Goal: Task Accomplishment & Management: Use online tool/utility

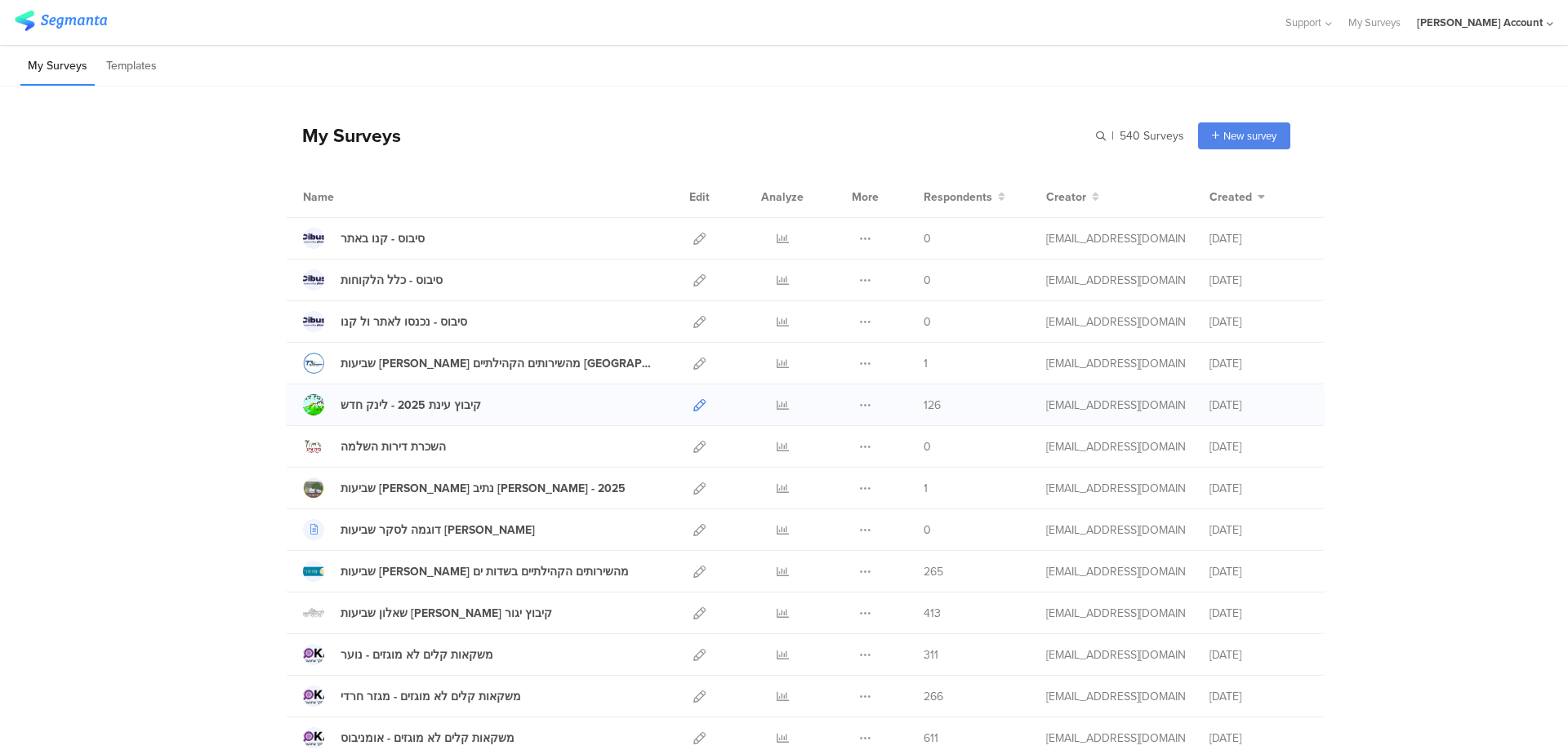
click at [694, 405] on icon at bounding box center [699, 405] width 12 height 12
click at [859, 237] on icon at bounding box center [865, 238] width 12 height 12
click at [693, 232] on icon at bounding box center [699, 238] width 12 height 12
click at [696, 275] on icon at bounding box center [699, 281] width 12 height 12
click at [696, 233] on icon at bounding box center [699, 238] width 12 height 12
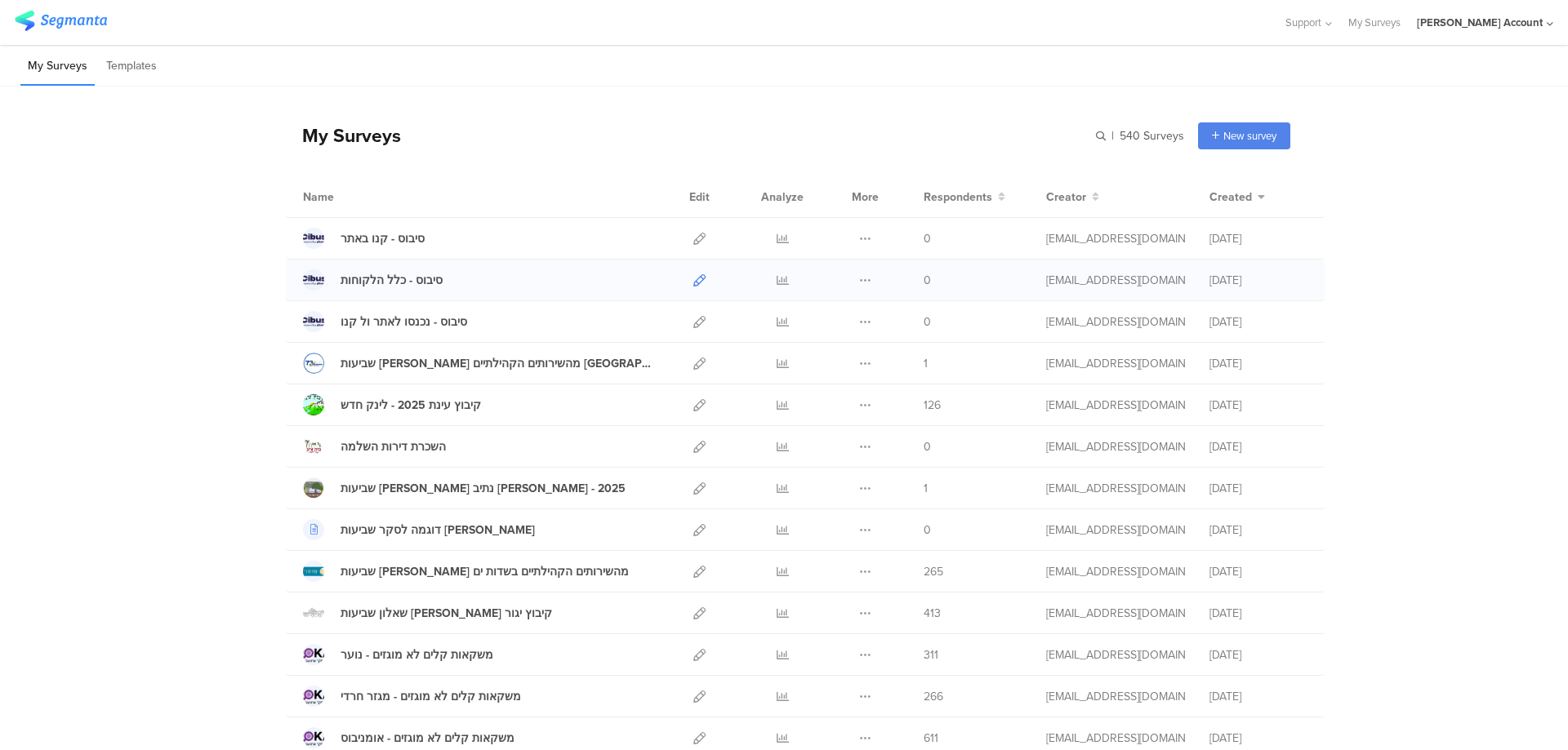
click at [694, 273] on link at bounding box center [699, 280] width 12 height 41
click at [693, 279] on icon at bounding box center [699, 281] width 12 height 12
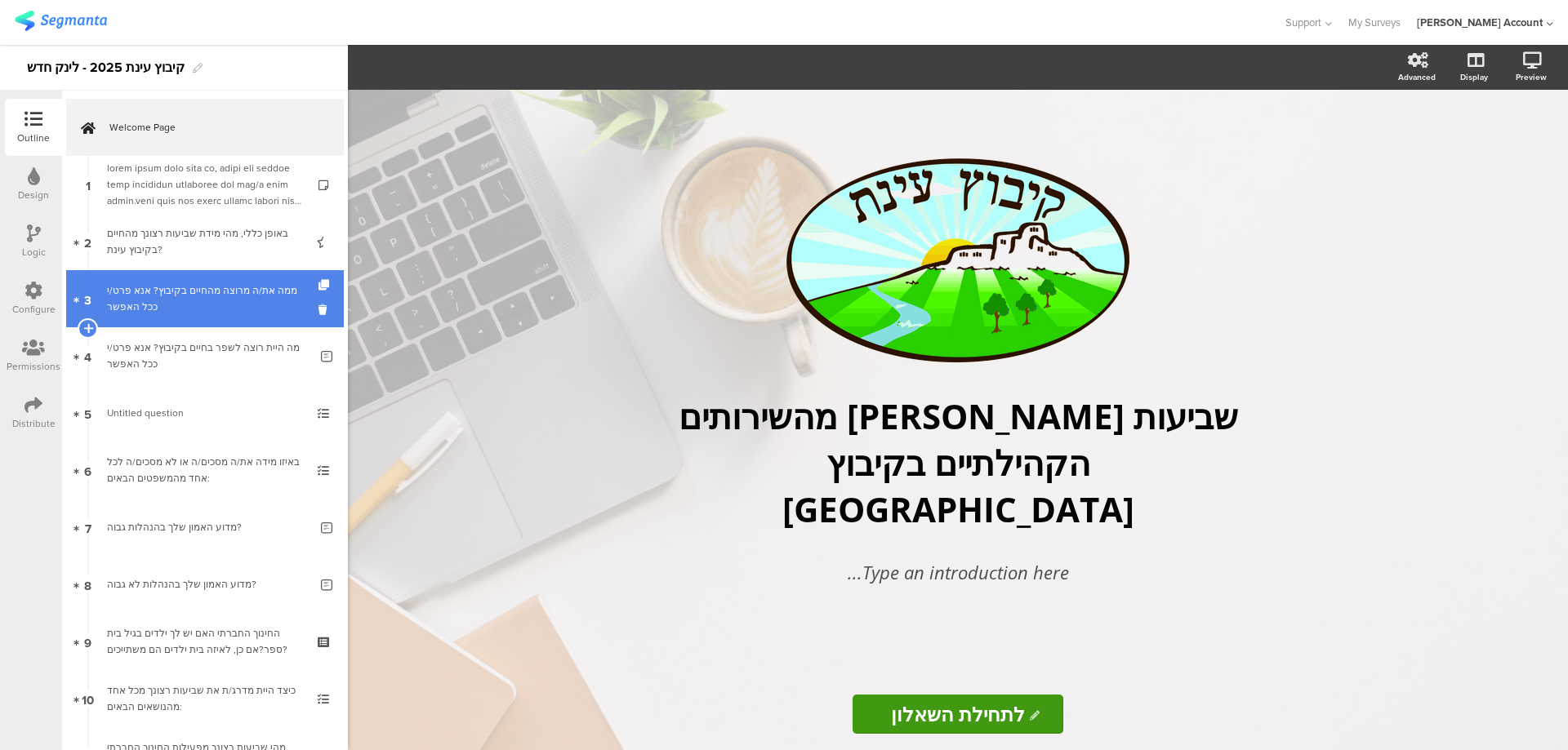
scroll to position [5, 0]
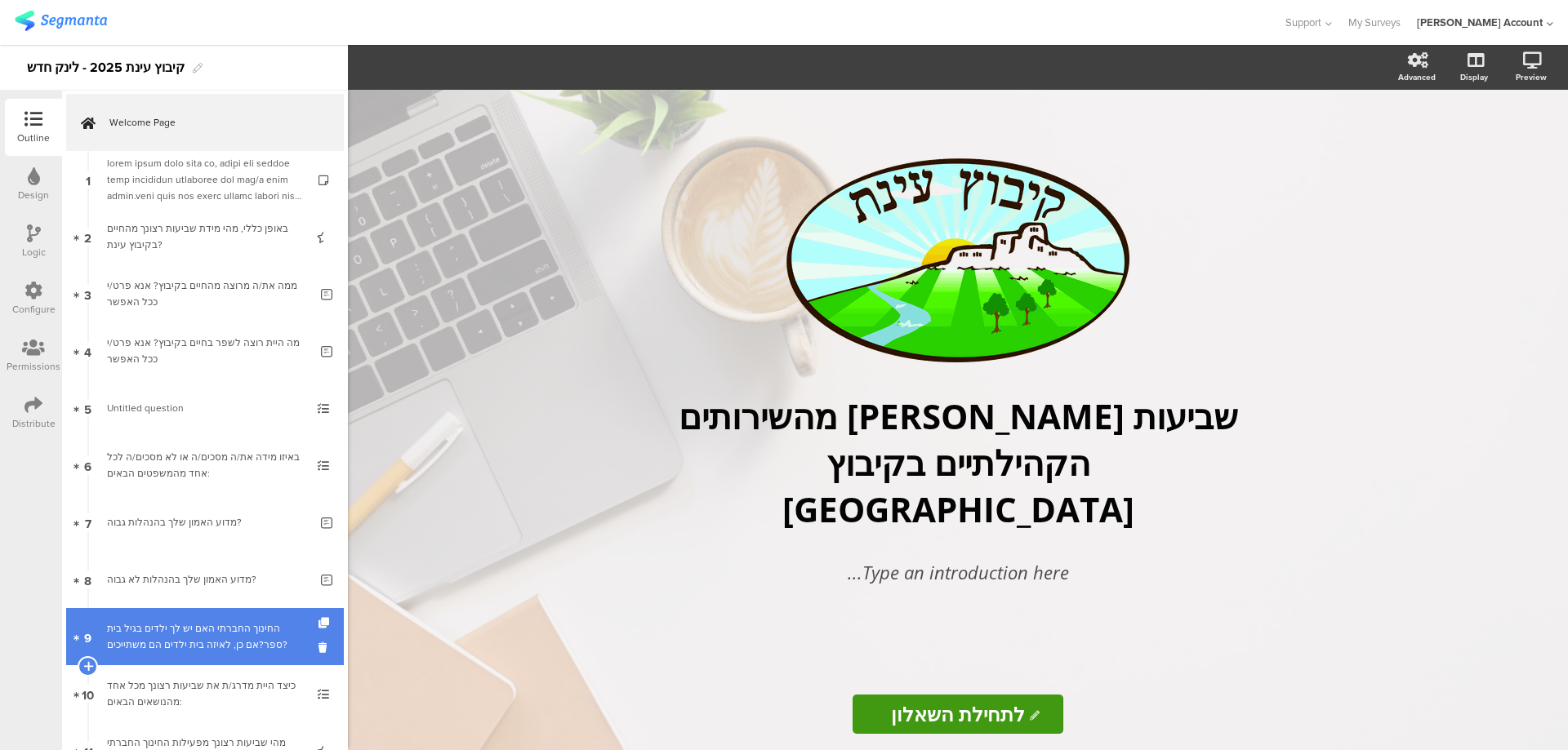
click at [152, 628] on div "החינוך החברתי האם יש לך ילדים בגיל בית ספר?אם כן, לאיזה בית ילדים הם משתייכים?" at bounding box center [204, 636] width 195 height 33
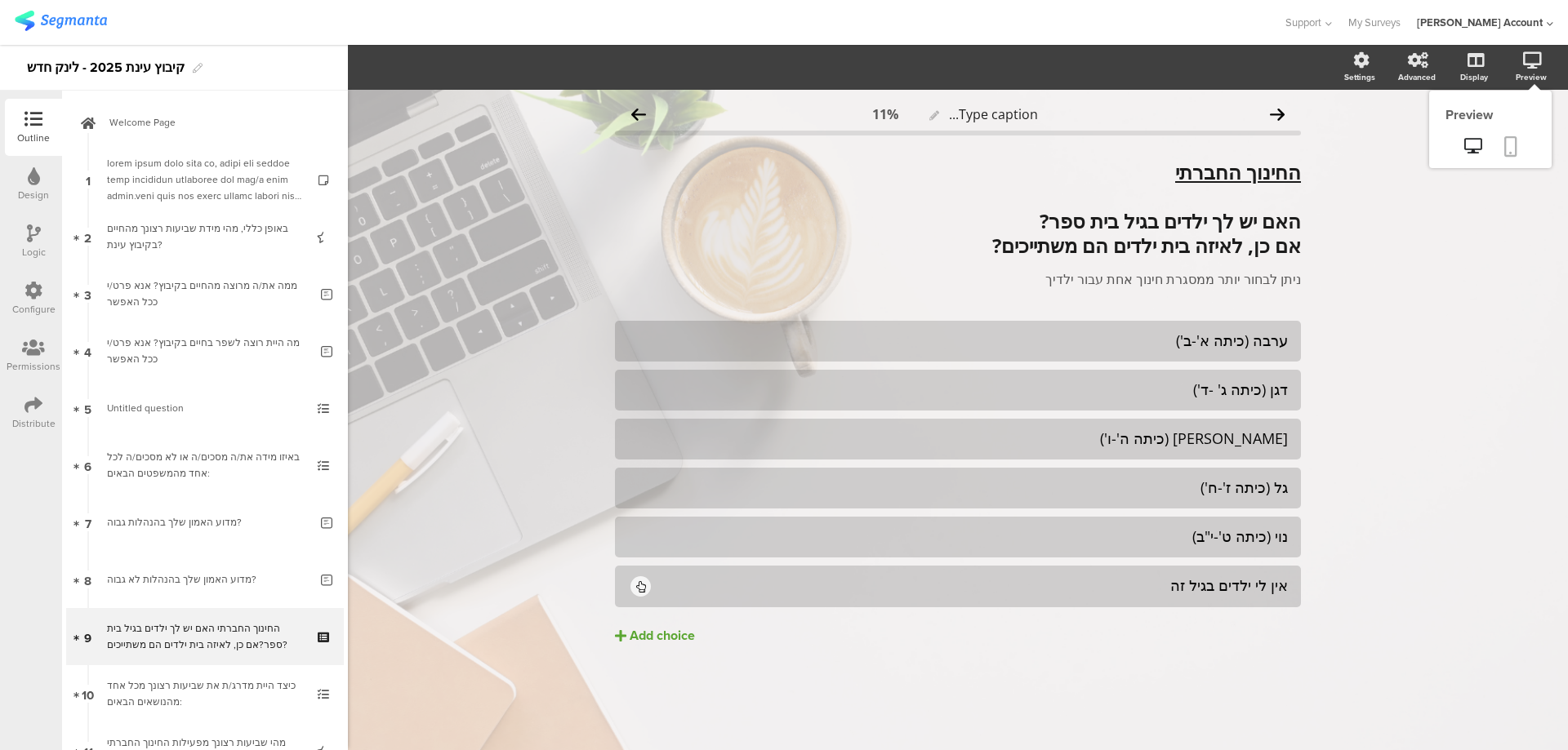
click at [1514, 143] on icon at bounding box center [1511, 146] width 13 height 21
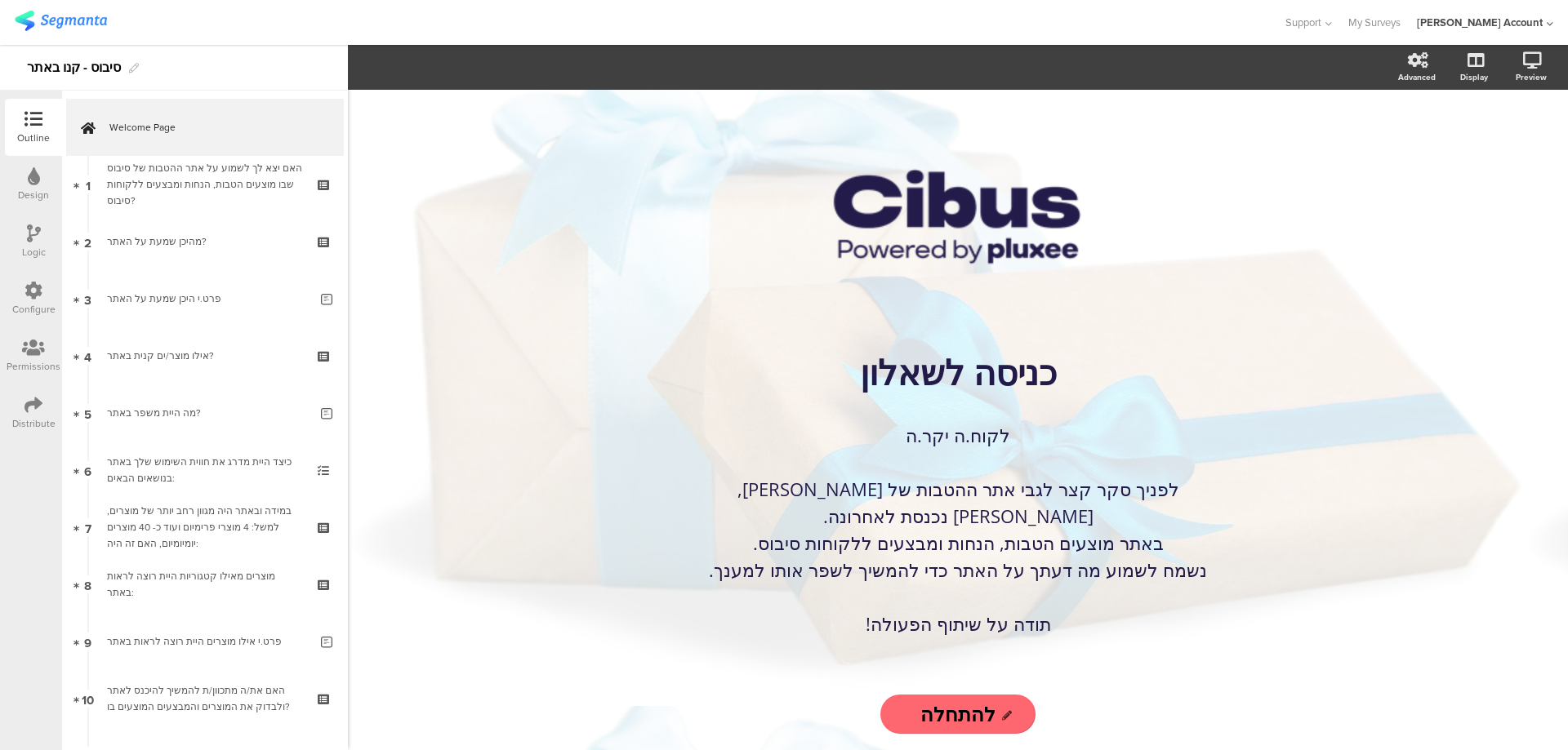
click at [26, 405] on icon at bounding box center [34, 405] width 18 height 18
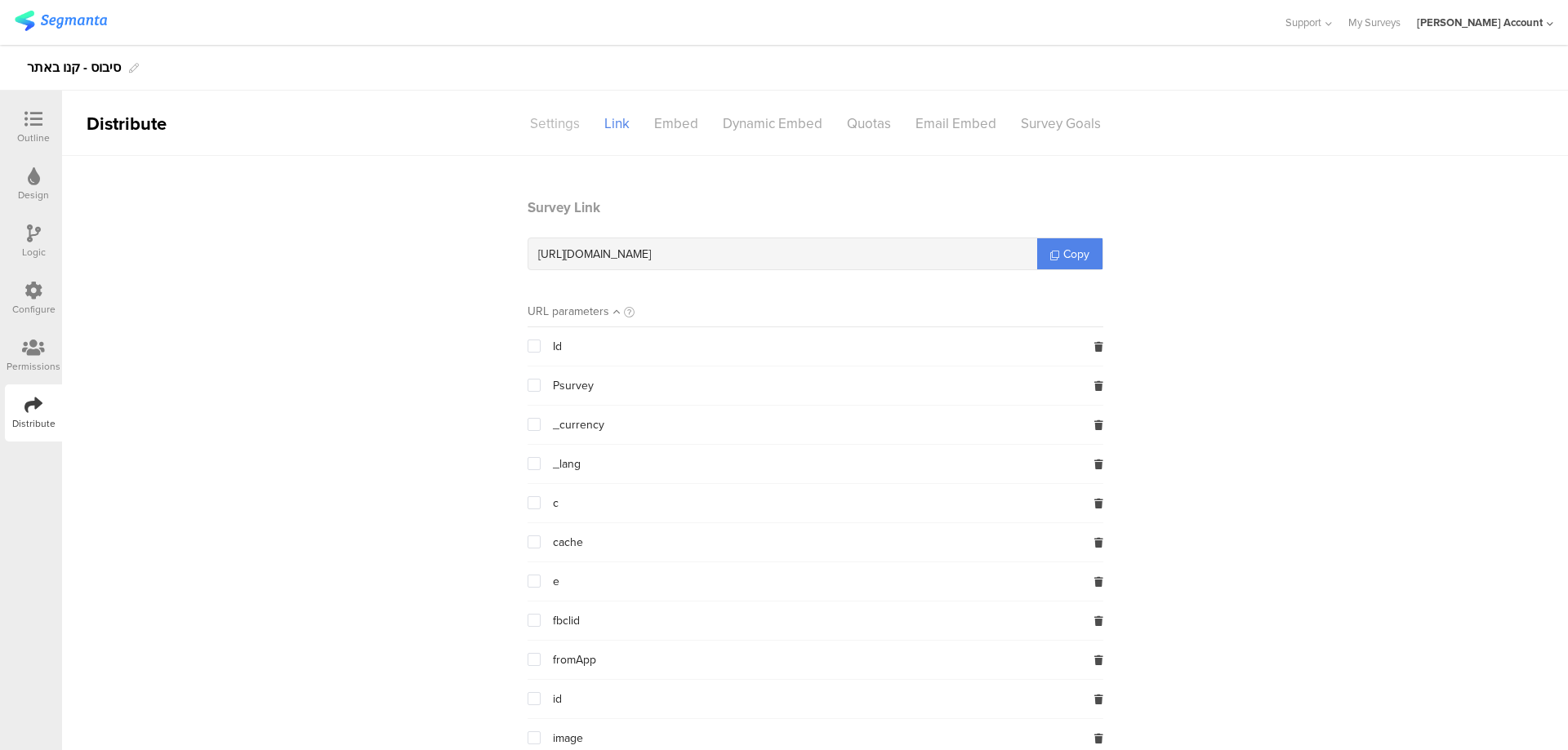
click at [539, 125] on div "Settings" at bounding box center [555, 124] width 74 height 29
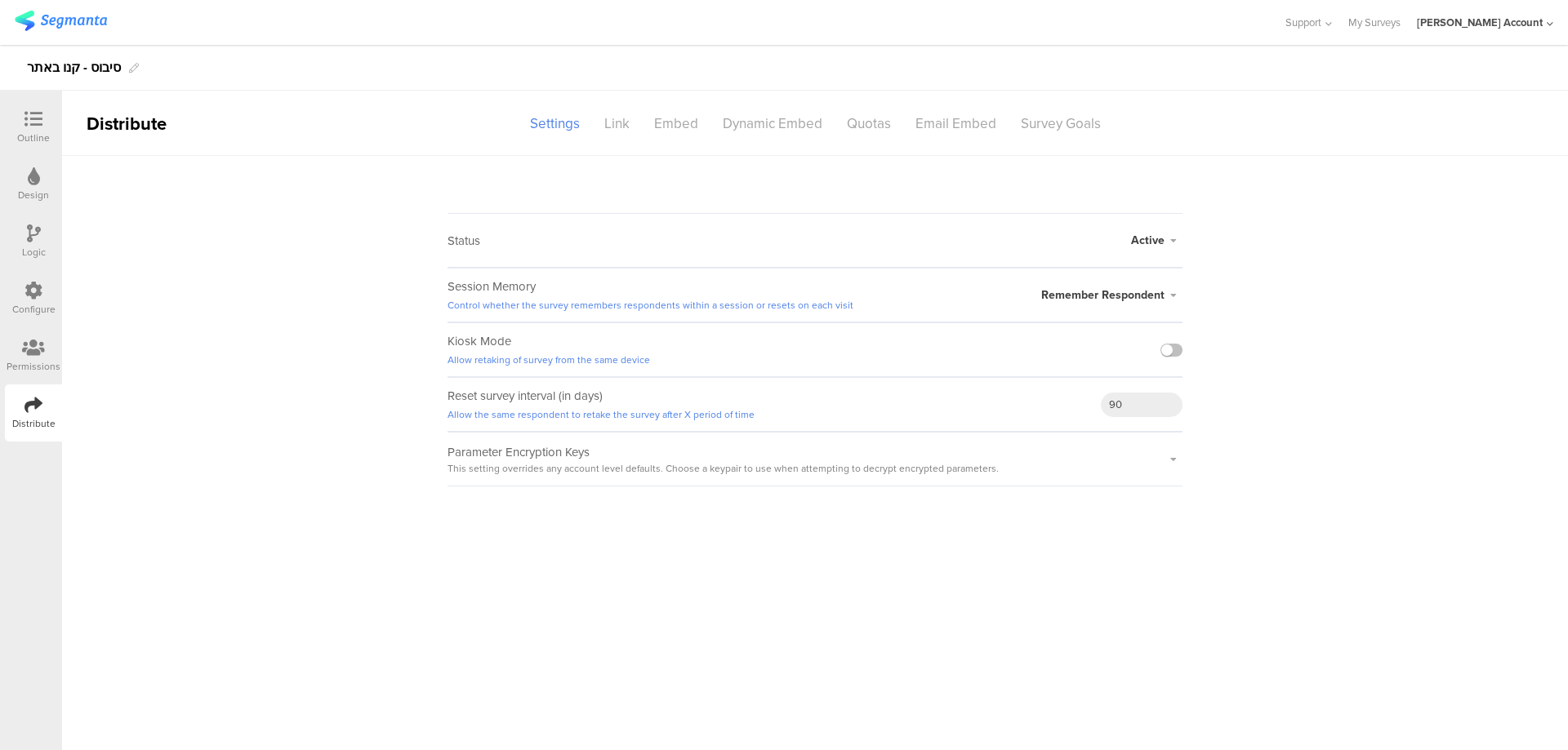
click at [34, 227] on icon at bounding box center [34, 233] width 14 height 18
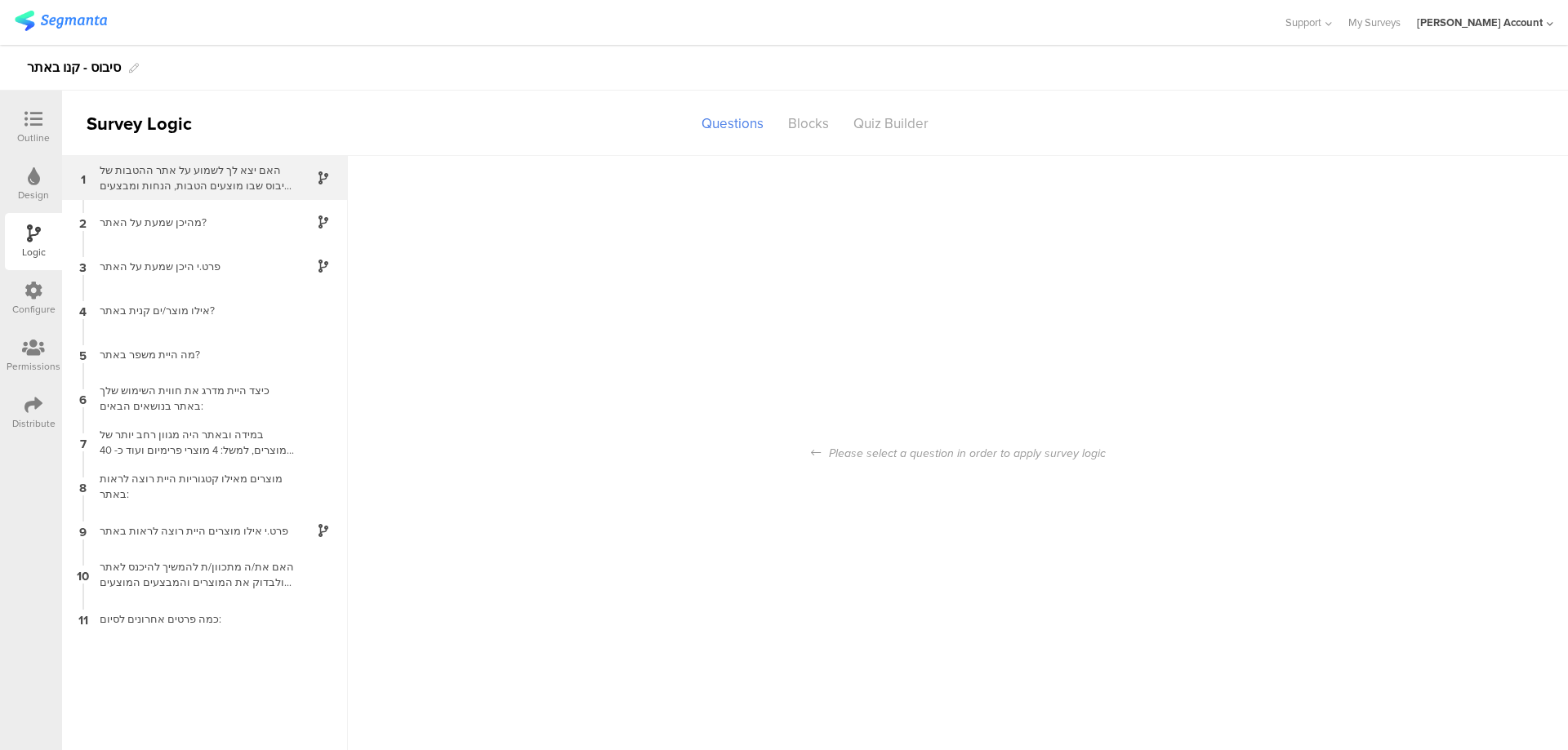
click at [259, 183] on div "האם יצא לך לשמוע על אתר ההטבות של סיבוס שבו מוצעים הטבות, הנחות ומבצעים ללקוחות…" at bounding box center [192, 177] width 205 height 31
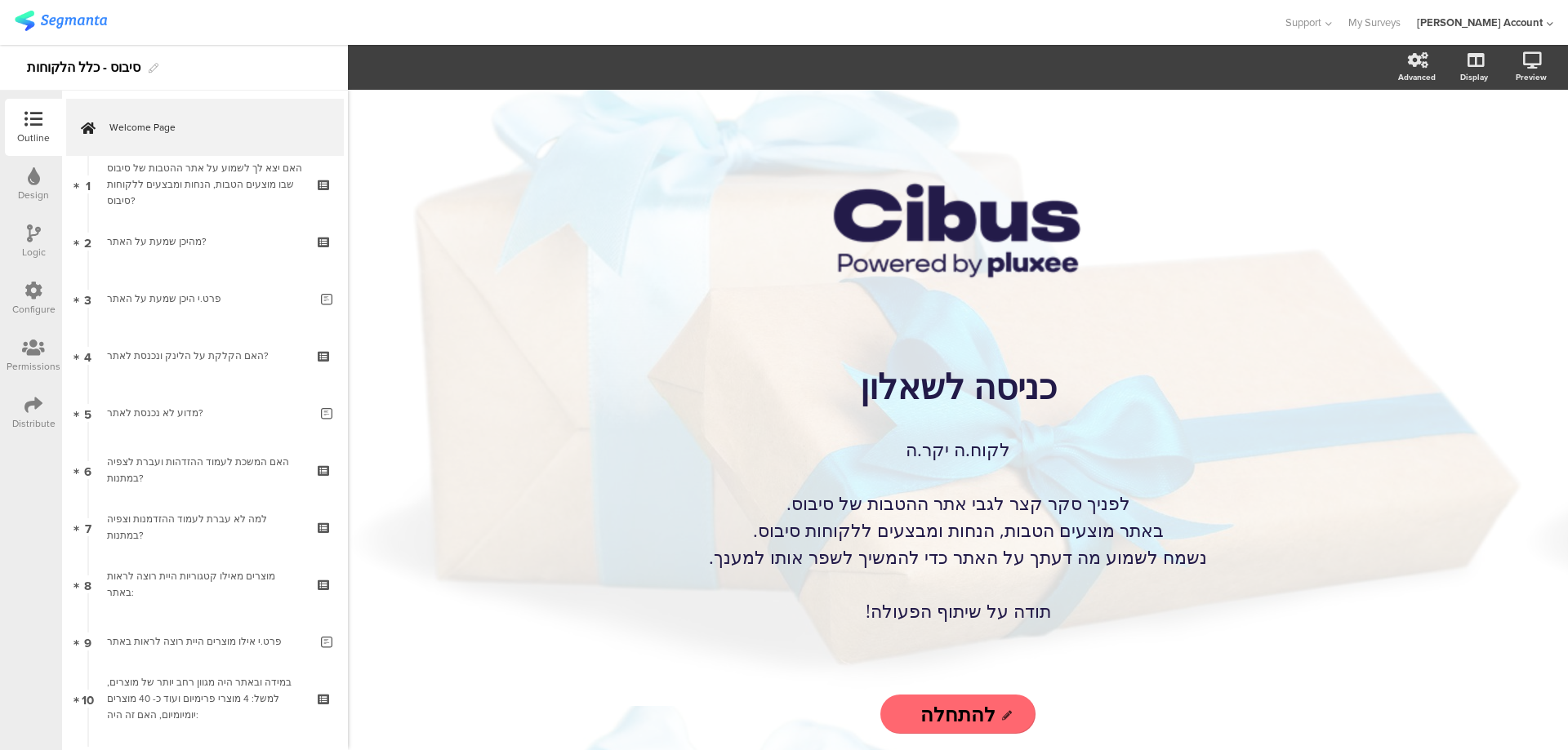
click at [33, 233] on icon at bounding box center [34, 233] width 14 height 18
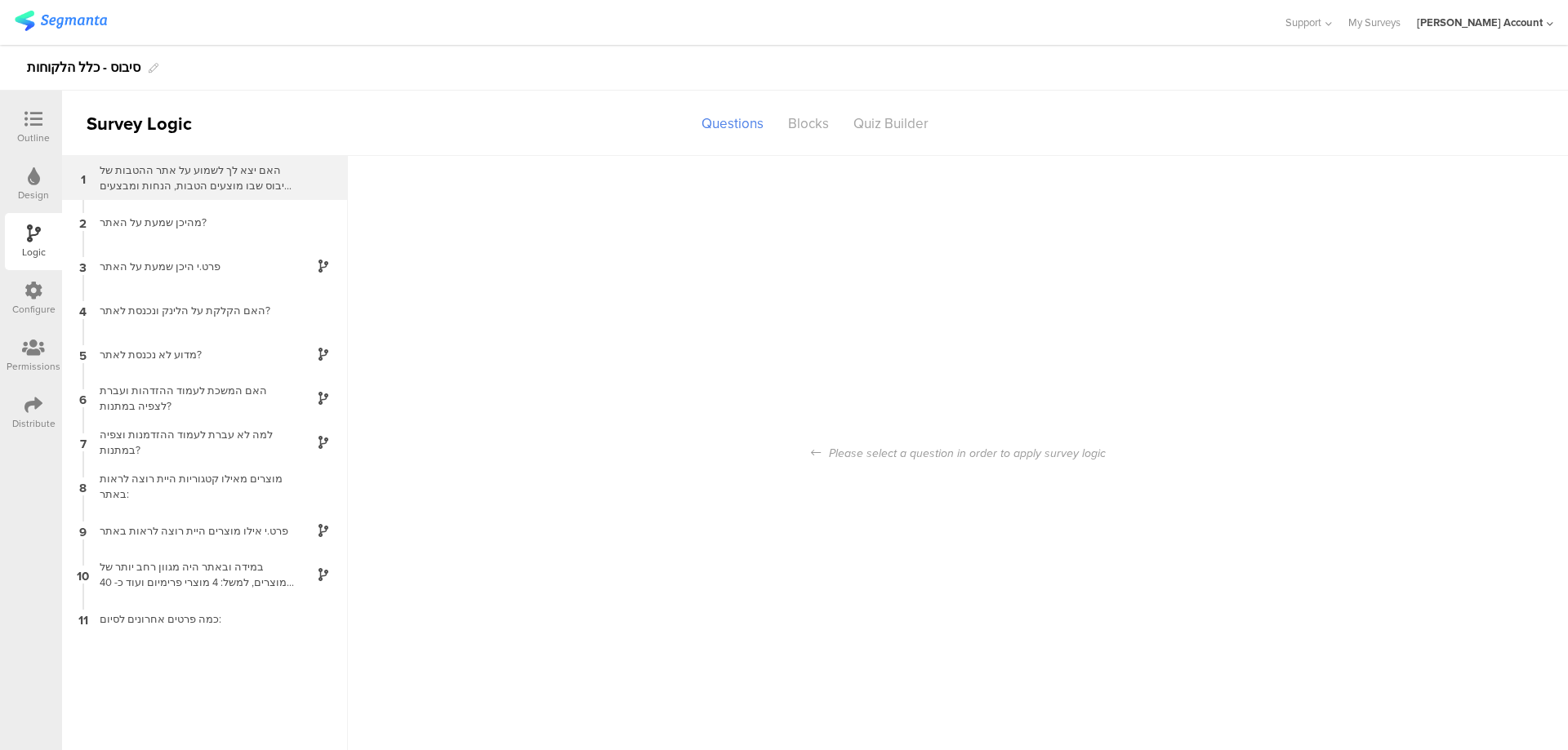
click at [275, 183] on div "האם יצא לך לשמוע על אתר ההטבות של סיבוס שבו מוצעים הטבות, הנחות ומבצעים ללקוחות…" at bounding box center [192, 177] width 205 height 31
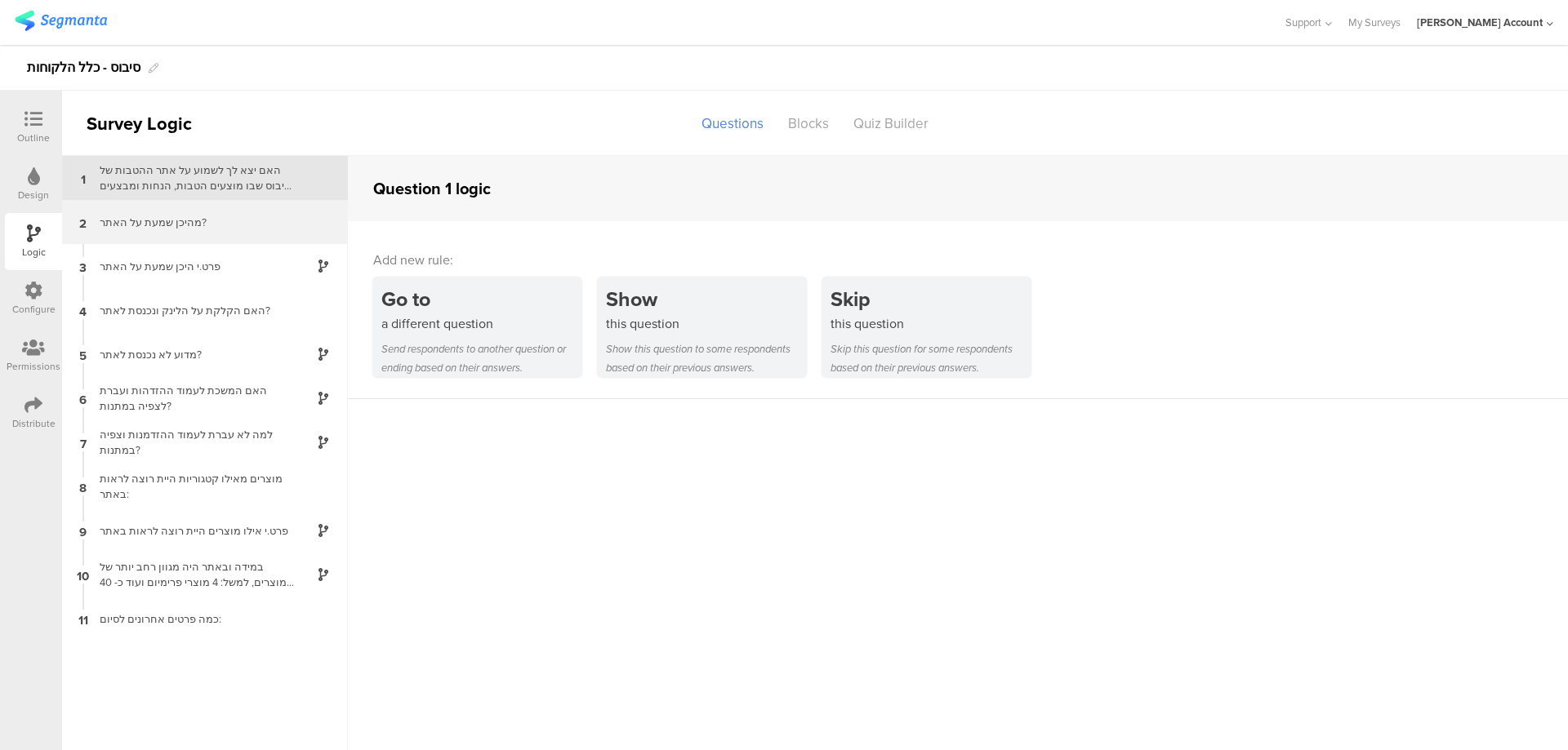
click at [269, 220] on div "מהיכן שמעת על האתר?" at bounding box center [192, 222] width 205 height 16
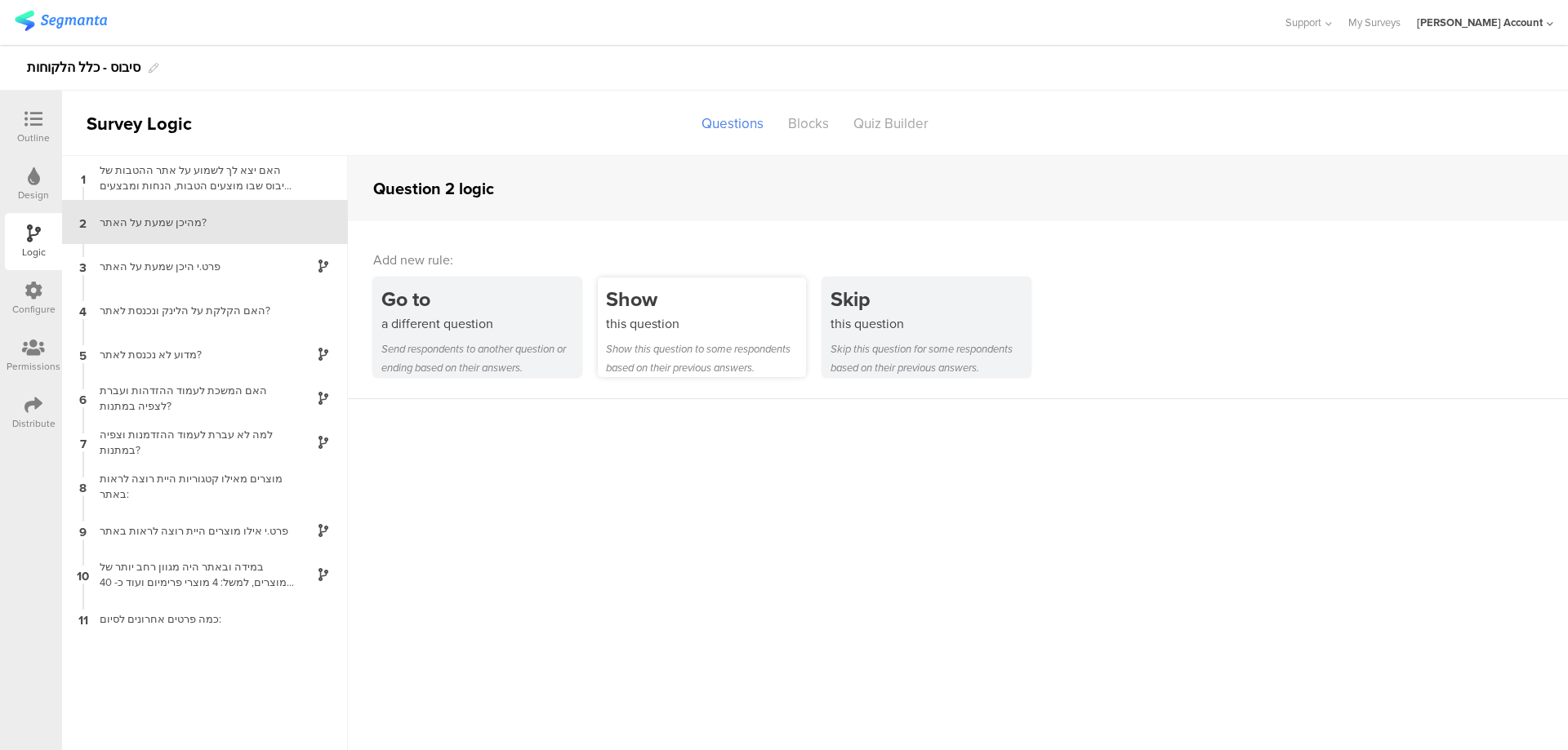
click at [637, 293] on div "Show" at bounding box center [706, 298] width 200 height 31
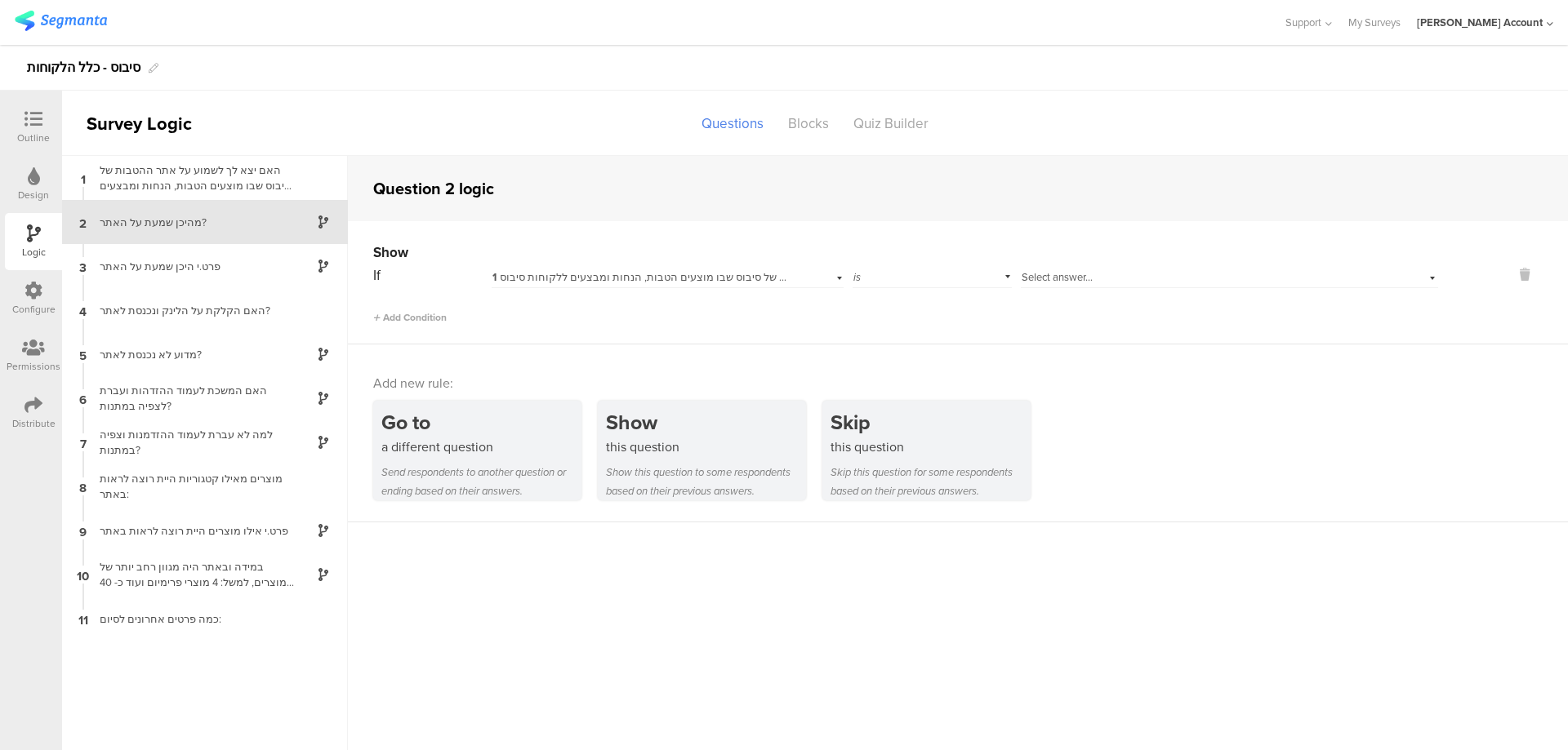
click at [1092, 275] on span "Select answer..." at bounding box center [1057, 278] width 71 height 16
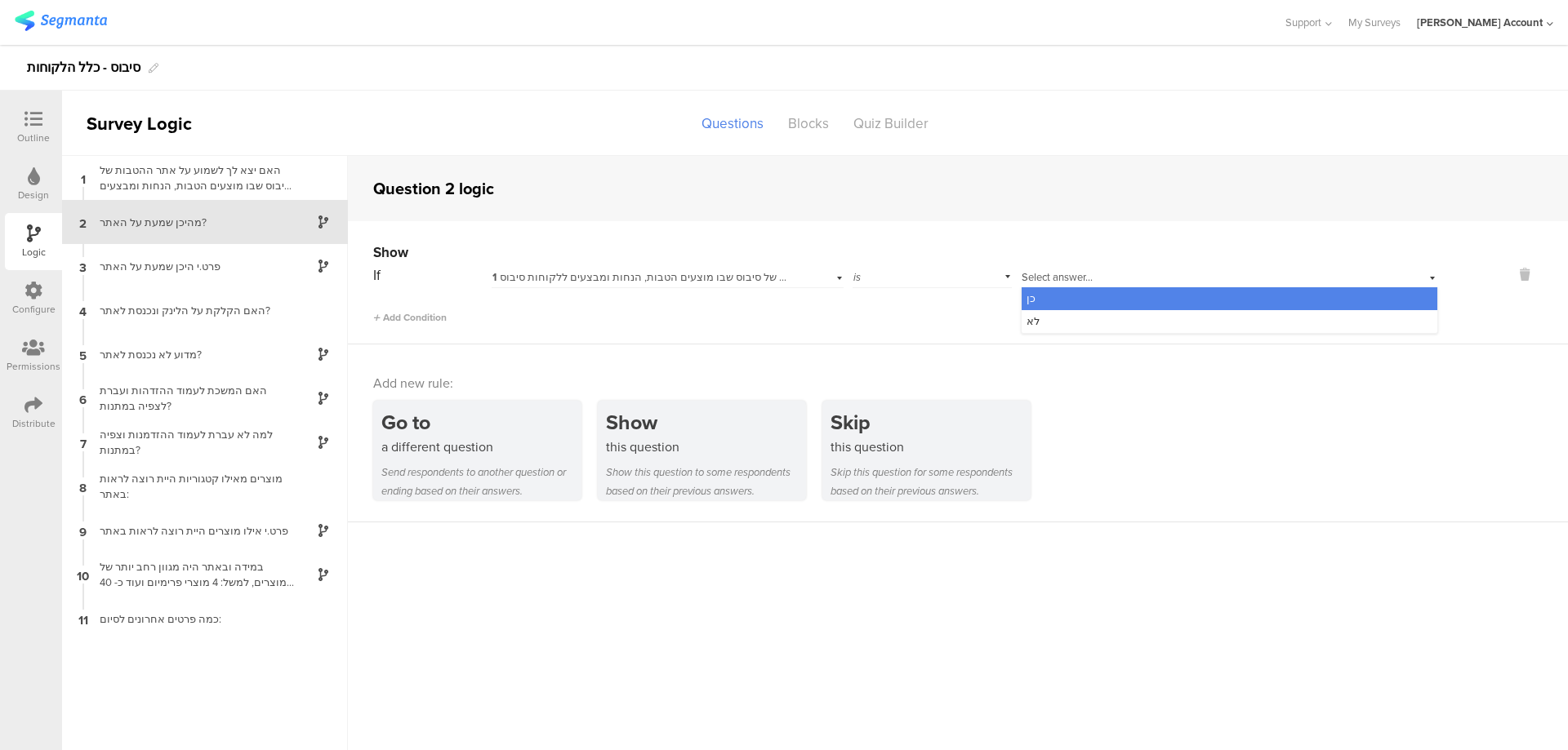
click at [1118, 299] on div "כן" at bounding box center [1229, 298] width 416 height 23
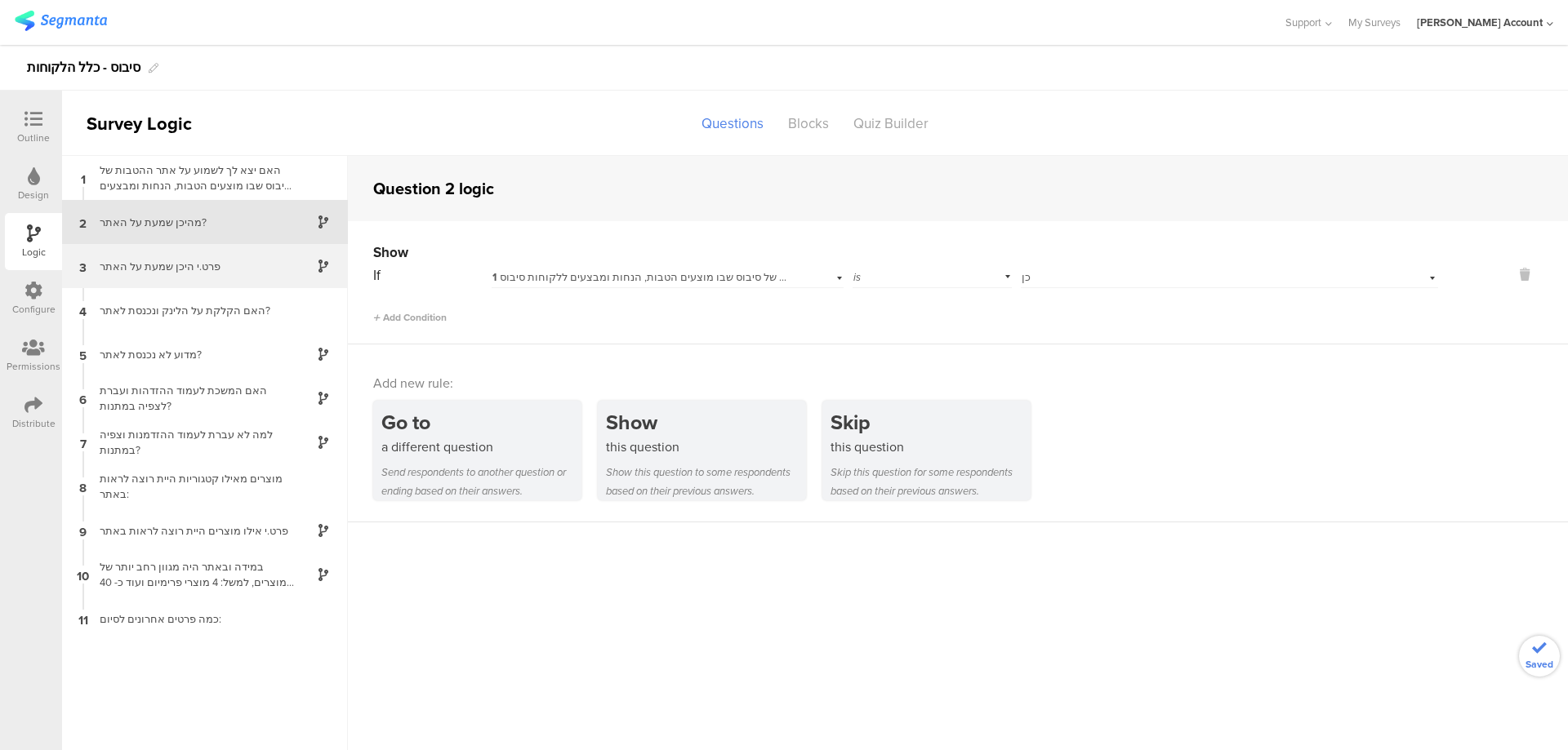
click at [246, 264] on div "פרט.י היכן שמעת על האתר" at bounding box center [192, 267] width 205 height 16
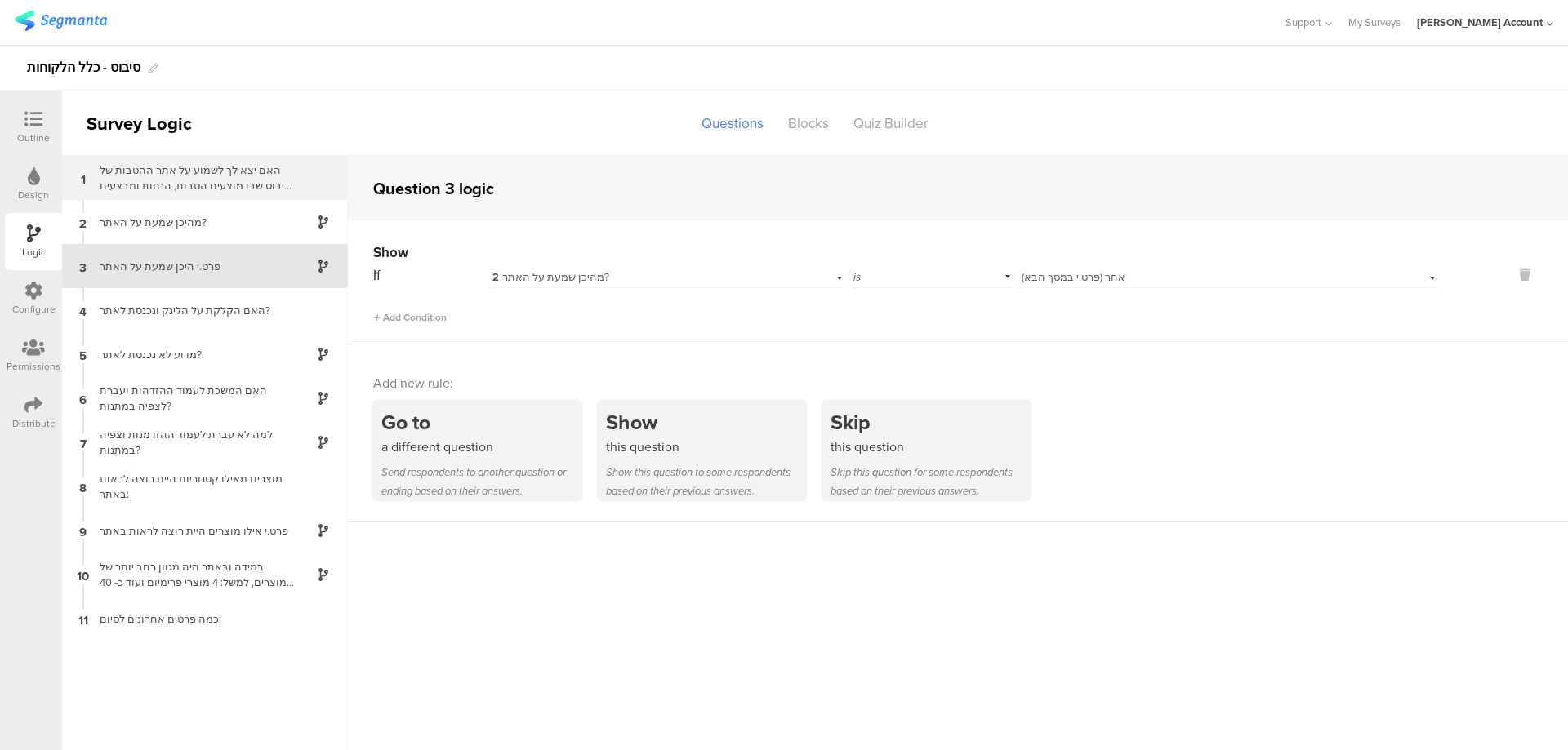
click at [149, 171] on div "האם יצא לך לשמוע על אתר ההטבות של סיבוס שבו מוצעים הטבות, הנחות ומבצעים ללקוחות…" at bounding box center [192, 177] width 205 height 31
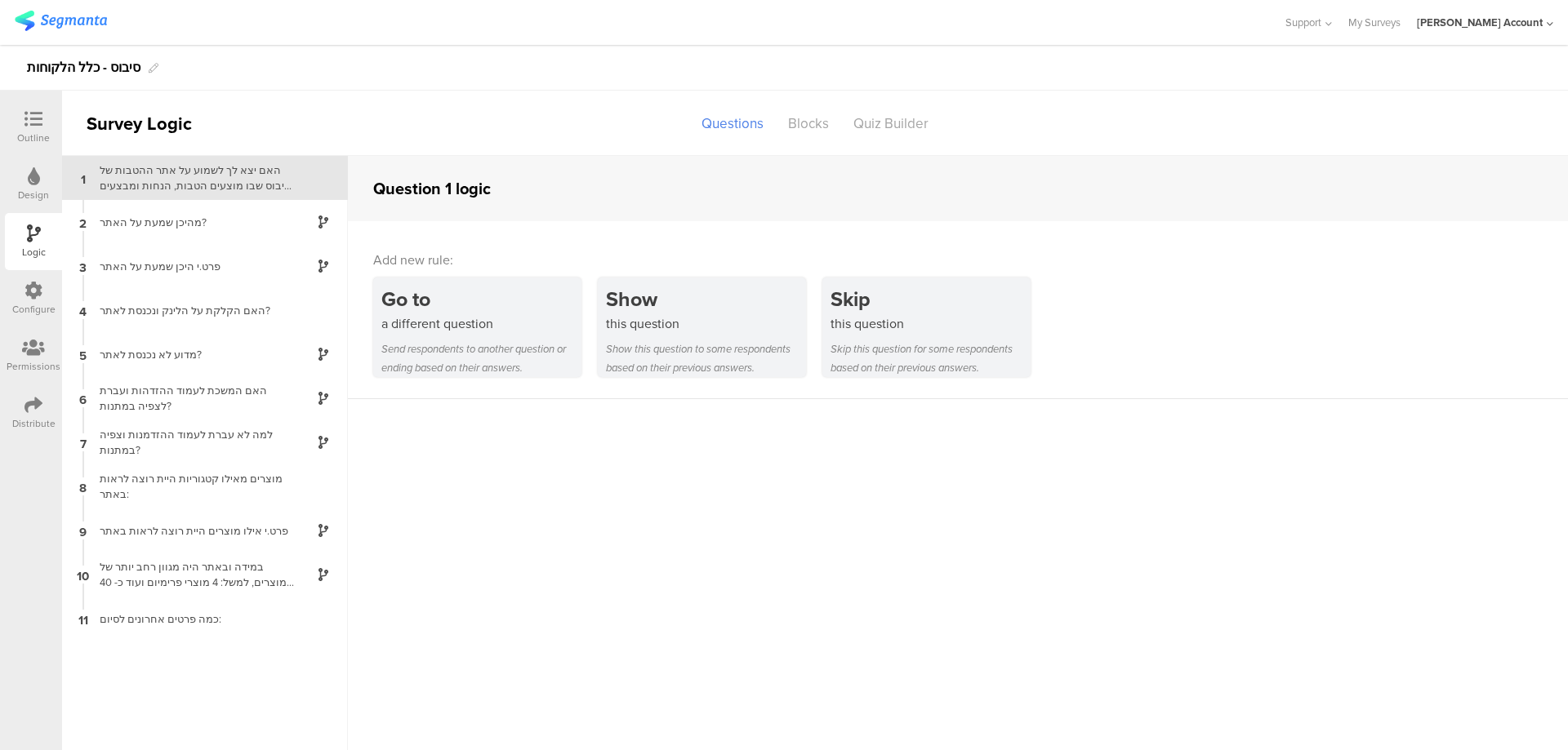
click at [32, 406] on icon at bounding box center [34, 405] width 18 height 18
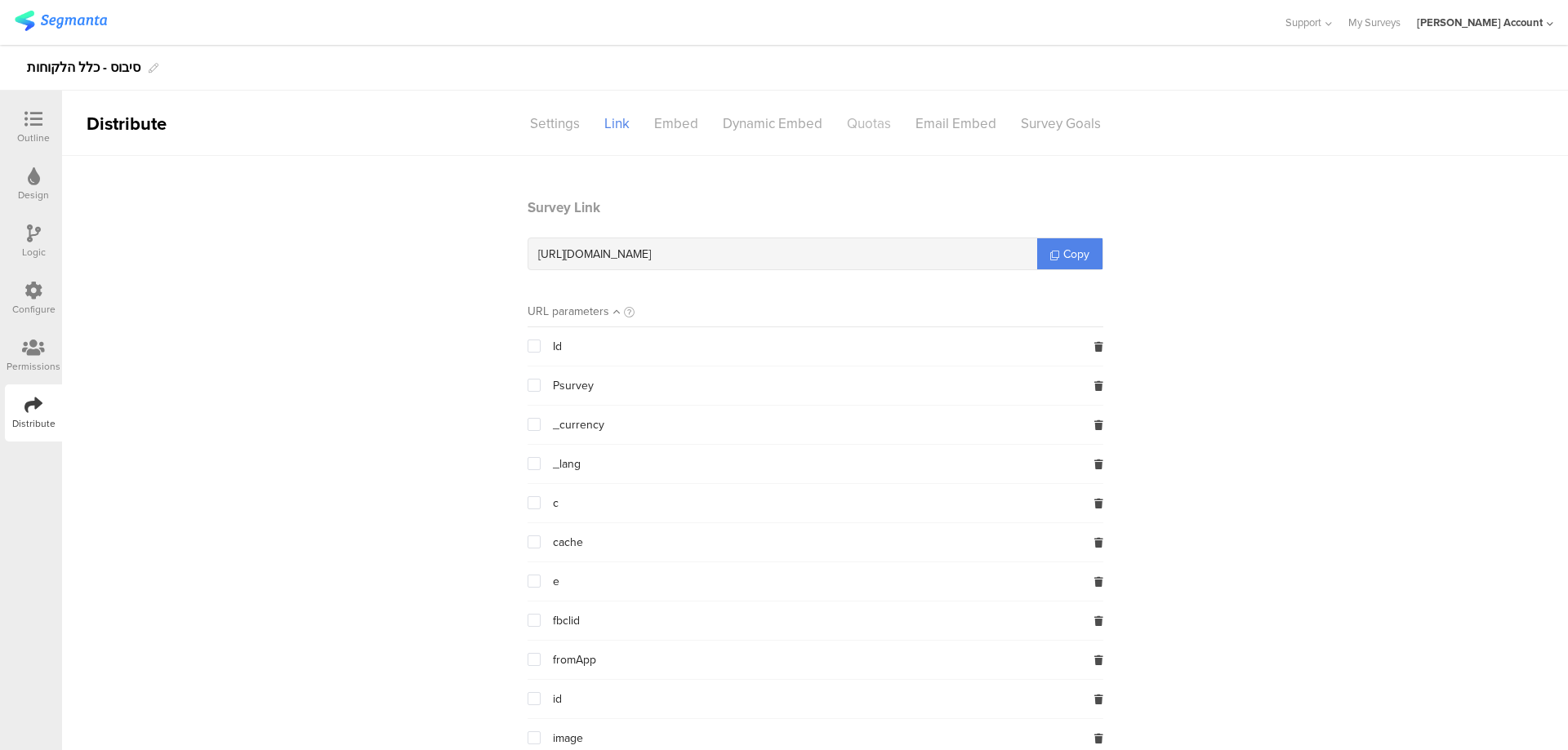
click at [857, 123] on div "Quotas" at bounding box center [868, 124] width 68 height 29
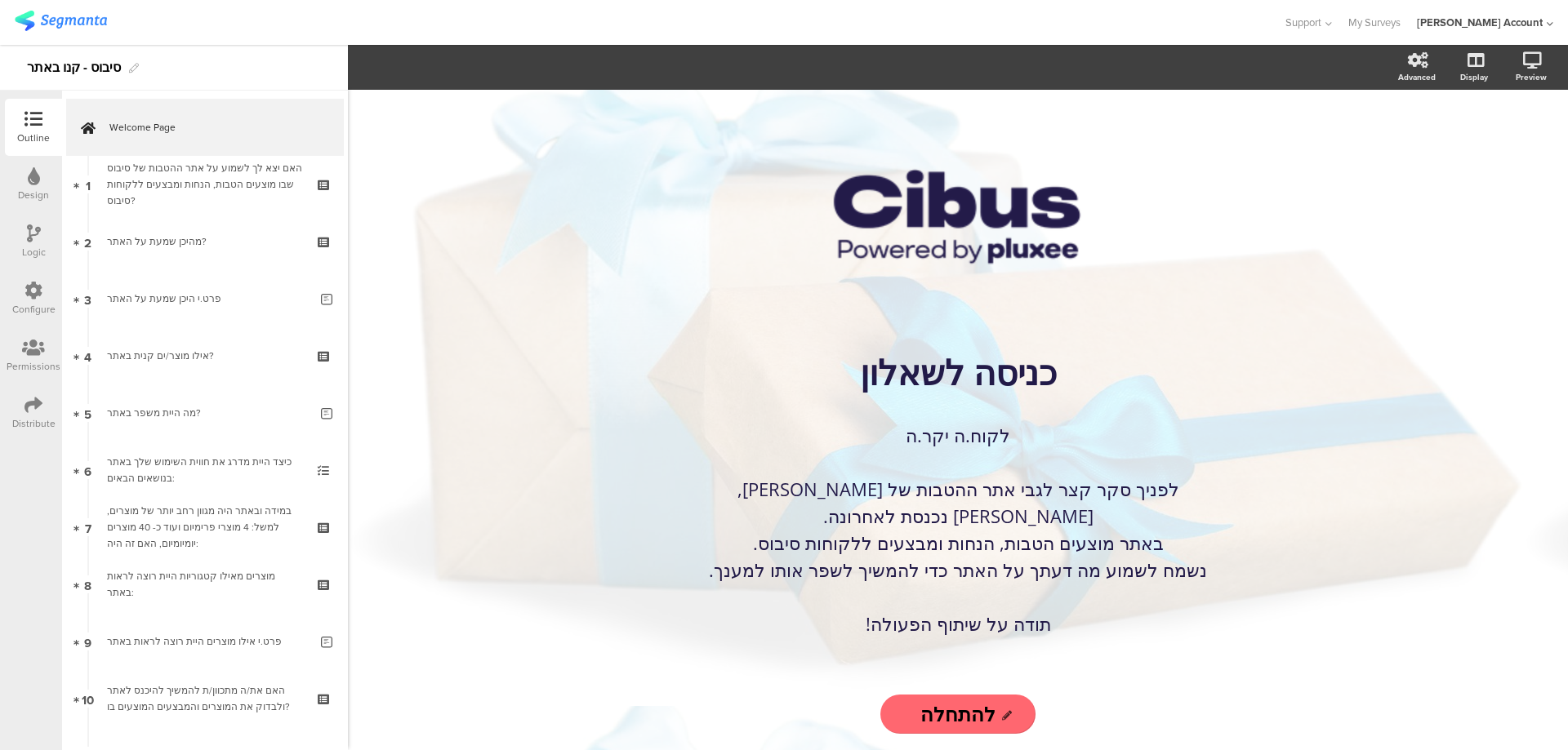
click at [21, 238] on div "Logic" at bounding box center [34, 242] width 57 height 57
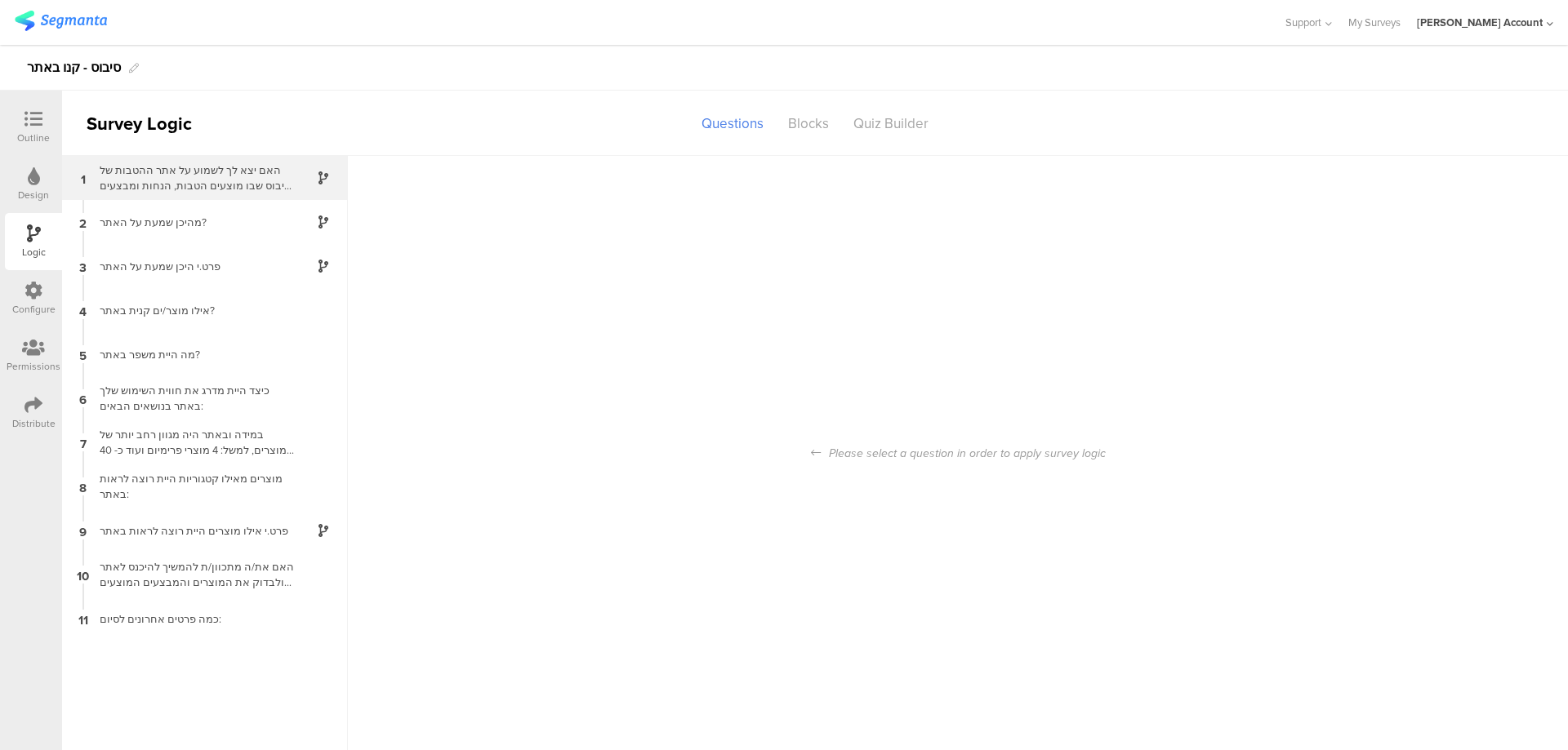
click at [218, 187] on div "האם יצא לך לשמוע על אתר ההטבות של סיבוס שבו מוצעים הטבות, הנחות ומבצעים ללקוחות…" at bounding box center [192, 177] width 205 height 31
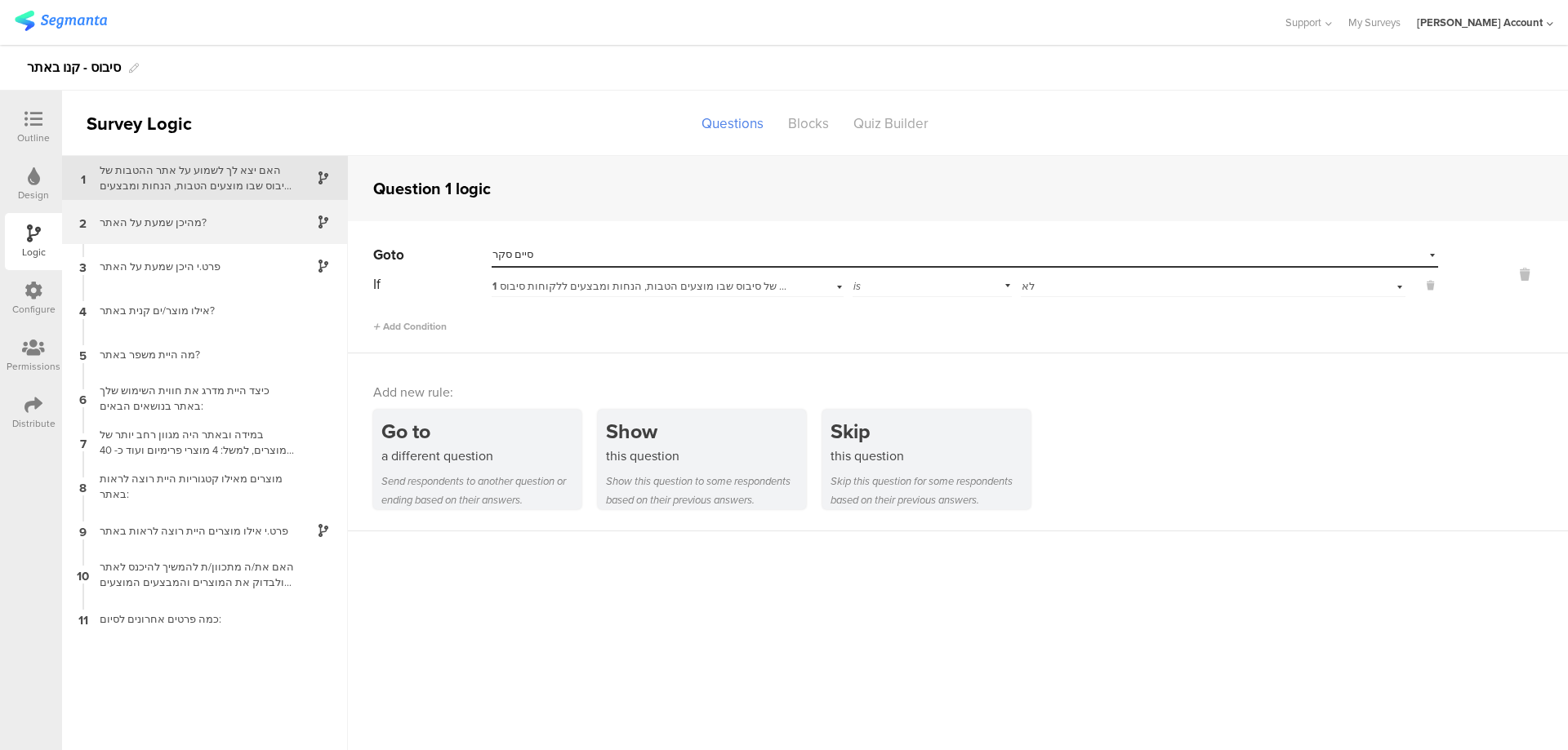
click at [219, 210] on div "2 מהיכן שמעת על האתר?" at bounding box center [205, 221] width 286 height 44
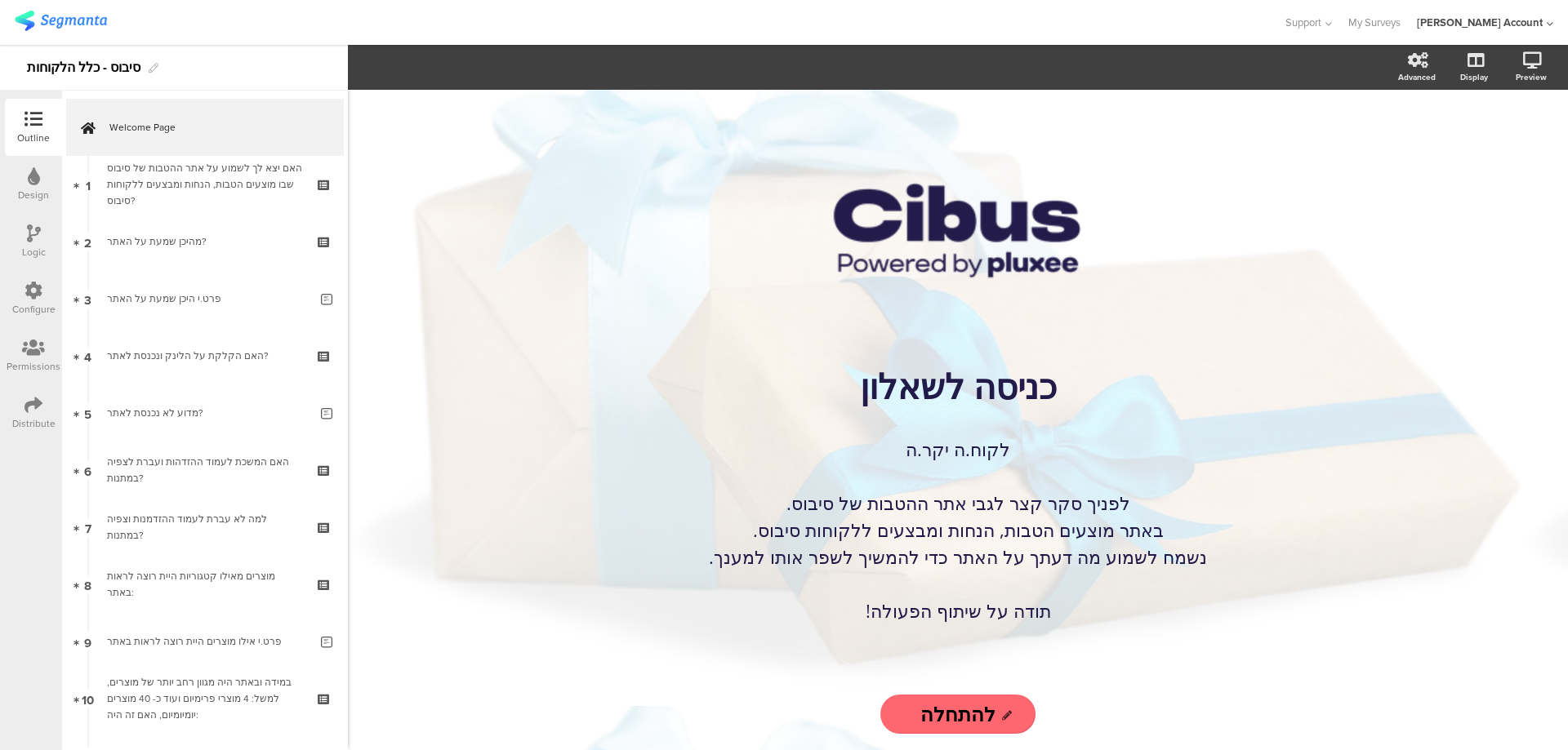
click at [26, 396] on icon at bounding box center [34, 405] width 18 height 18
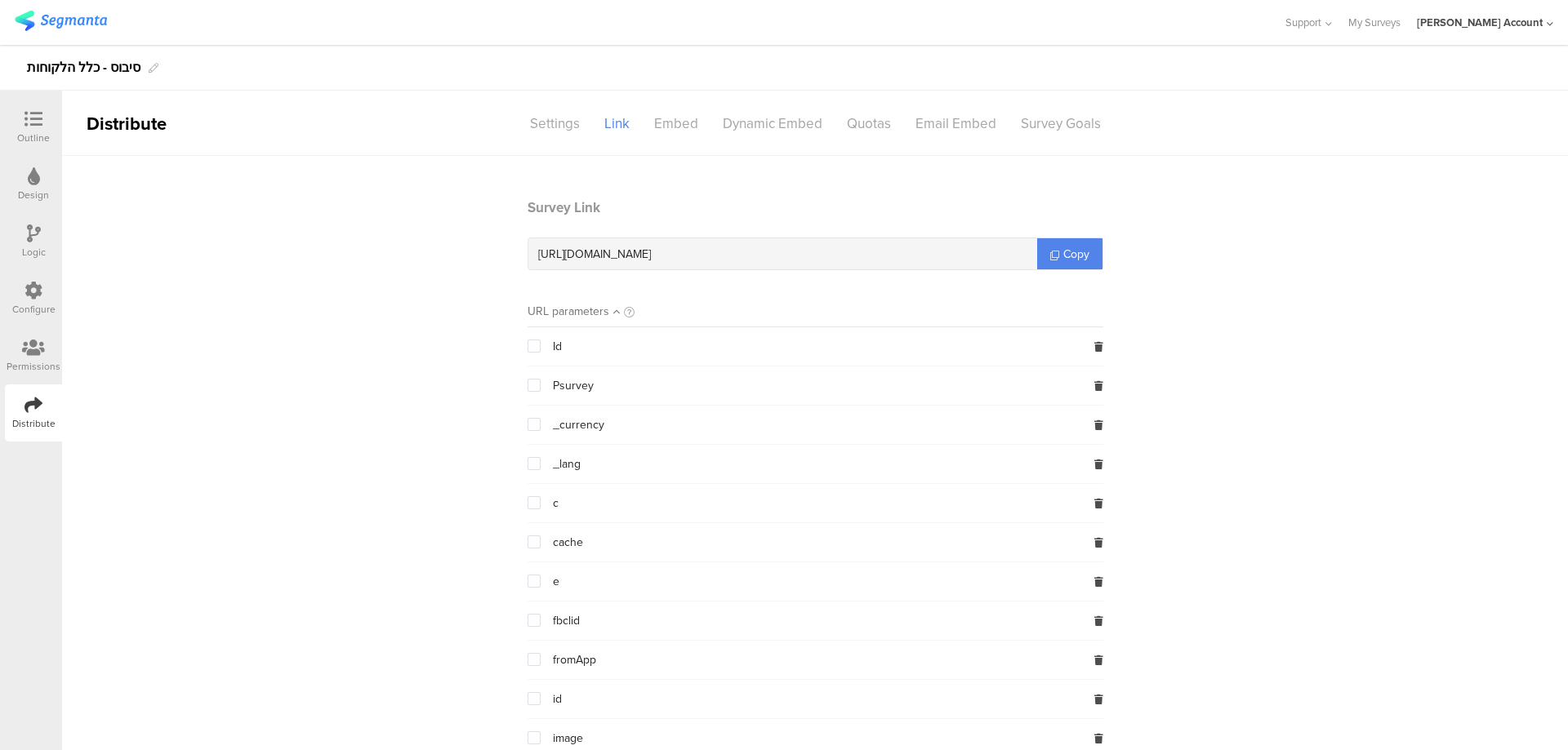
click at [651, 248] on span "[URL][DOMAIN_NAME]" at bounding box center [594, 254] width 113 height 17
copy div "[URL][DOMAIN_NAME]"
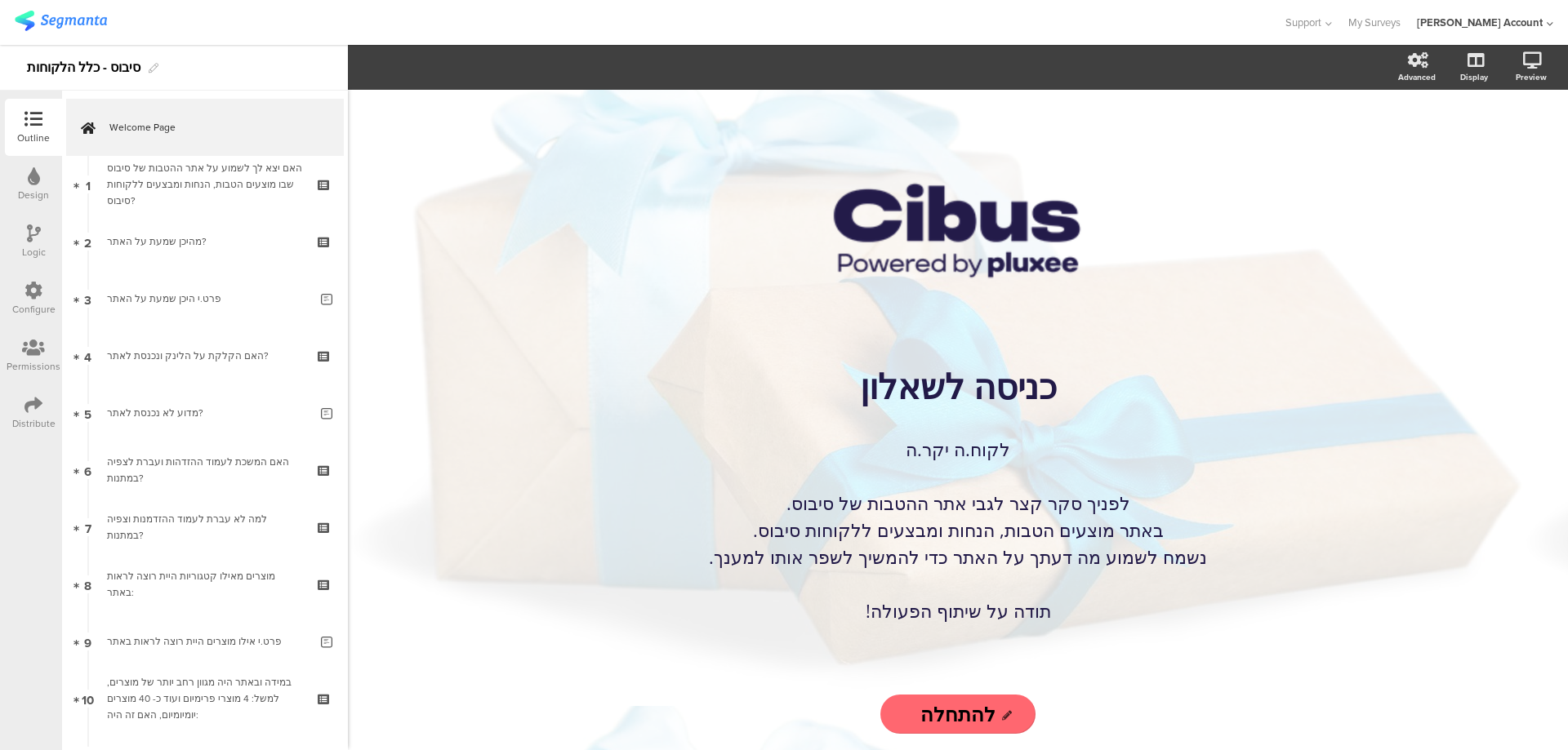
click at [29, 406] on icon at bounding box center [34, 405] width 18 height 18
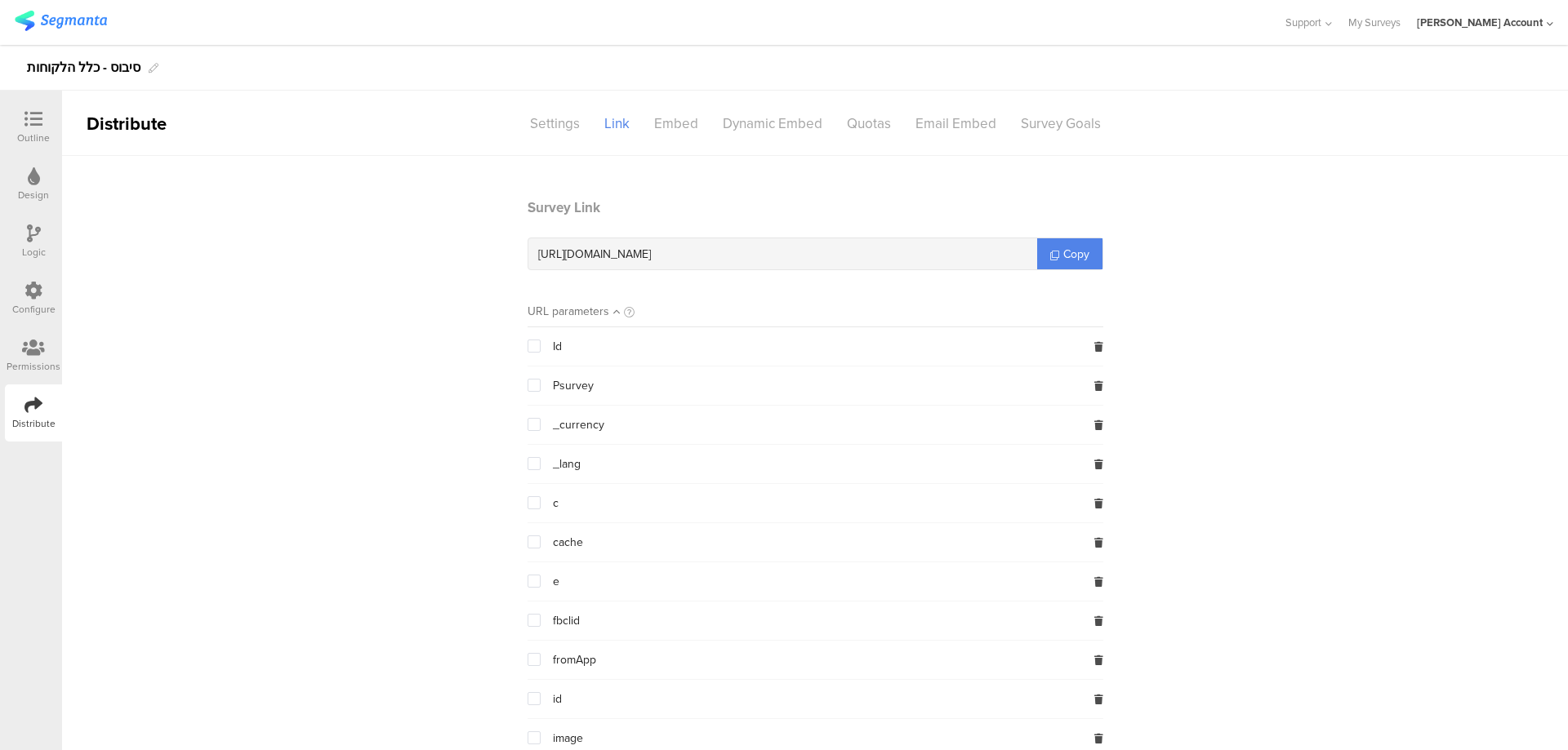
click at [651, 250] on span "https://surveys.segmanta.com/09cy34" at bounding box center [594, 254] width 113 height 17
copy div "https://surveys.segmanta.com/09cy34"
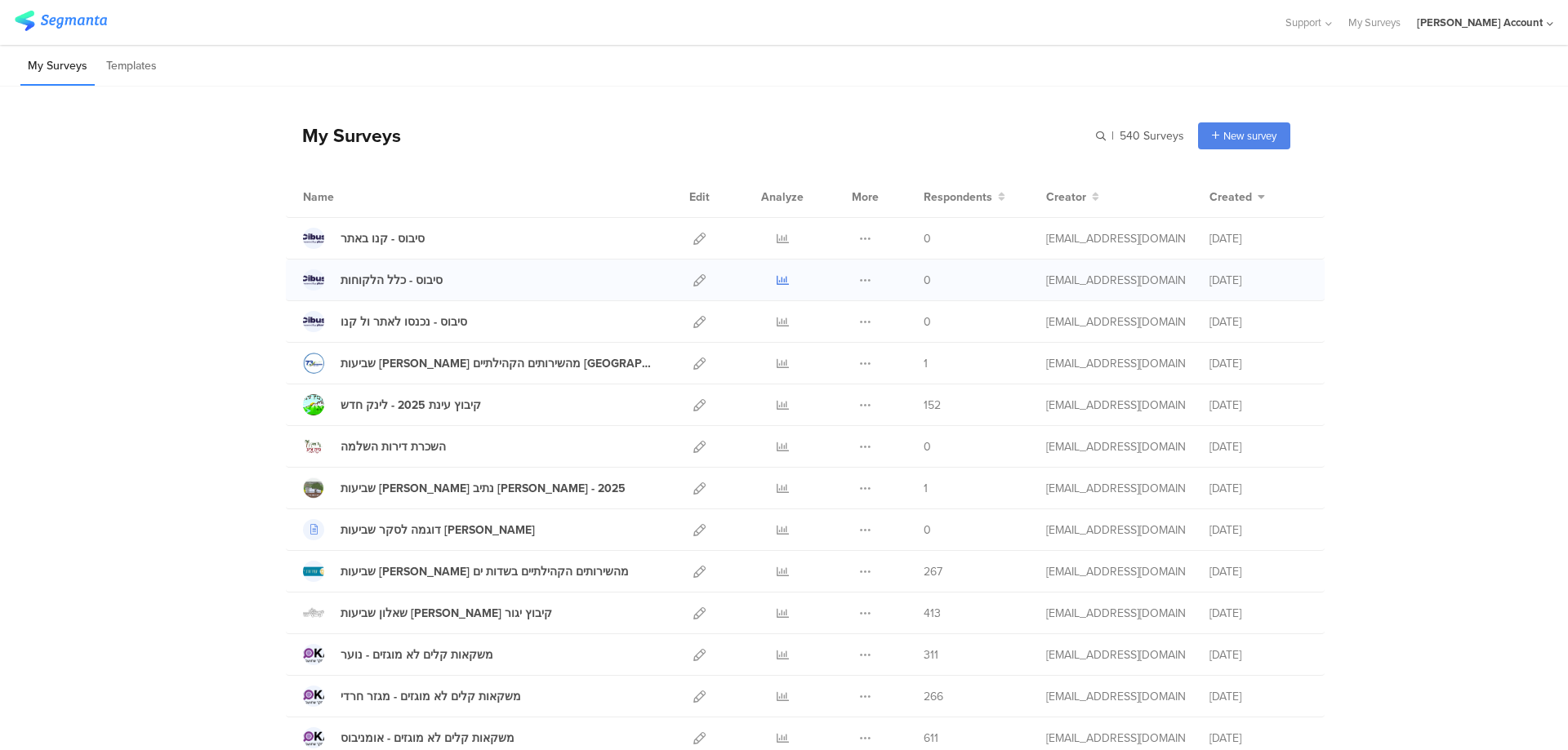
click at [777, 275] on icon at bounding box center [783, 281] width 12 height 12
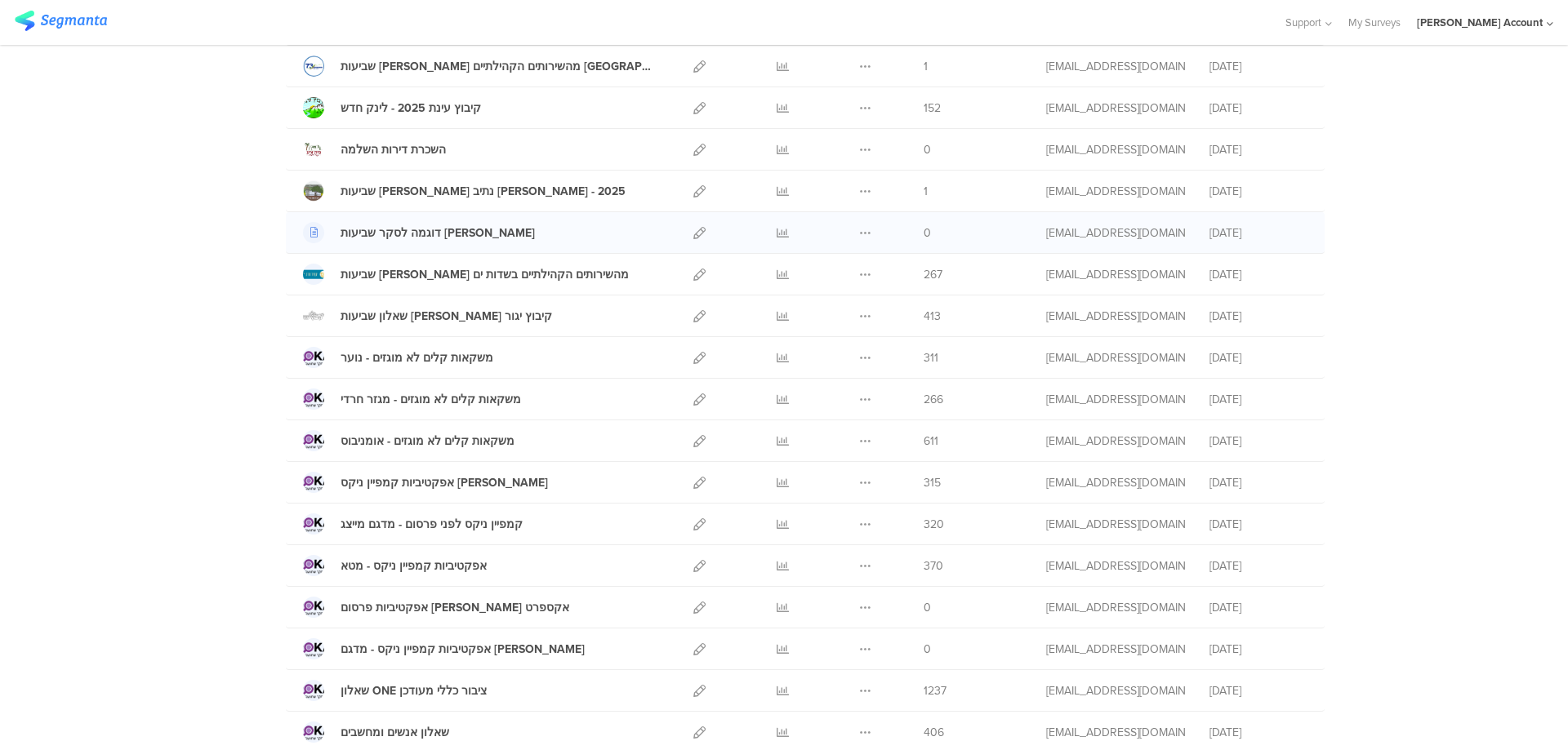
scroll to position [326, 0]
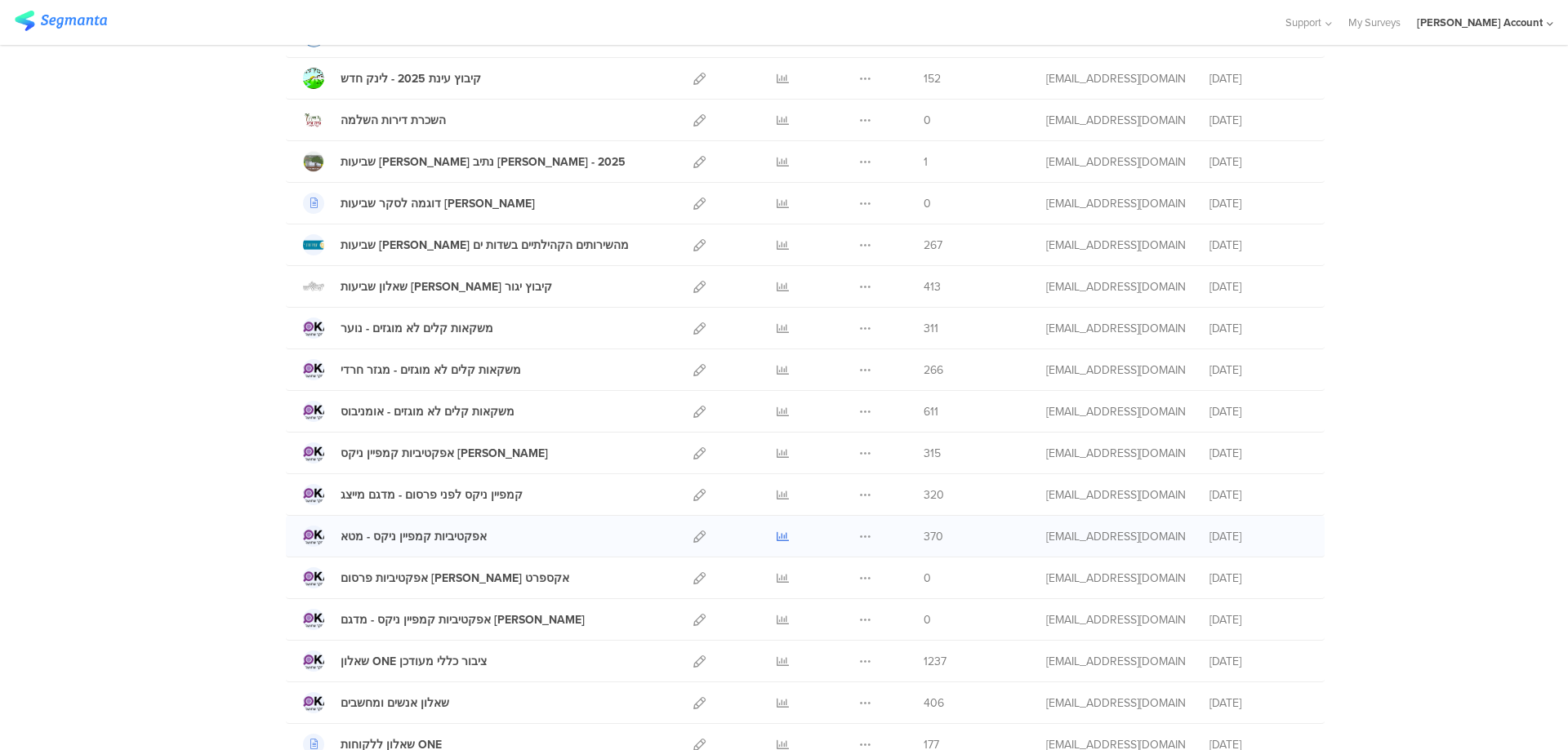
click at [777, 533] on icon at bounding box center [783, 537] width 12 height 12
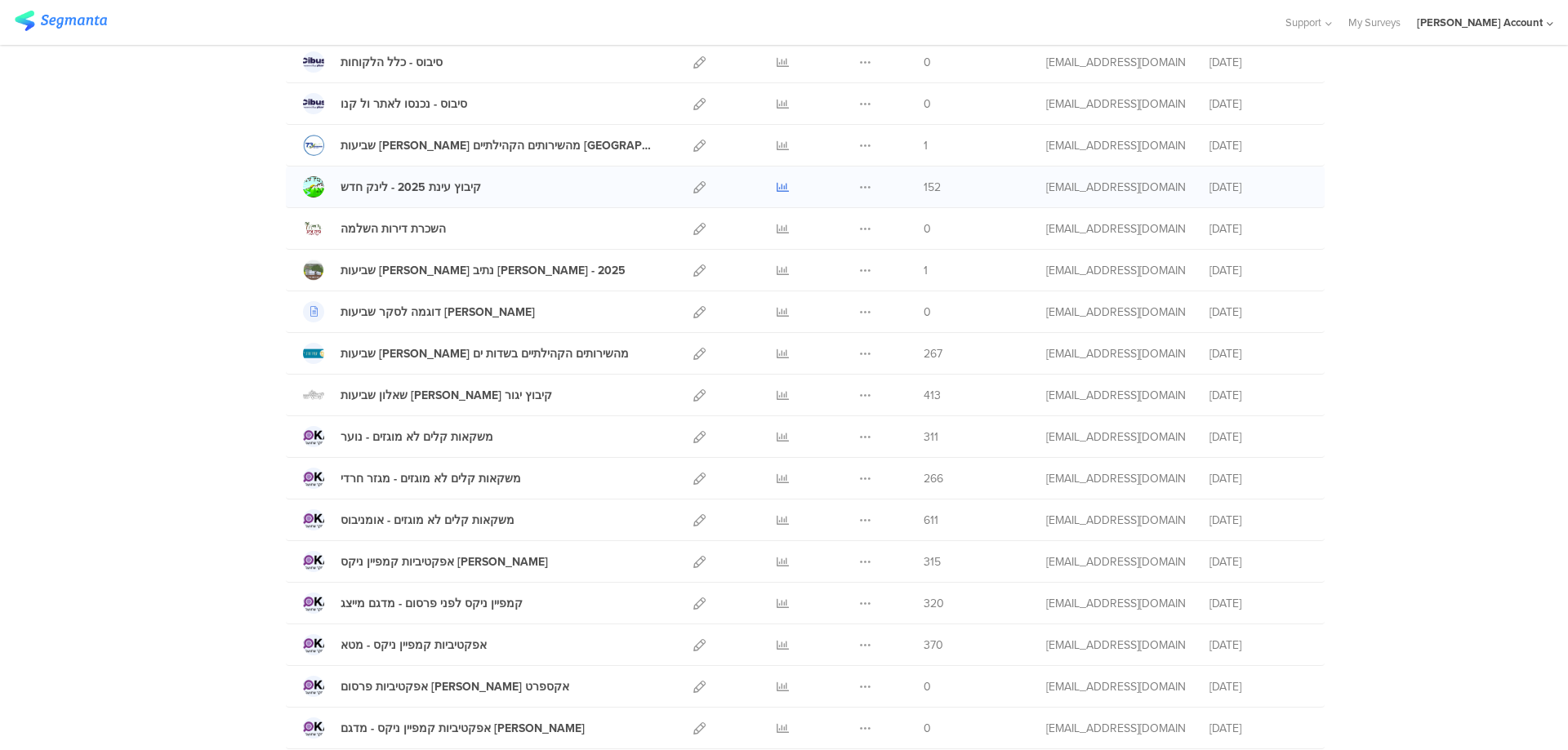
click at [777, 183] on icon at bounding box center [783, 187] width 12 height 12
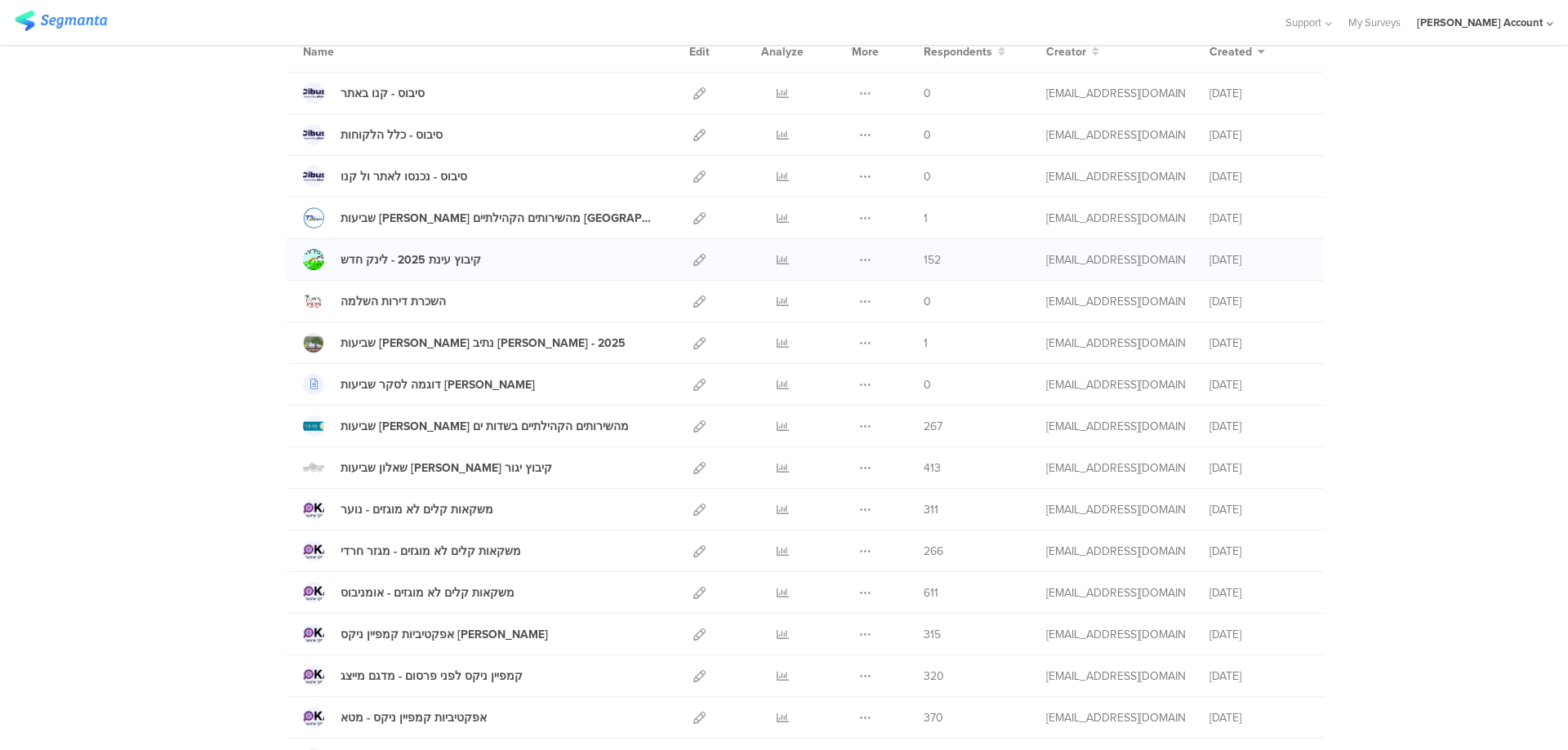
scroll to position [109, 0]
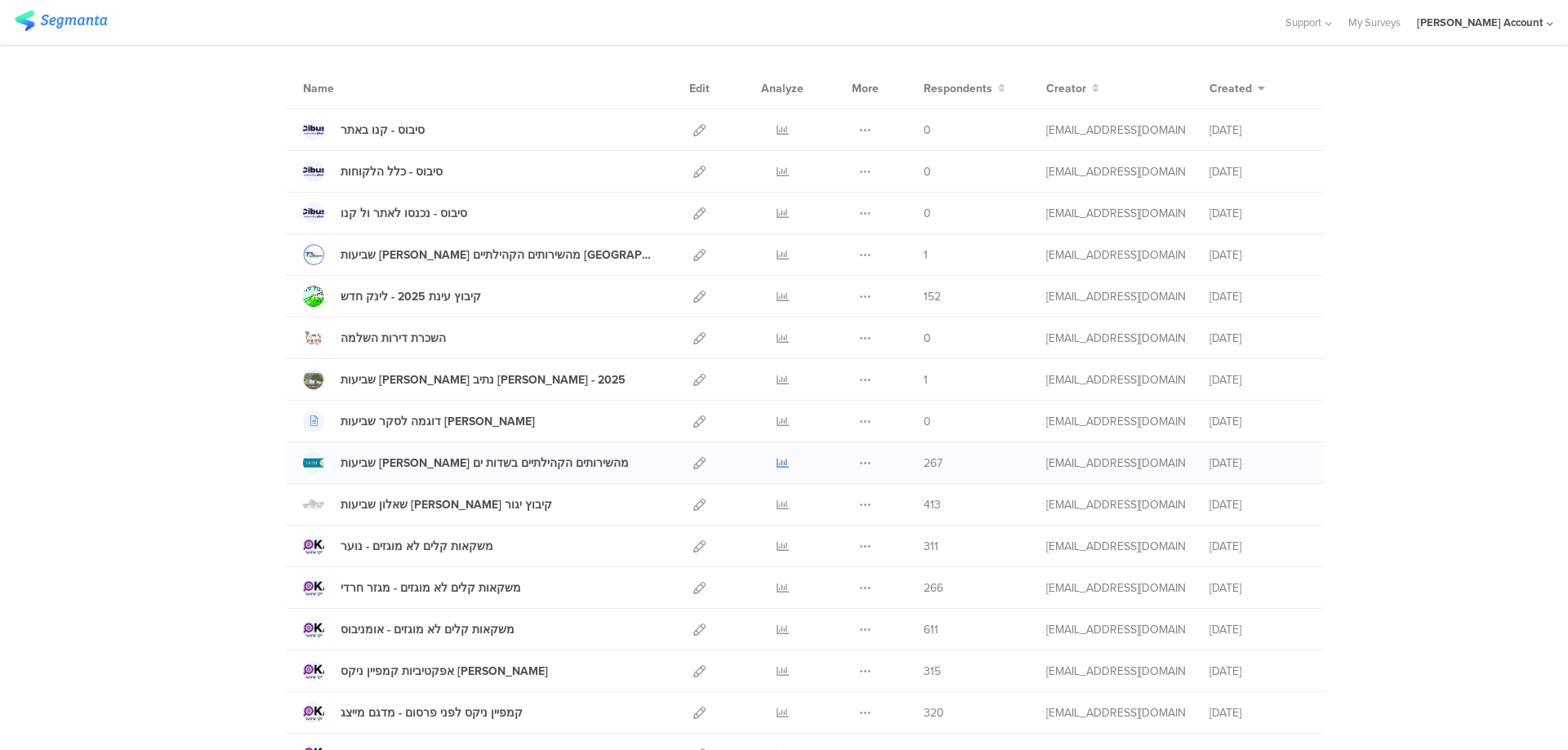
click at [777, 459] on icon at bounding box center [783, 463] width 12 height 12
click at [780, 503] on icon at bounding box center [783, 505] width 12 height 12
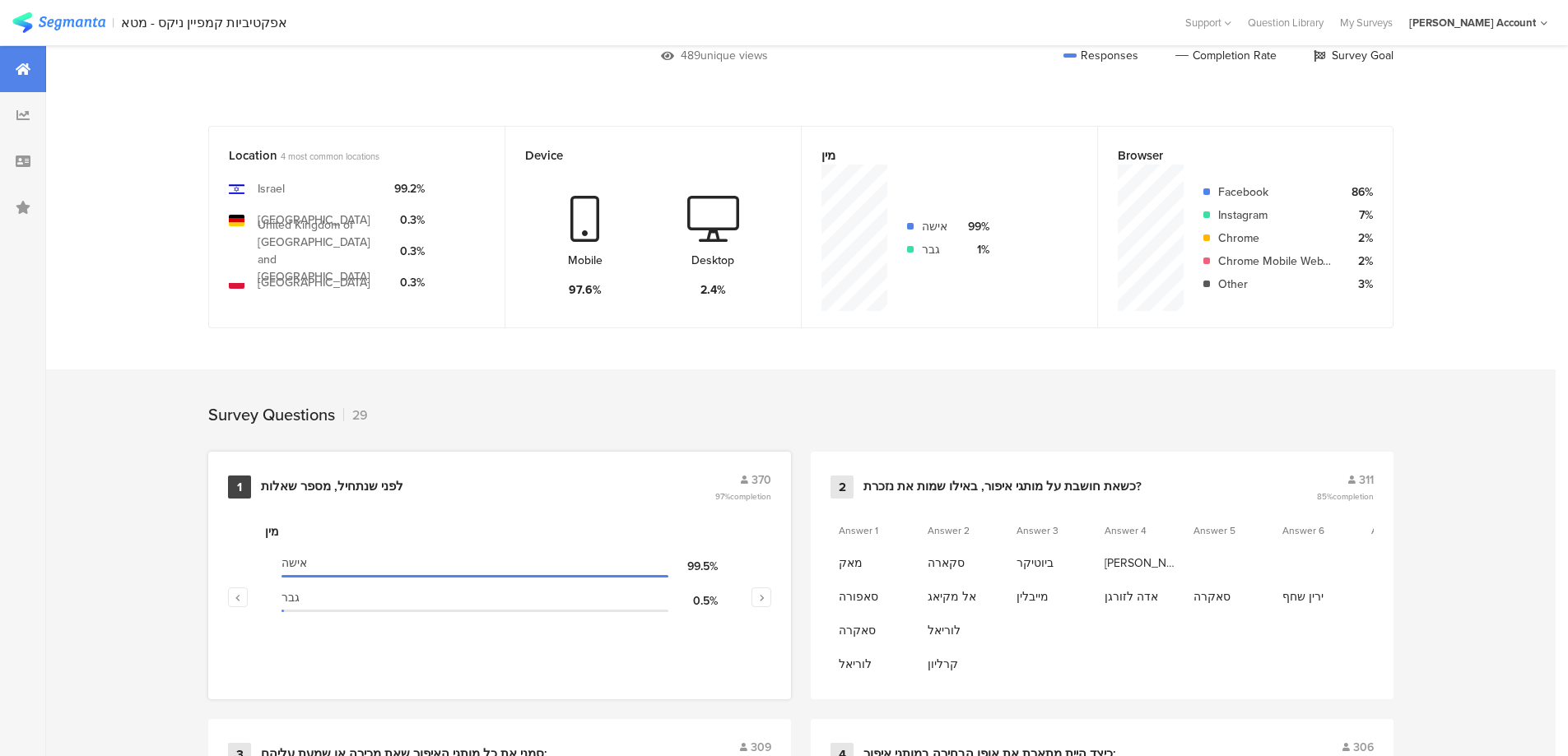
scroll to position [438, 0]
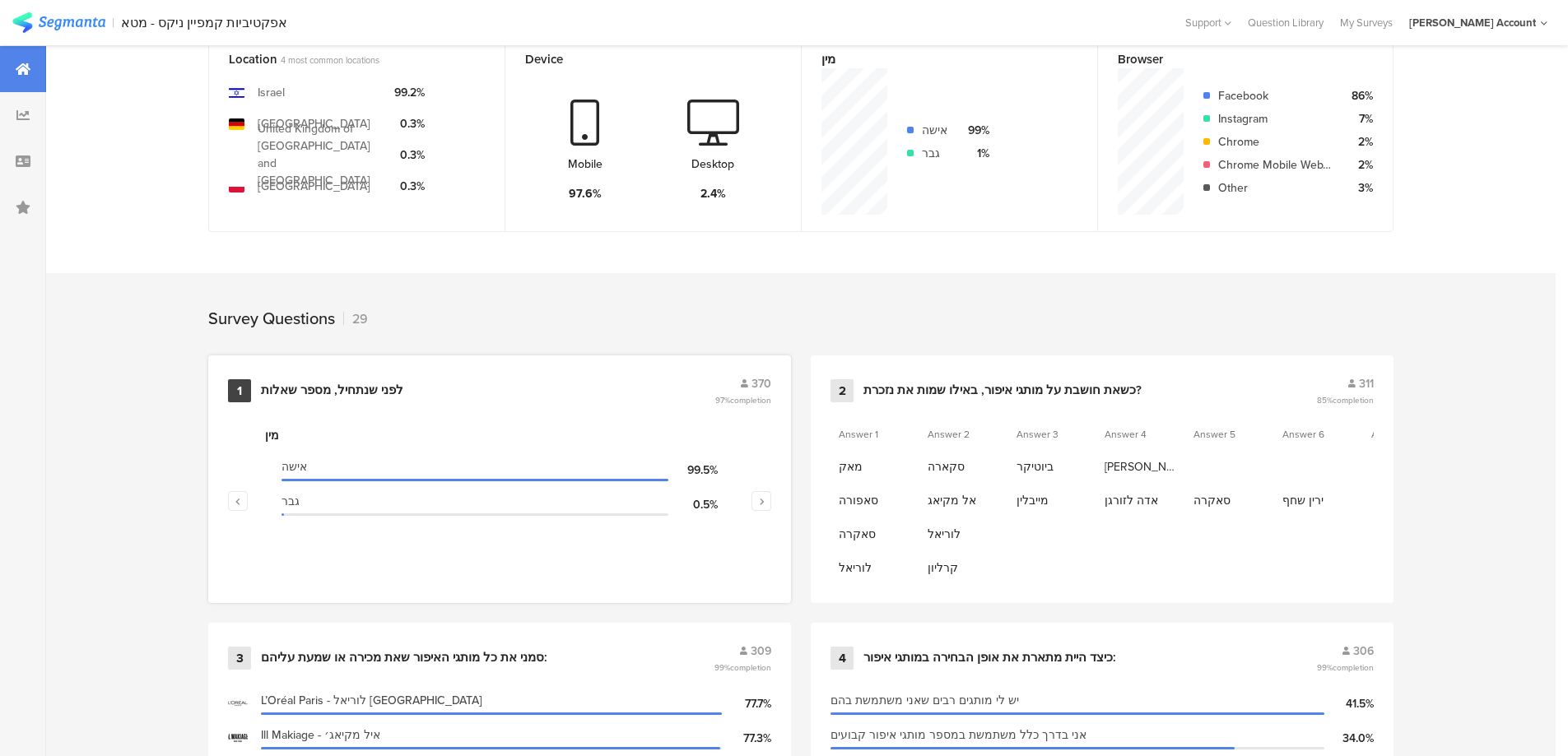
click at [419, 388] on div "לפני שנתחיל, מספר שאלות" at bounding box center [486, 390] width 450 height 17
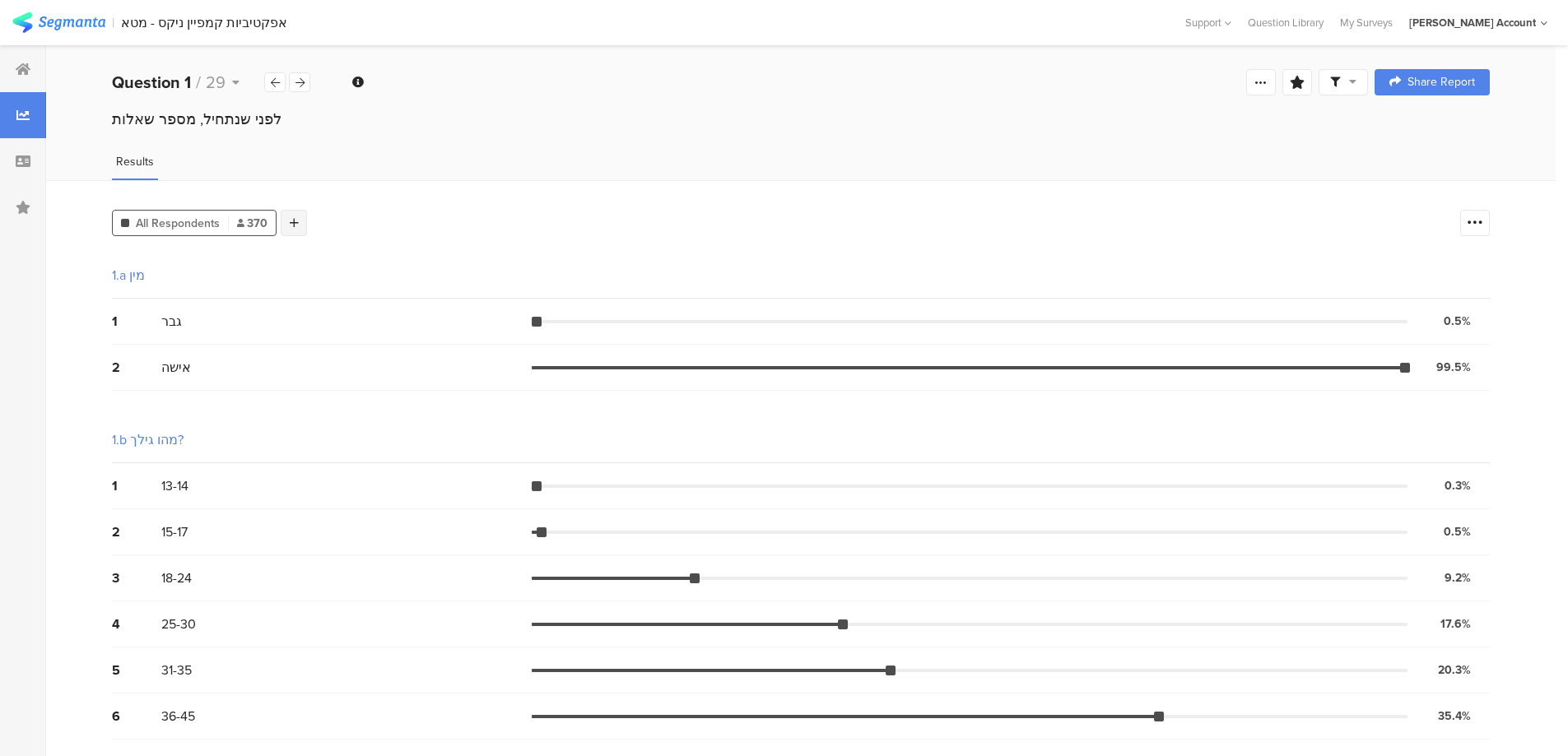
click at [291, 217] on icon at bounding box center [294, 223] width 9 height 12
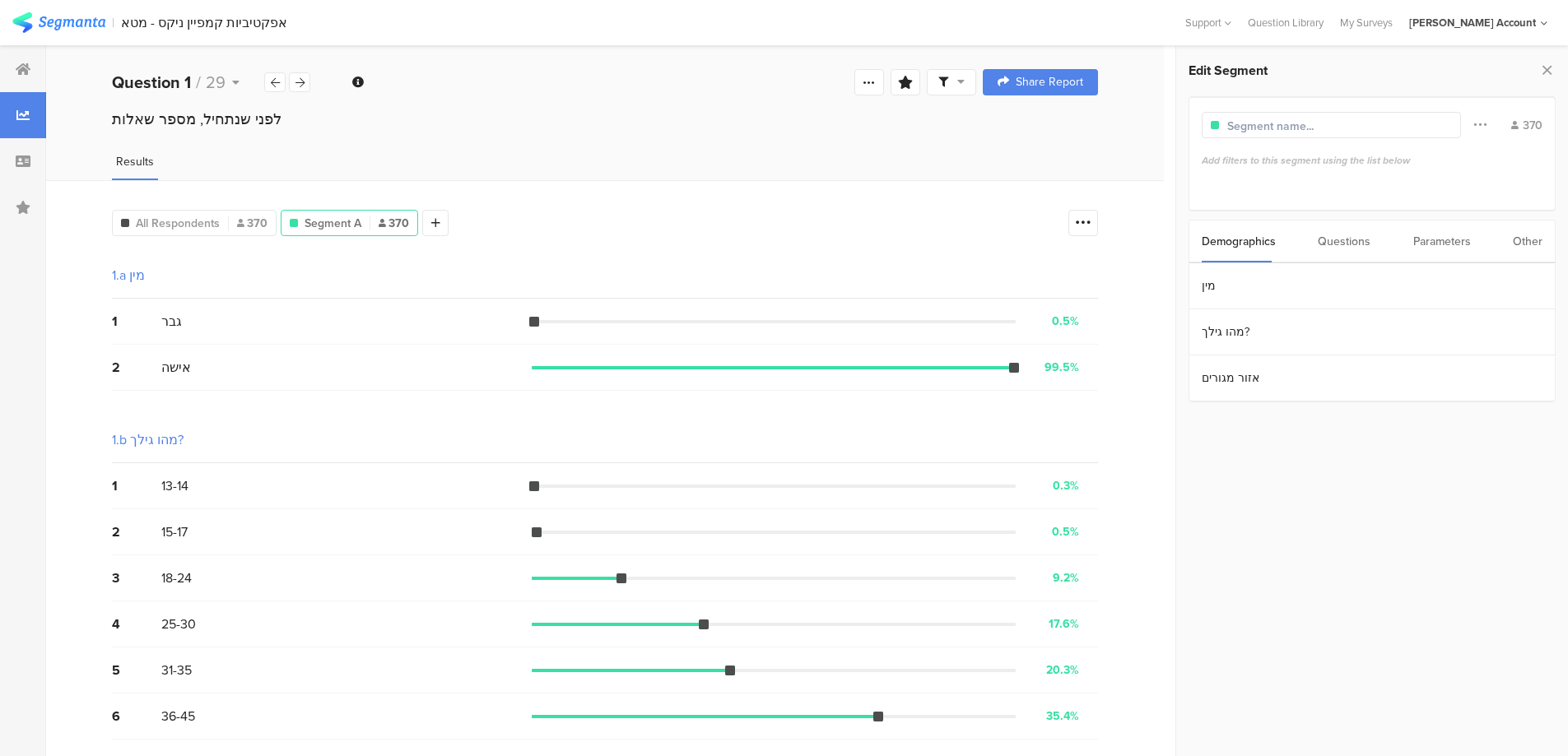
click at [1529, 237] on div "Other" at bounding box center [1527, 241] width 30 height 42
click at [1320, 286] on section "Time Range" at bounding box center [1372, 286] width 366 height 46
click at [1398, 285] on icon at bounding box center [1395, 285] width 21 height 26
click at [1470, 565] on span "31" at bounding box center [1470, 568] width 20 height 20
click at [1287, 286] on div "Start [DATE] 00:00" at bounding box center [1372, 285] width 346 height 26
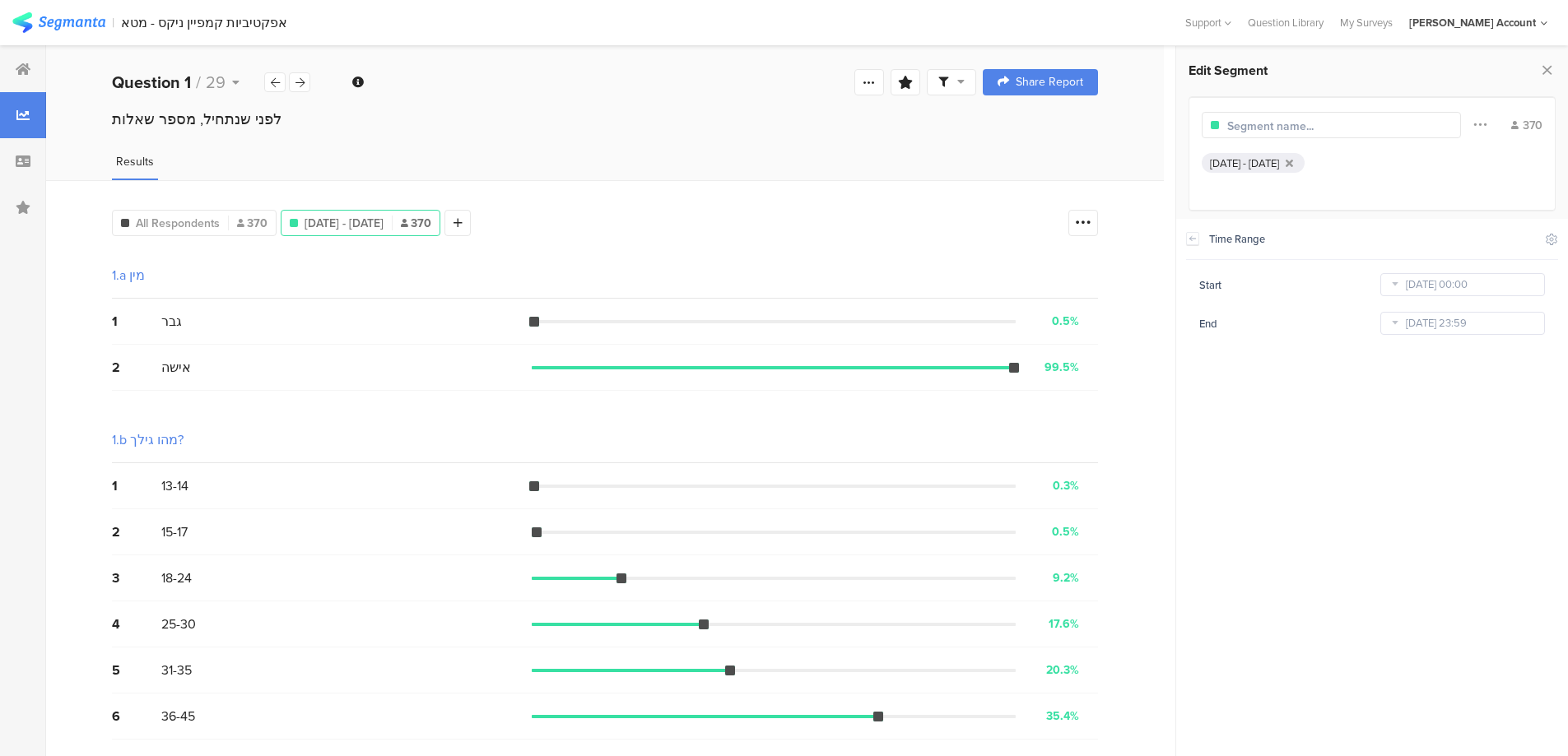
click at [1393, 321] on icon at bounding box center [1395, 323] width 21 height 26
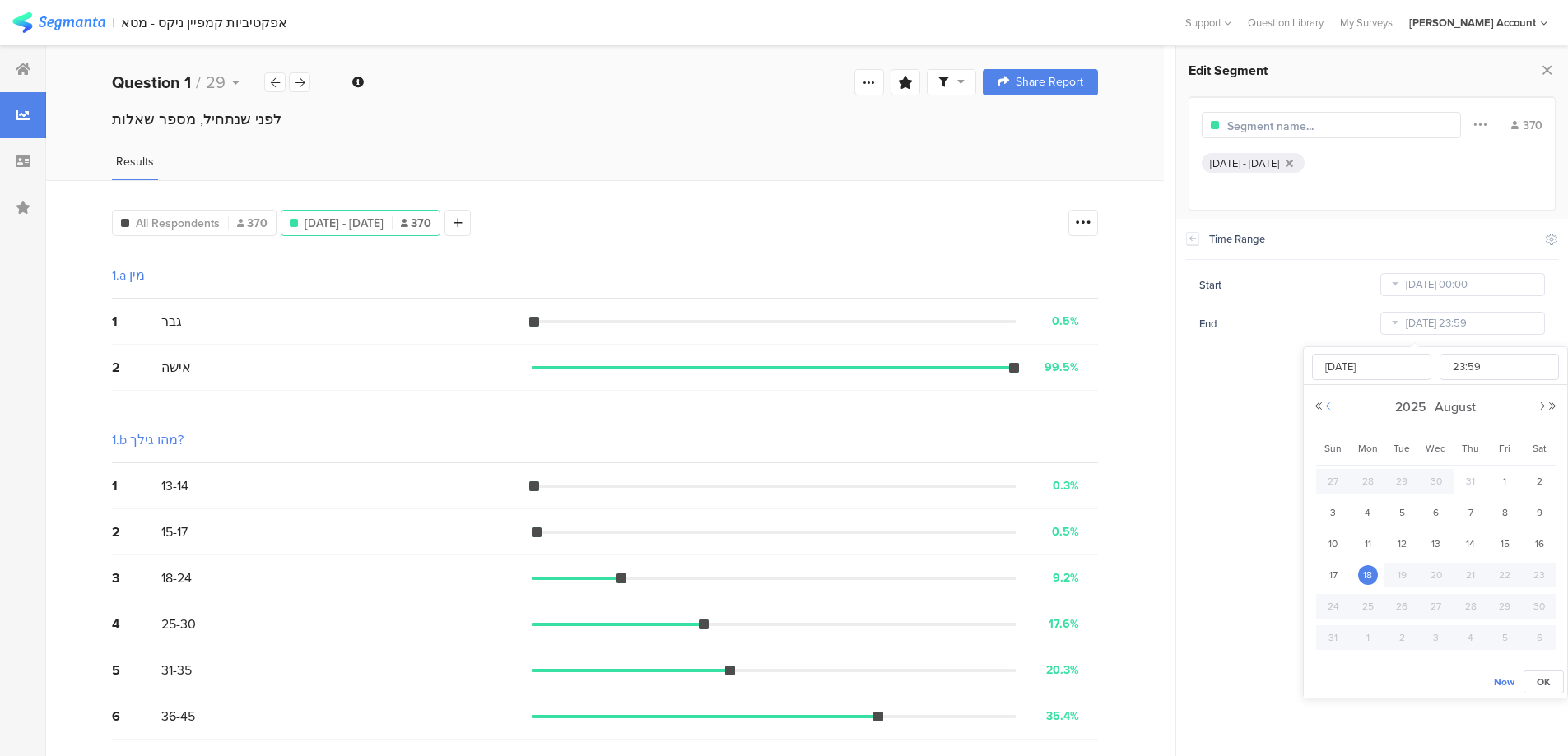
click at [1325, 405] on button "Previous Month" at bounding box center [1328, 406] width 10 height 10
click at [1333, 636] on span "3" at bounding box center [1333, 637] width 20 height 20
type input "[DATE] 23:59"
type input "[DATE]"
click at [1341, 115] on div at bounding box center [1333, 125] width 263 height 26
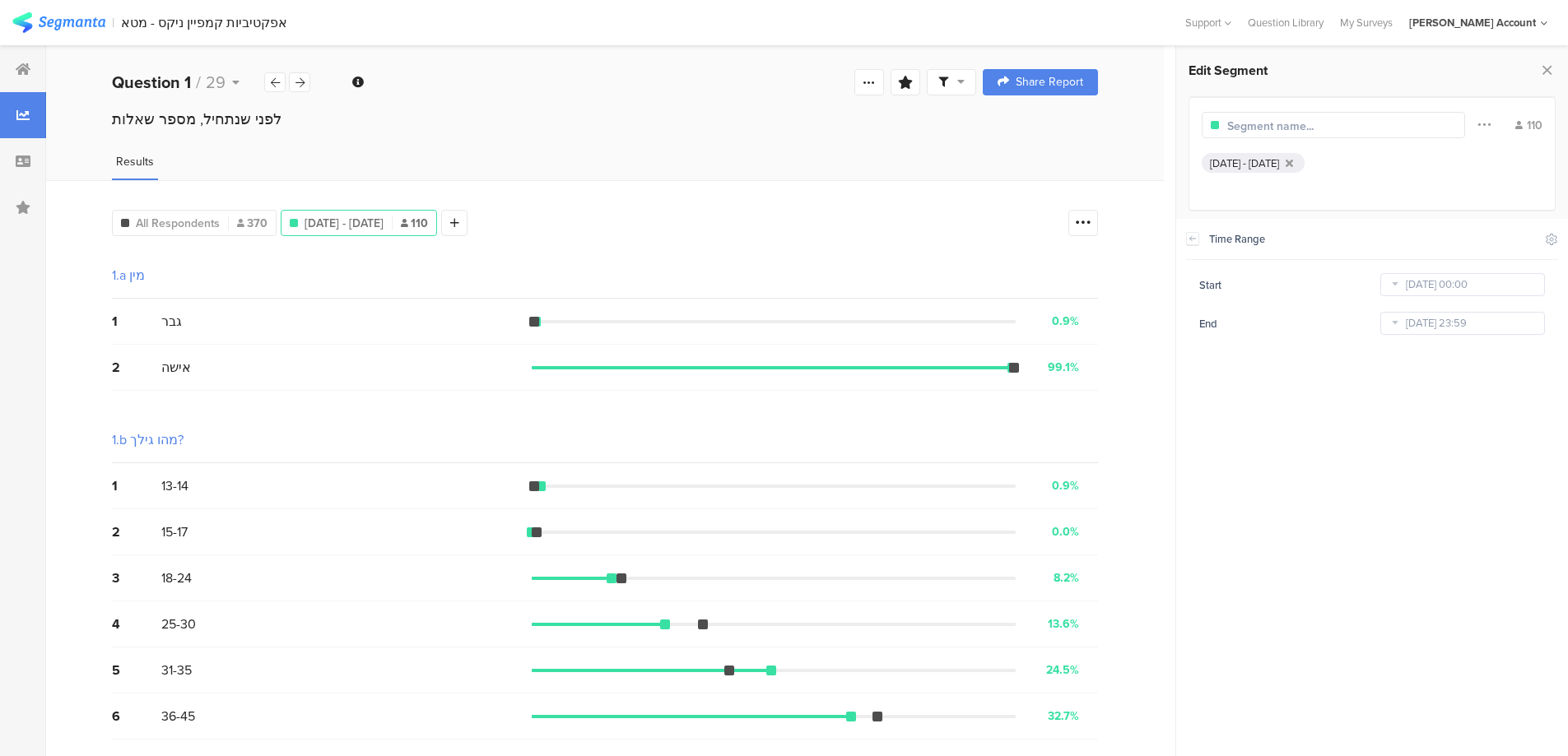
click at [1341, 118] on input "text" at bounding box center [1299, 126] width 143 height 17
type input "a"
type input "שבוע 1"
click at [407, 224] on icon at bounding box center [408, 223] width 9 height 12
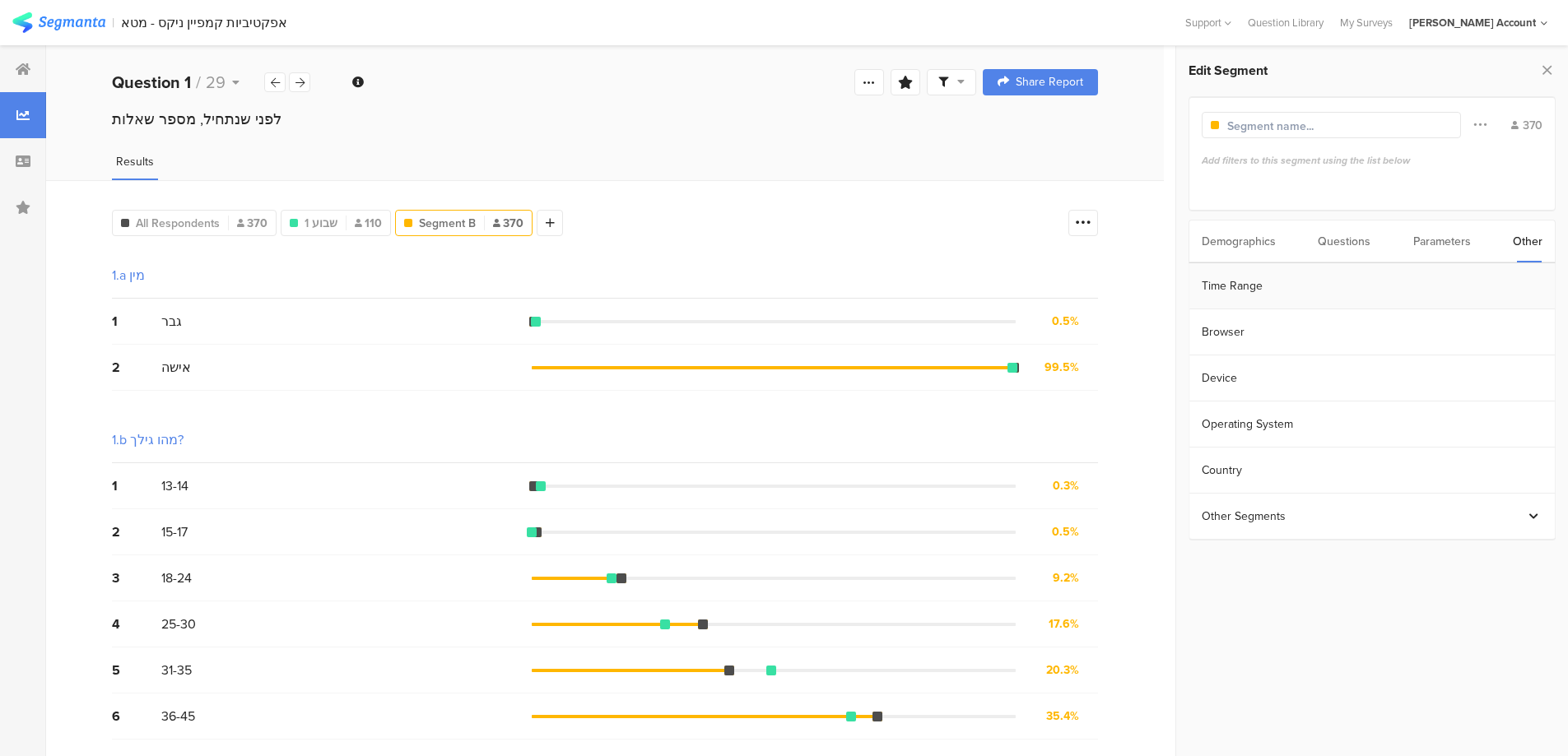
click at [1275, 283] on section "Time Range" at bounding box center [1372, 286] width 366 height 46
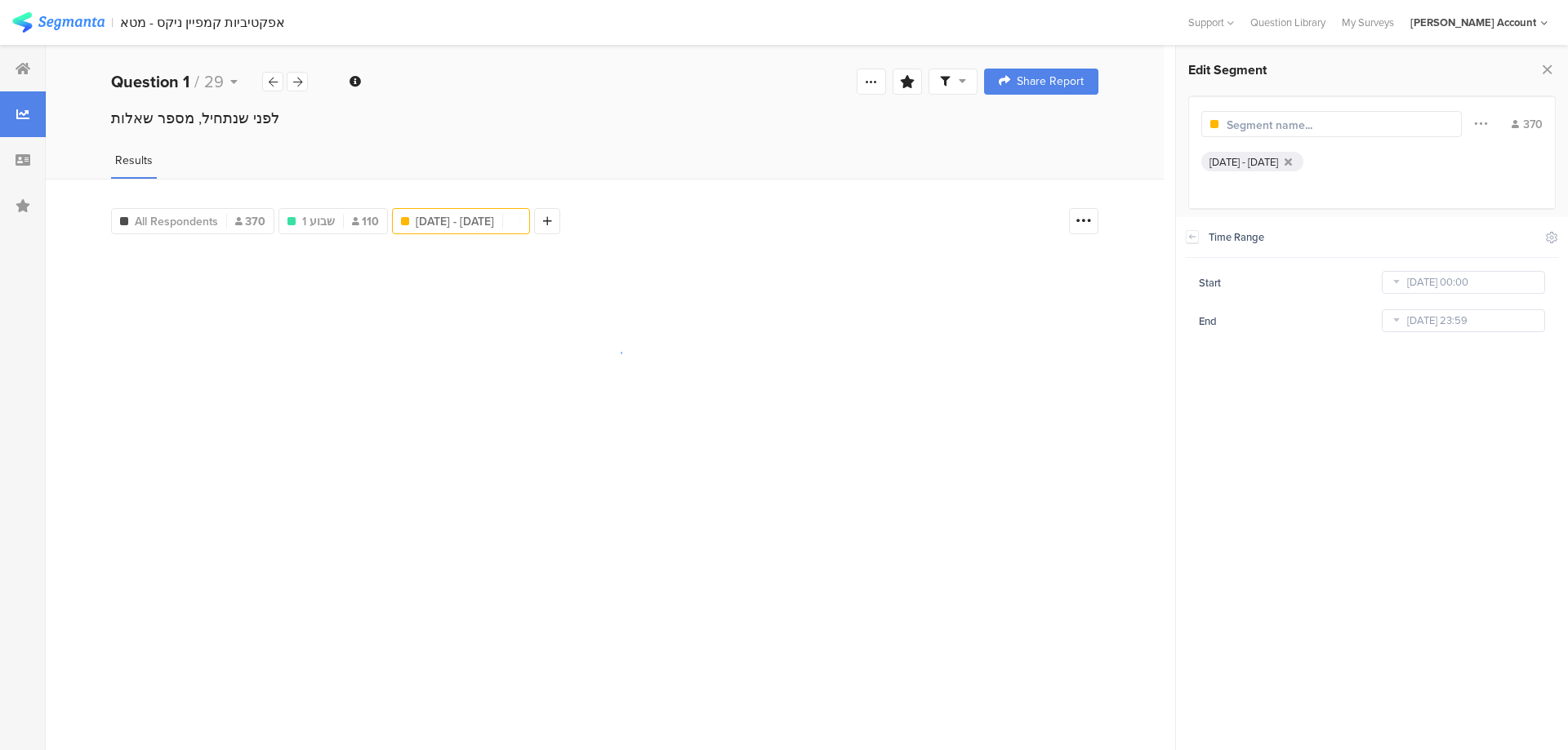
click at [1396, 284] on icon at bounding box center [1396, 283] width 21 height 26
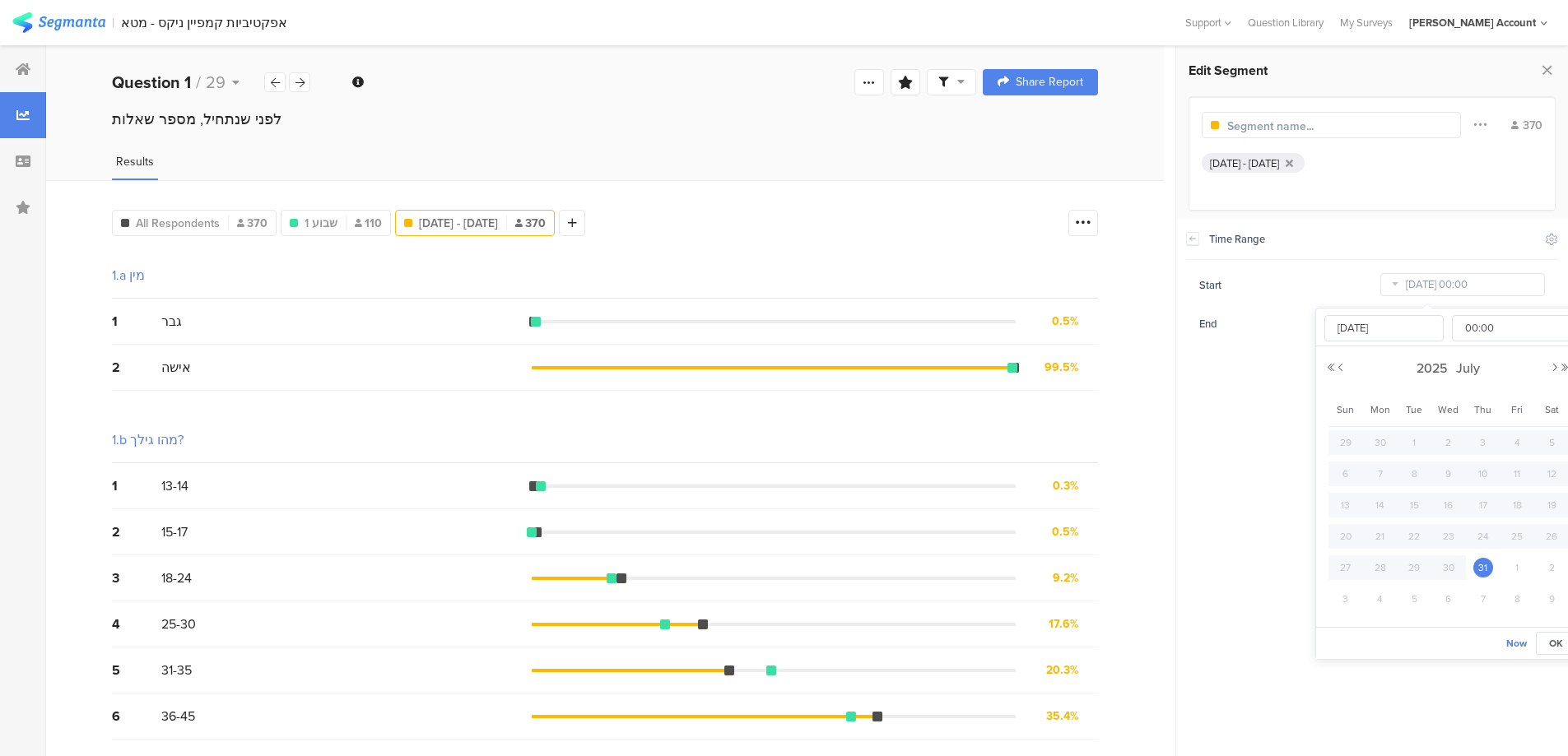
click at [1413, 596] on span "5" at bounding box center [1414, 600] width 20 height 20
type input "[DATE] 00:00"
type input "[DATE]"
click at [1338, 503] on span "10" at bounding box center [1346, 505] width 20 height 20
type input "[DATE] 00:00"
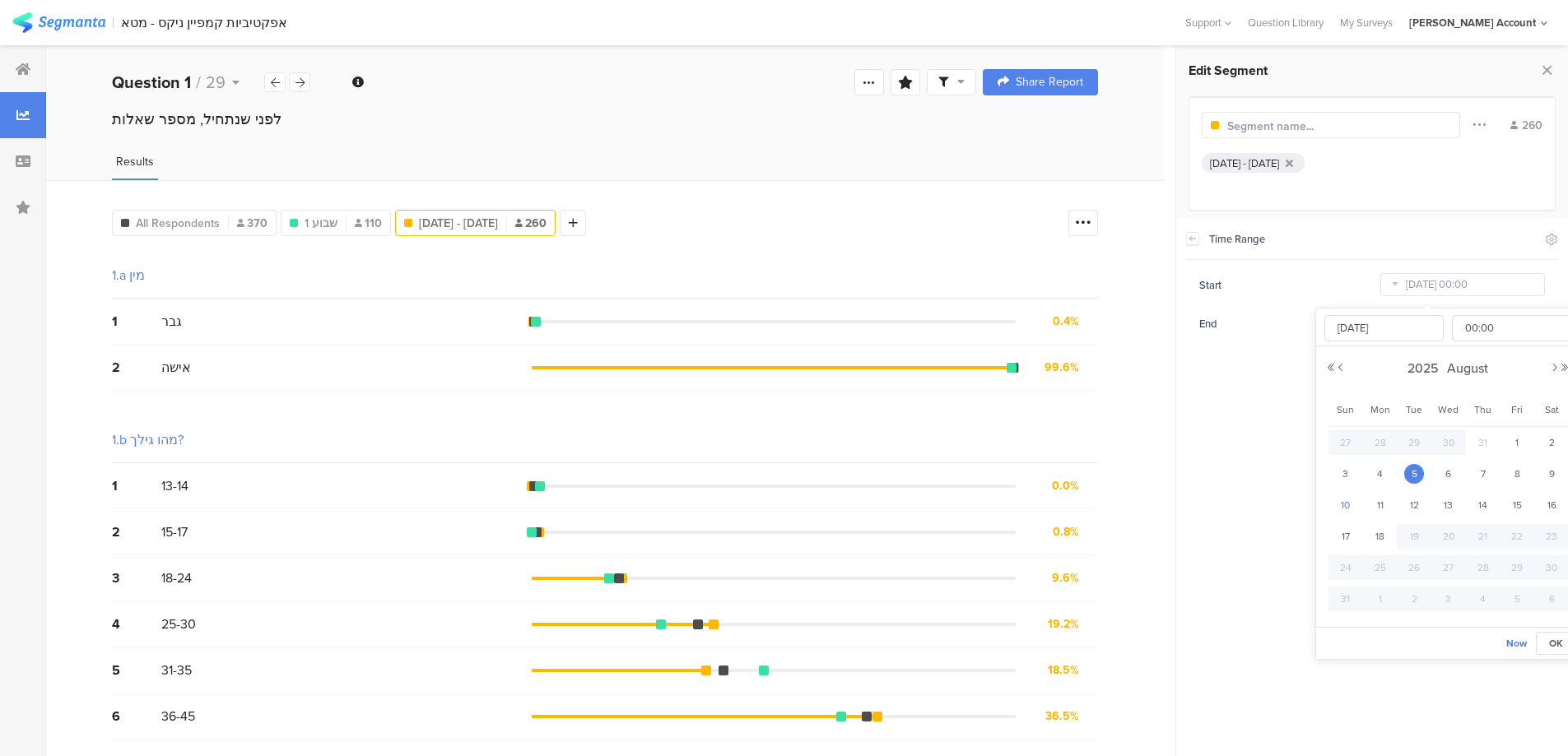
type input "[DATE]"
click at [1431, 289] on input "[DATE] 00:00" at bounding box center [1461, 284] width 164 height 23
click at [1417, 474] on span "5" at bounding box center [1414, 474] width 20 height 20
type input "[DATE] 00:00"
type input "[DATE]"
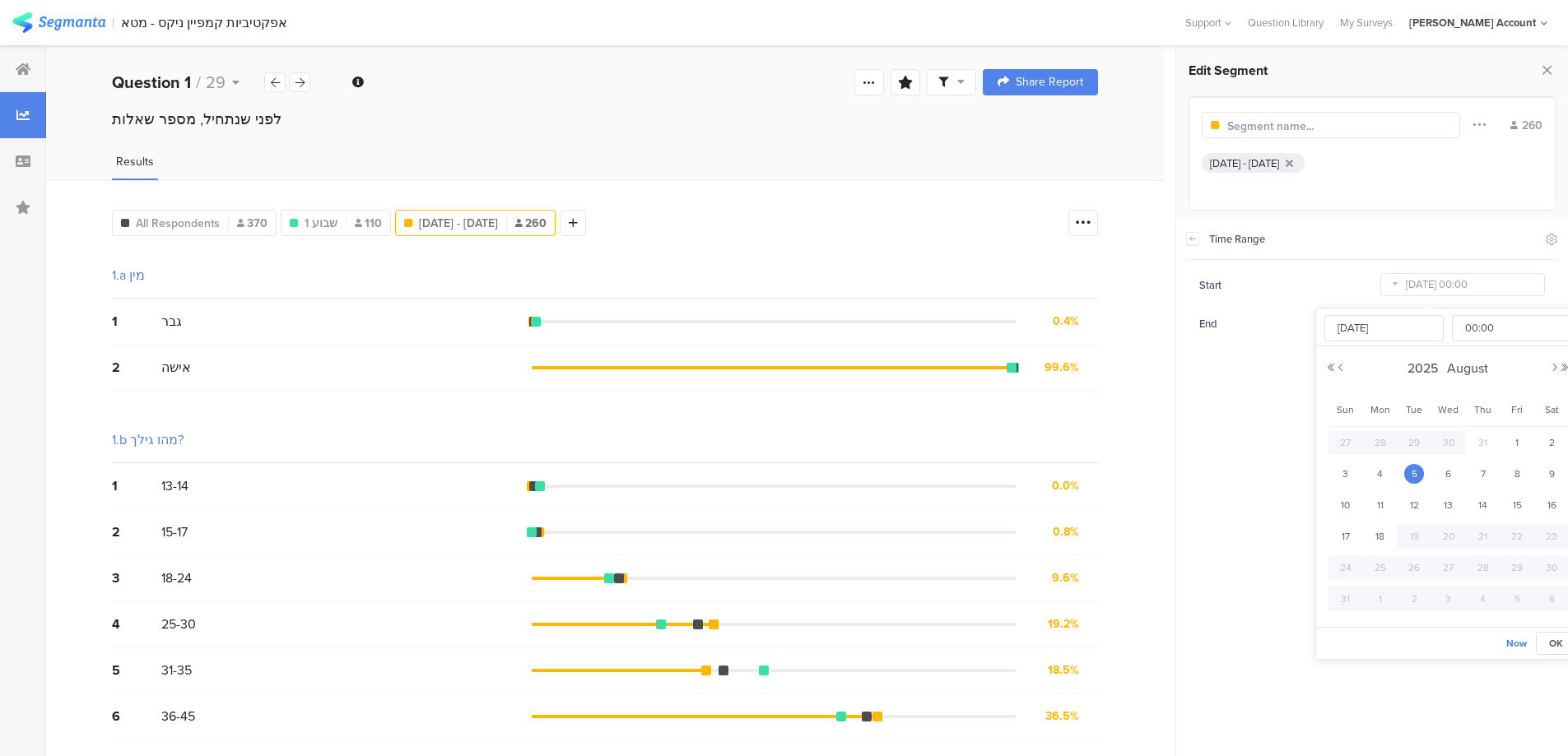
click at [1413, 471] on span "5" at bounding box center [1414, 474] width 20 height 20
click at [1352, 502] on span "10" at bounding box center [1346, 505] width 20 height 20
type input "[DATE] 00:00"
type input "[DATE]"
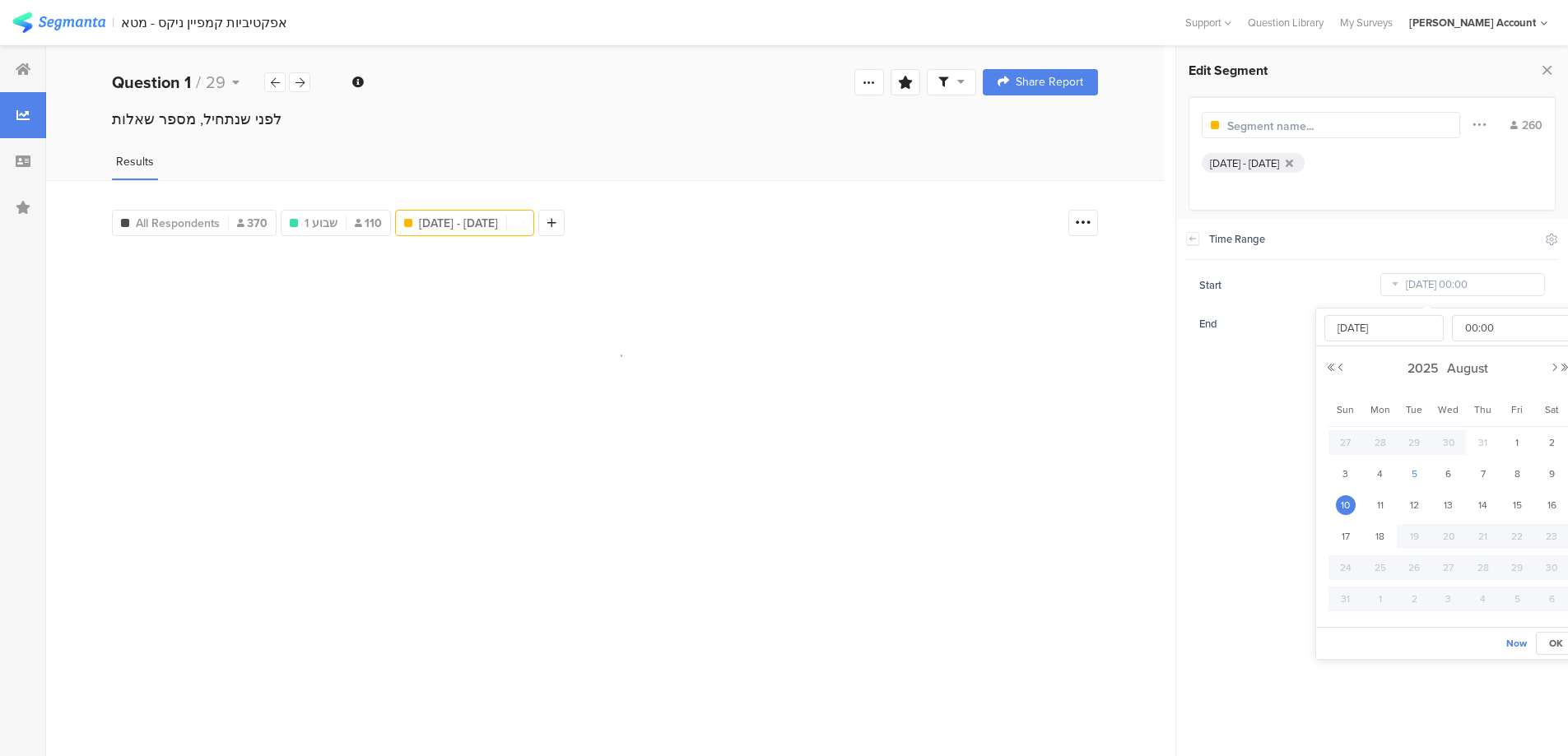
click at [1417, 474] on span "5" at bounding box center [1414, 474] width 20 height 20
type input "[DATE] 00:00"
type input "[DATE]"
click at [1388, 334] on input "[DATE]" at bounding box center [1384, 328] width 120 height 26
click at [1340, 331] on input "Aug 05 2025" at bounding box center [1384, 328] width 120 height 26
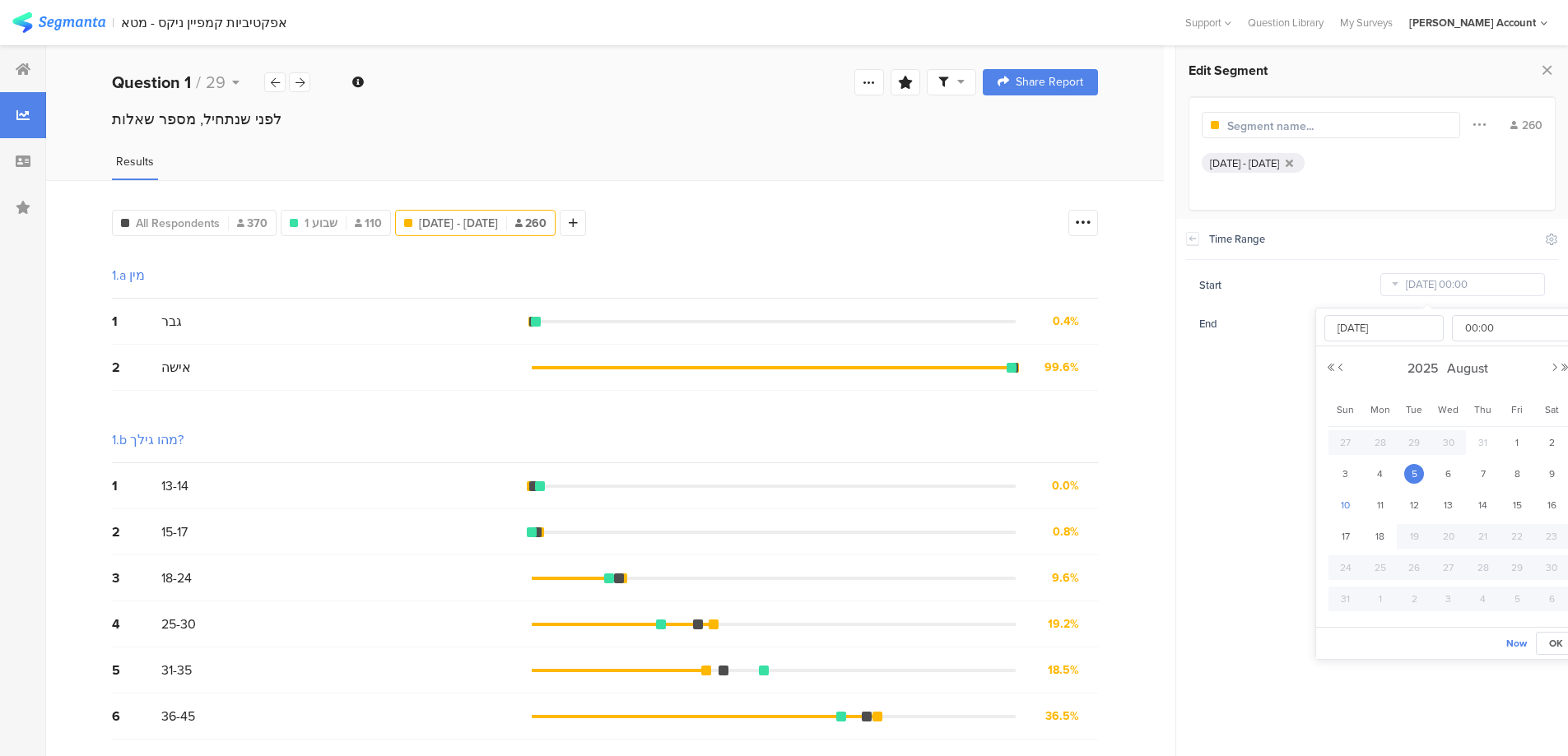
click at [1347, 501] on span "10" at bounding box center [1346, 505] width 20 height 20
type input "Aug 10 2025 00:00"
type input "Aug 10 2025"
click at [1323, 126] on input "text" at bounding box center [1299, 126] width 143 height 17
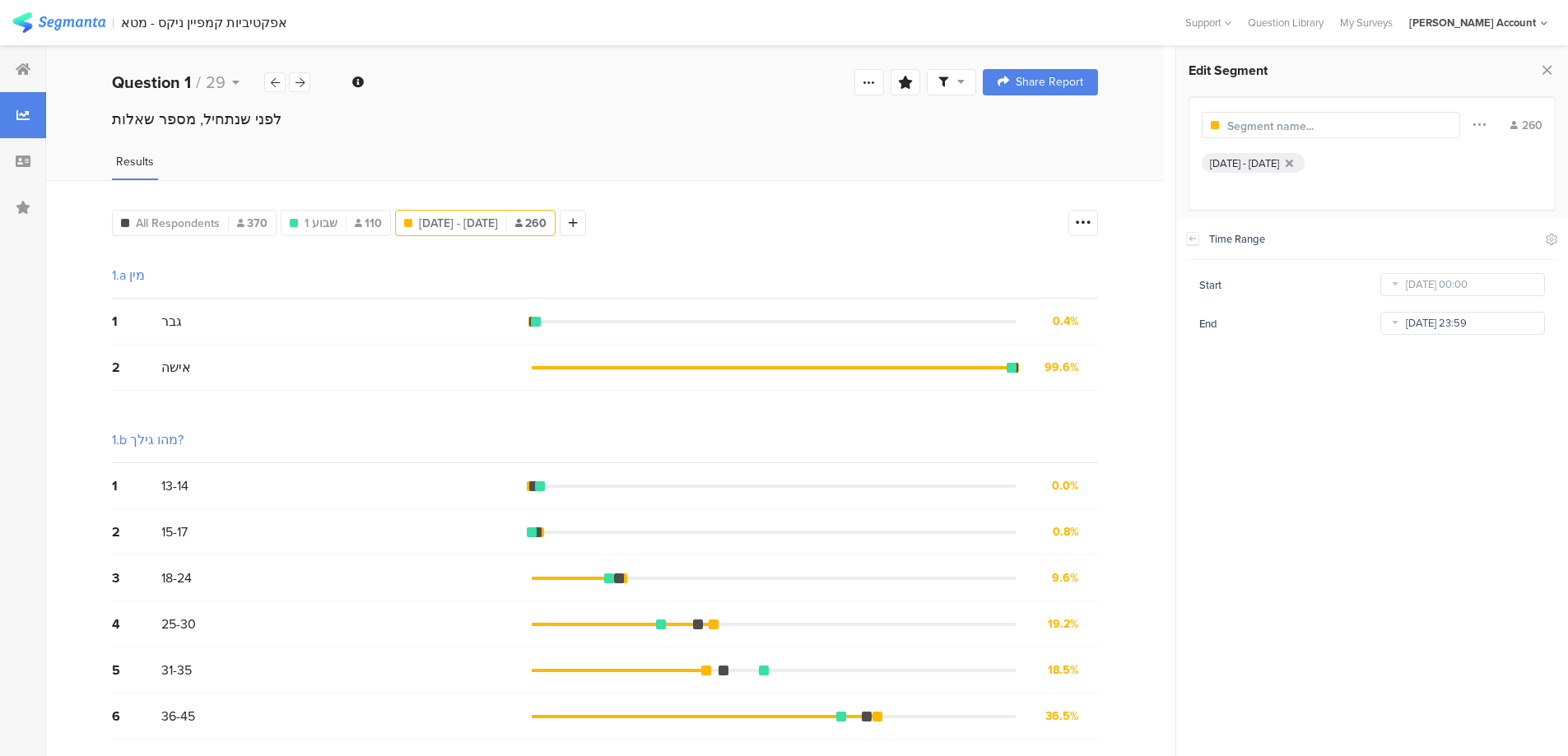
click at [1405, 321] on input "Aug 18 2025 23:59" at bounding box center [1461, 323] width 164 height 23
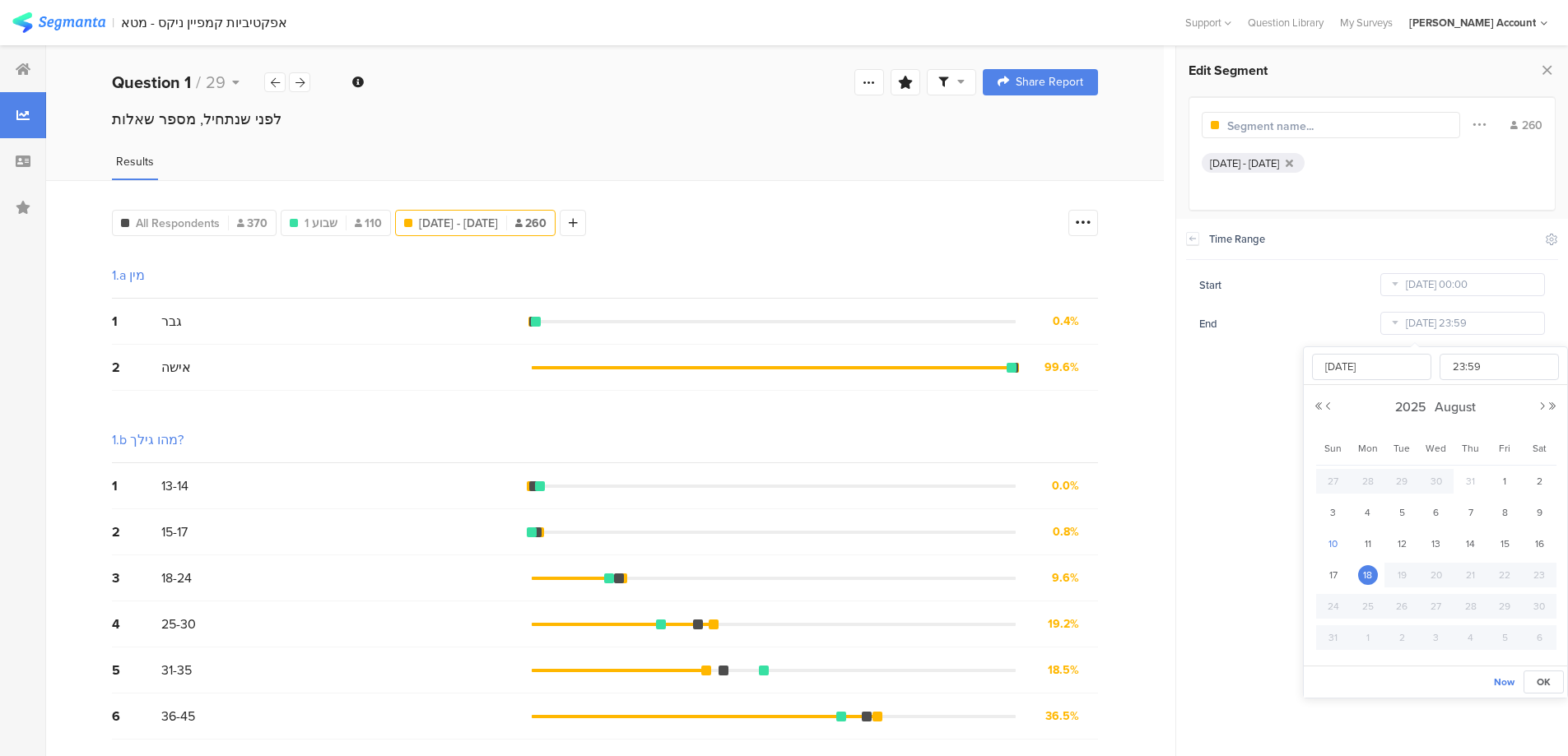
click at [1337, 542] on span "10" at bounding box center [1333, 544] width 20 height 20
type input "Aug 10 2025 23:59"
type input "Aug 10 2025"
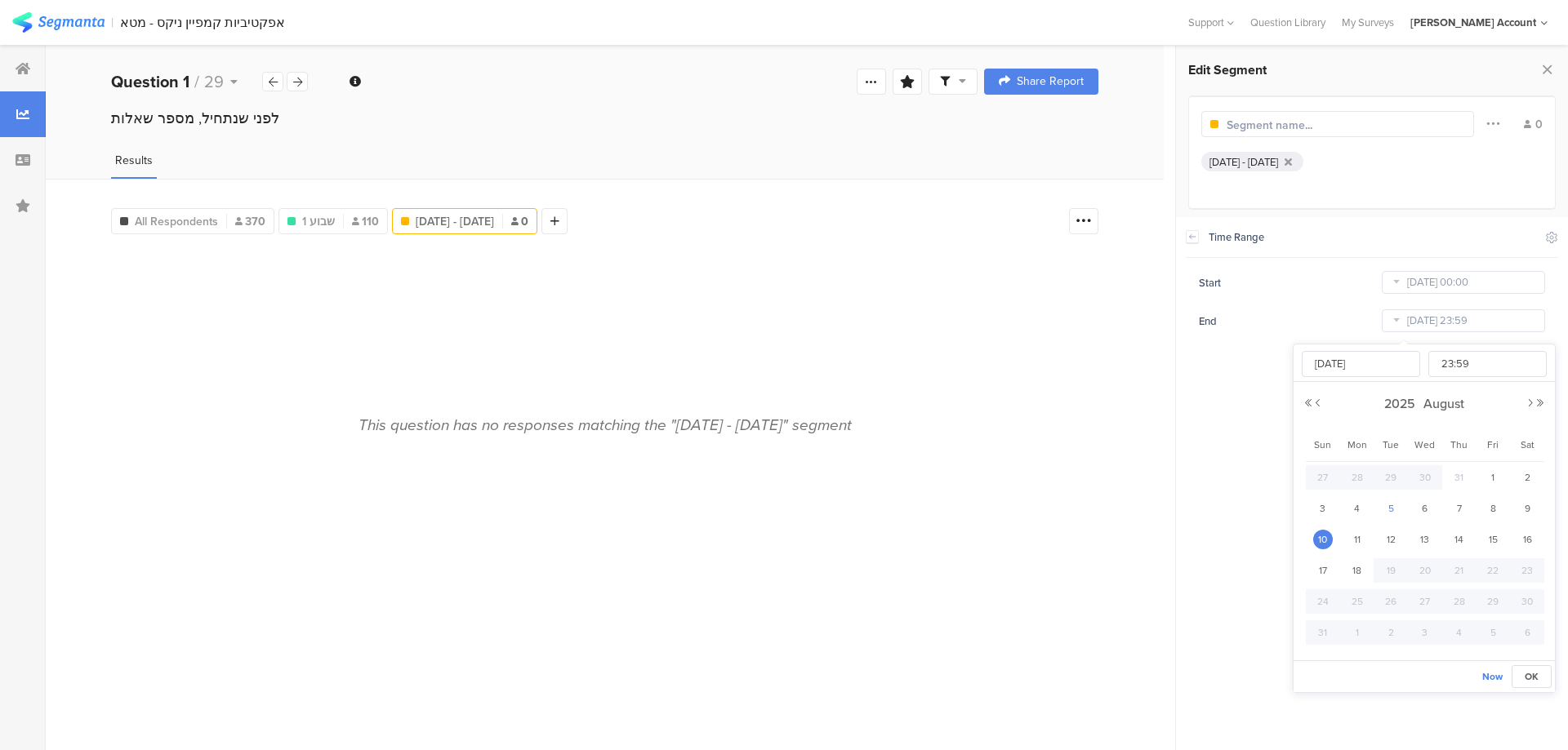
click at [1395, 508] on span "5" at bounding box center [1391, 509] width 20 height 20
type input "Aug 05 2025 23:59"
type input "Aug 05 2025"
click at [1397, 284] on icon at bounding box center [1396, 283] width 21 height 26
click at [1407, 469] on span "5" at bounding box center [1403, 470] width 20 height 20
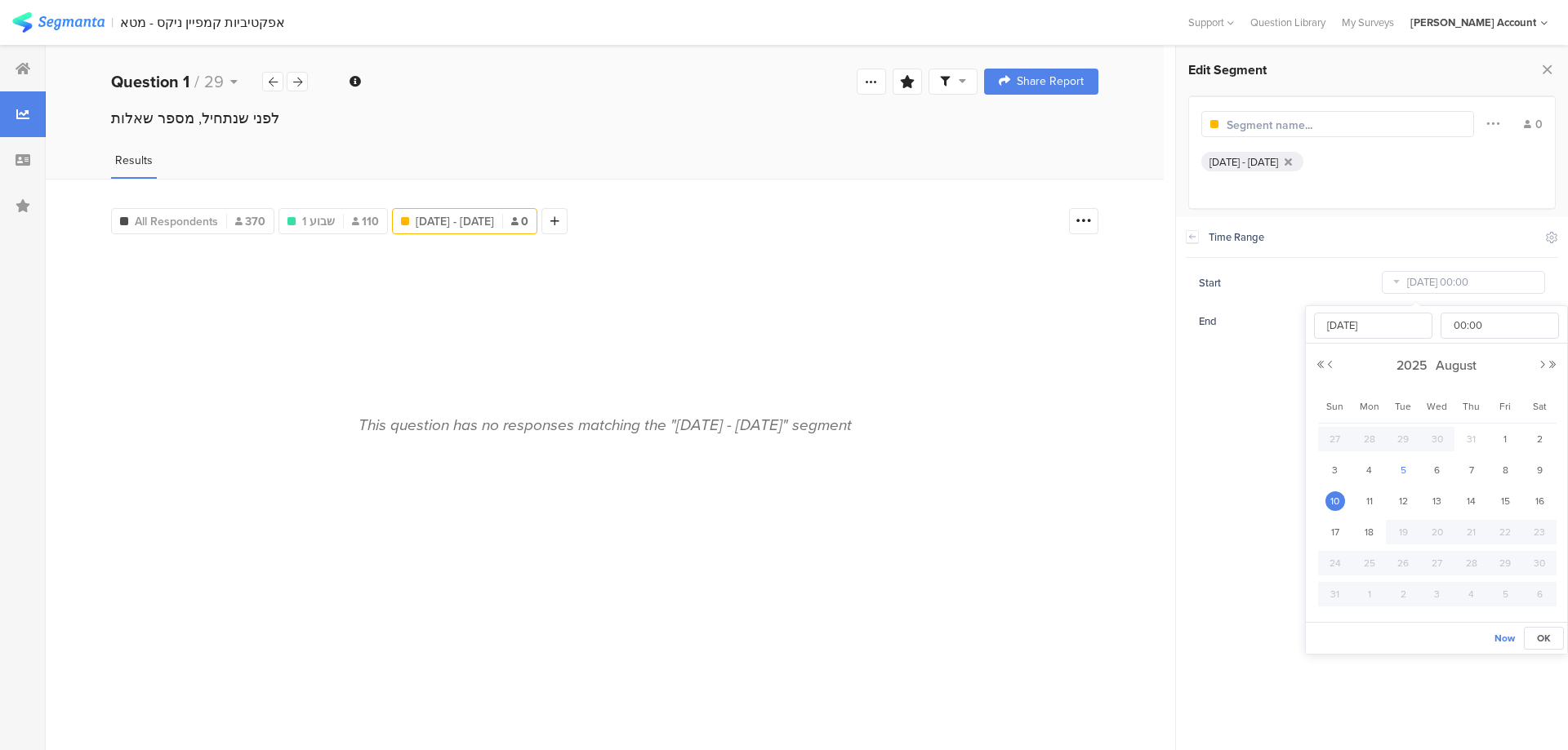
type input "Aug 05 2025 00:00"
type input "Aug 05 2025"
click at [1293, 353] on section "Time Range Include Respondents Start Aug 05 2025 00:00 End Aug 05 2025 23:59" at bounding box center [1372, 483] width 392 height 533
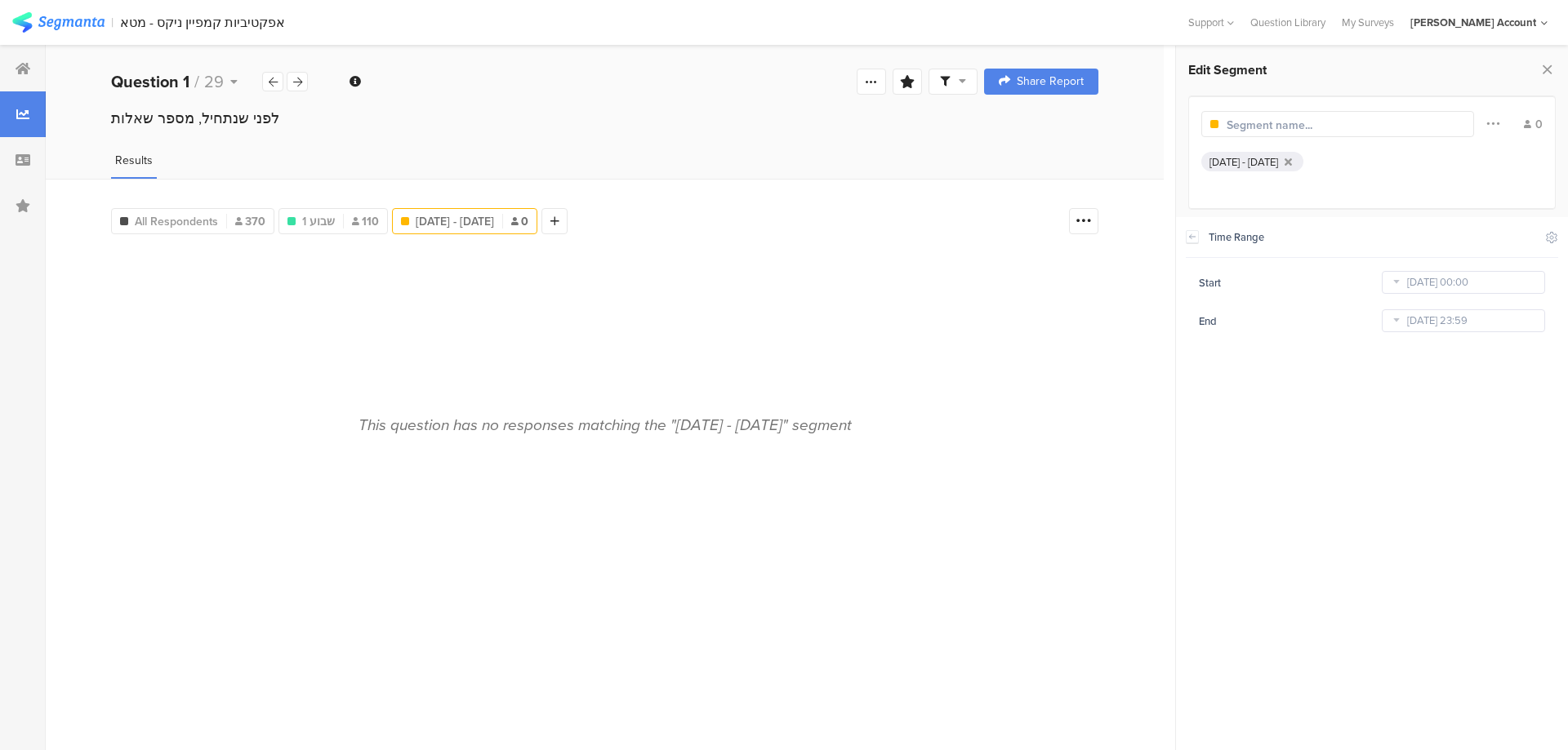
click at [1399, 327] on icon at bounding box center [1396, 320] width 21 height 26
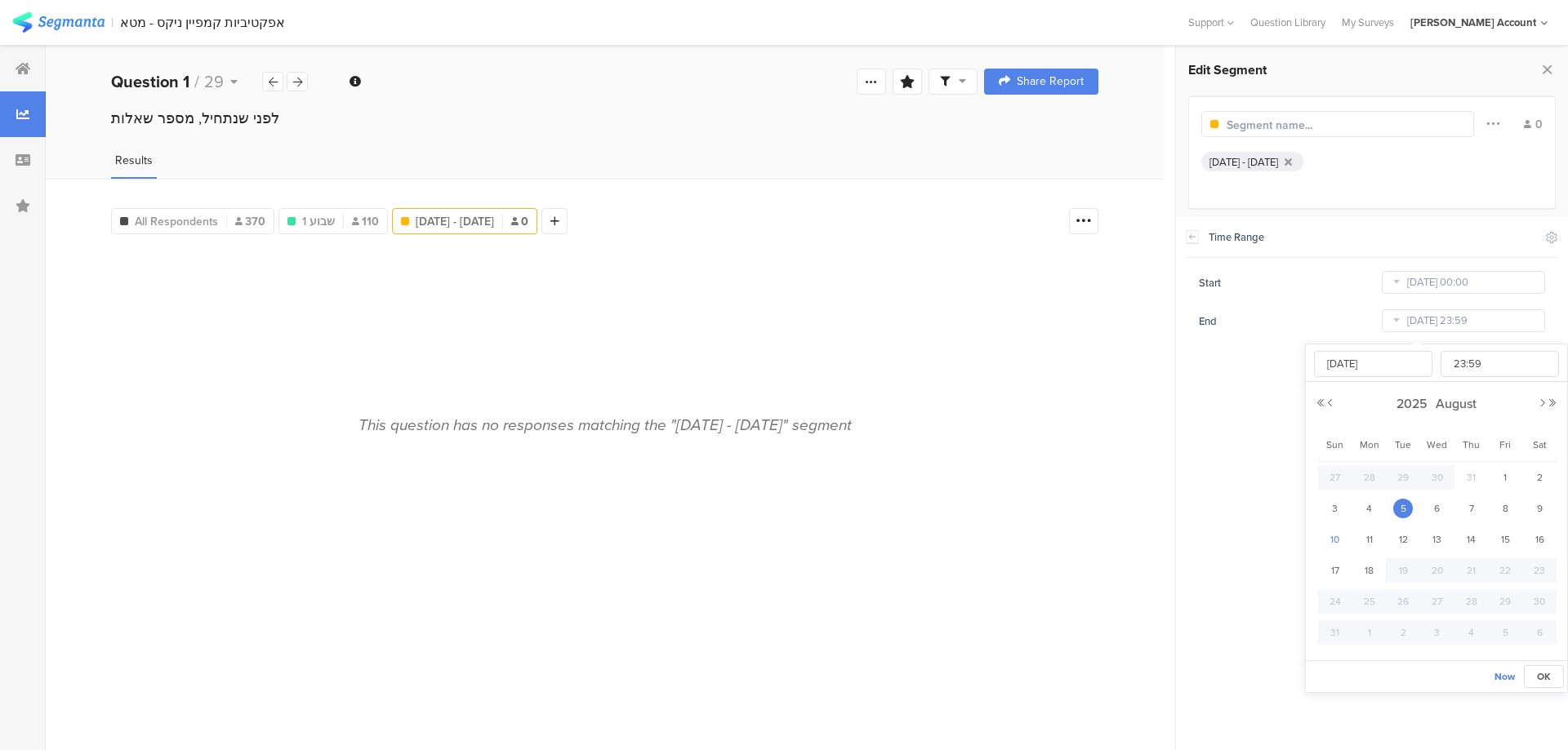
click at [1328, 535] on span "10" at bounding box center [1336, 540] width 20 height 20
type input "Aug 10 2025 23:59"
type input "Aug 10 2025"
click at [1402, 536] on span "12" at bounding box center [1403, 540] width 20 height 20
type input "Aug 12 2025 23:59"
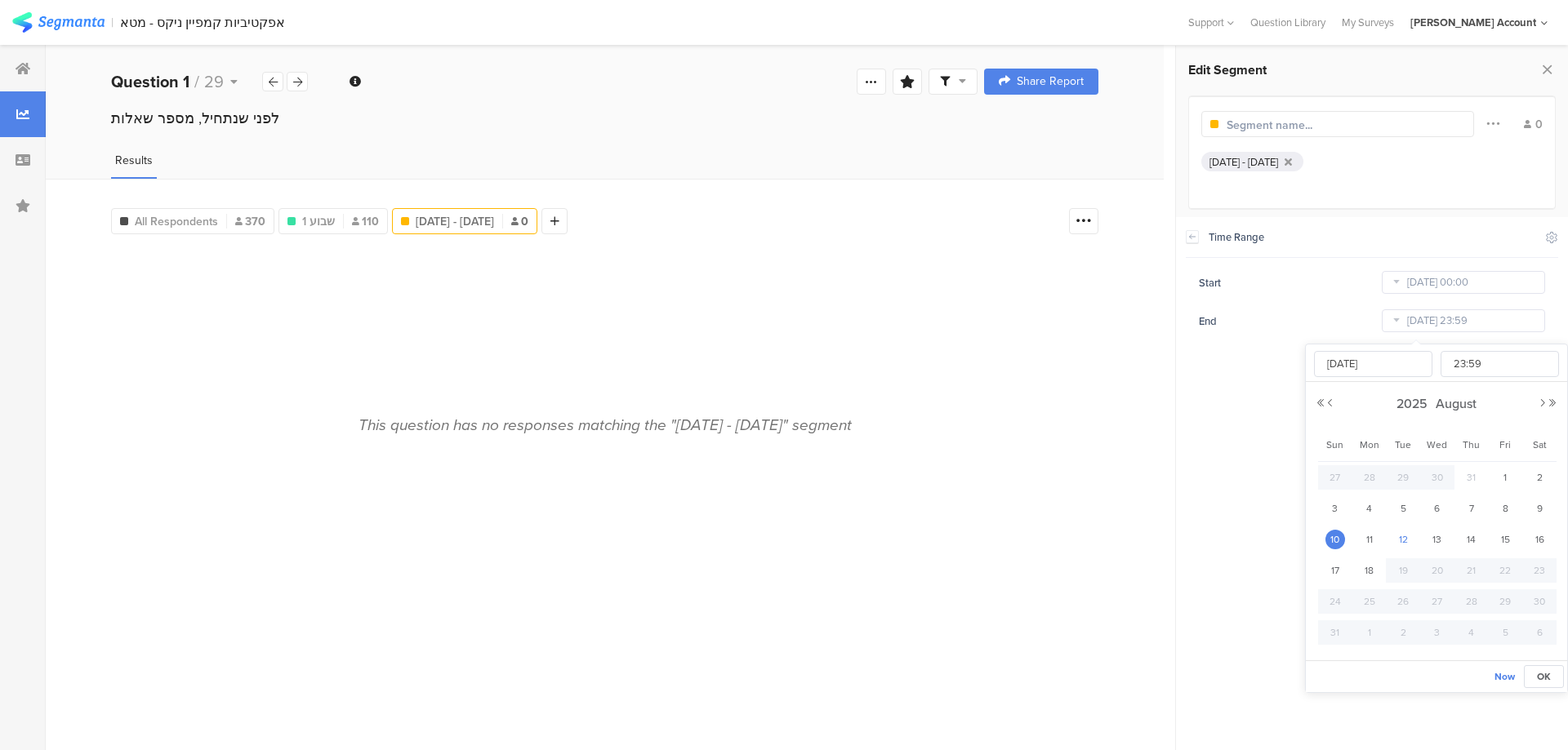
type input "Aug 12 2025"
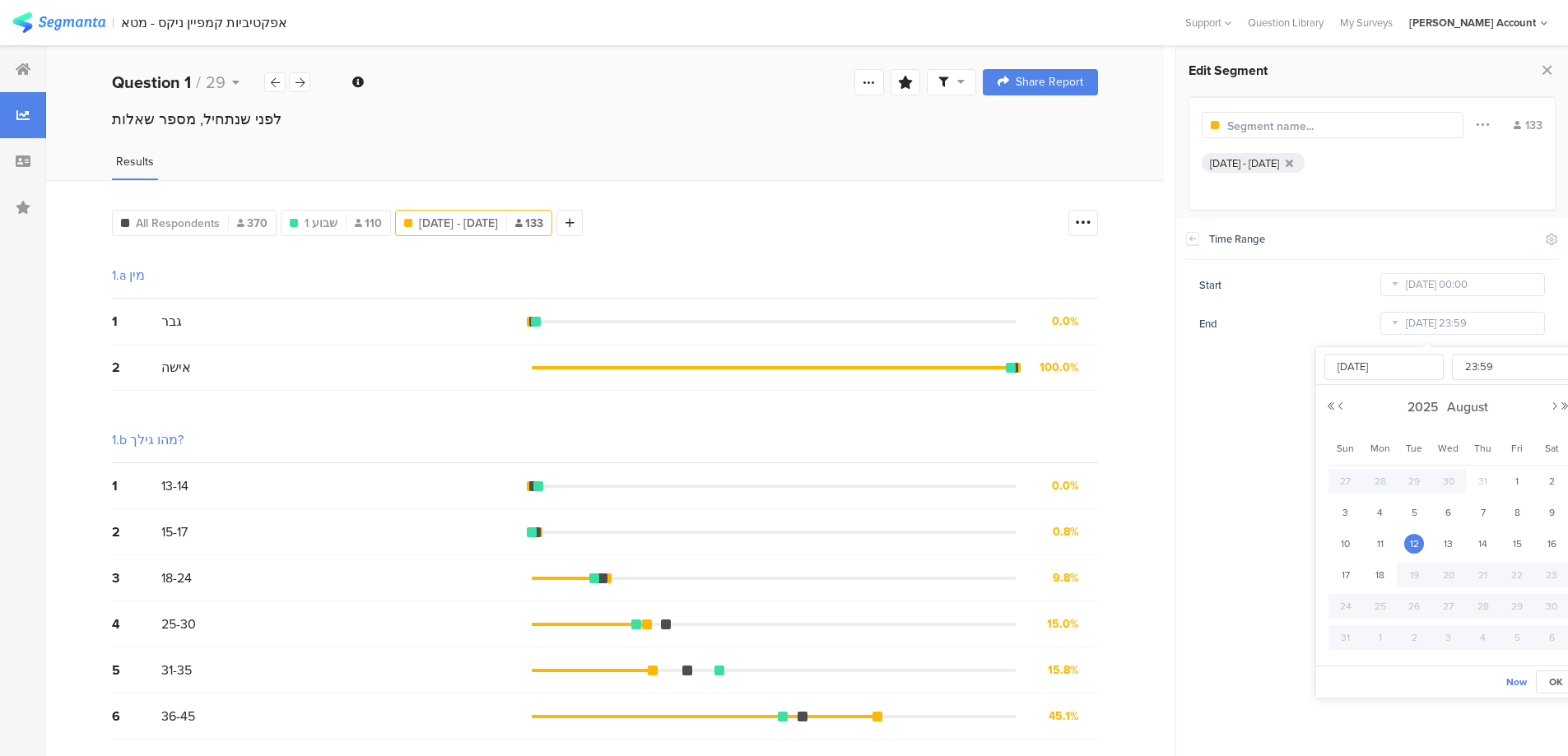
click at [1308, 126] on input "text" at bounding box center [1299, 126] width 143 height 17
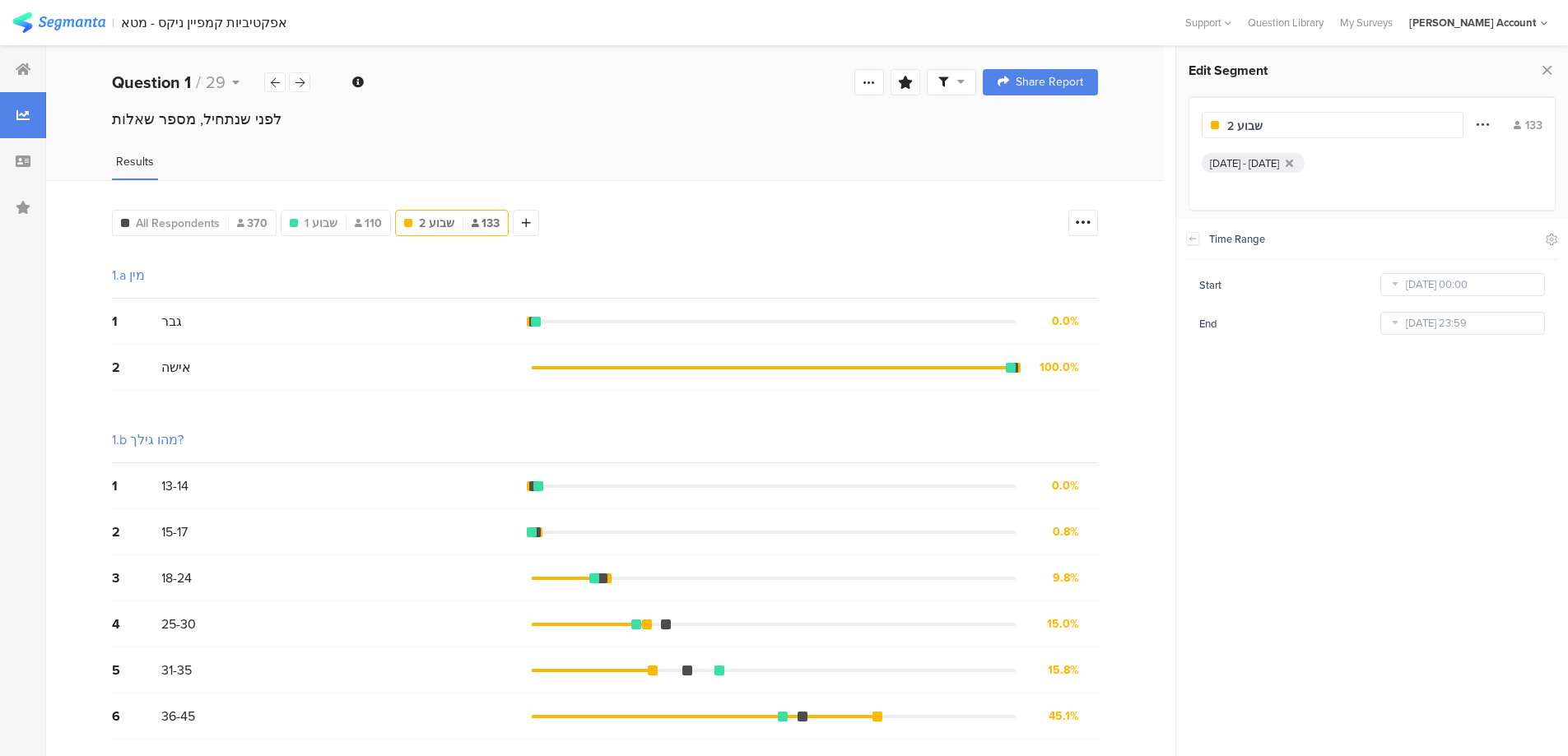
click at [1484, 122] on icon at bounding box center [1481, 124] width 13 height 21
click at [1323, 265] on div at bounding box center [1323, 269] width 13 height 13
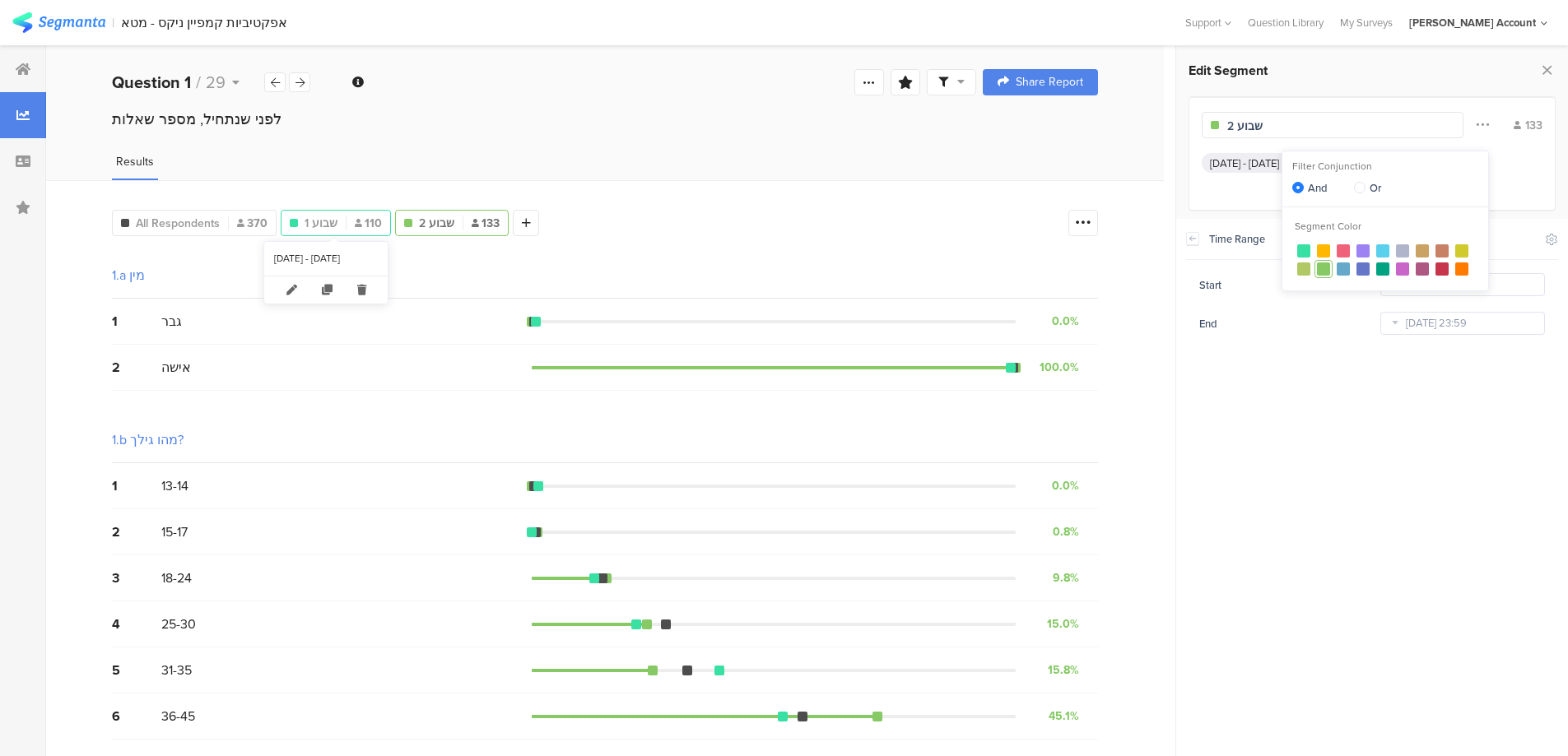
click at [317, 219] on span "שבוע 1" at bounding box center [321, 223] width 33 height 17
type input "שבוע 1"
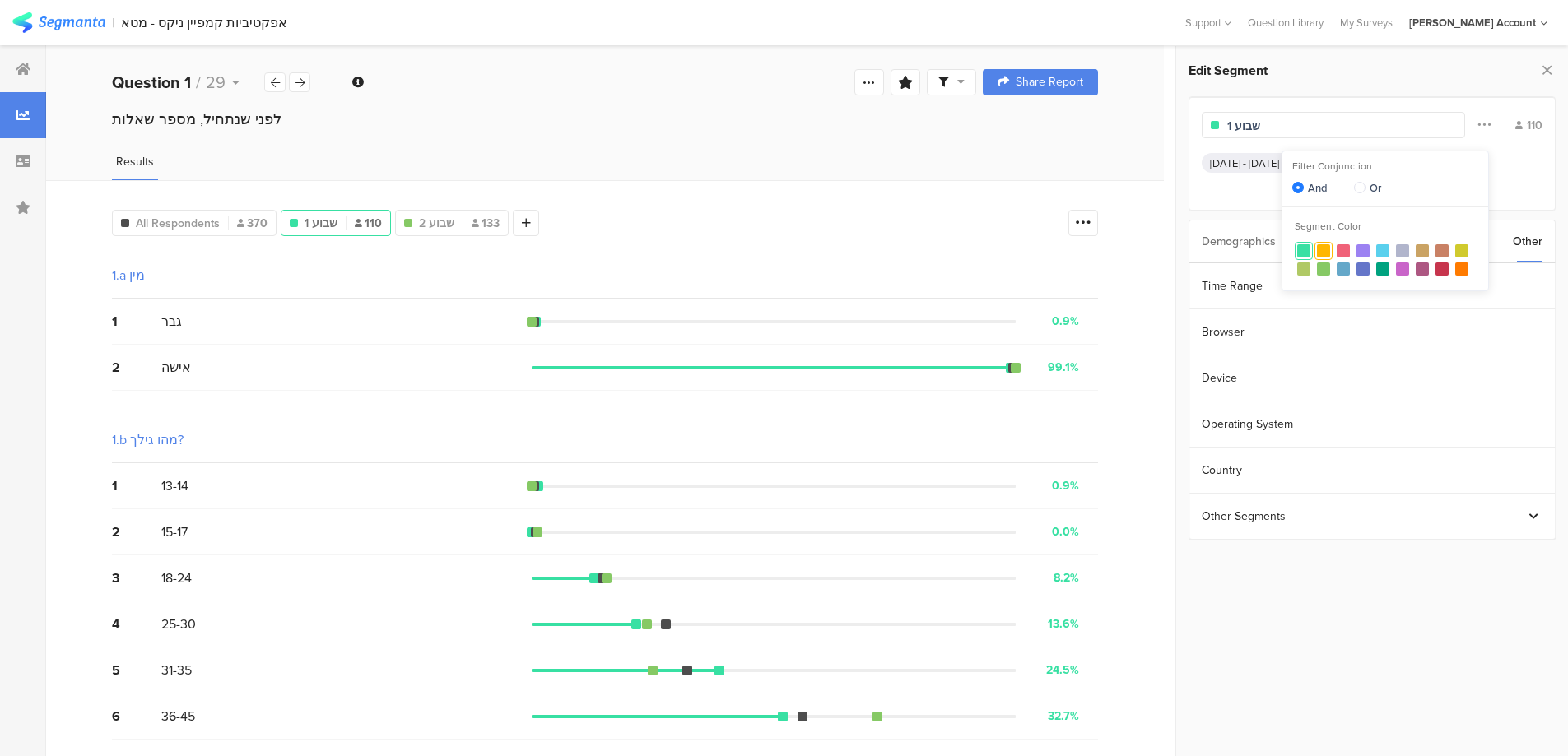
click at [1319, 248] on div at bounding box center [1323, 250] width 13 height 13
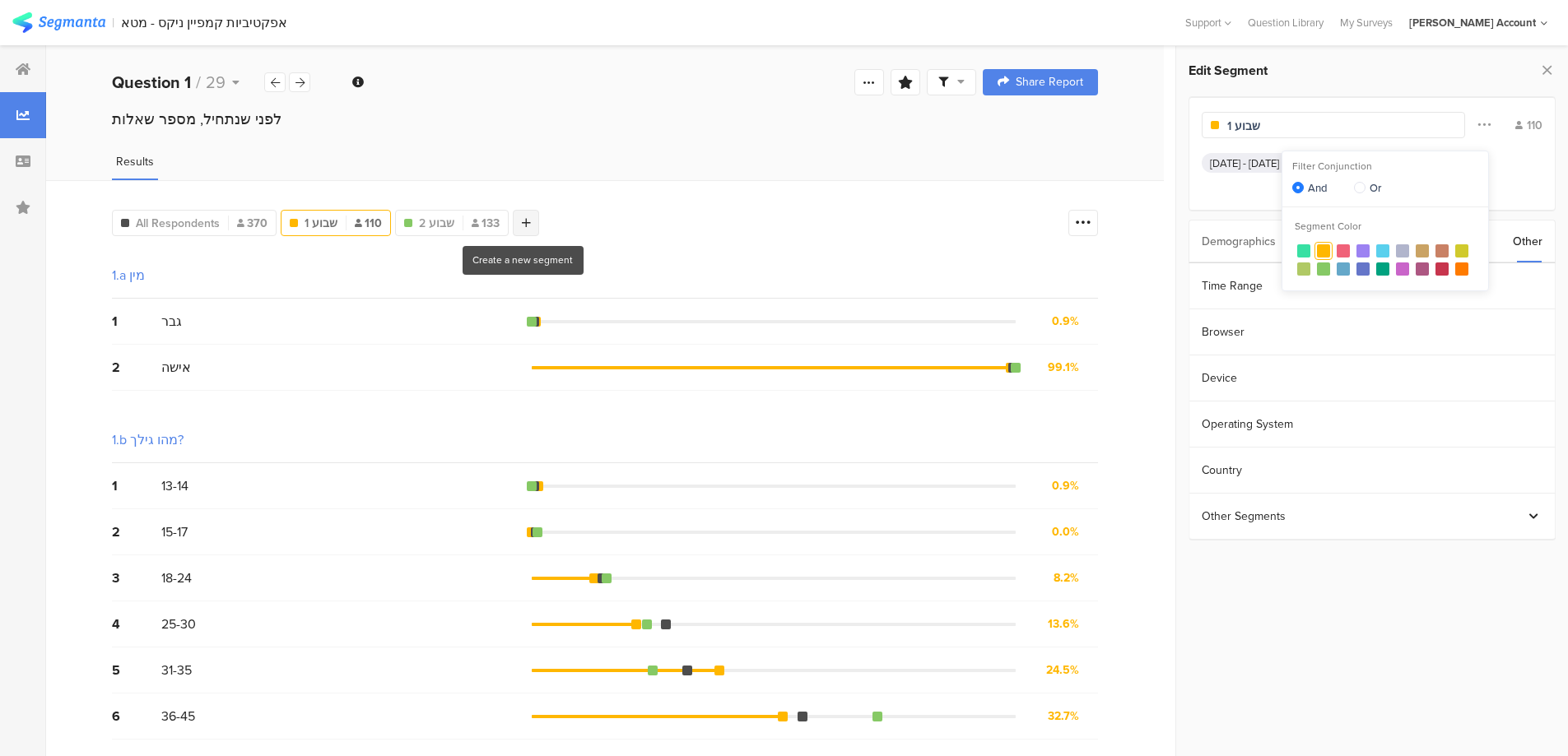
click at [524, 221] on icon at bounding box center [526, 223] width 9 height 12
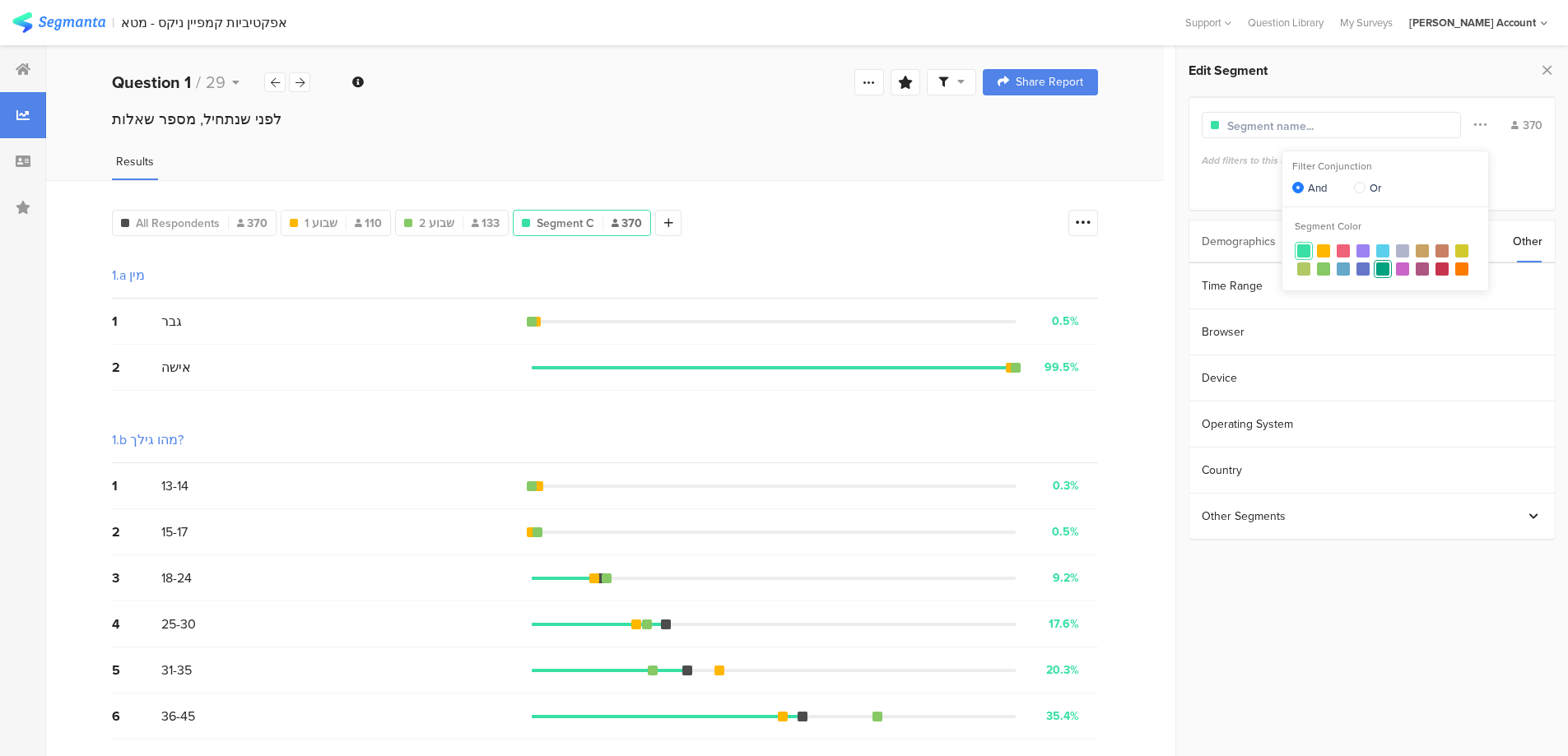
click at [1385, 272] on div at bounding box center [1382, 269] width 13 height 13
click at [1341, 132] on input "text" at bounding box center [1299, 126] width 143 height 17
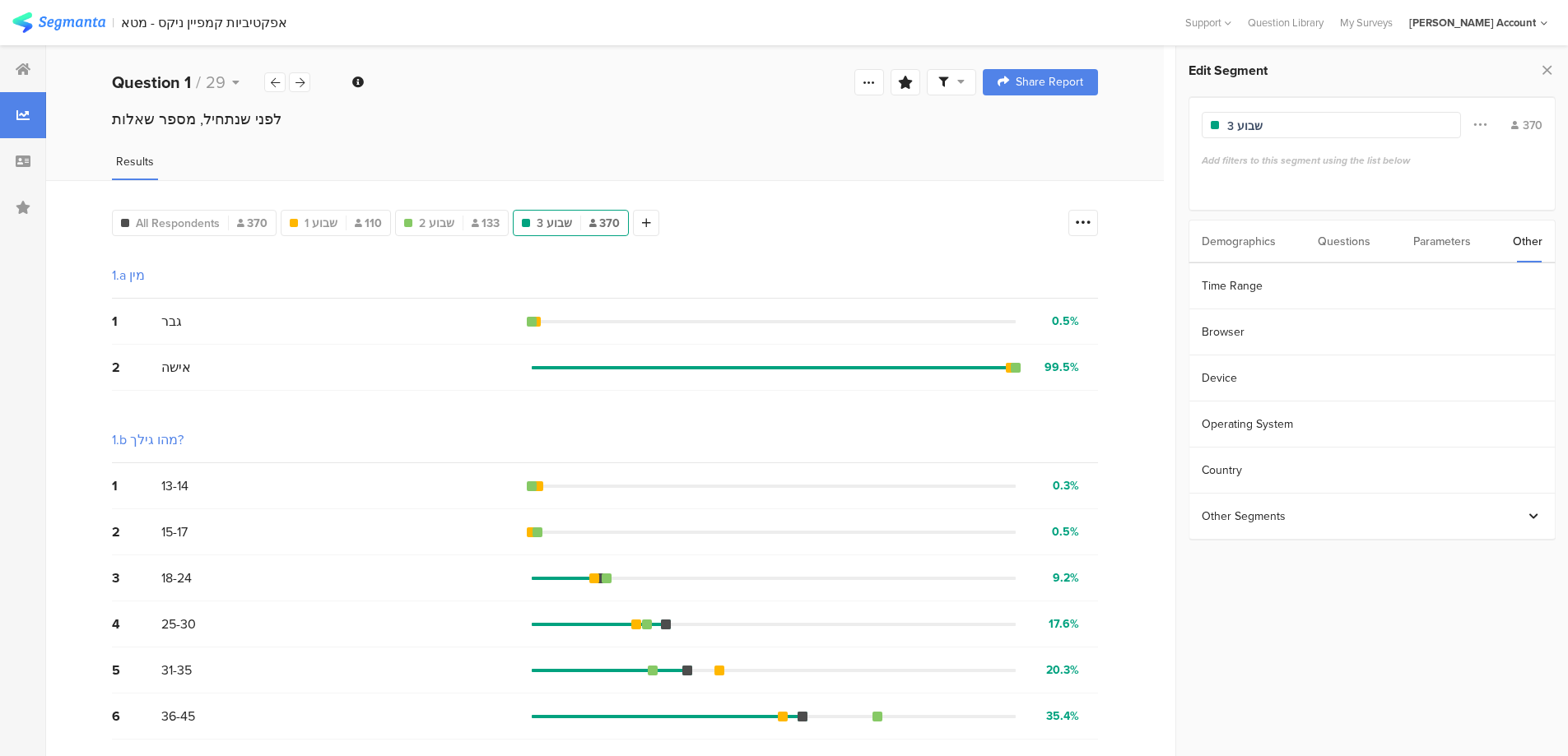
type input "שבוע 3"
click at [1418, 242] on div "Parameters" at bounding box center [1441, 241] width 58 height 42
click at [1525, 231] on div "Other" at bounding box center [1527, 241] width 30 height 42
click at [1296, 285] on section "Time Range" at bounding box center [1372, 286] width 366 height 46
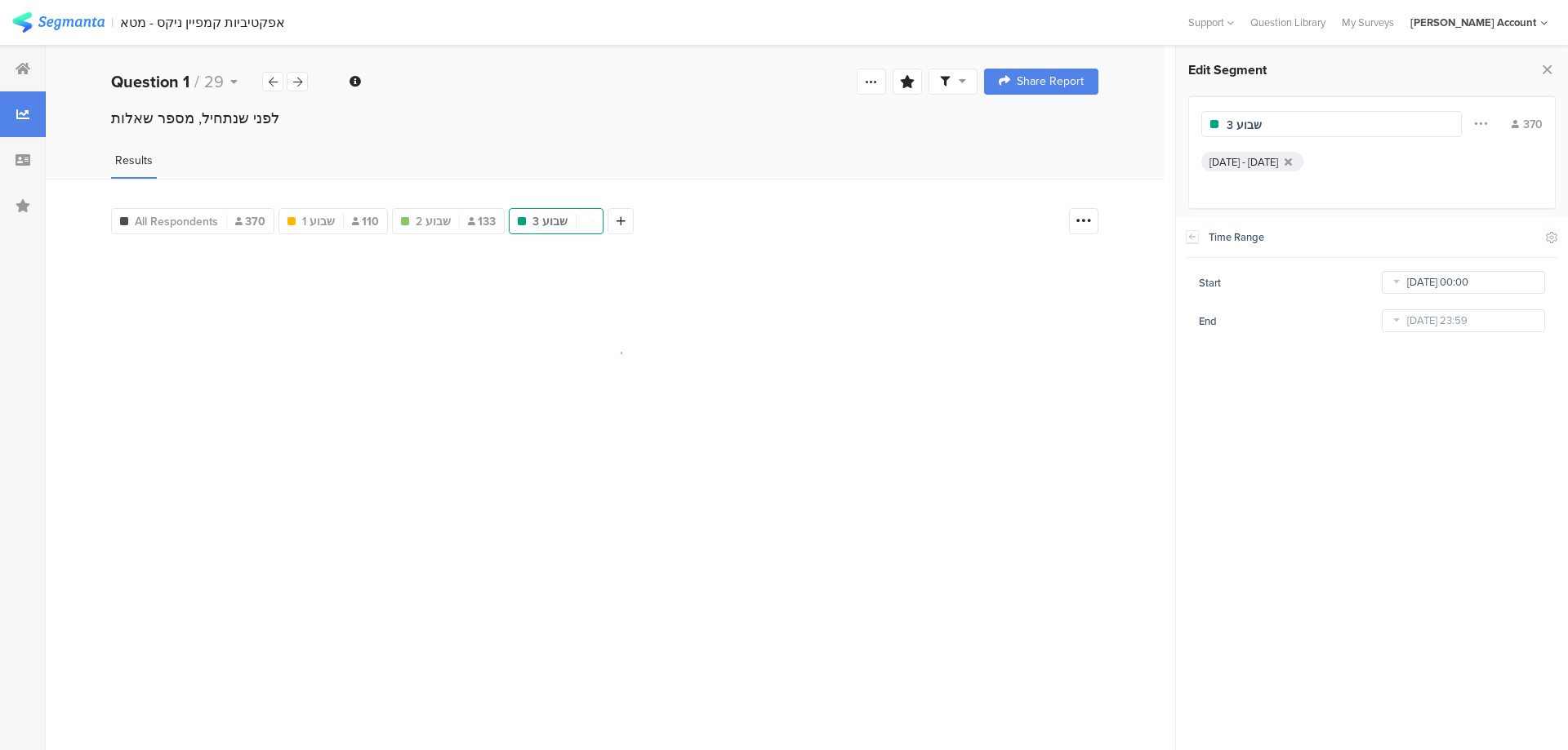
click at [1411, 288] on input "Jul 31 2025 00:00" at bounding box center [1463, 282] width 163 height 23
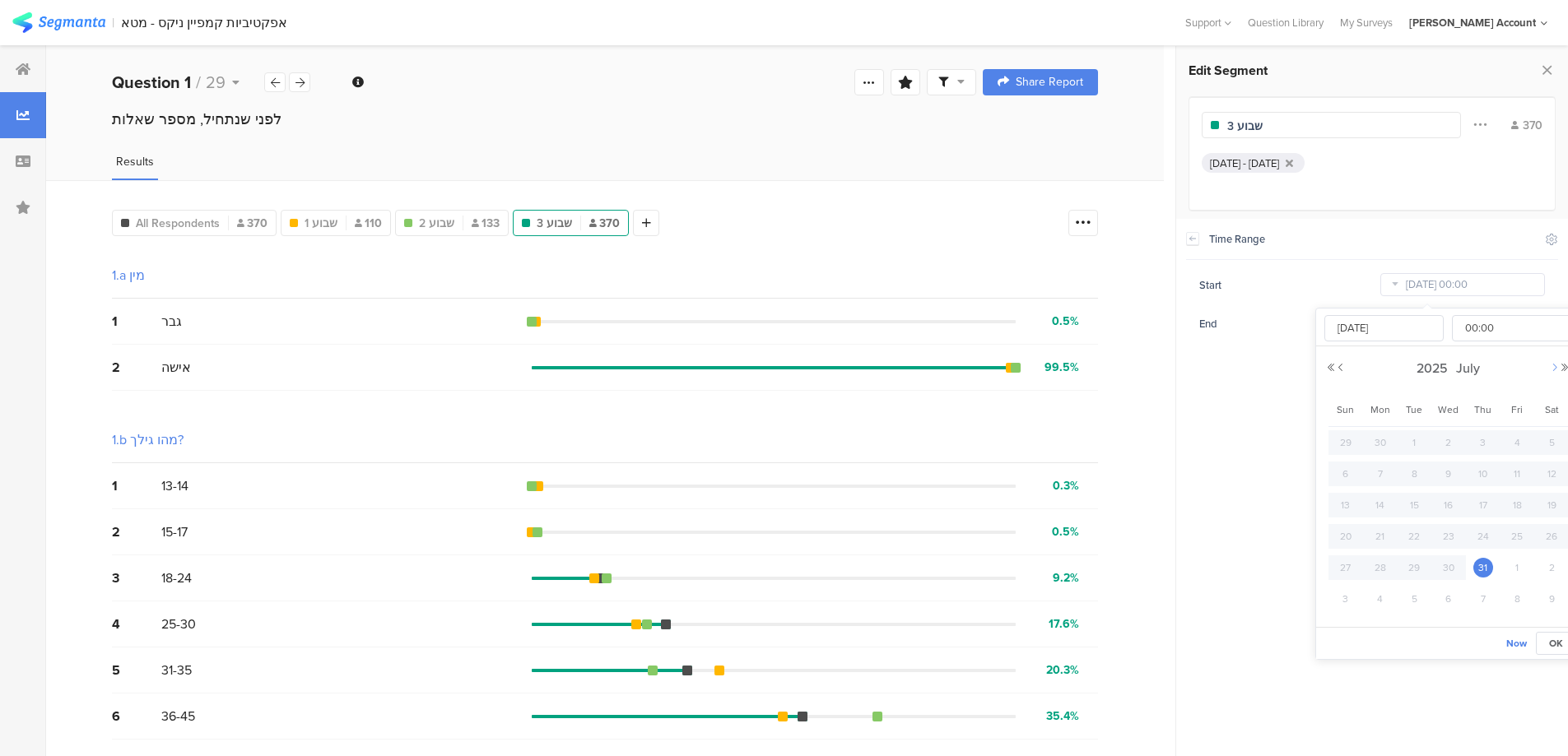
click at [1551, 367] on button "Next Month" at bounding box center [1555, 368] width 10 height 10
click at [1346, 533] on span "17" at bounding box center [1346, 537] width 20 height 20
type input "Aug 17 2025 00:00"
type input "Aug 17 2025"
click at [1380, 331] on input "Aug 17 2025" at bounding box center [1384, 328] width 120 height 26
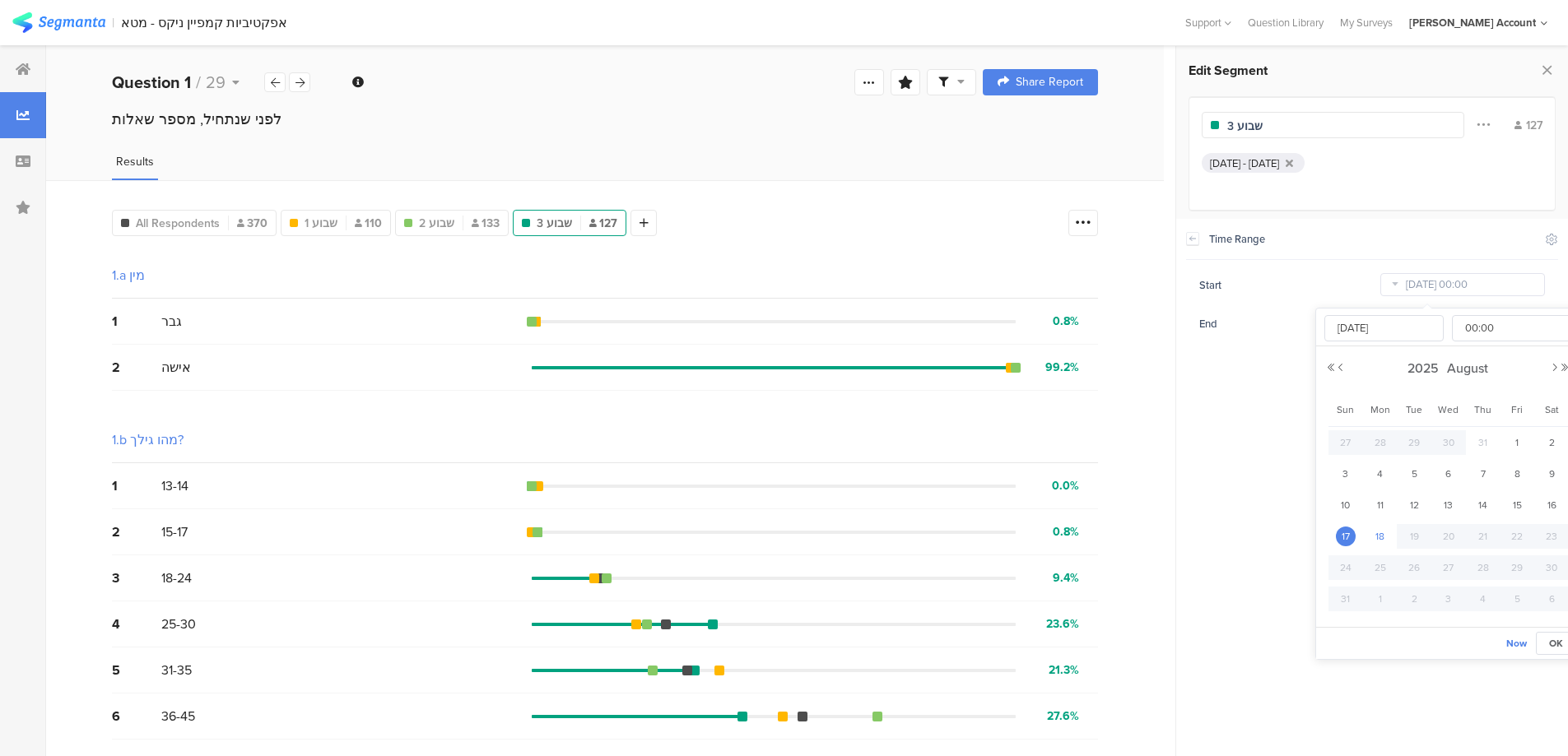
click at [1380, 532] on span "18" at bounding box center [1381, 537] width 20 height 20
type input "Aug 18 2025 00:00"
type input "Aug 18 2025"
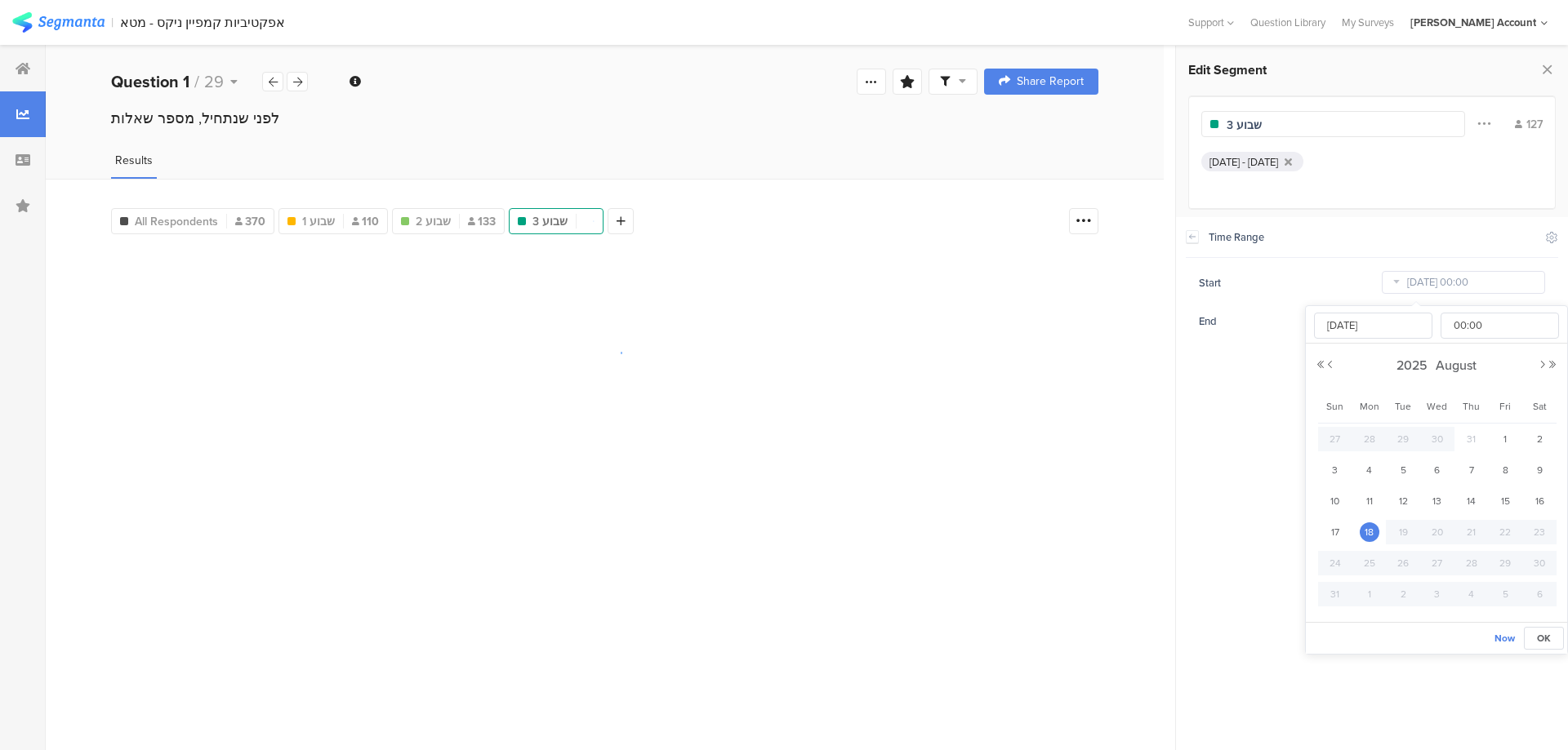
click at [1401, 285] on icon at bounding box center [1396, 283] width 21 height 26
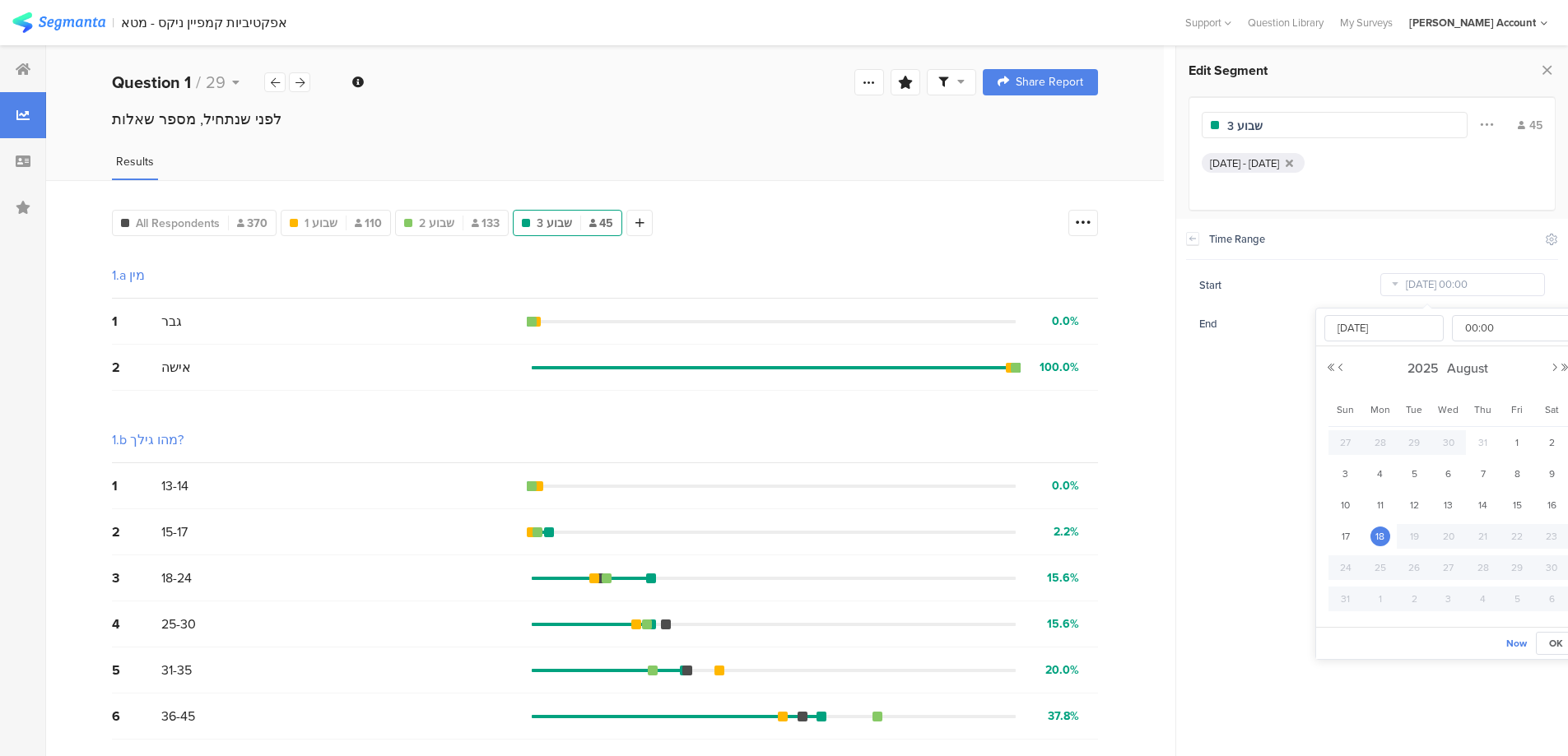
click at [1391, 282] on icon at bounding box center [1395, 285] width 21 height 26
click at [1366, 272] on div "Start Aug 18 2025 00:00" at bounding box center [1372, 285] width 346 height 26
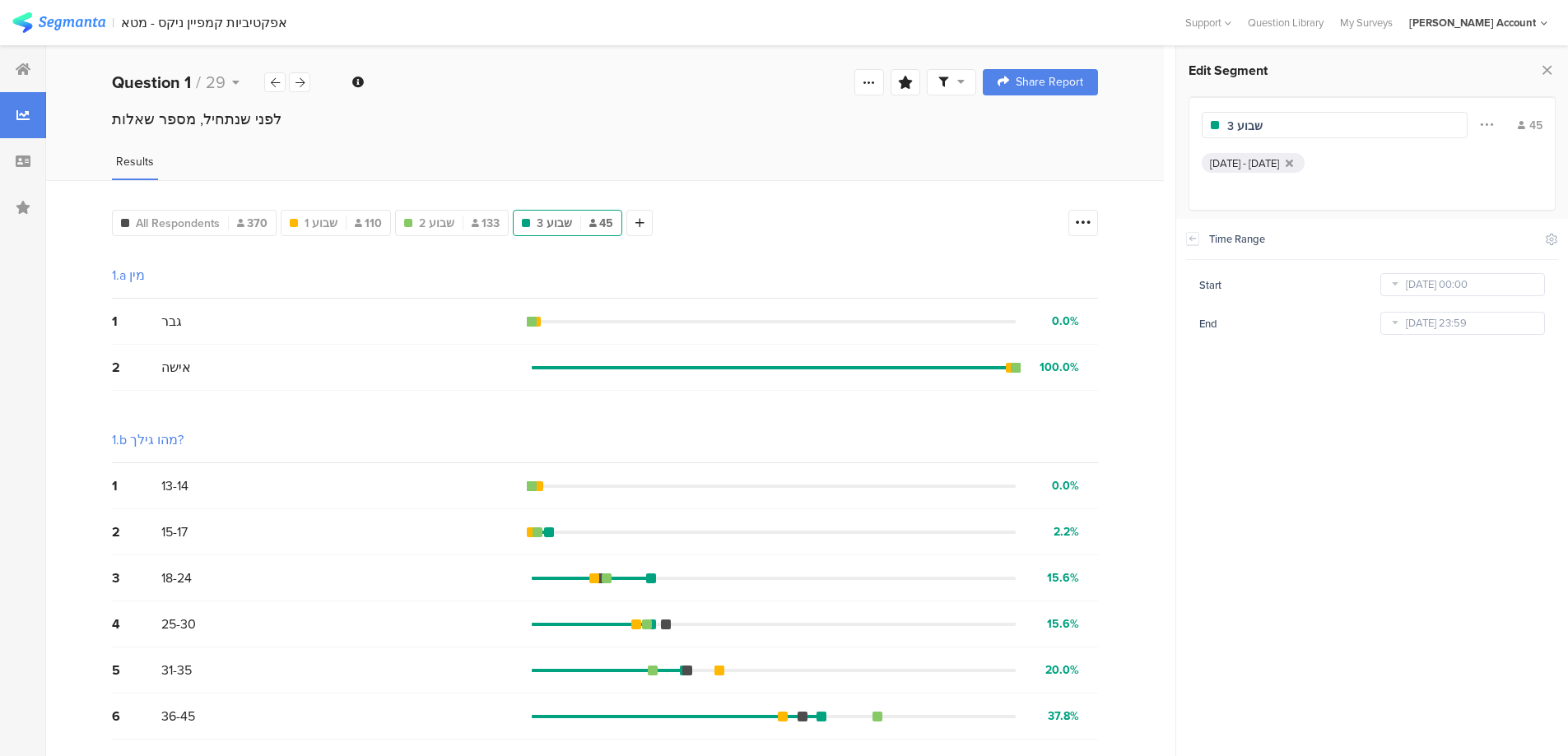
click at [1399, 282] on icon at bounding box center [1395, 285] width 21 height 26
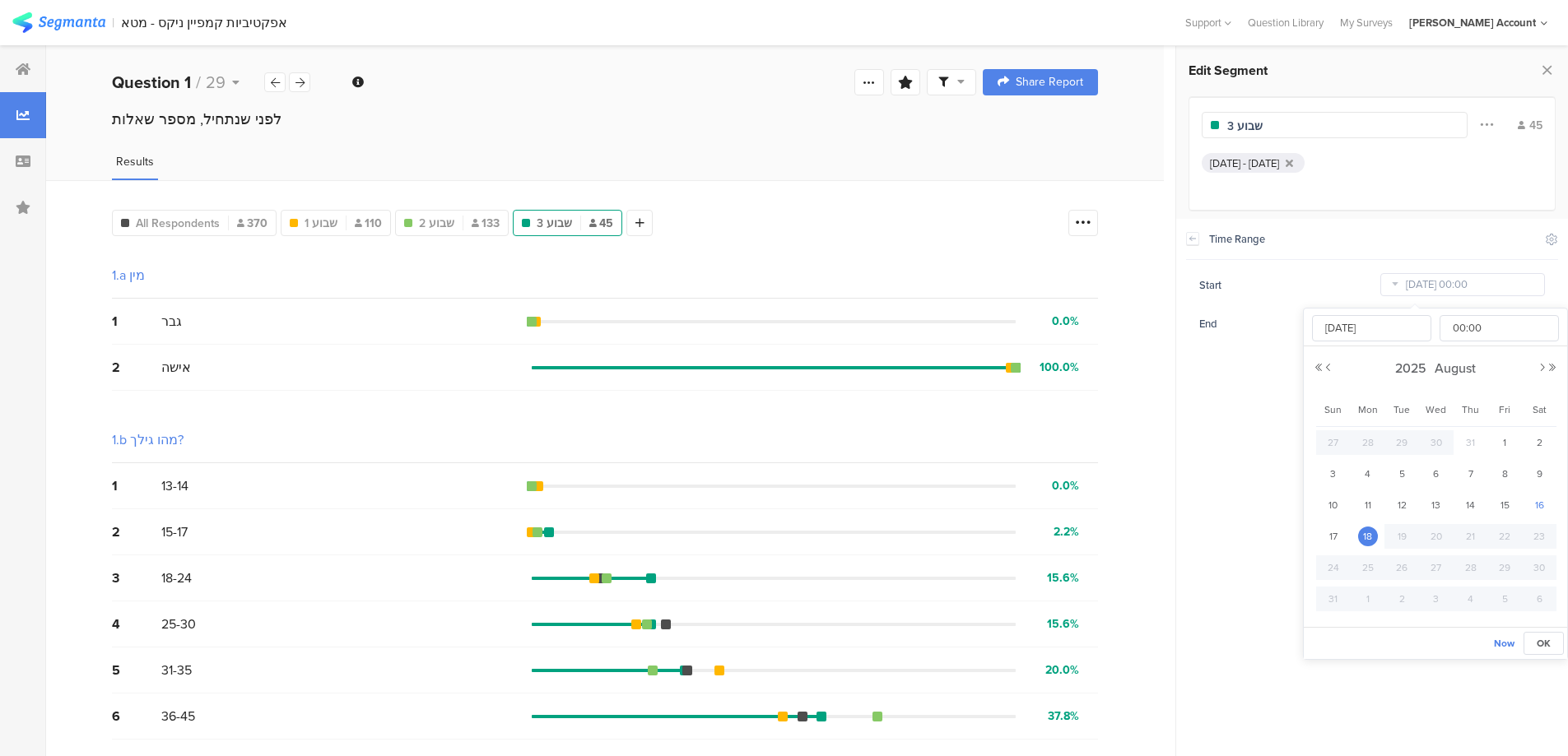
click at [1532, 502] on span "16" at bounding box center [1539, 505] width 20 height 20
type input "Aug 16 2025 00:00"
type input "Aug 16 2025"
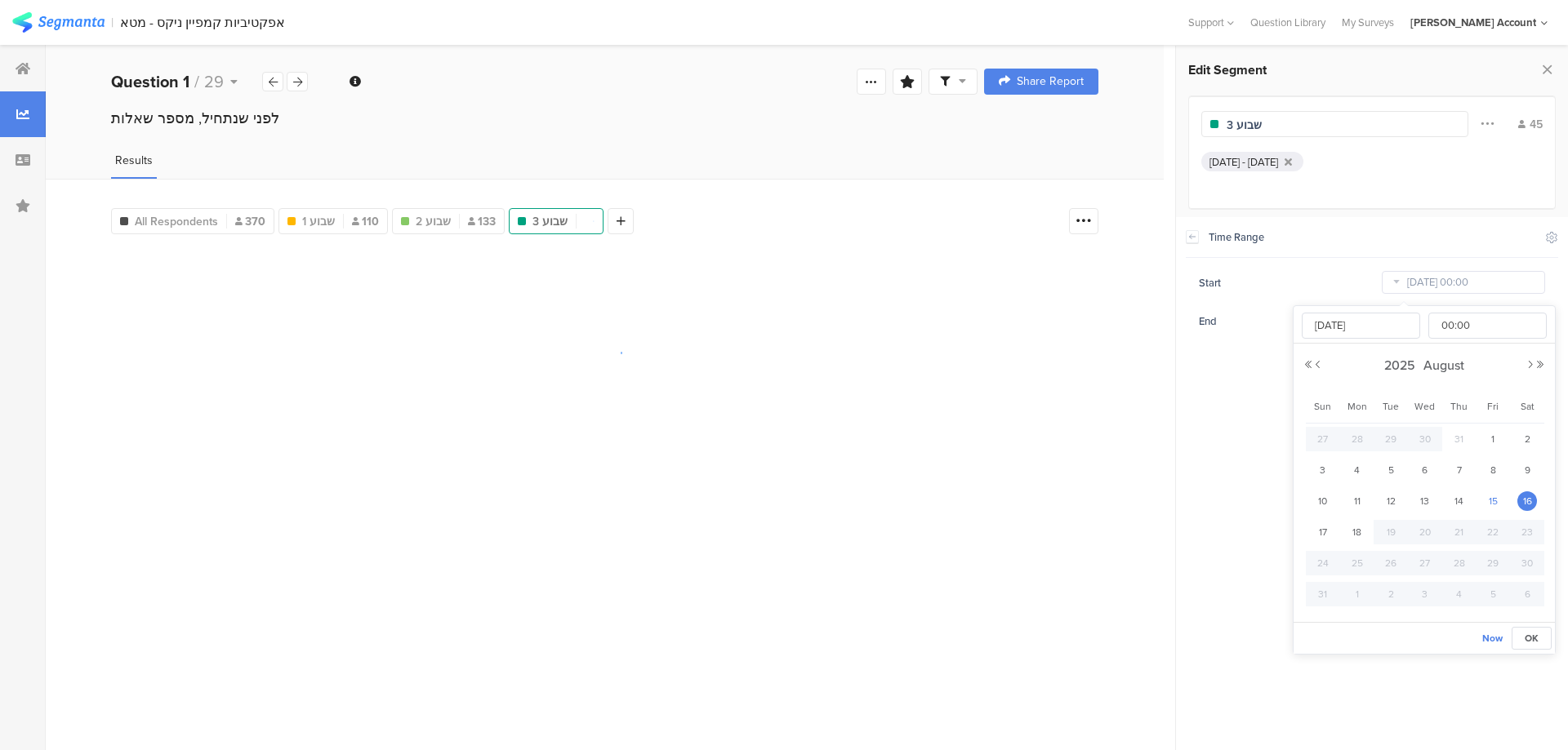
click at [1498, 499] on span "15" at bounding box center [1493, 501] width 20 height 20
type input "Aug 15 2025 00:00"
type input "Aug 15 2025"
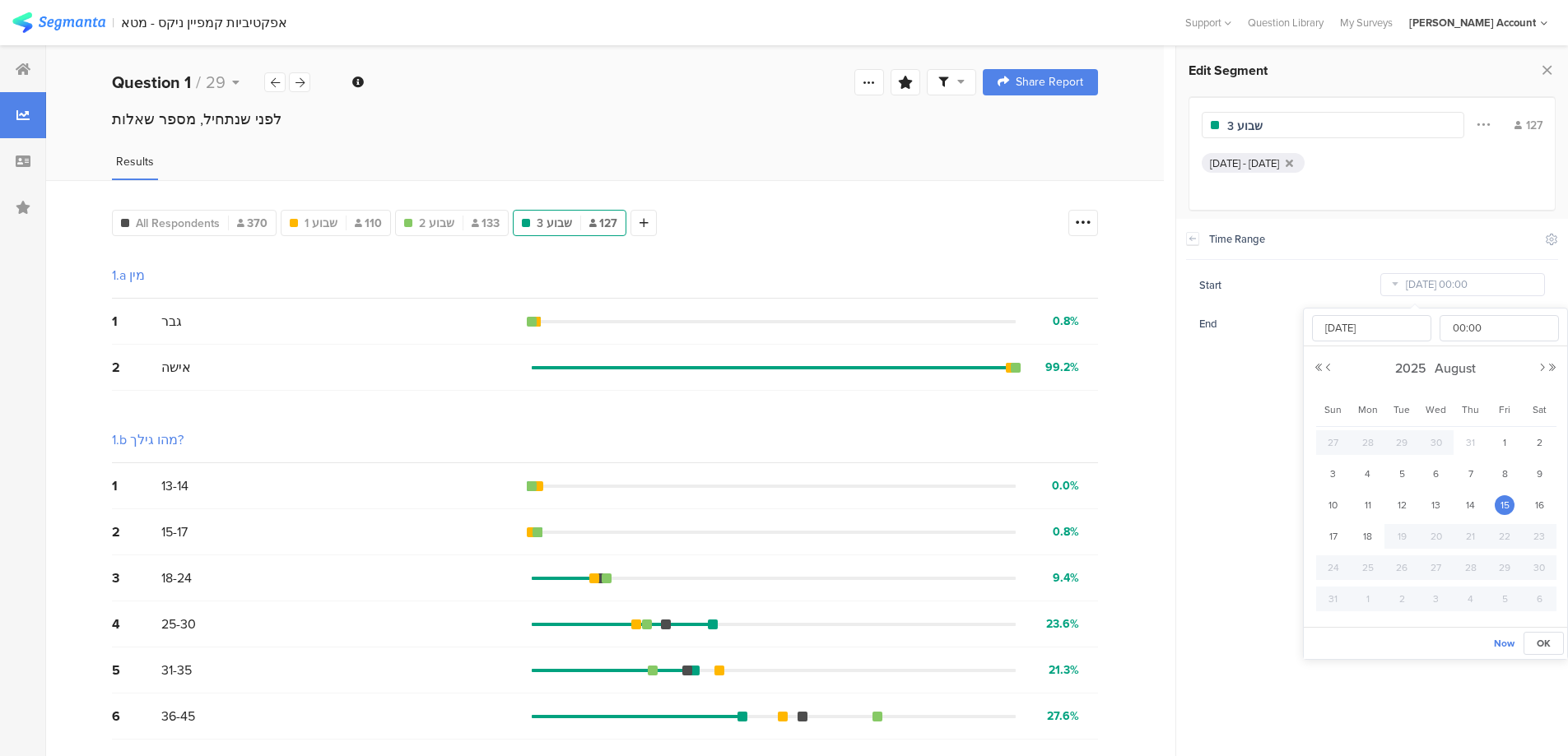
click at [1357, 268] on section "Time Range Include Respondents Start Aug 15 2025 00:00 End Aug 18 2025 23:59" at bounding box center [1371, 278] width 372 height 118
click at [1394, 323] on icon at bounding box center [1395, 323] width 21 height 26
click at [1371, 571] on span "18" at bounding box center [1368, 576] width 20 height 20
click at [990, 178] on div "Results" at bounding box center [605, 166] width 1118 height 27
click at [913, 81] on icon at bounding box center [905, 82] width 15 height 13
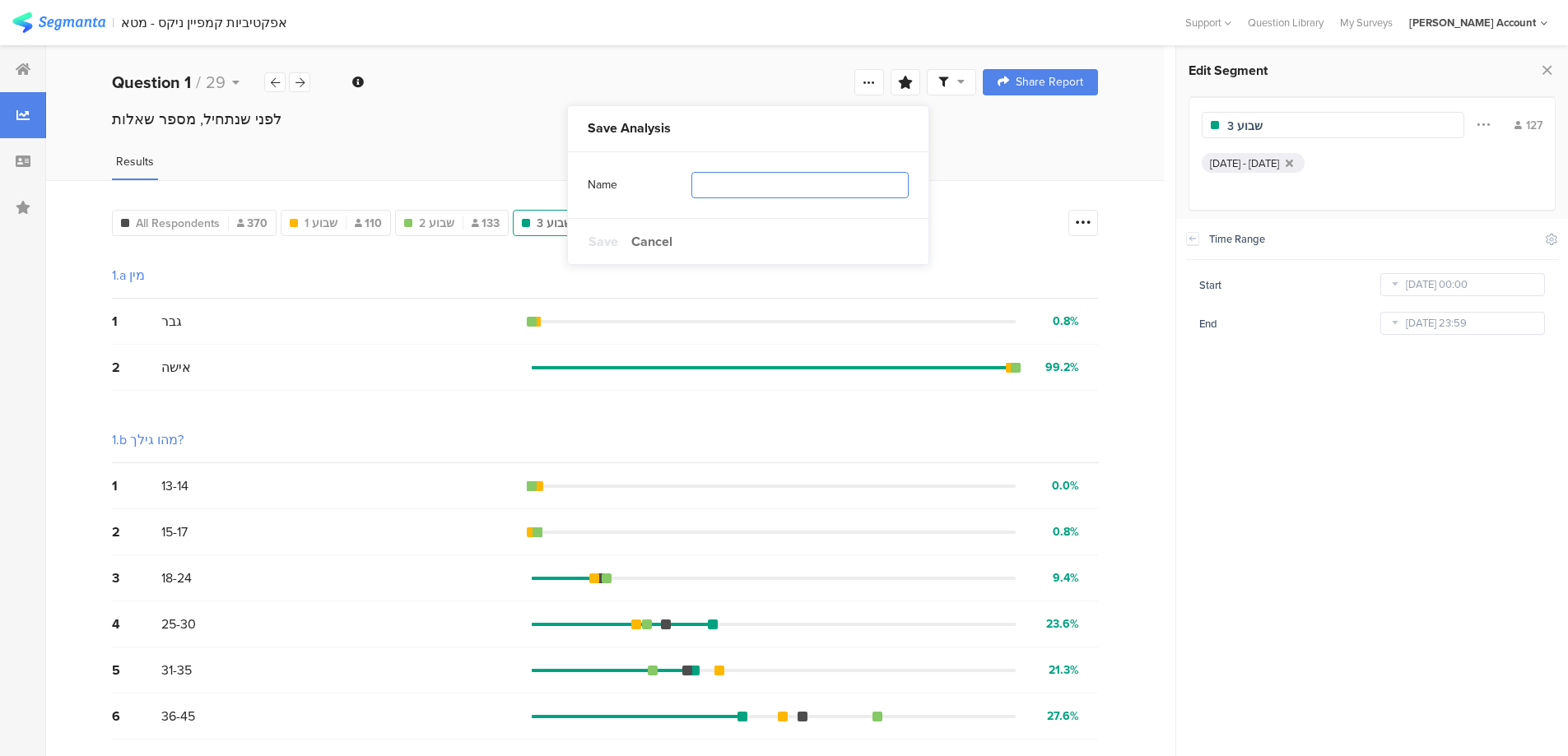
click at [712, 191] on input "text" at bounding box center [800, 185] width 217 height 26
type input "לפי שבוע"
click at [596, 244] on span "Save" at bounding box center [604, 241] width 30 height 19
click at [958, 77] on span at bounding box center [951, 82] width 26 height 15
click at [1045, 124] on span at bounding box center [1037, 128] width 25 height 13
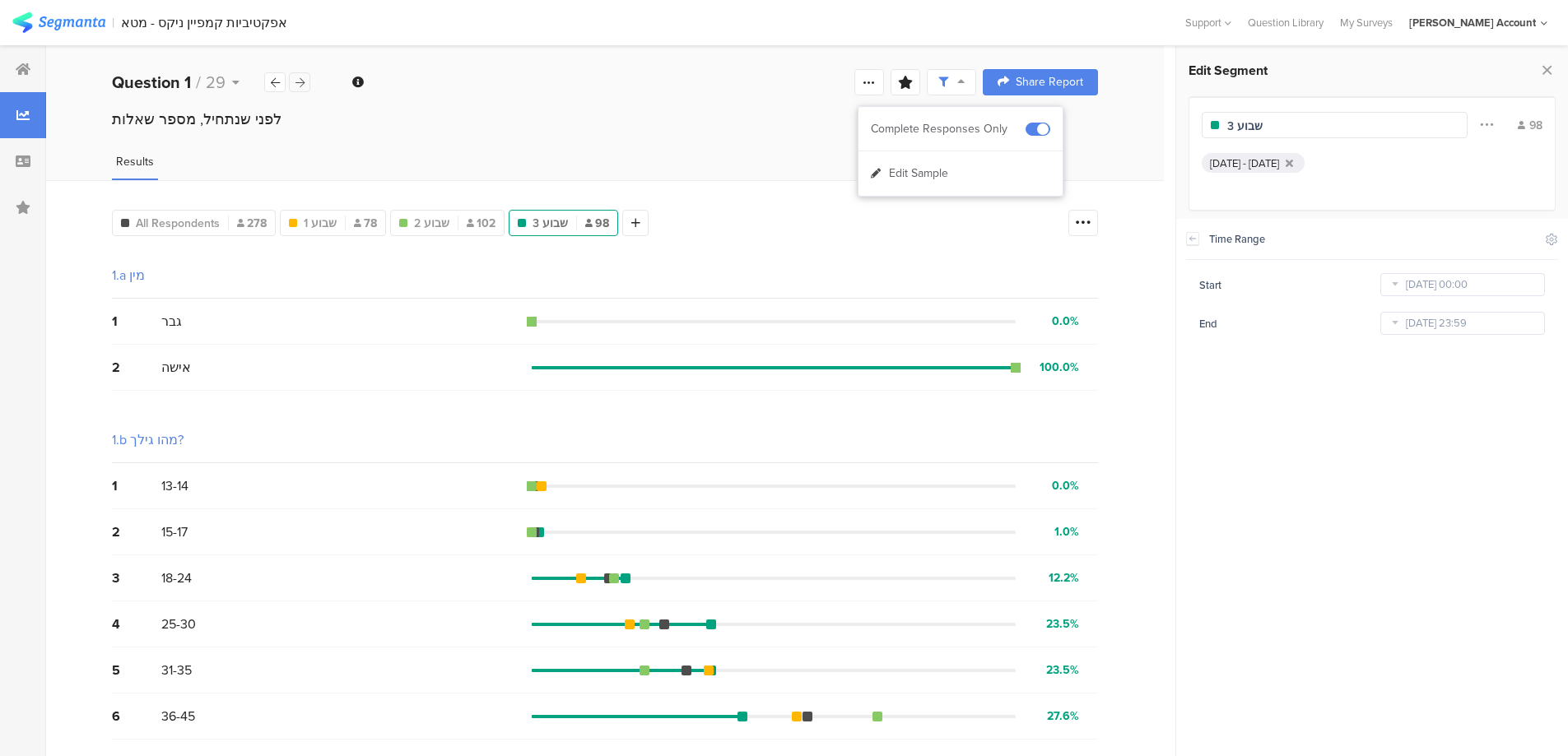
click at [302, 82] on icon at bounding box center [300, 83] width 9 height 11
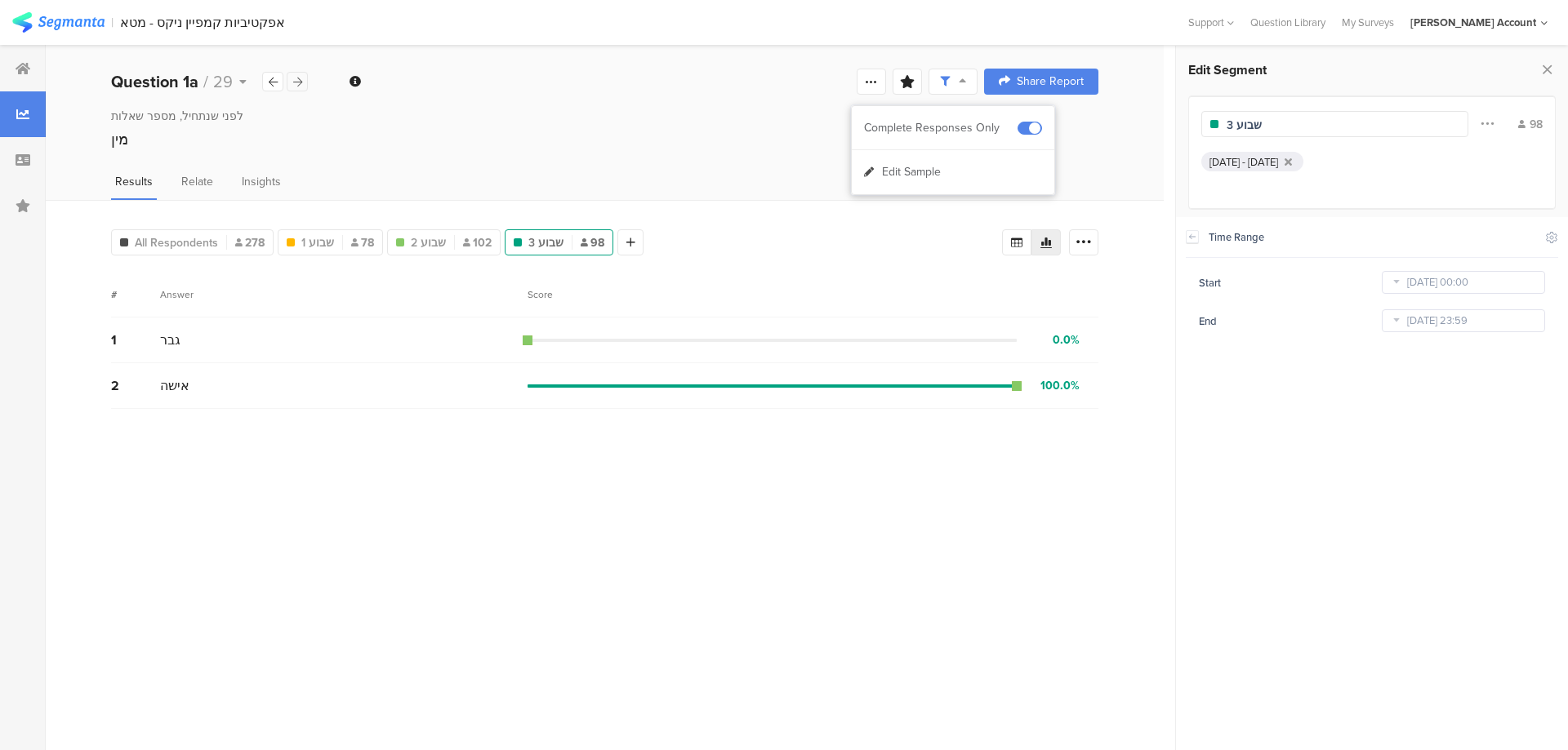
click at [299, 82] on icon at bounding box center [298, 82] width 9 height 11
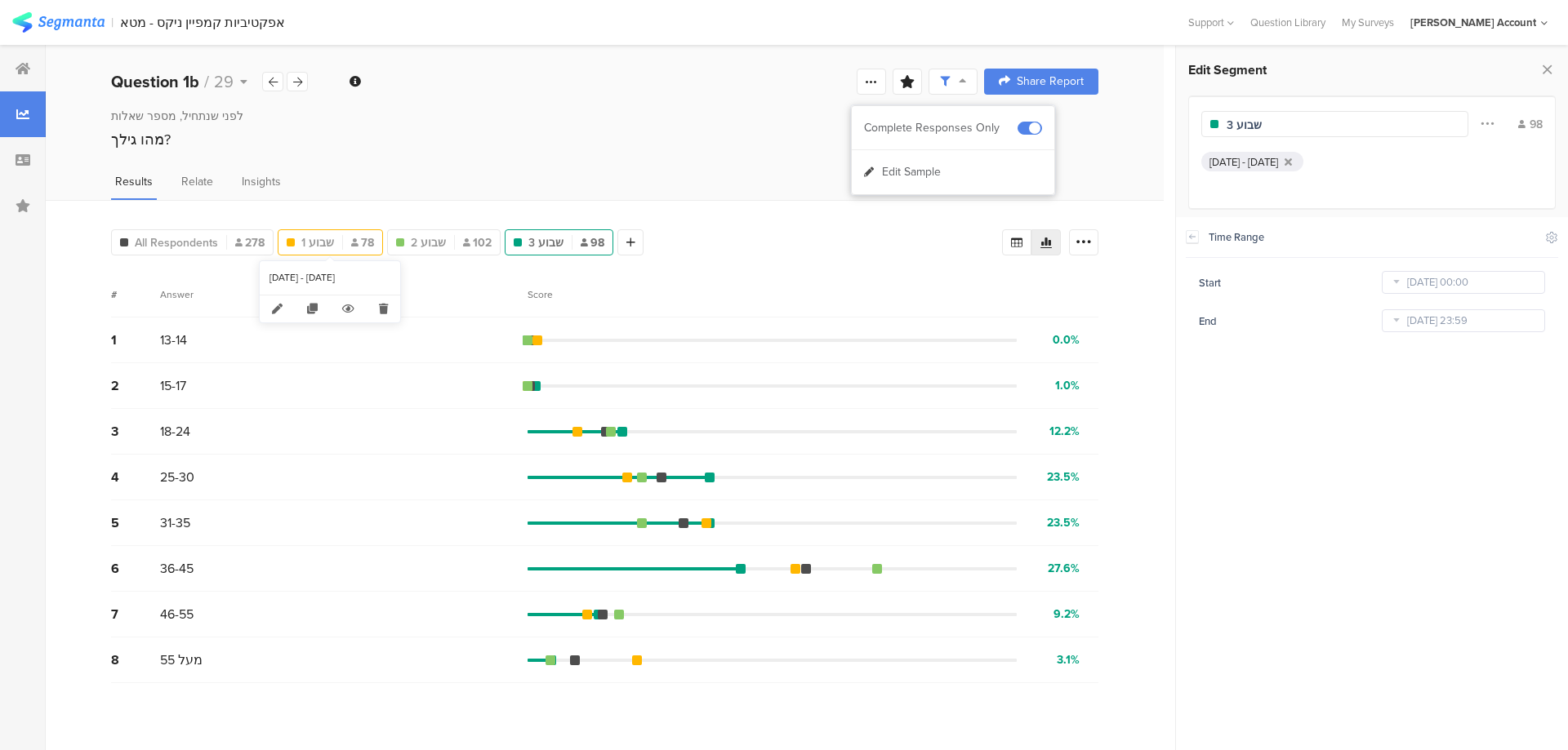
click at [328, 239] on span "שבוע 1" at bounding box center [317, 242] width 33 height 17
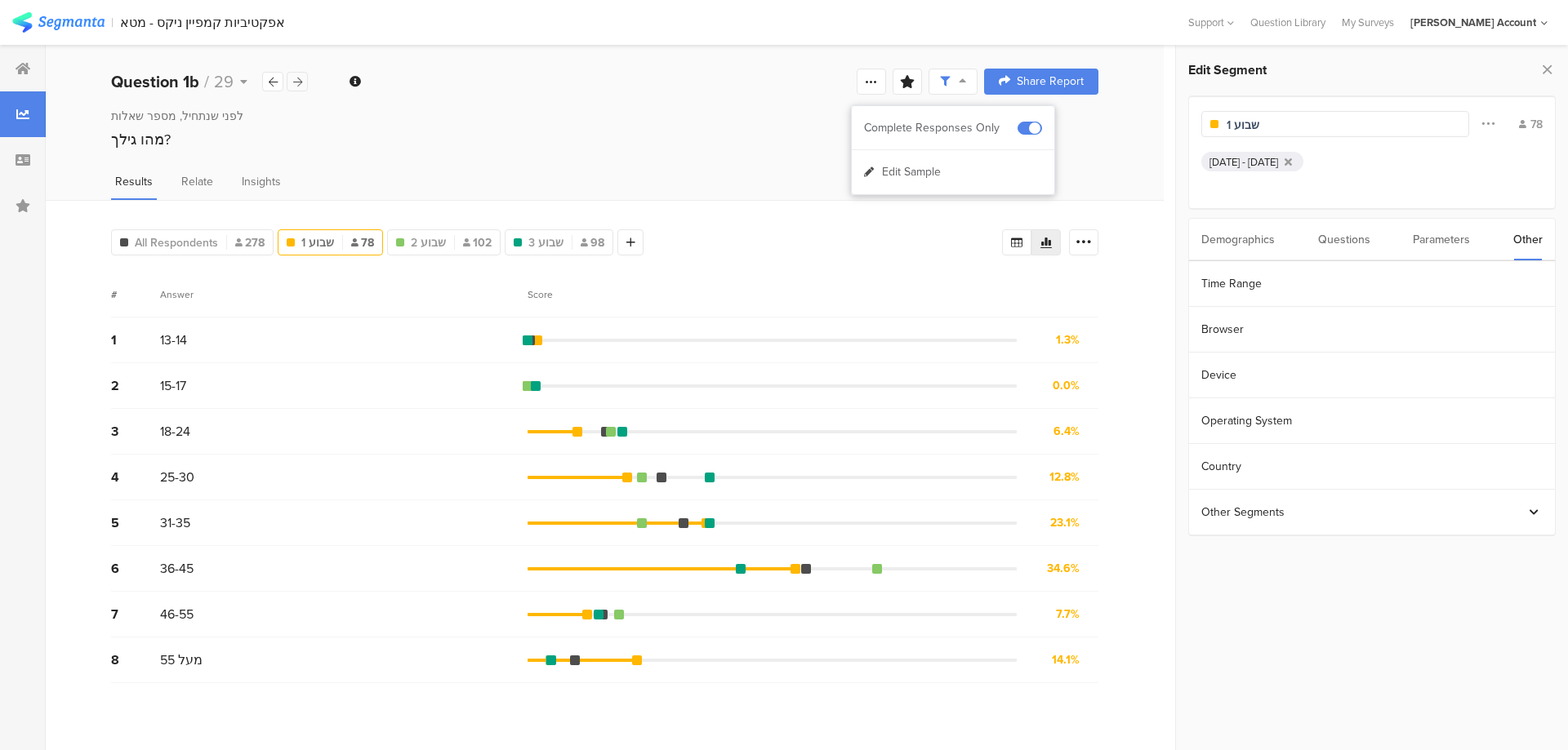
click at [299, 82] on icon at bounding box center [298, 82] width 9 height 11
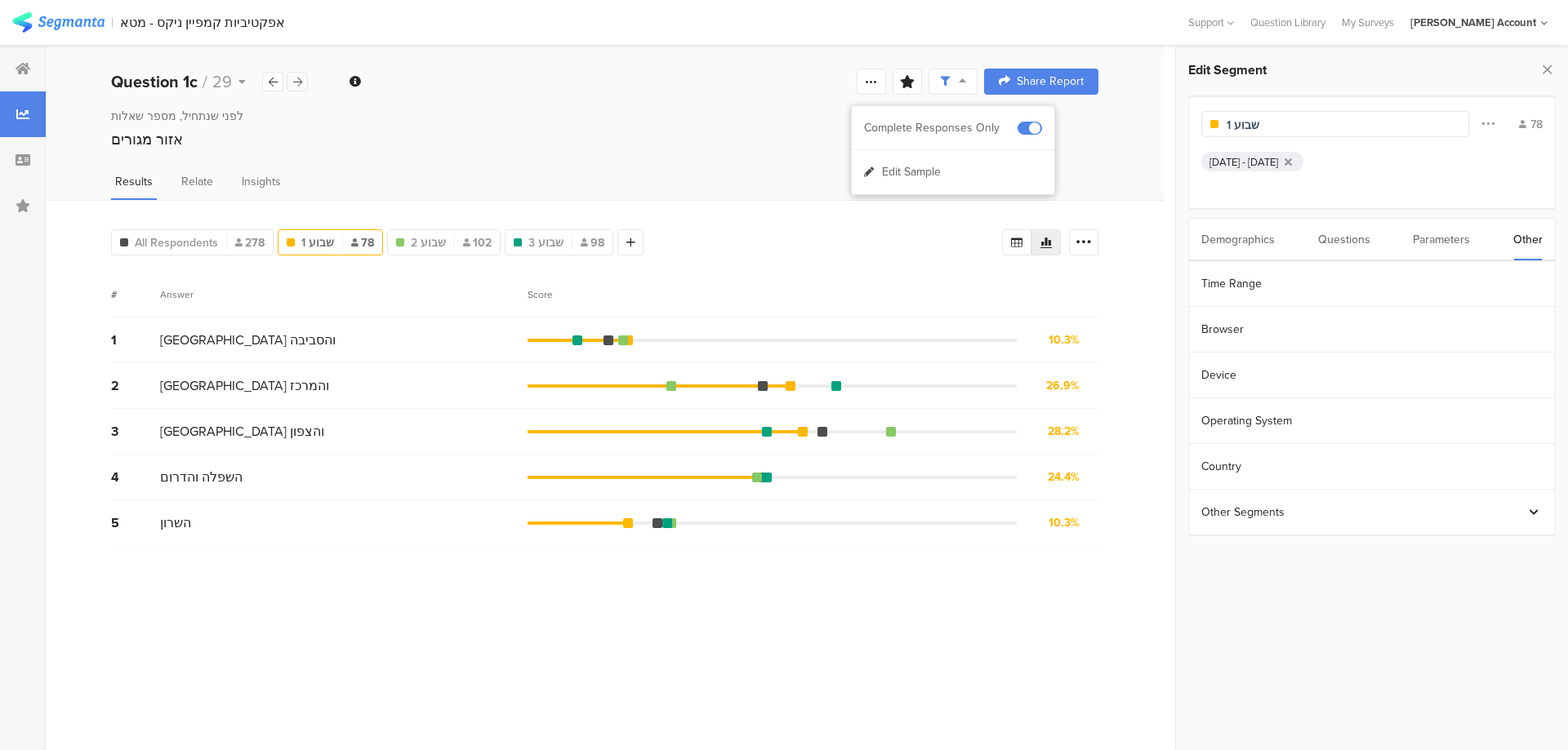
click at [299, 82] on icon at bounding box center [298, 82] width 9 height 11
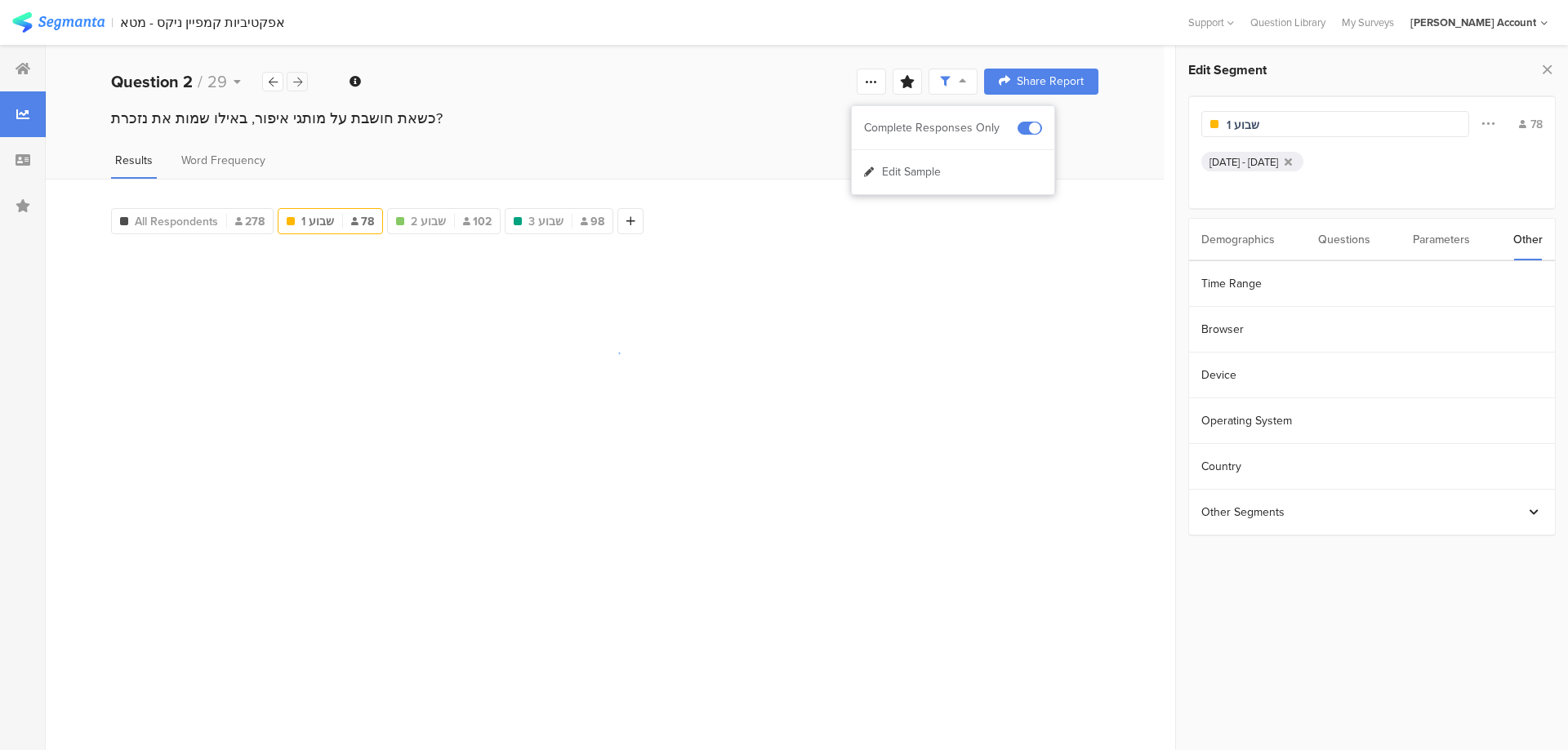
click at [299, 82] on icon at bounding box center [298, 82] width 9 height 11
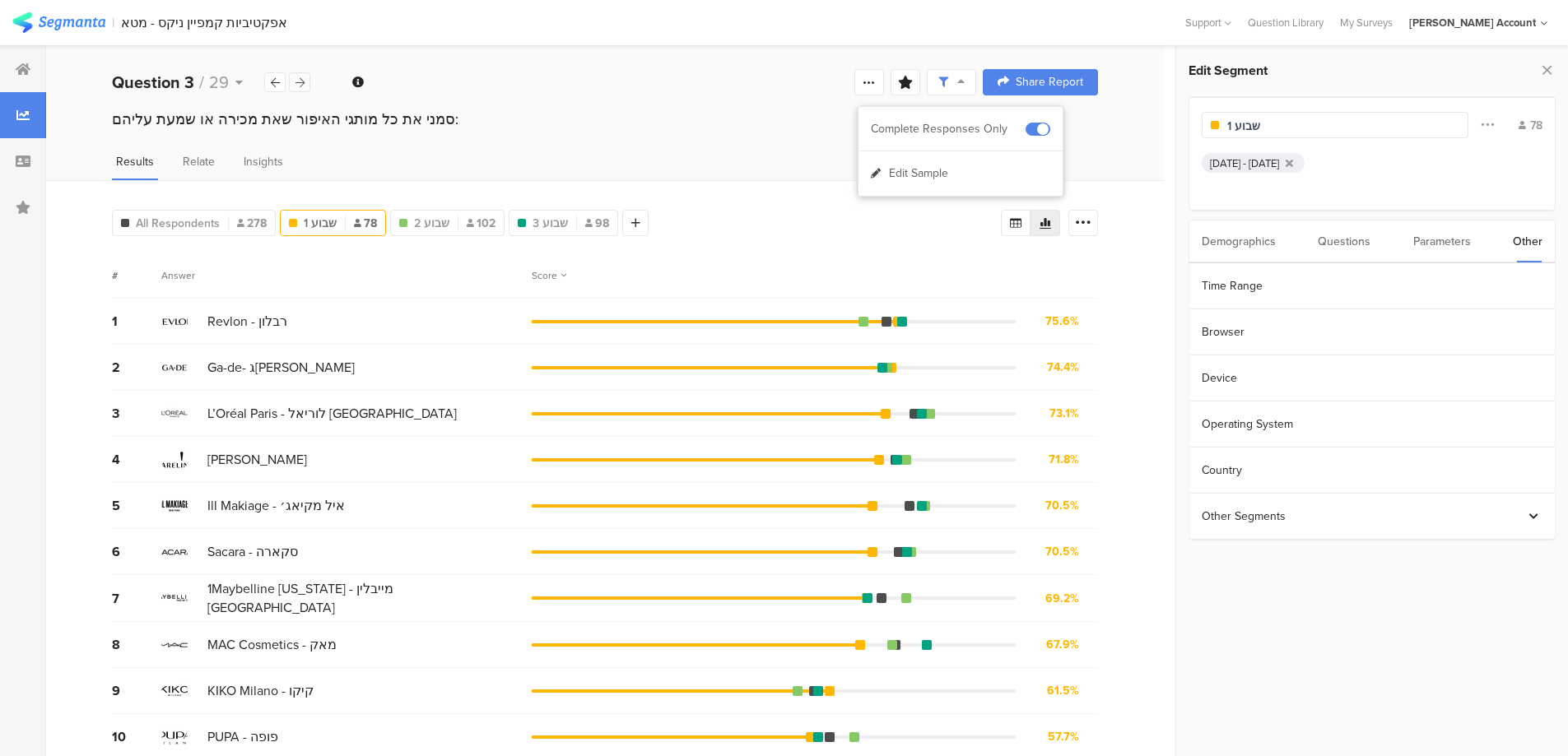
click at [301, 83] on icon at bounding box center [300, 83] width 9 height 11
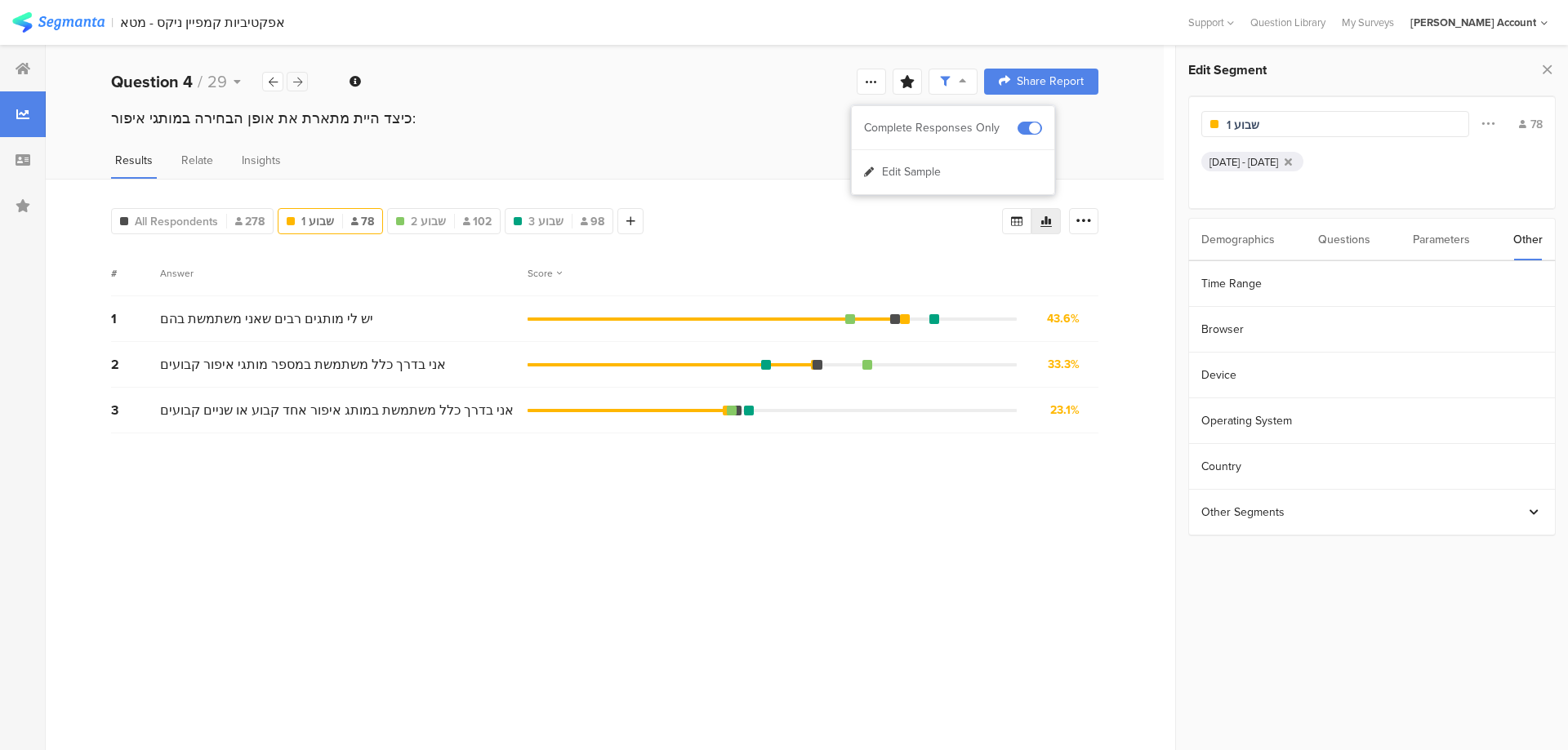
click at [299, 82] on icon at bounding box center [298, 82] width 9 height 11
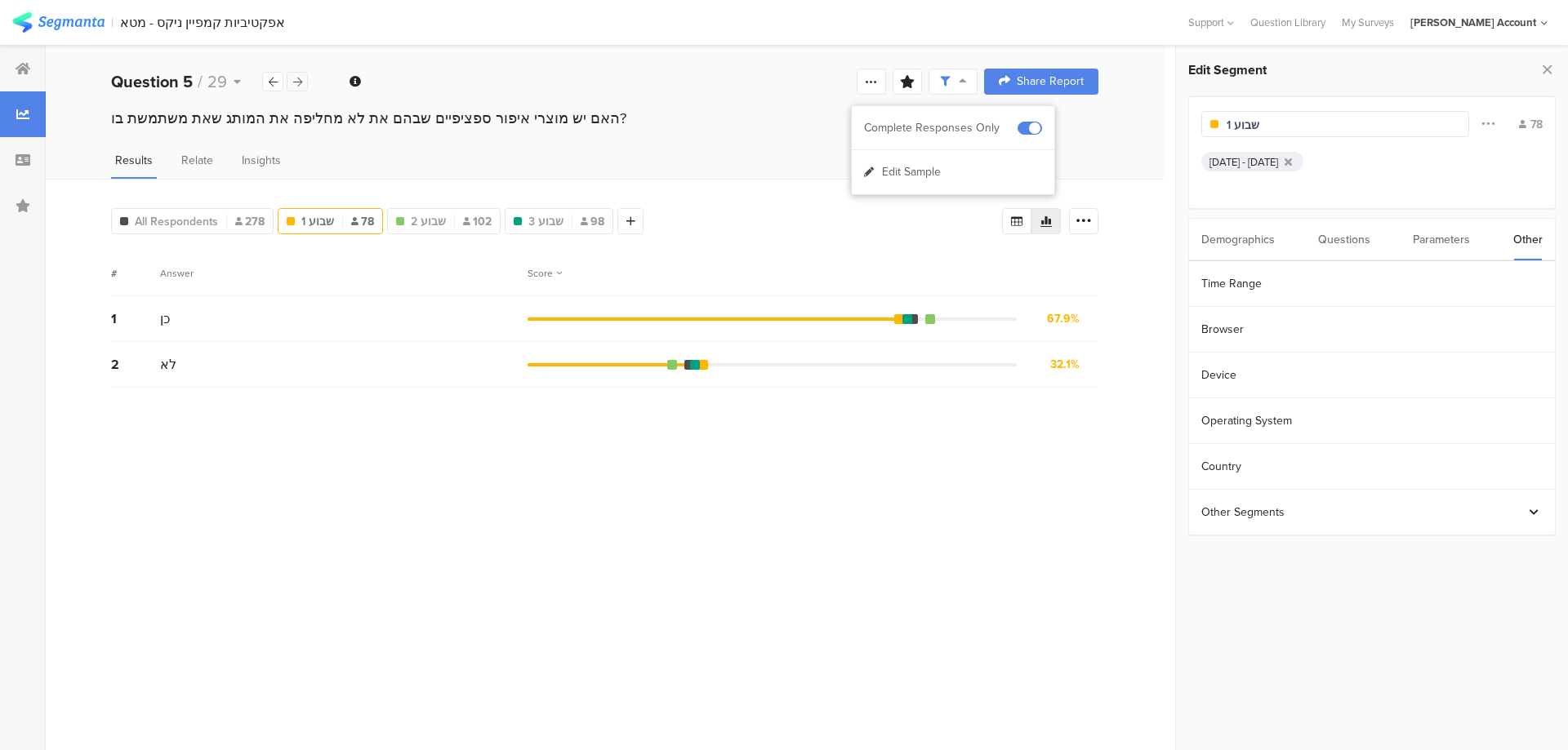
click at [299, 82] on icon at bounding box center [298, 82] width 9 height 11
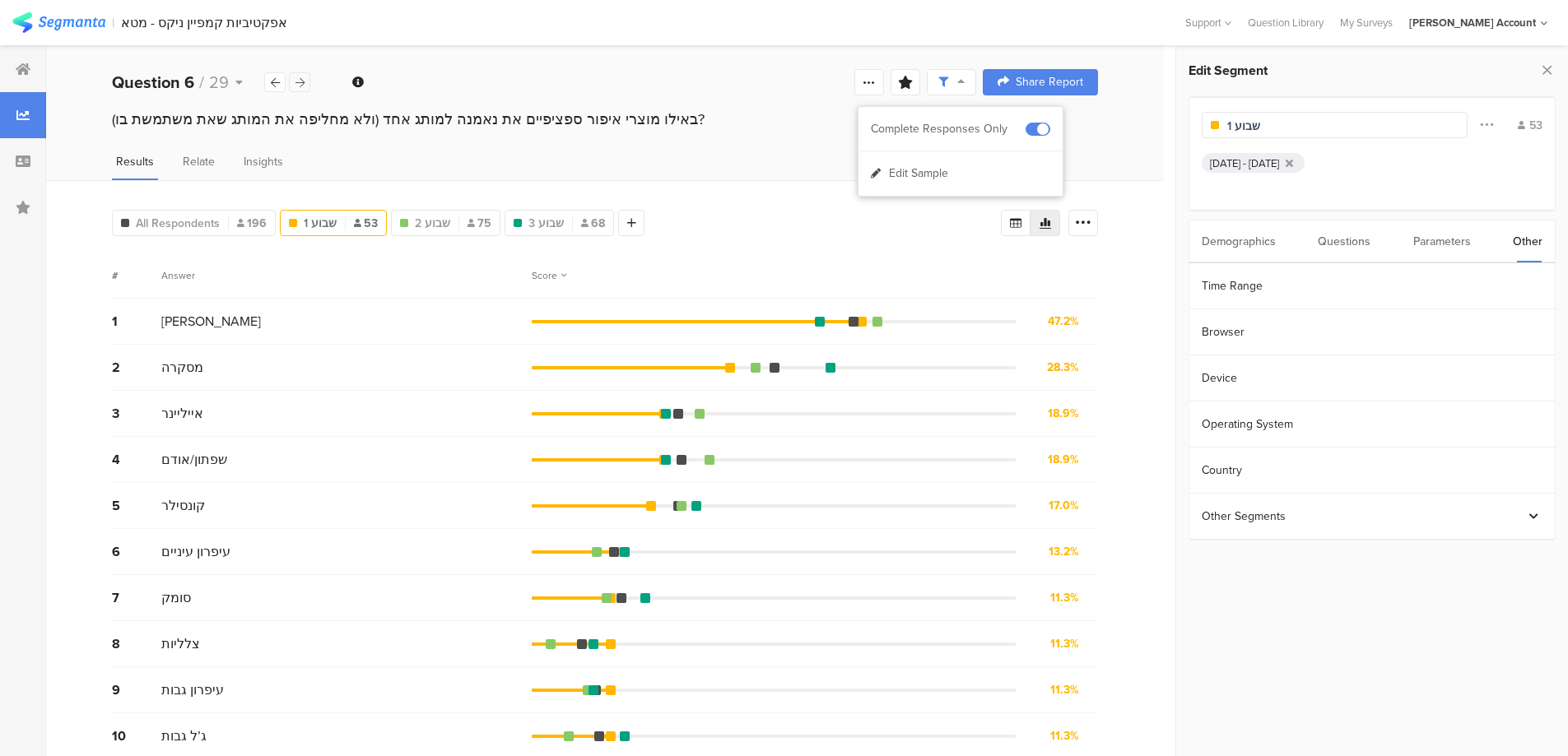
click at [301, 83] on icon at bounding box center [300, 83] width 9 height 11
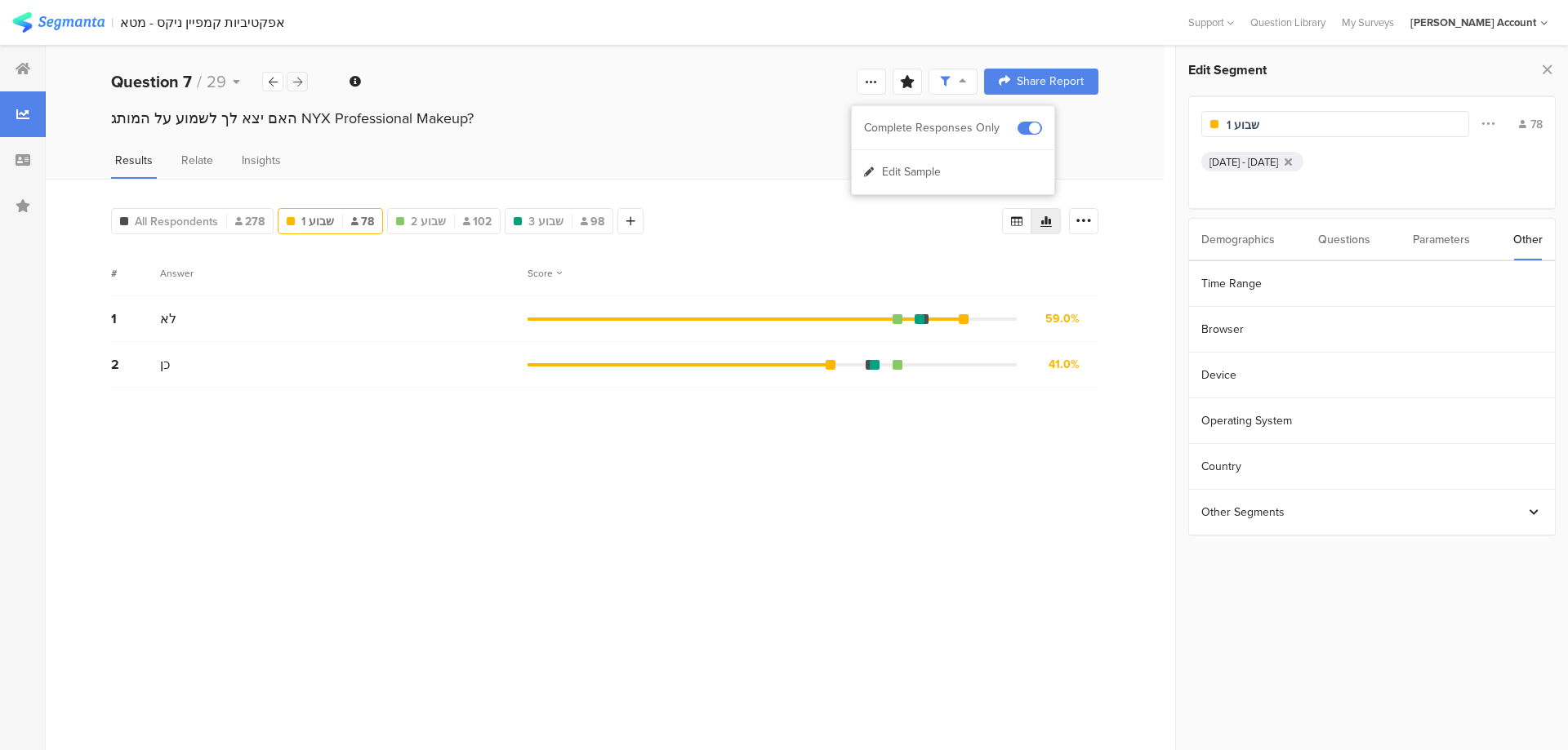
click at [303, 78] on div at bounding box center [297, 82] width 21 height 20
click at [301, 81] on icon at bounding box center [298, 82] width 9 height 11
click at [304, 76] on div at bounding box center [297, 82] width 21 height 20
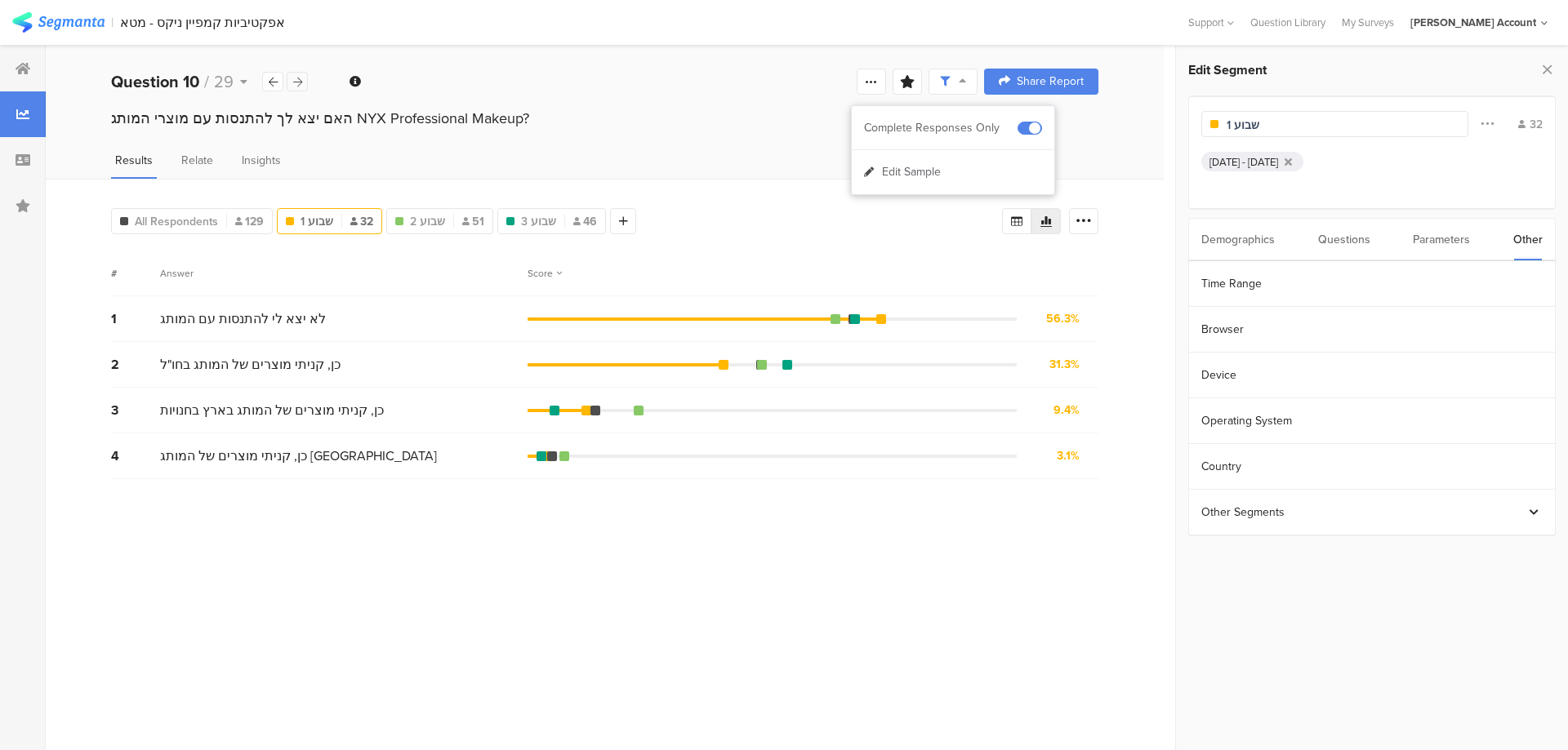
click at [306, 80] on div at bounding box center [297, 82] width 21 height 20
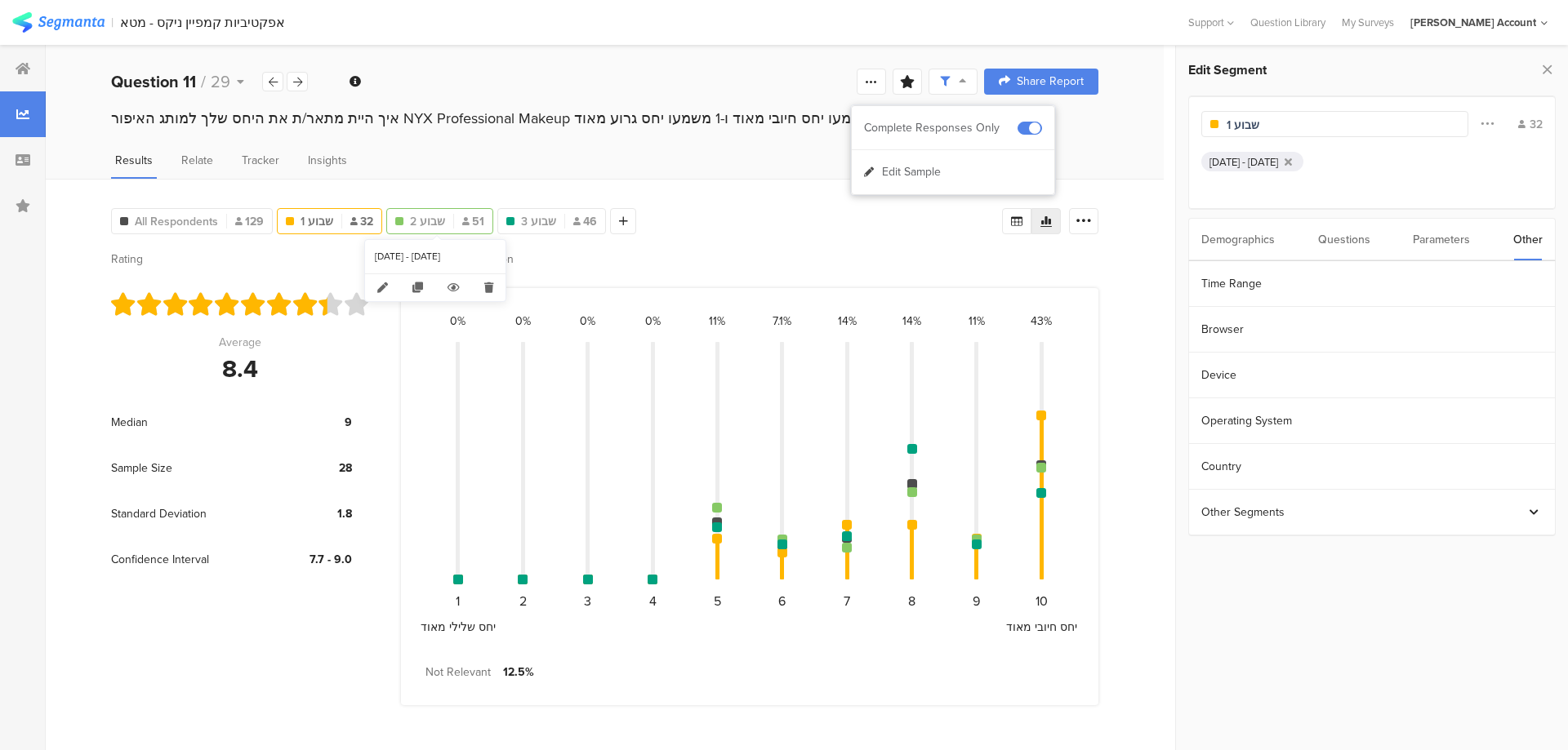
click at [427, 214] on span "שבוע 2" at bounding box center [428, 221] width 36 height 17
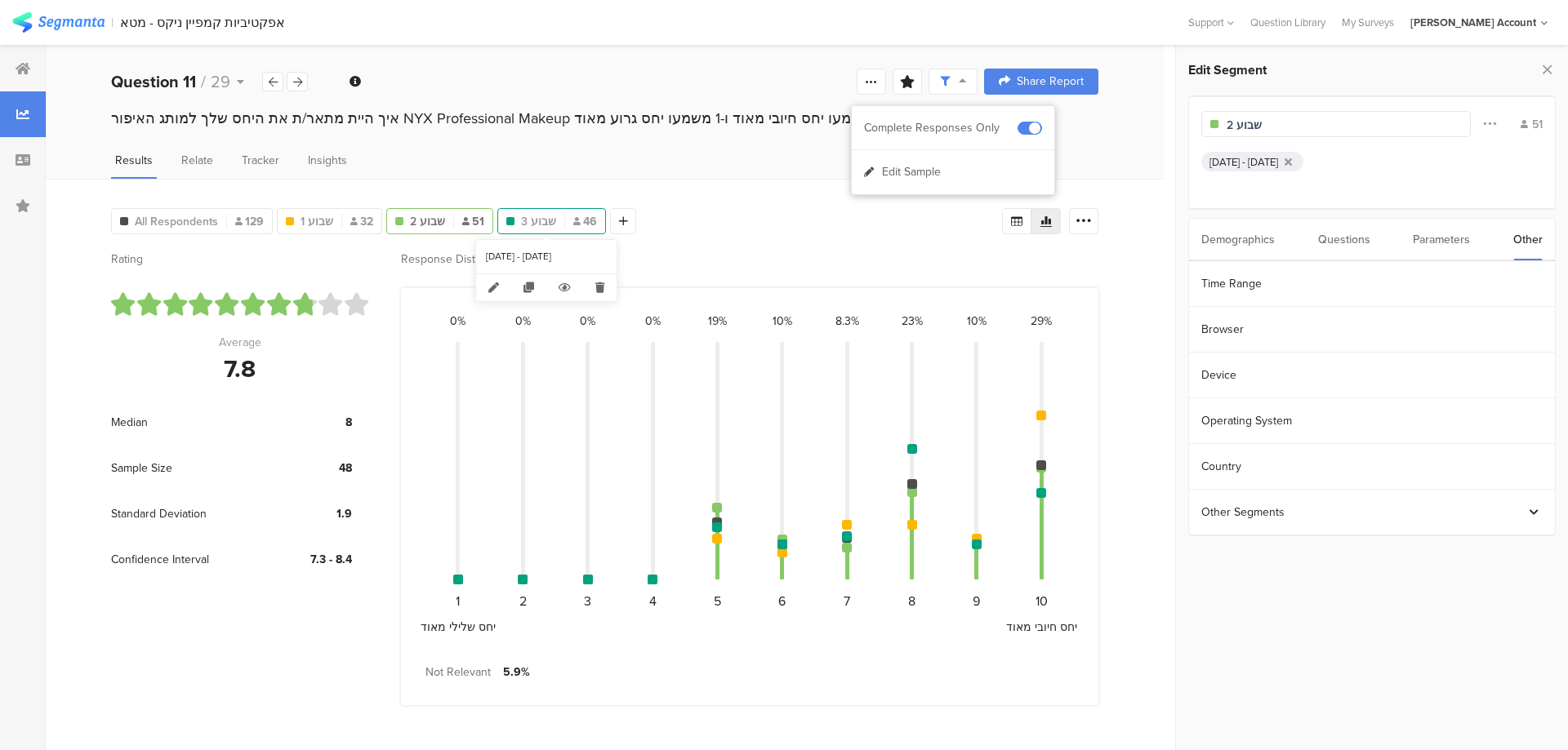
click at [537, 218] on span "שבוע 3" at bounding box center [539, 221] width 36 height 17
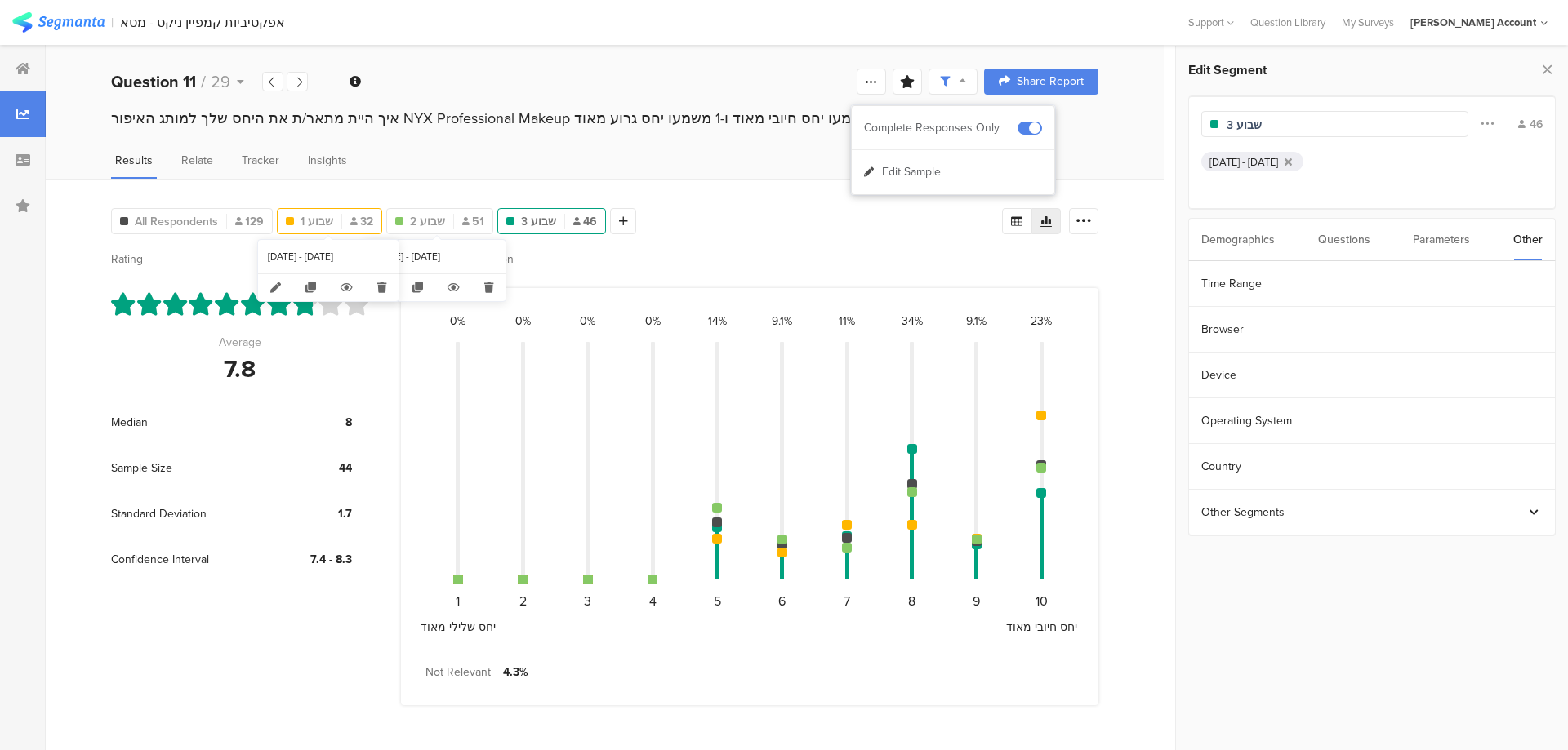
click at [346, 213] on div "שבוע 1 32" at bounding box center [329, 221] width 104 height 17
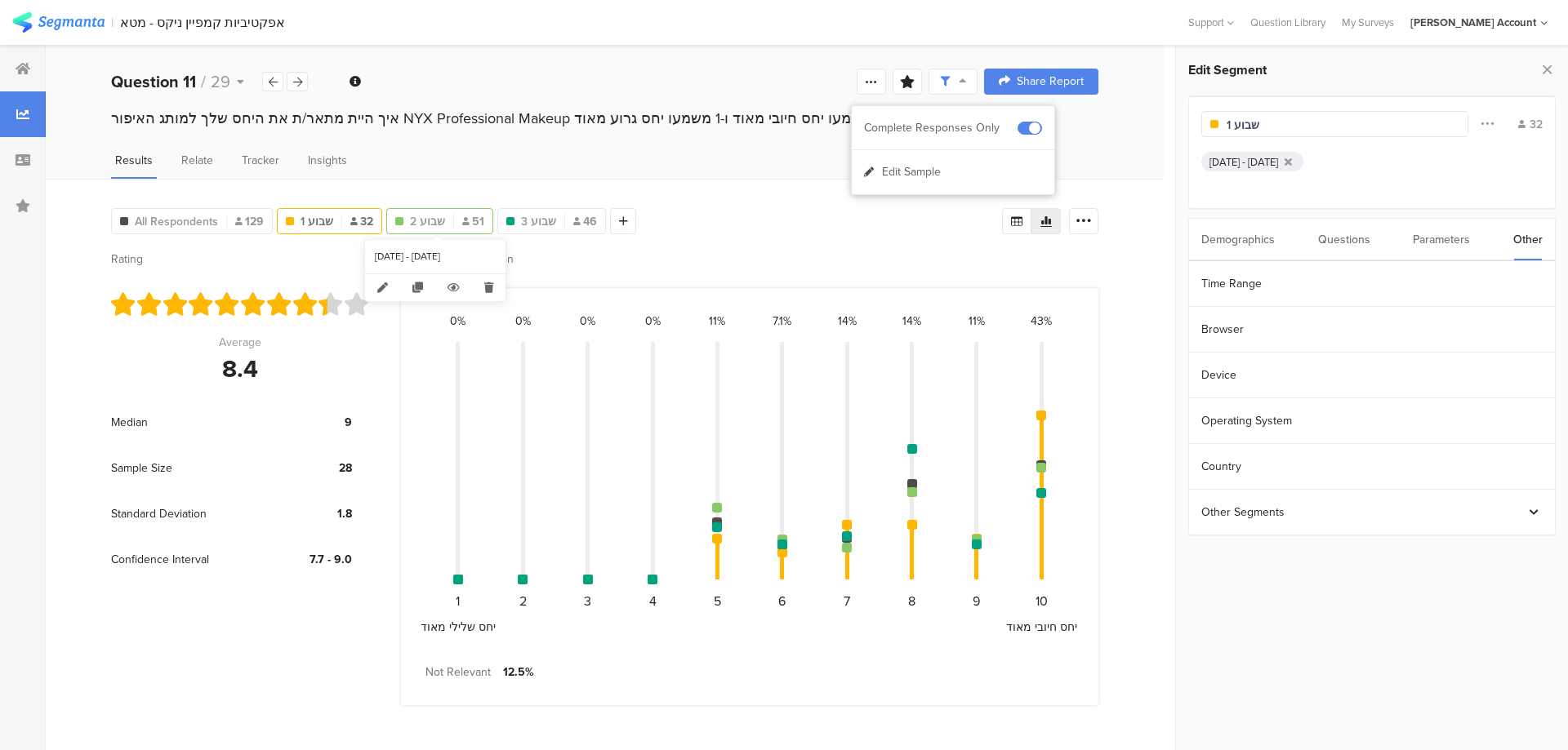
click at [435, 217] on span "שבוע 2" at bounding box center [428, 221] width 36 height 17
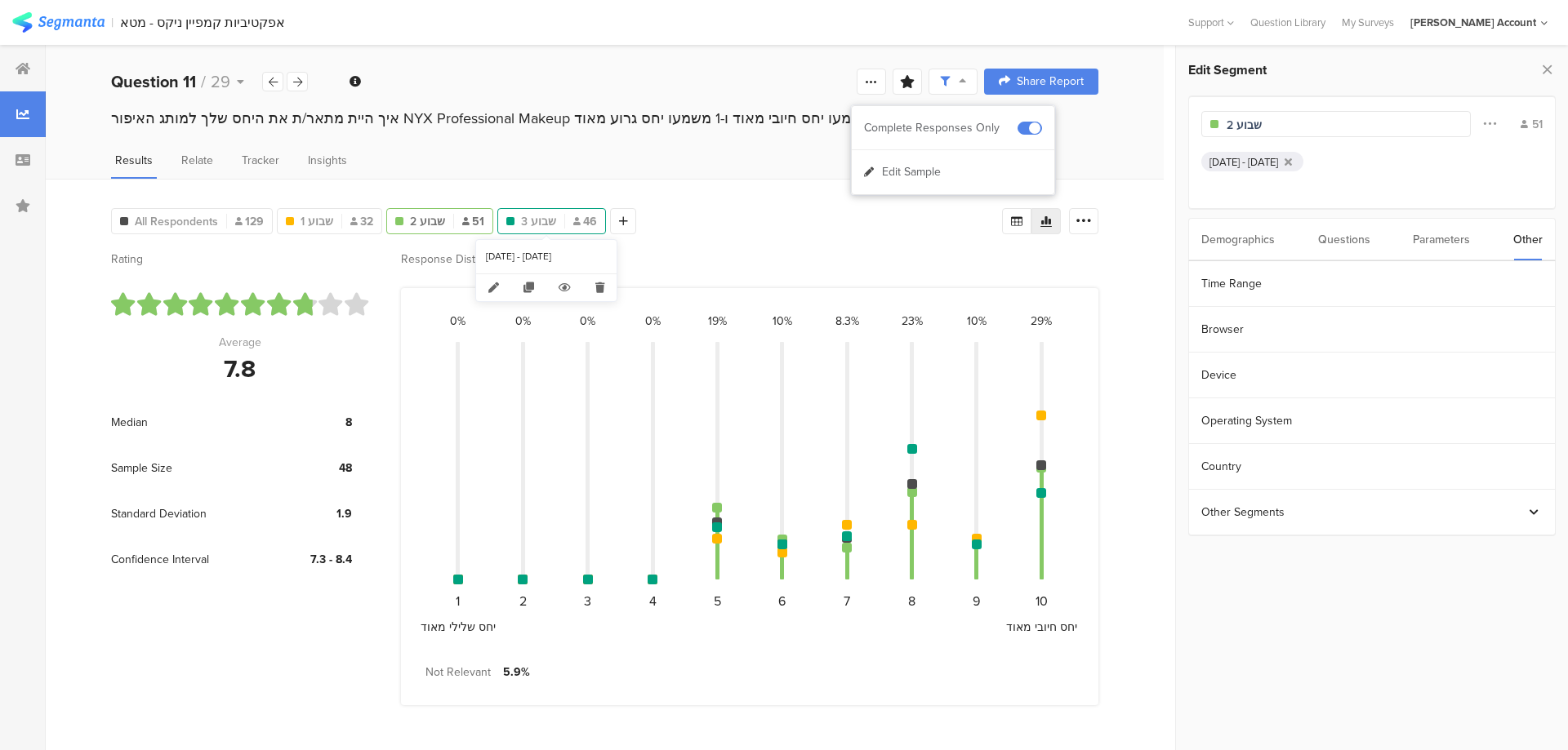
click at [531, 218] on span "שבוע 3" at bounding box center [539, 221] width 36 height 17
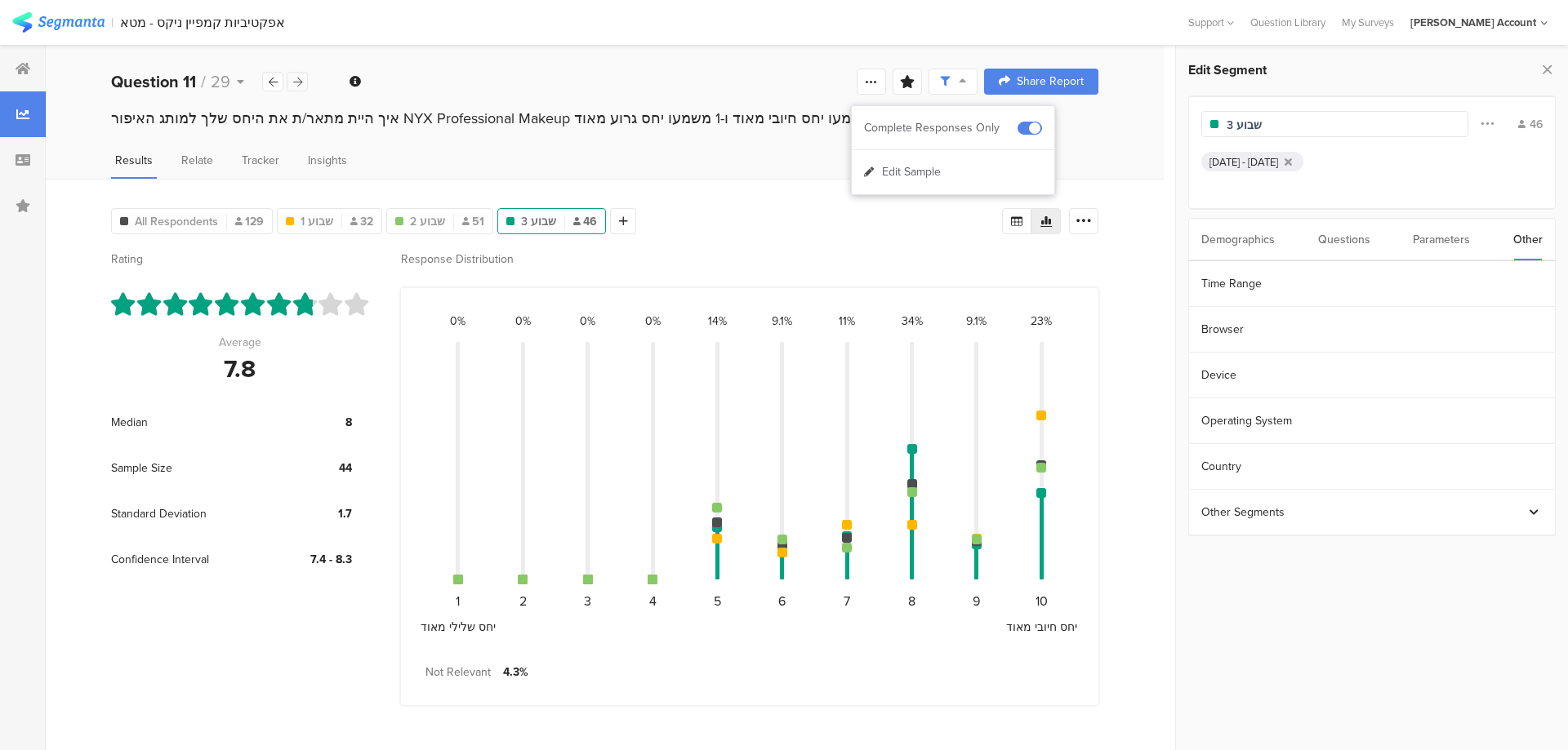
click at [303, 84] on div at bounding box center [297, 82] width 21 height 20
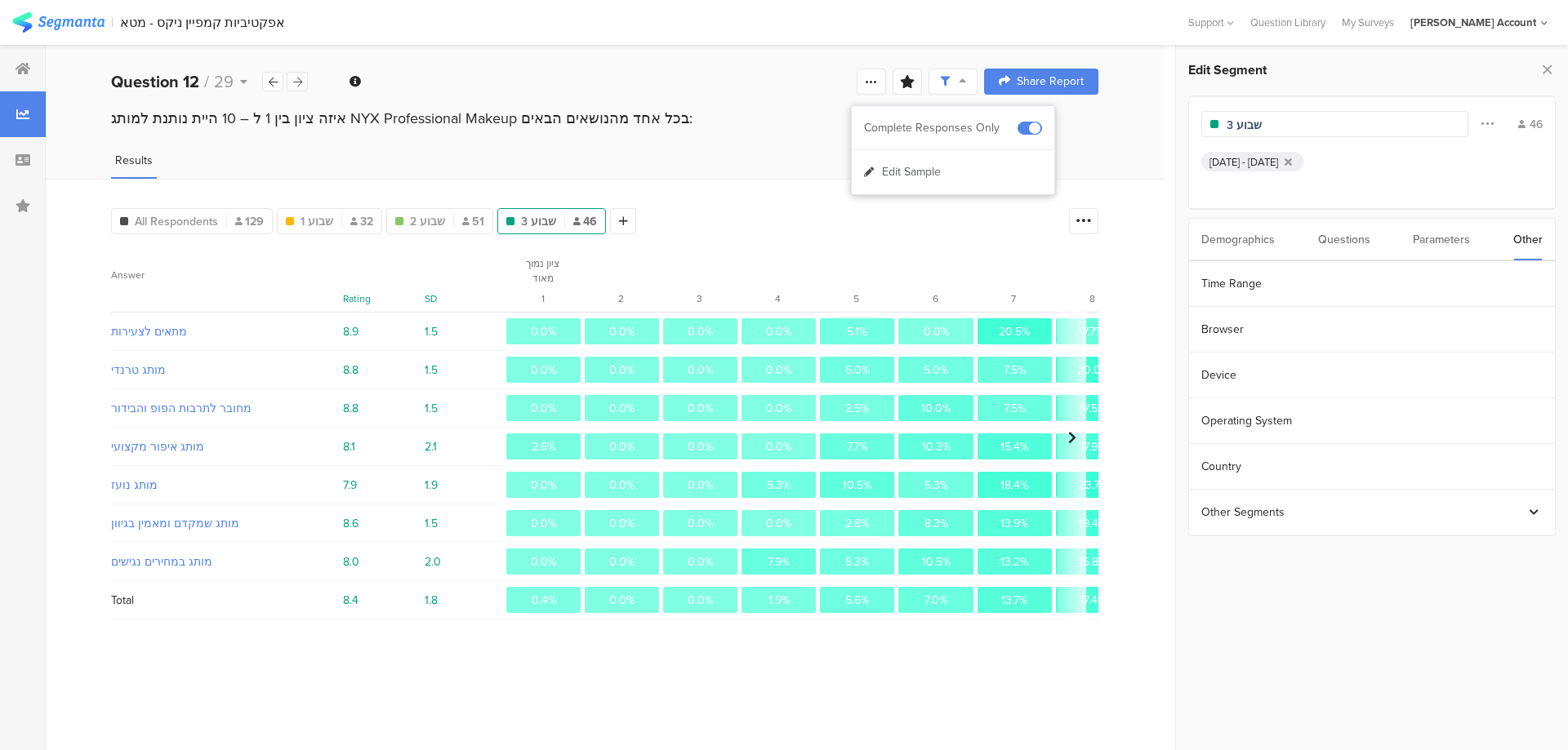
click at [303, 84] on div at bounding box center [297, 82] width 21 height 20
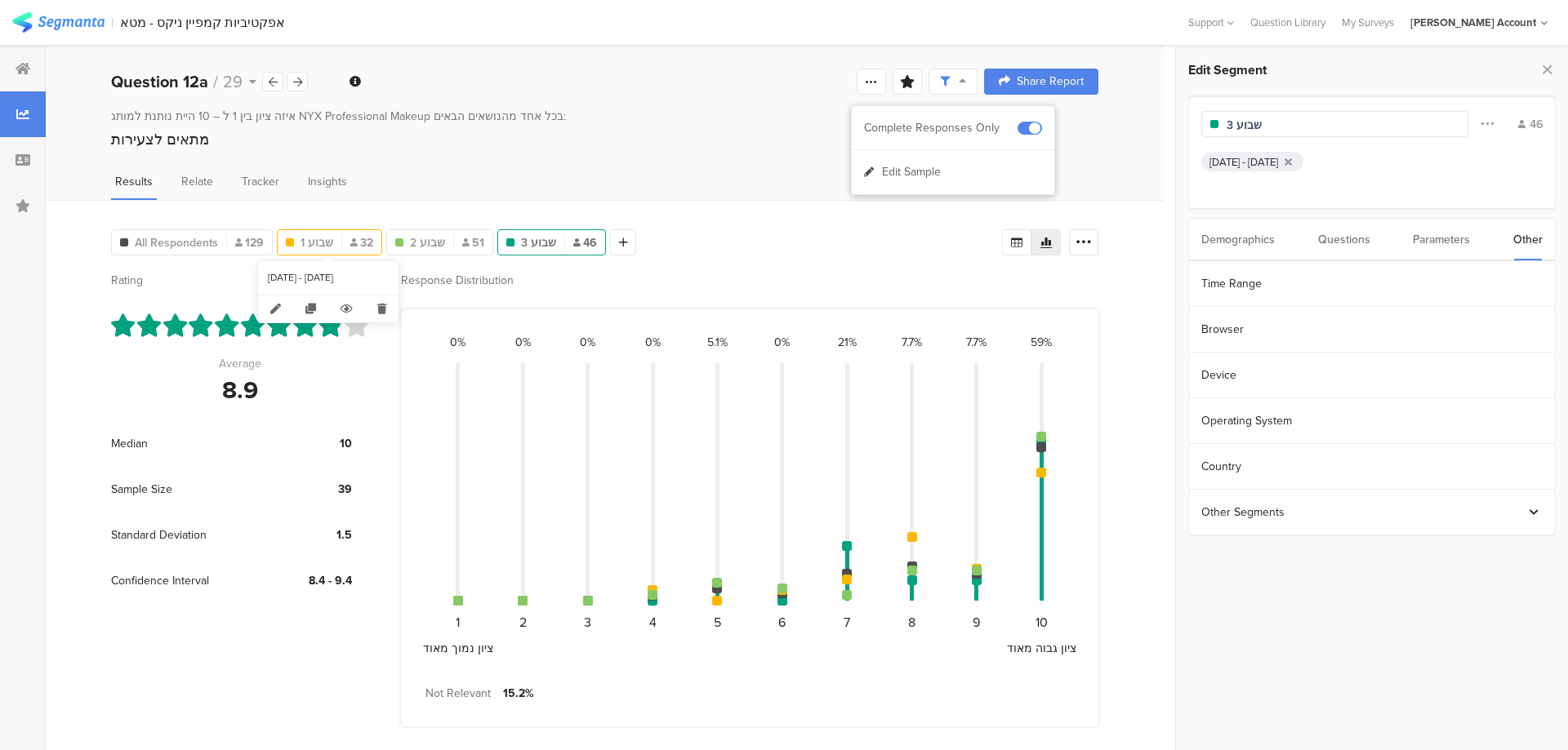
click at [312, 237] on span "שבוע 1" at bounding box center [316, 242] width 33 height 17
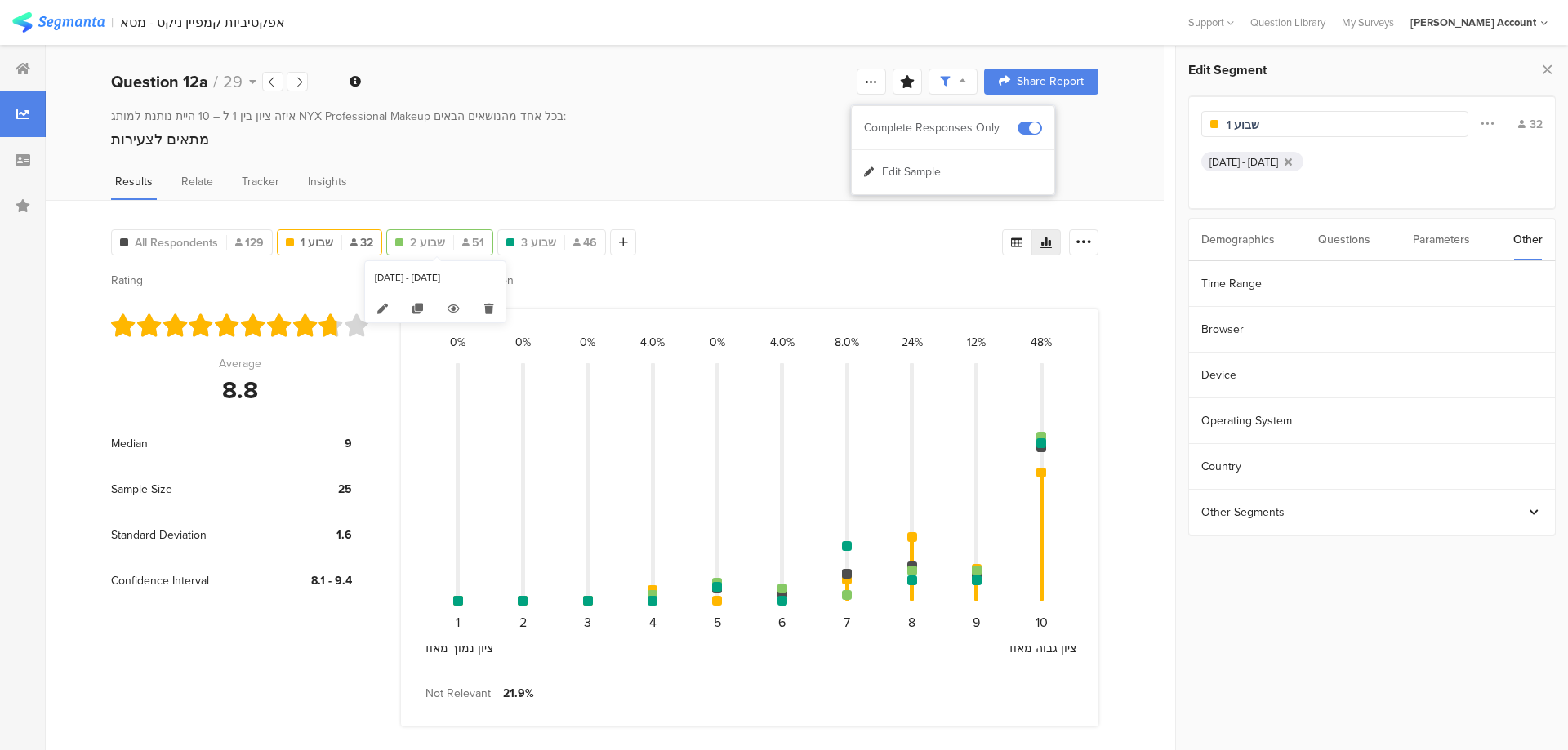
click at [410, 234] on span "שבוע 2" at bounding box center [428, 242] width 36 height 17
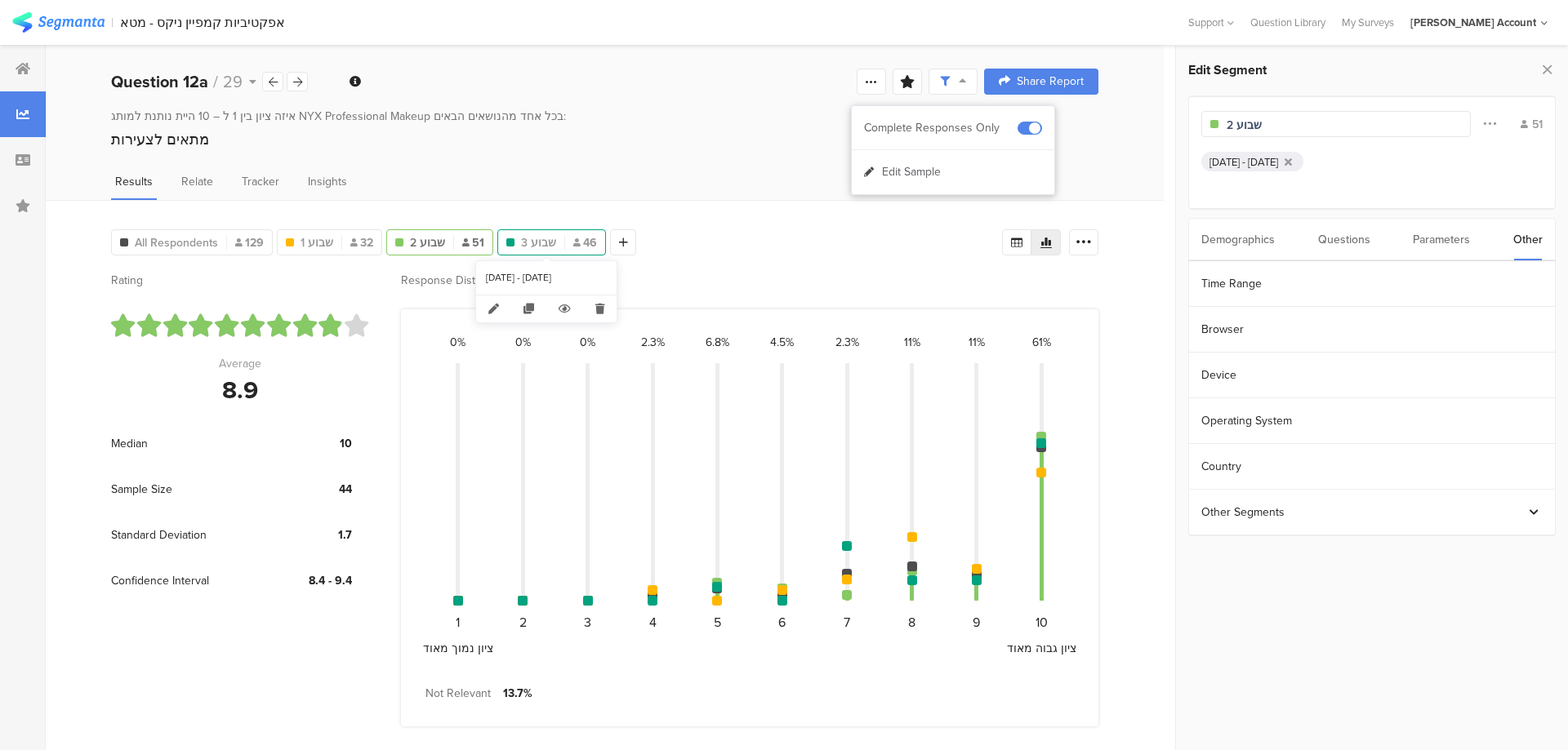
click at [552, 239] on div "שבוע 3 46" at bounding box center [552, 242] width 107 height 17
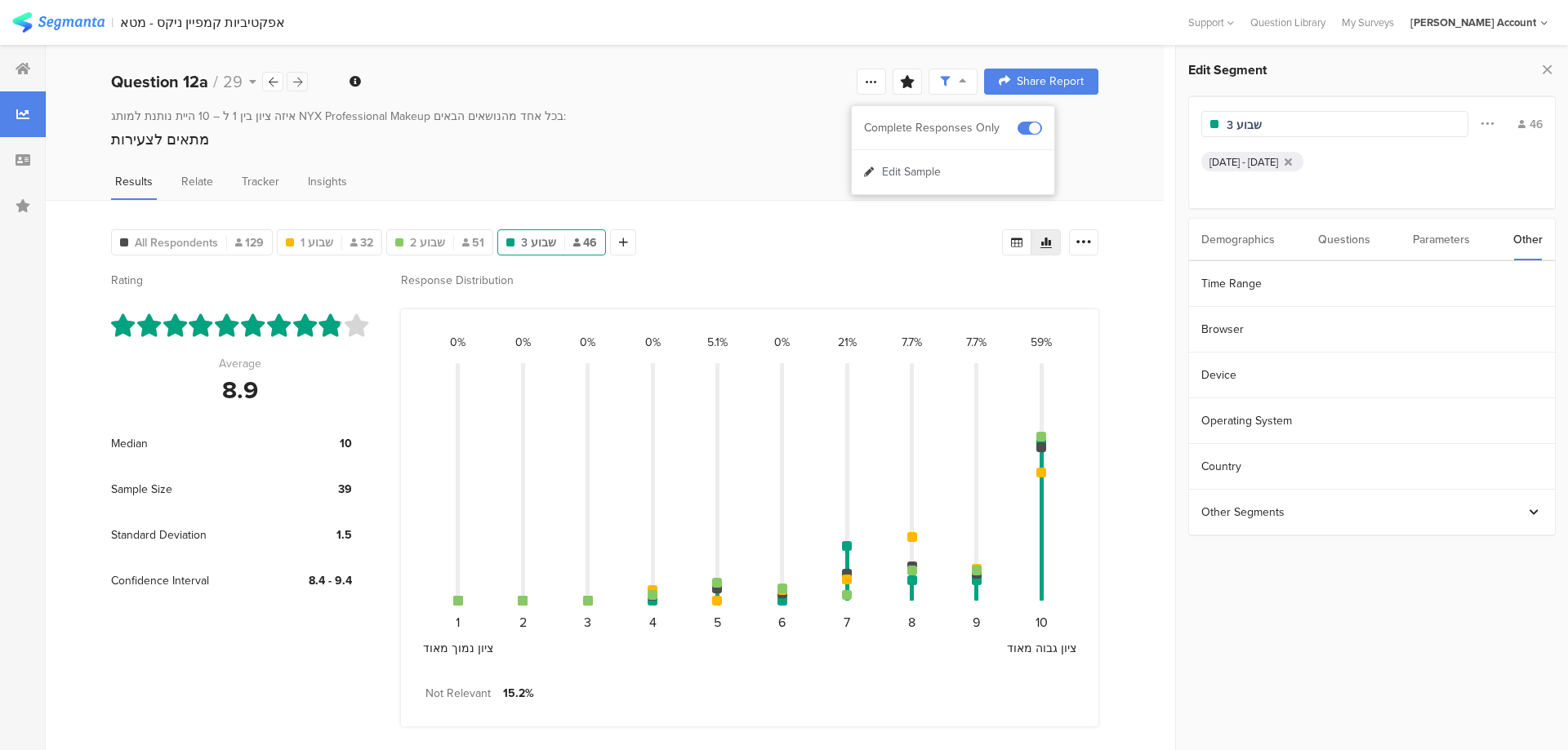
click at [300, 79] on icon at bounding box center [298, 82] width 9 height 11
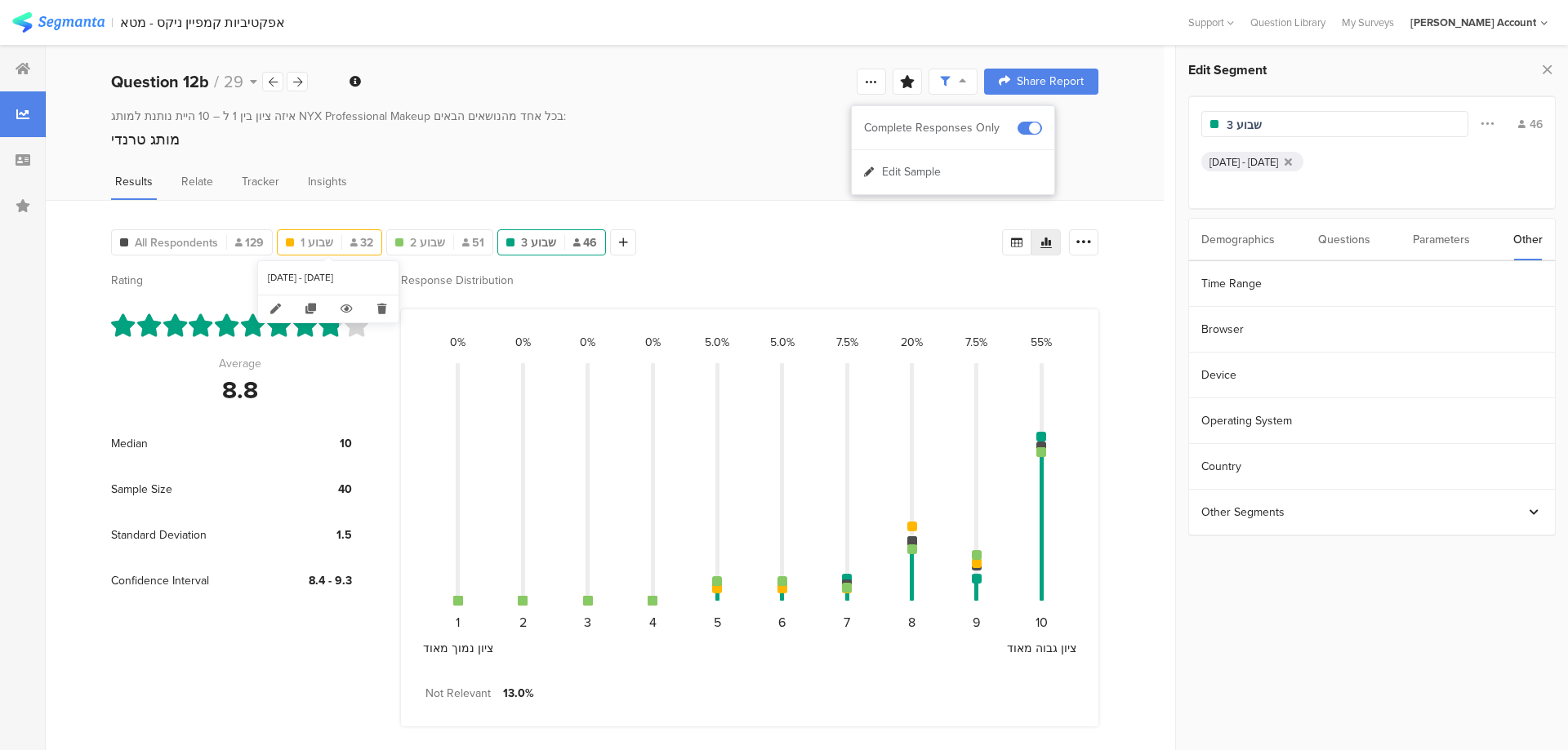
click at [341, 242] on div "שבוע 1 32" at bounding box center [329, 242] width 104 height 17
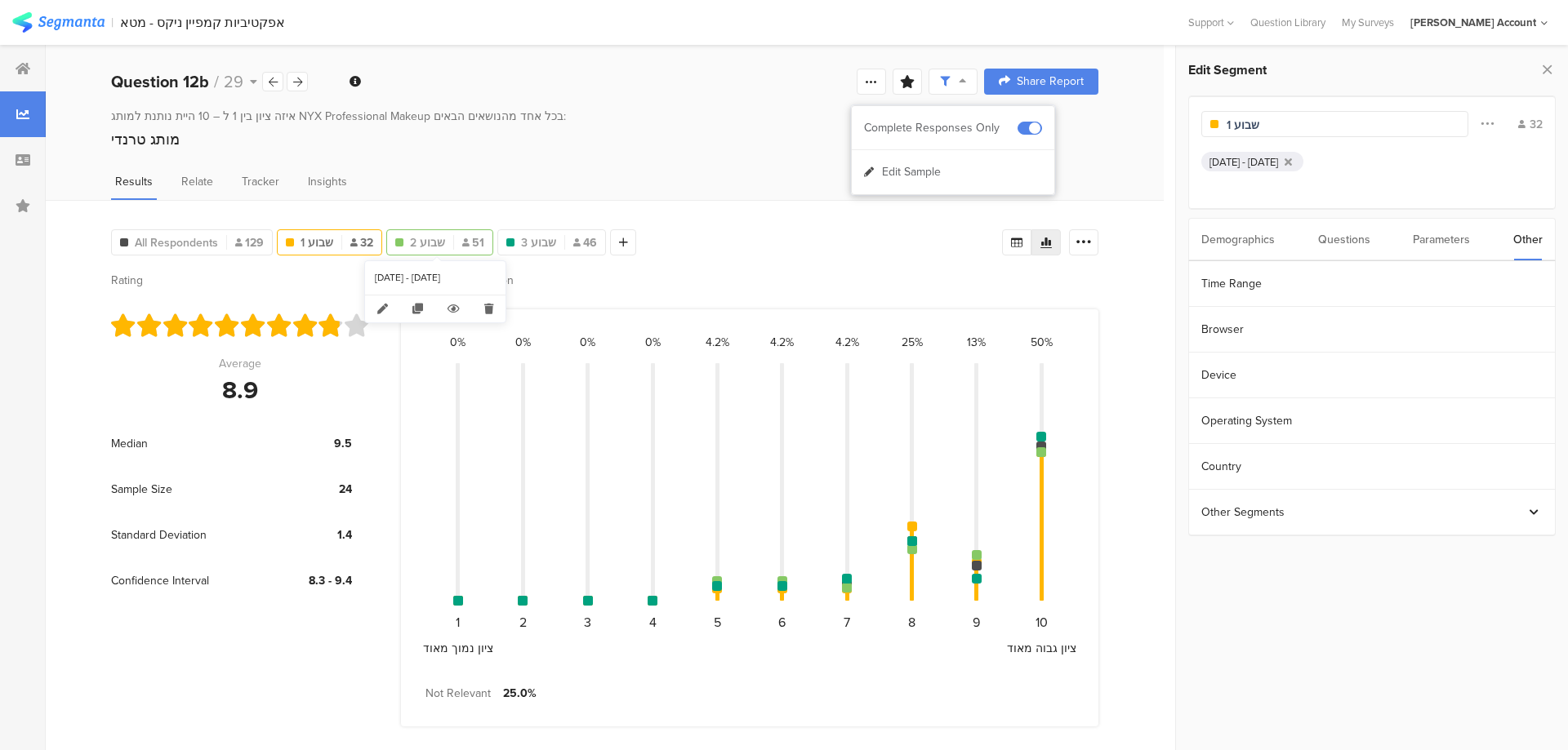
click at [439, 237] on span "שבוע 2" at bounding box center [428, 242] width 36 height 17
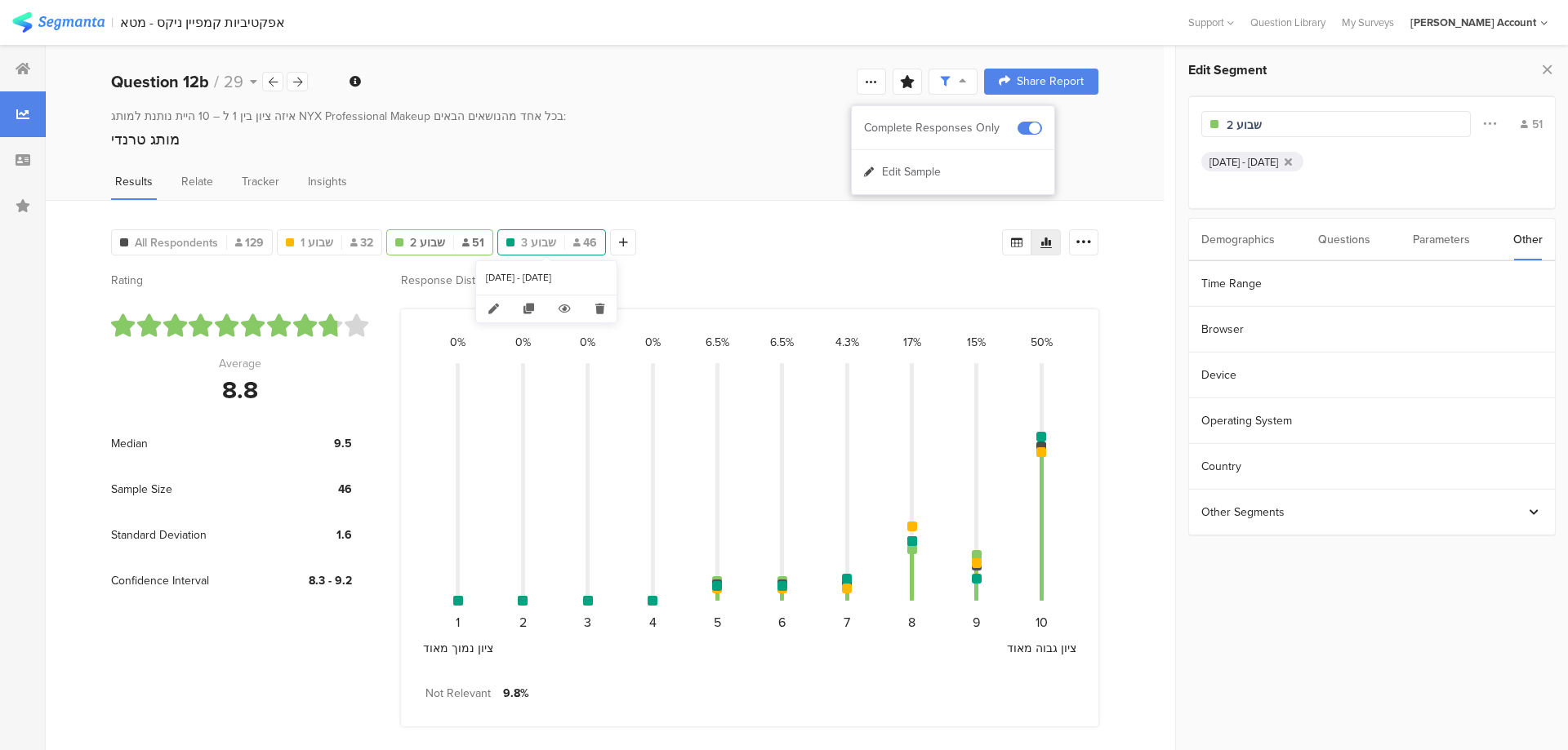
click at [531, 239] on span "שבוע 3" at bounding box center [539, 242] width 36 height 17
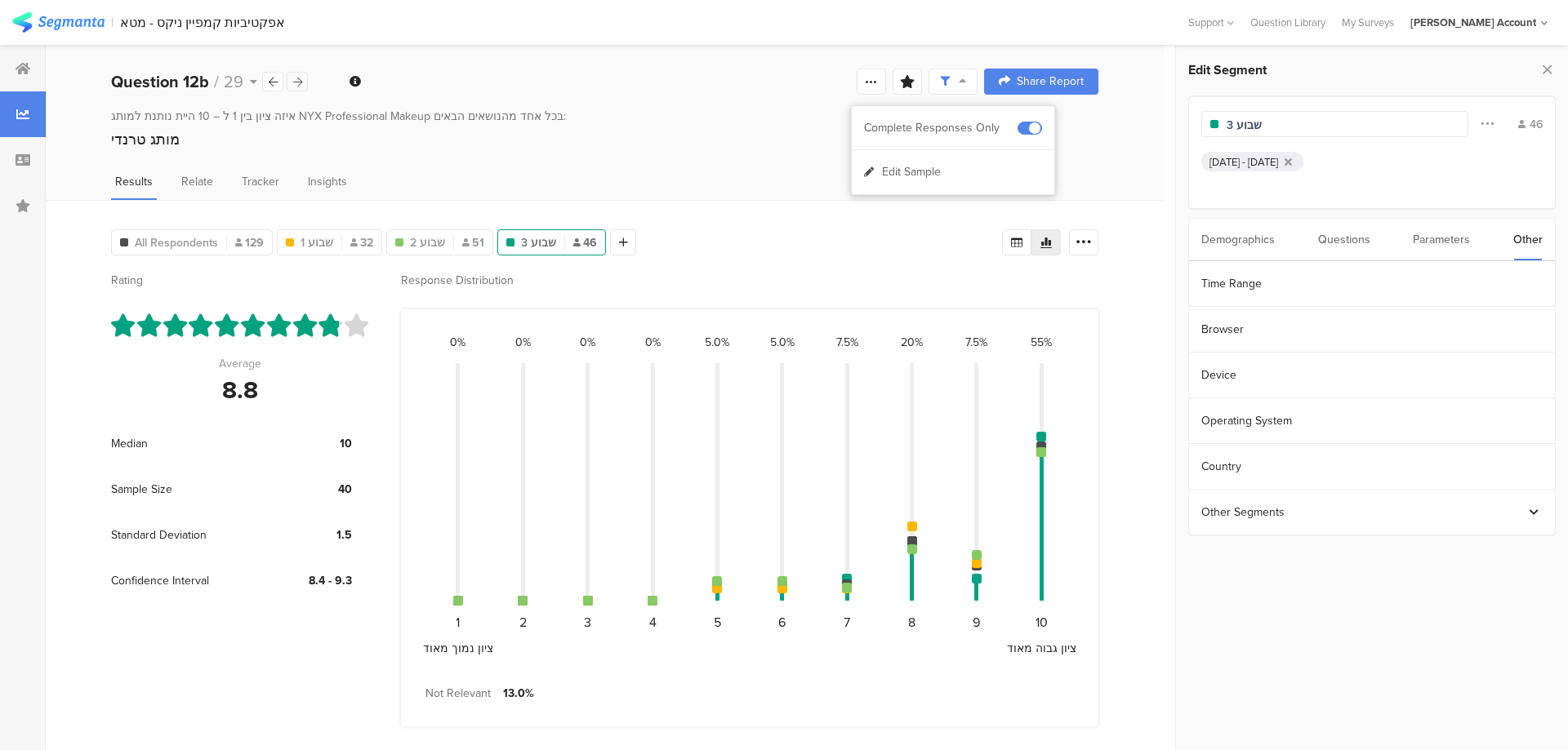
click at [299, 80] on icon at bounding box center [298, 82] width 9 height 11
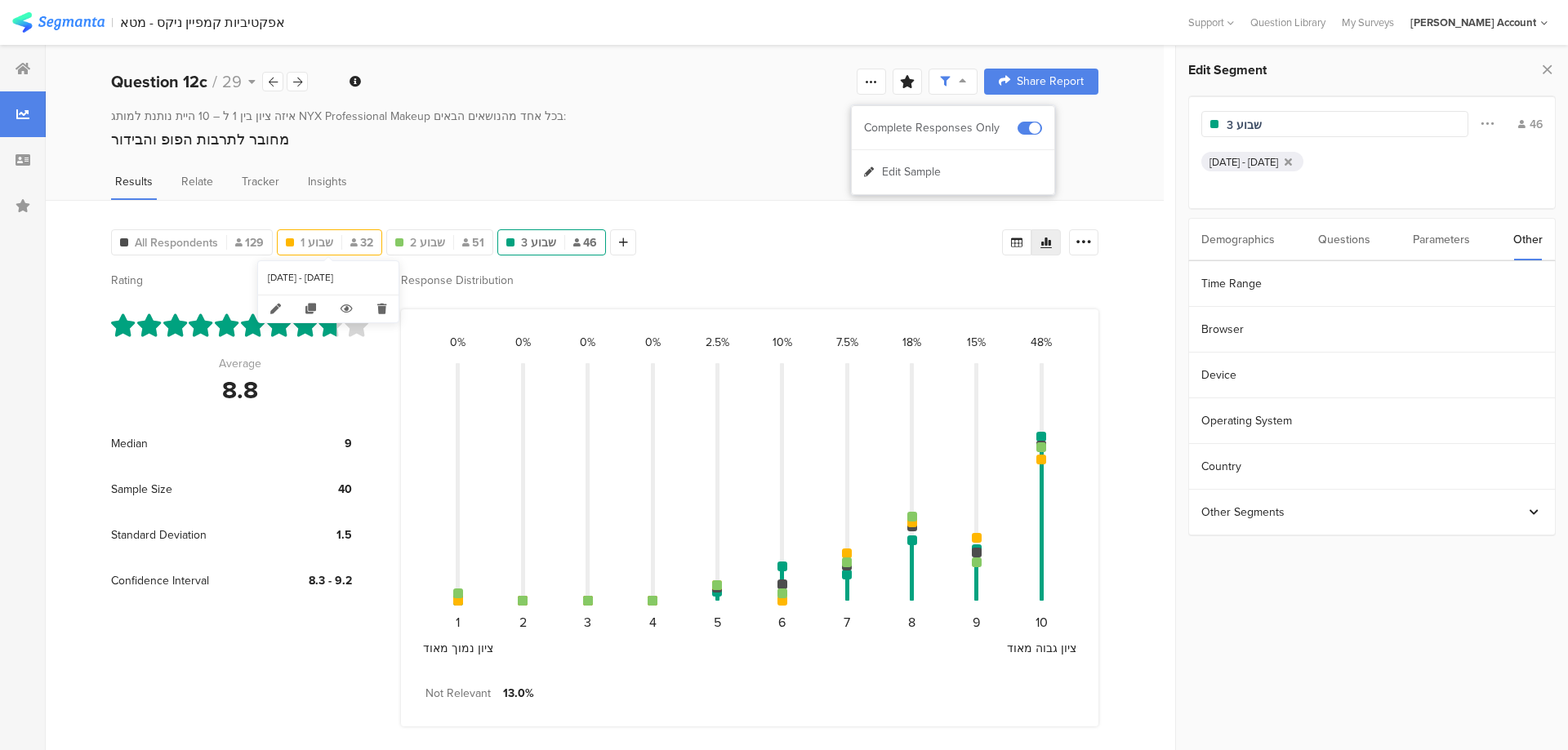
click at [327, 242] on span "שבוע 1" at bounding box center [316, 242] width 33 height 17
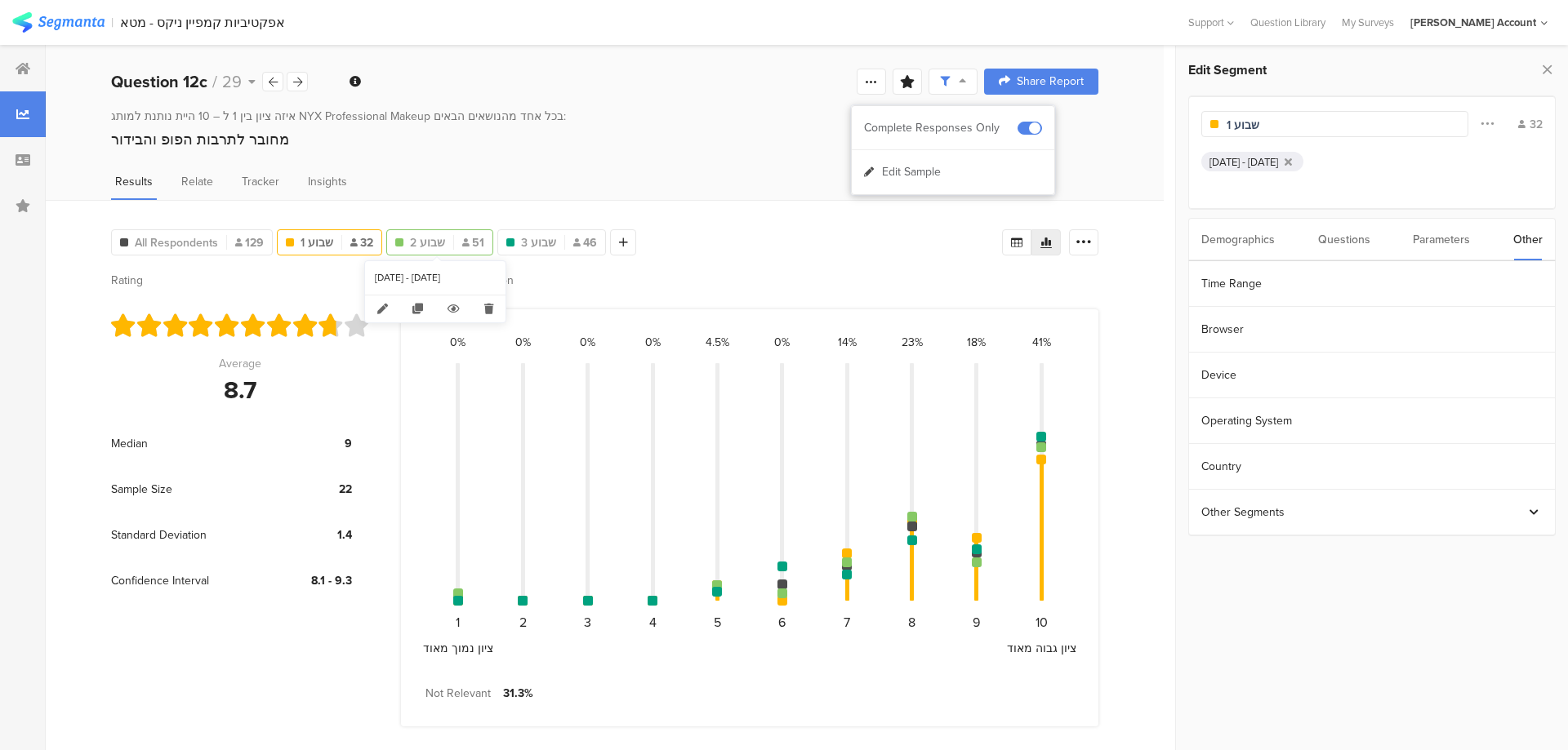
click at [420, 242] on span "שבוע 2" at bounding box center [428, 242] width 36 height 17
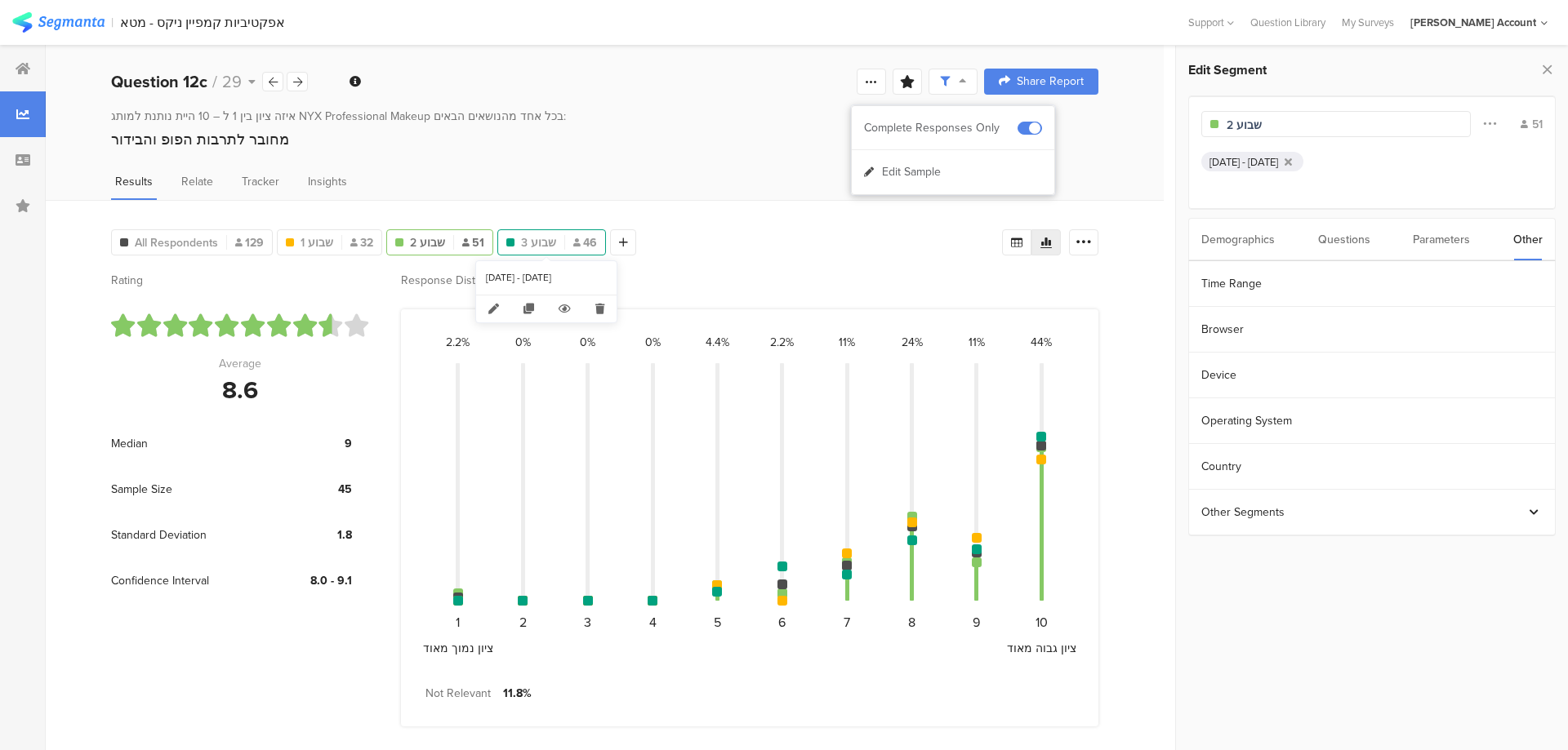
click at [534, 245] on span "שבוע 3" at bounding box center [539, 242] width 36 height 17
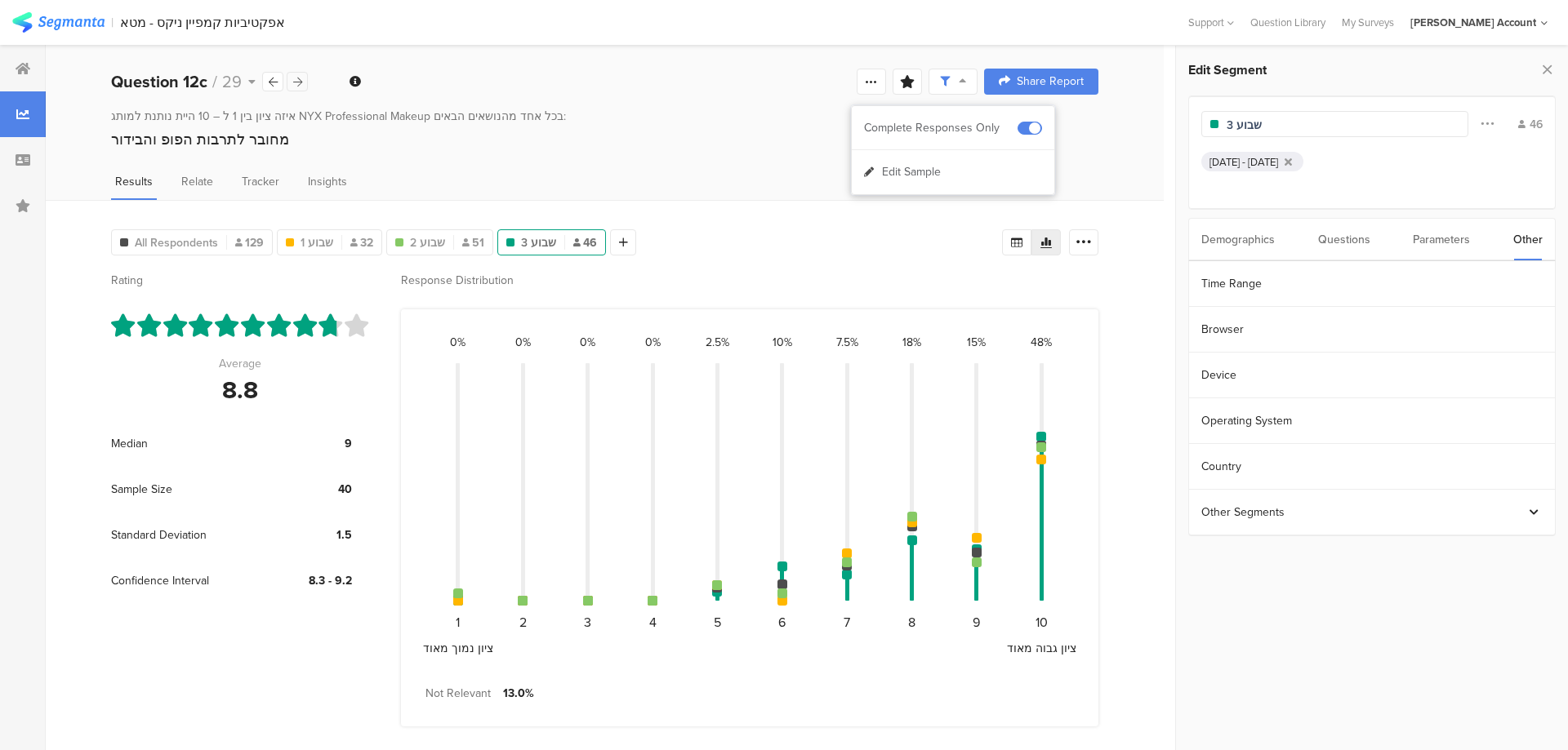
click at [294, 79] on icon at bounding box center [298, 82] width 9 height 11
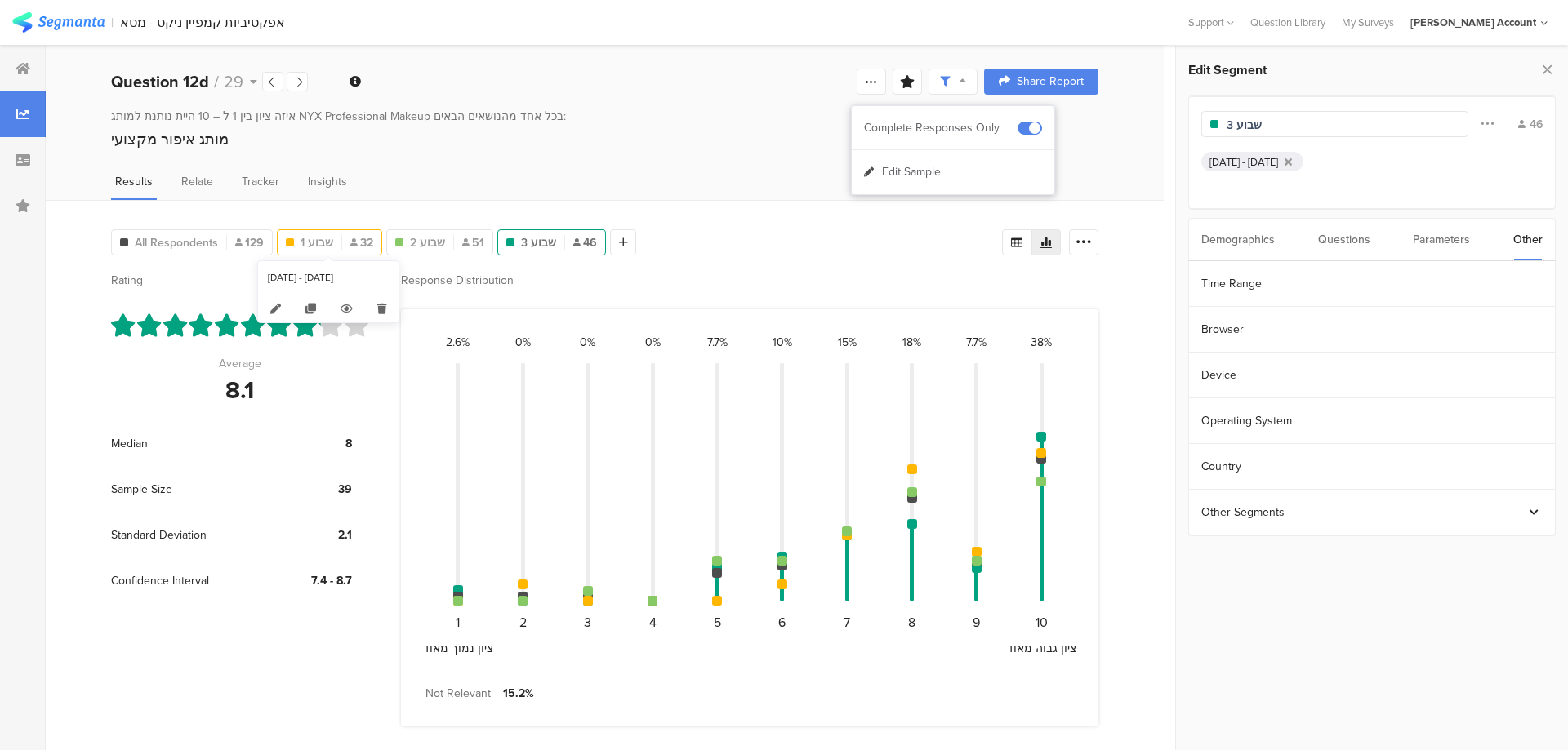
click at [344, 241] on div "שבוע 1 32" at bounding box center [329, 242] width 104 height 17
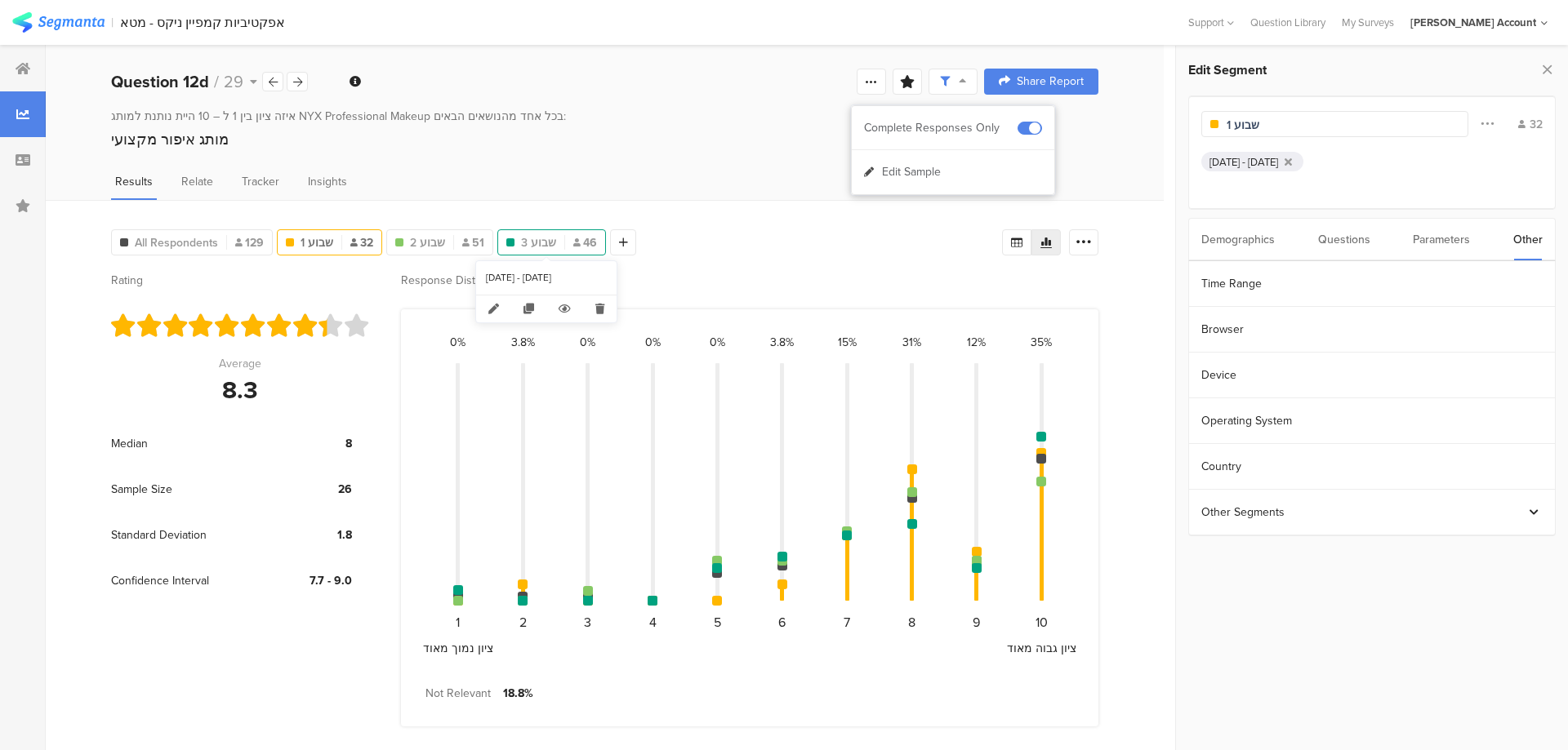
click at [502, 250] on div "שבוע 3 46" at bounding box center [552, 242] width 107 height 17
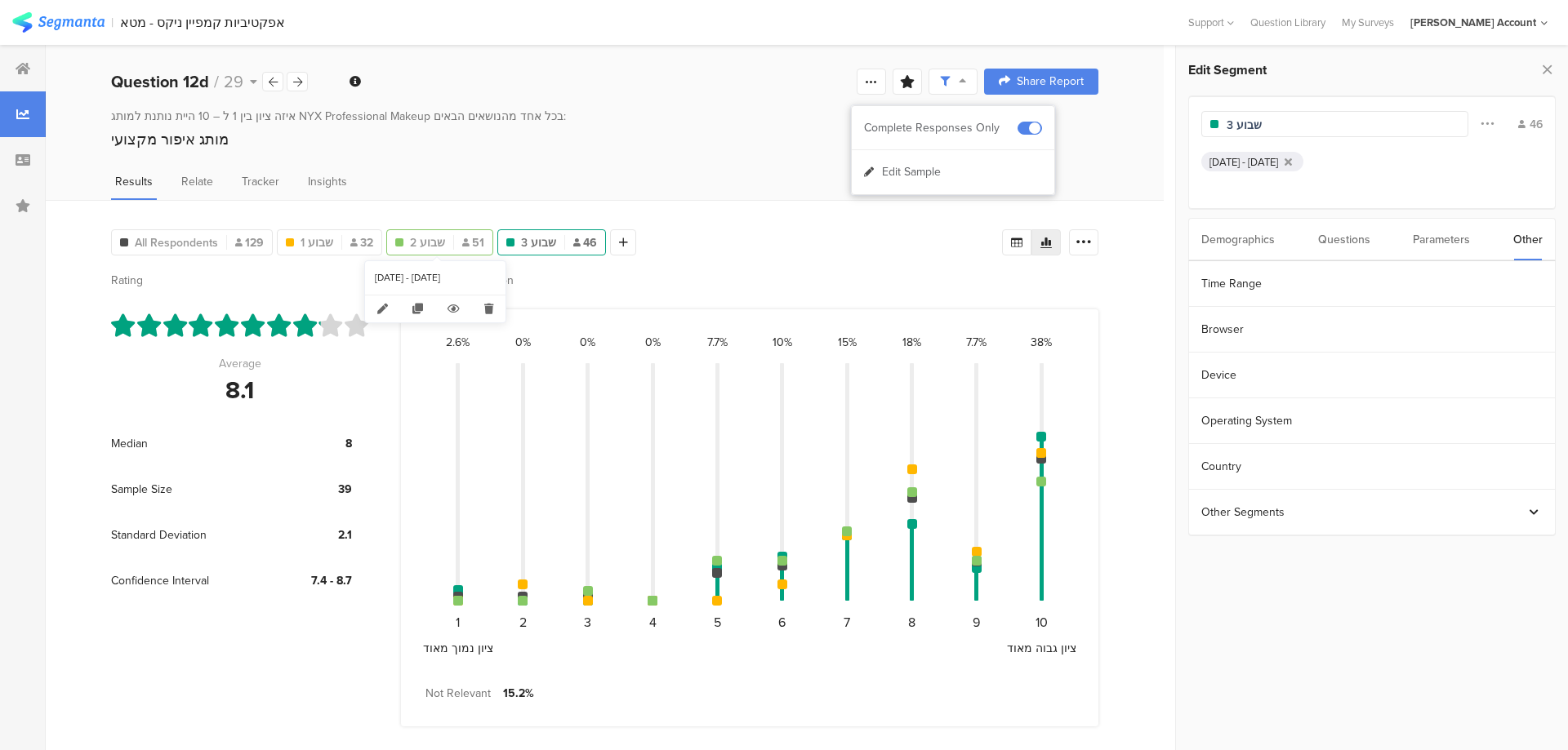
click at [431, 245] on span "שבוע 2" at bounding box center [428, 242] width 36 height 17
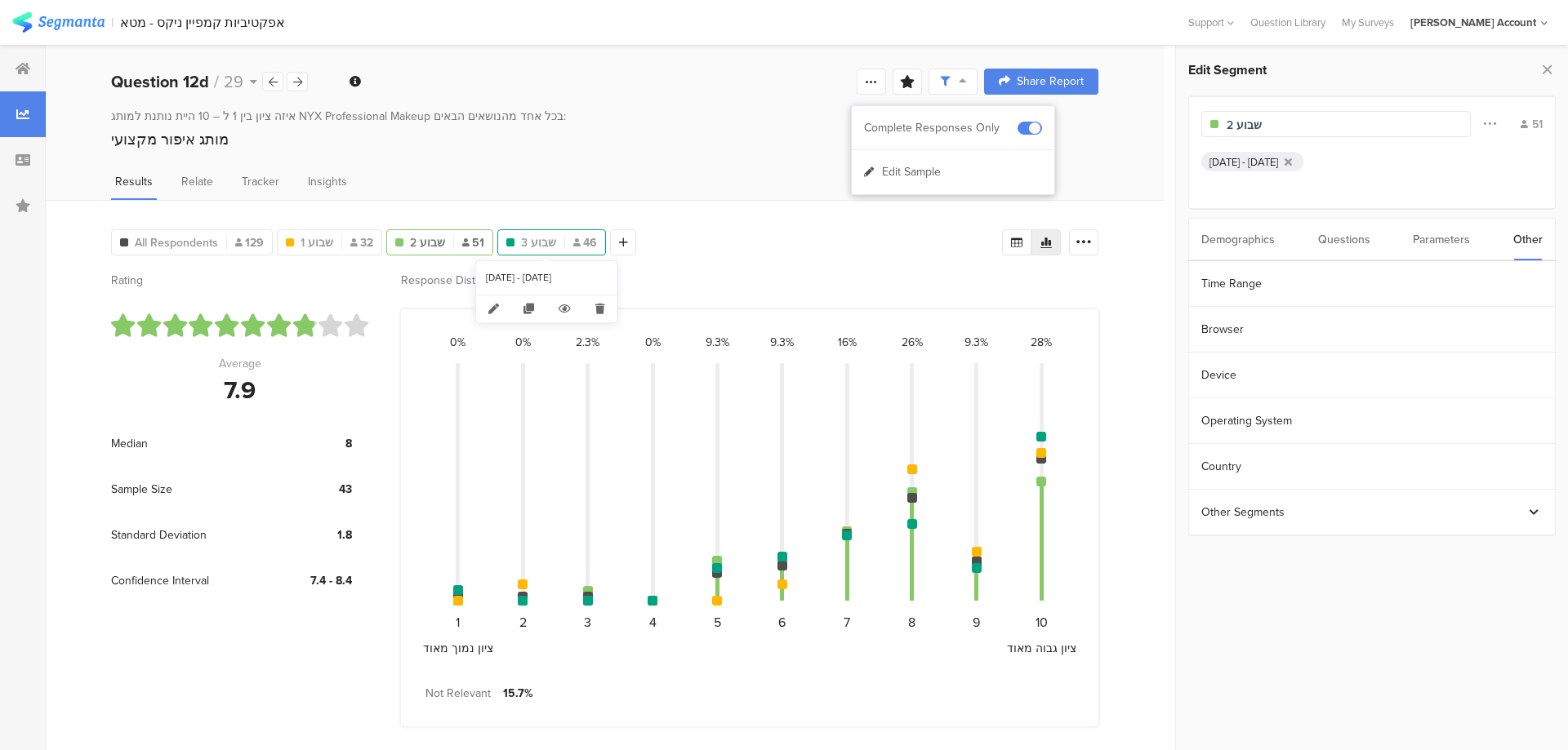
click at [528, 244] on span "שבוע 3" at bounding box center [539, 242] width 36 height 17
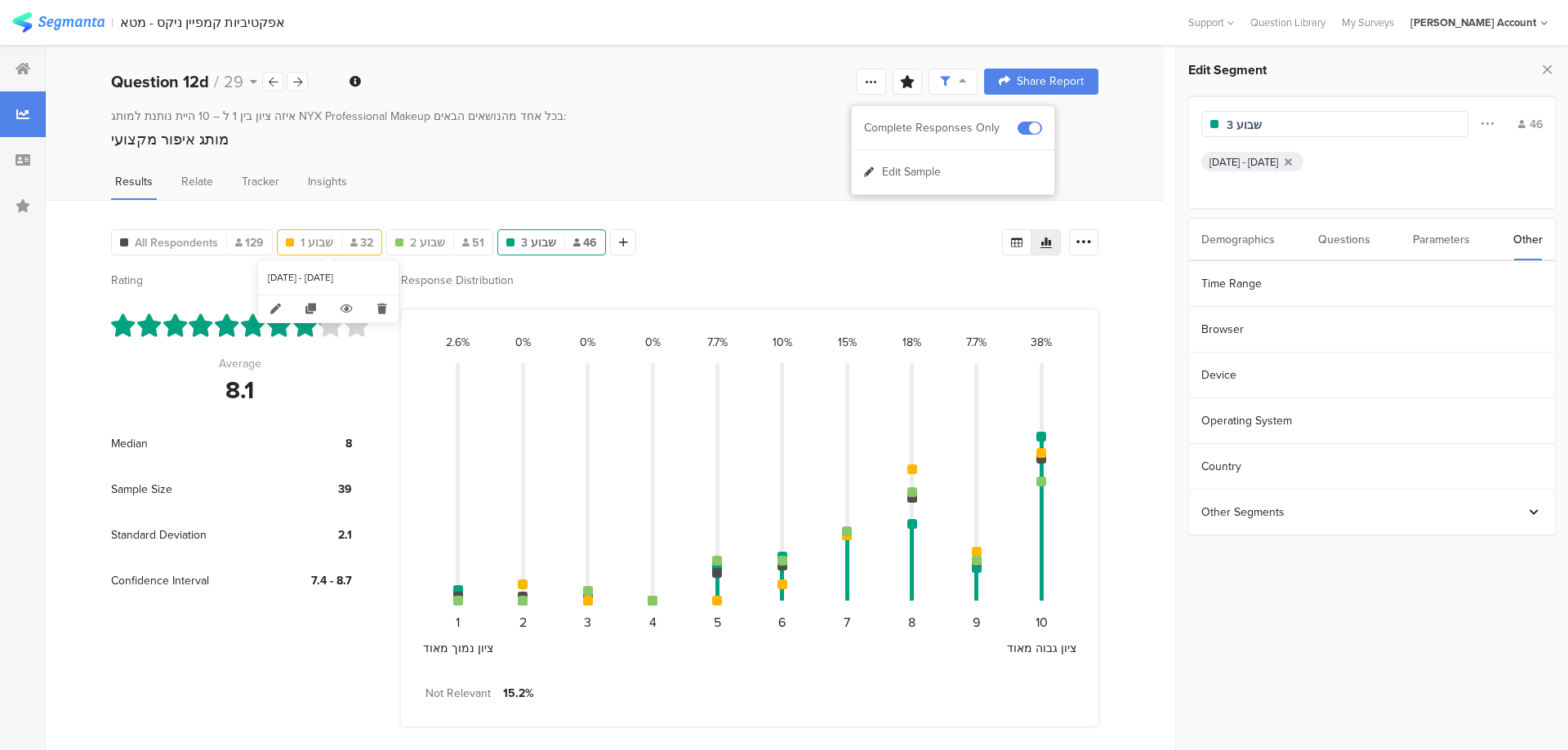
click at [333, 237] on div "שבוע 1 32" at bounding box center [329, 242] width 104 height 17
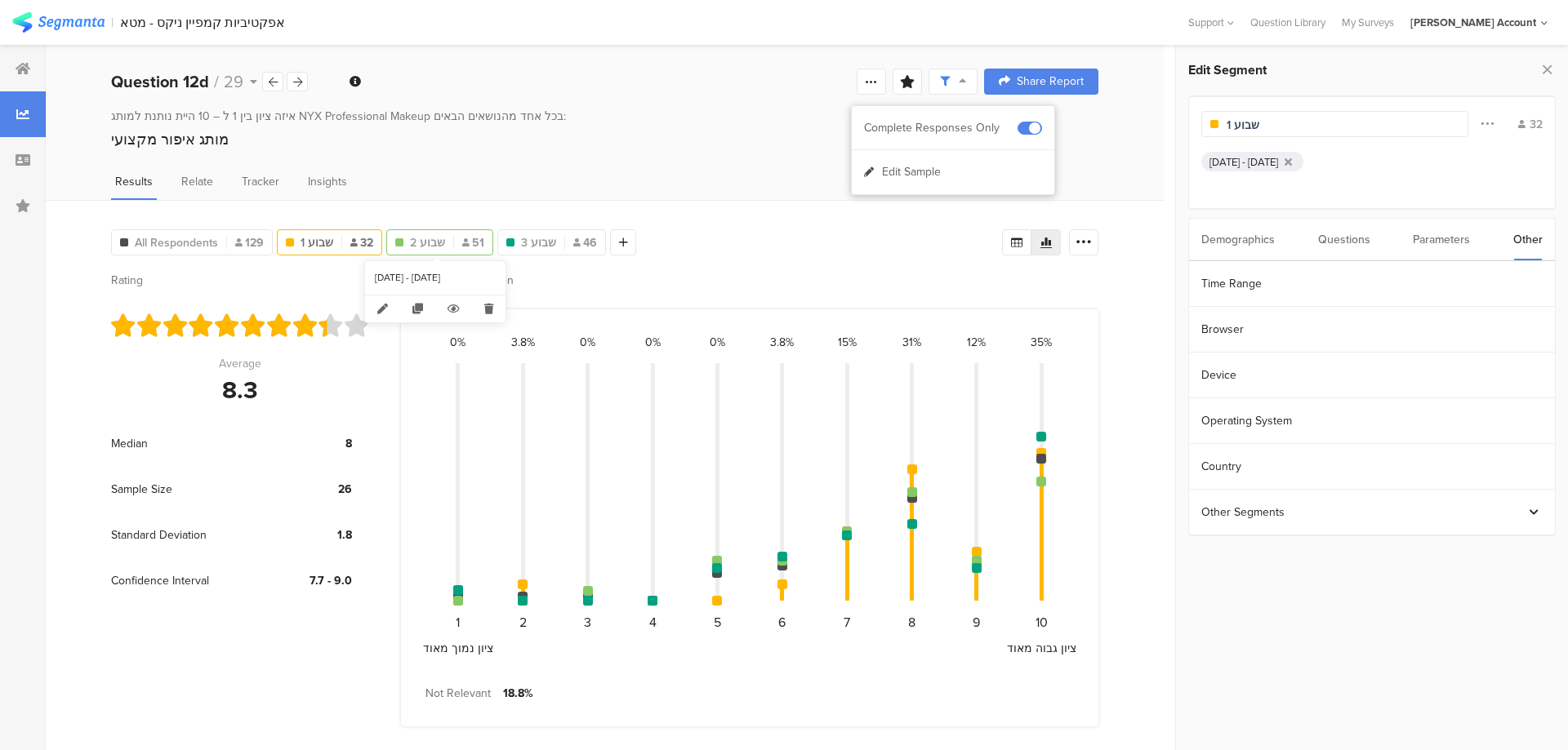
click at [417, 246] on span "שבוע 2" at bounding box center [428, 242] width 36 height 17
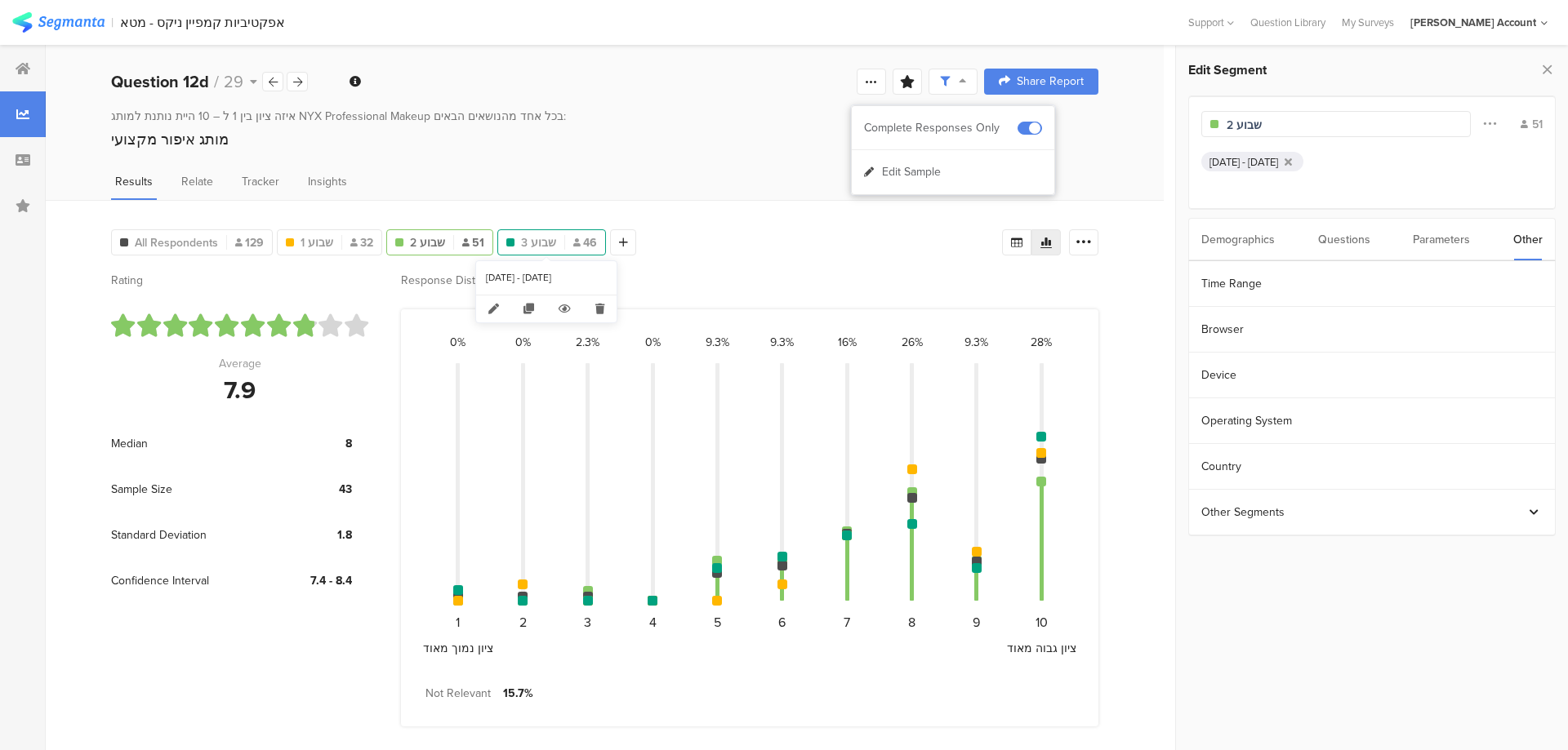
click at [553, 244] on div "שבוע 3 46" at bounding box center [552, 242] width 107 height 17
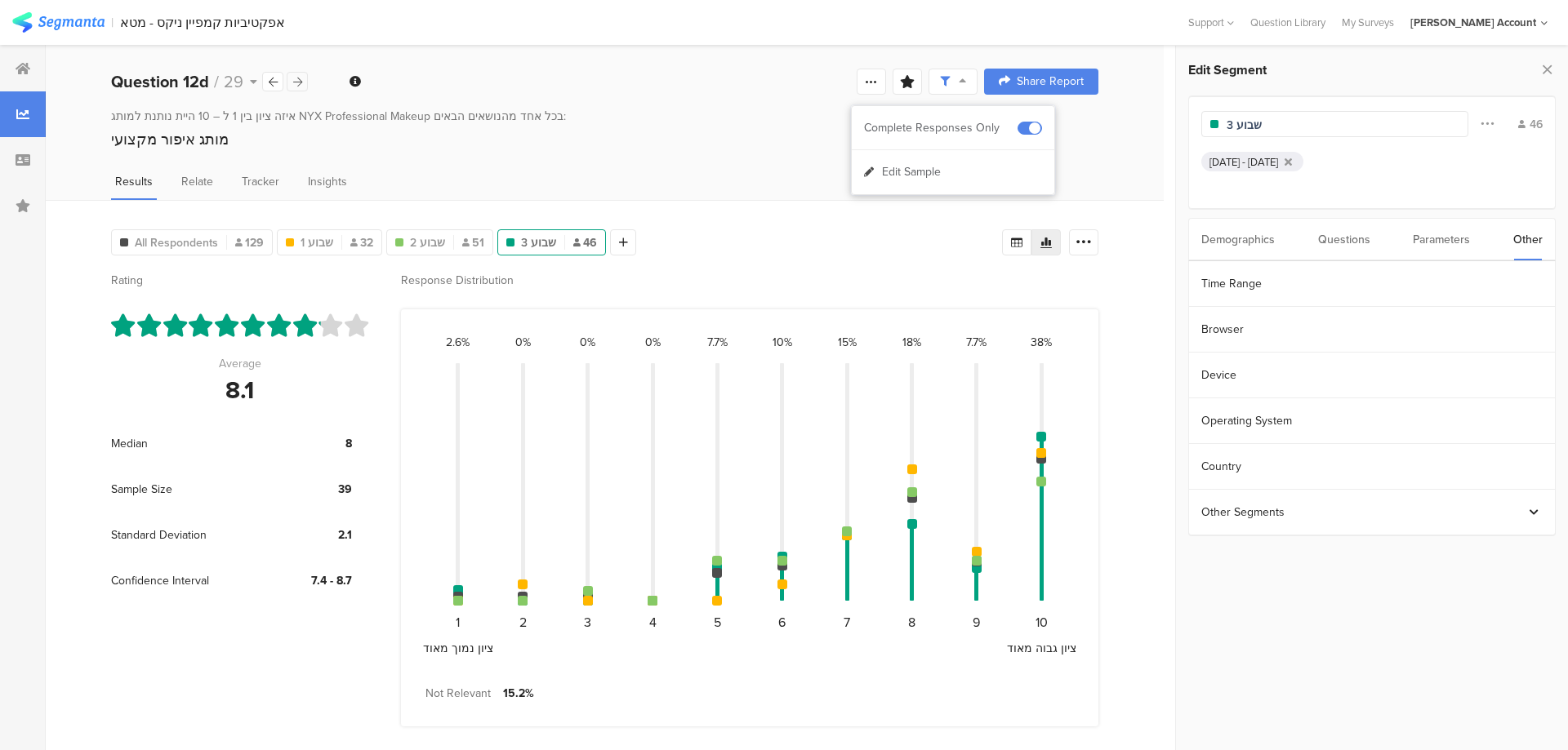
click at [294, 77] on icon at bounding box center [298, 82] width 9 height 11
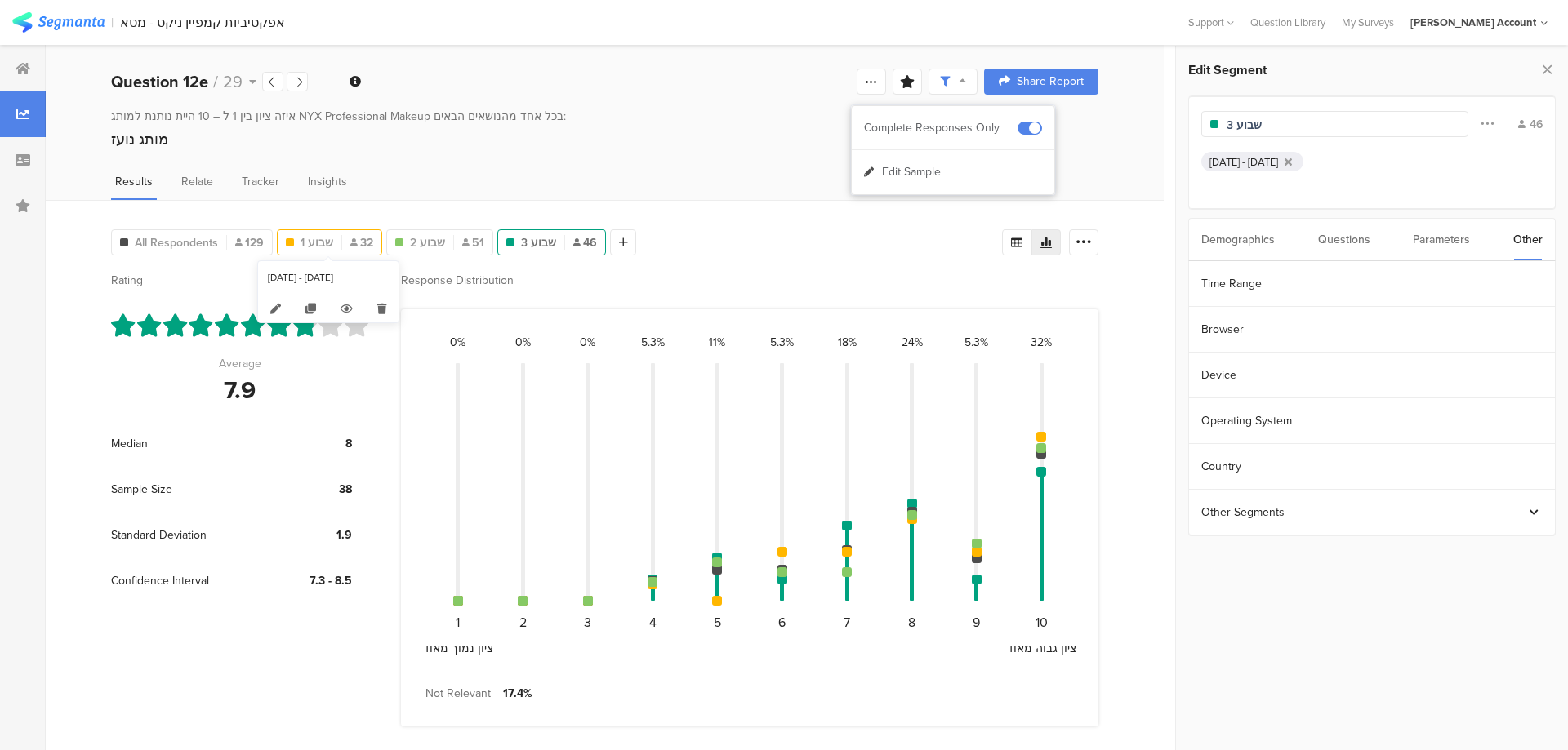
click at [345, 242] on div "שבוע 1 32" at bounding box center [329, 242] width 104 height 17
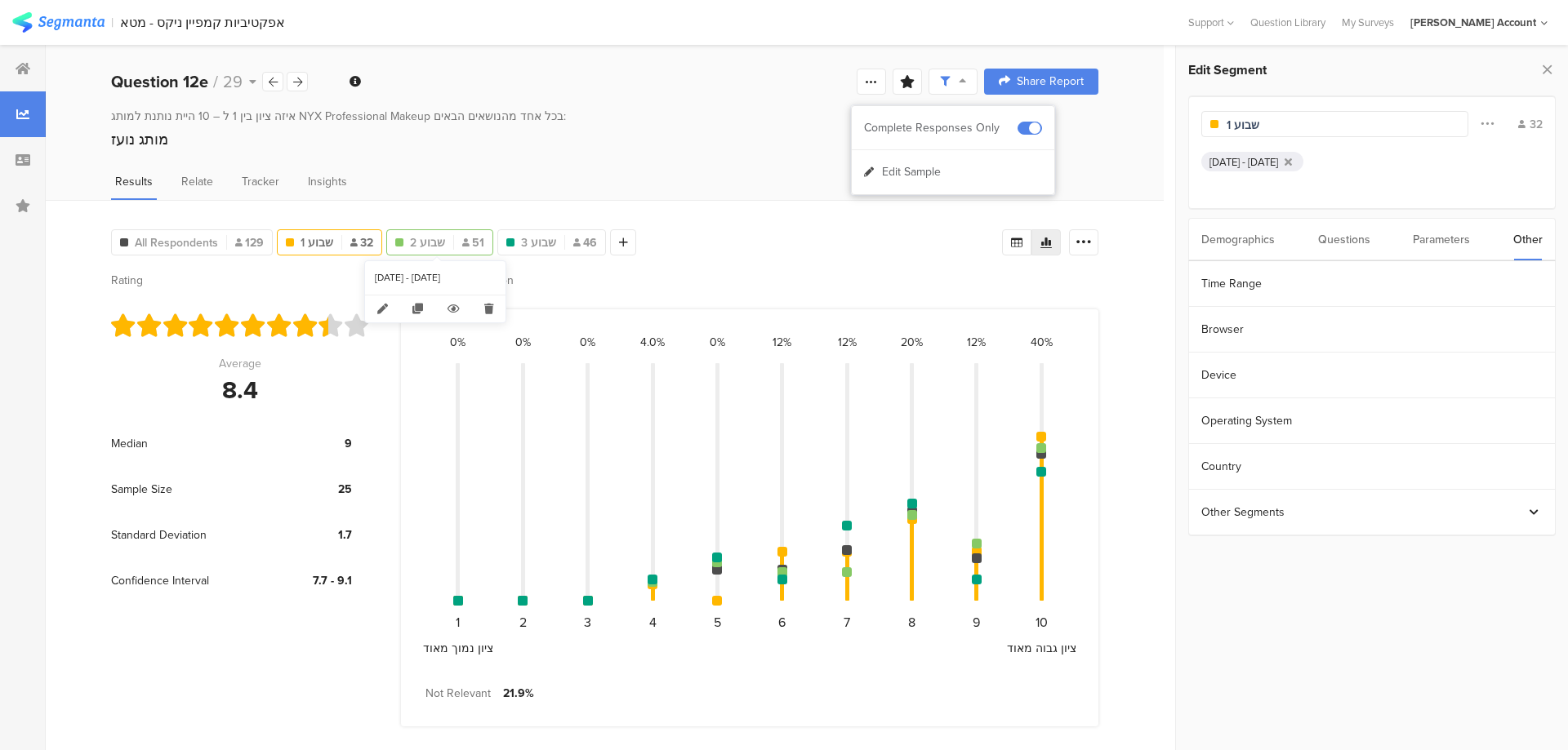
click at [427, 246] on span "שבוע 2" at bounding box center [428, 242] width 36 height 17
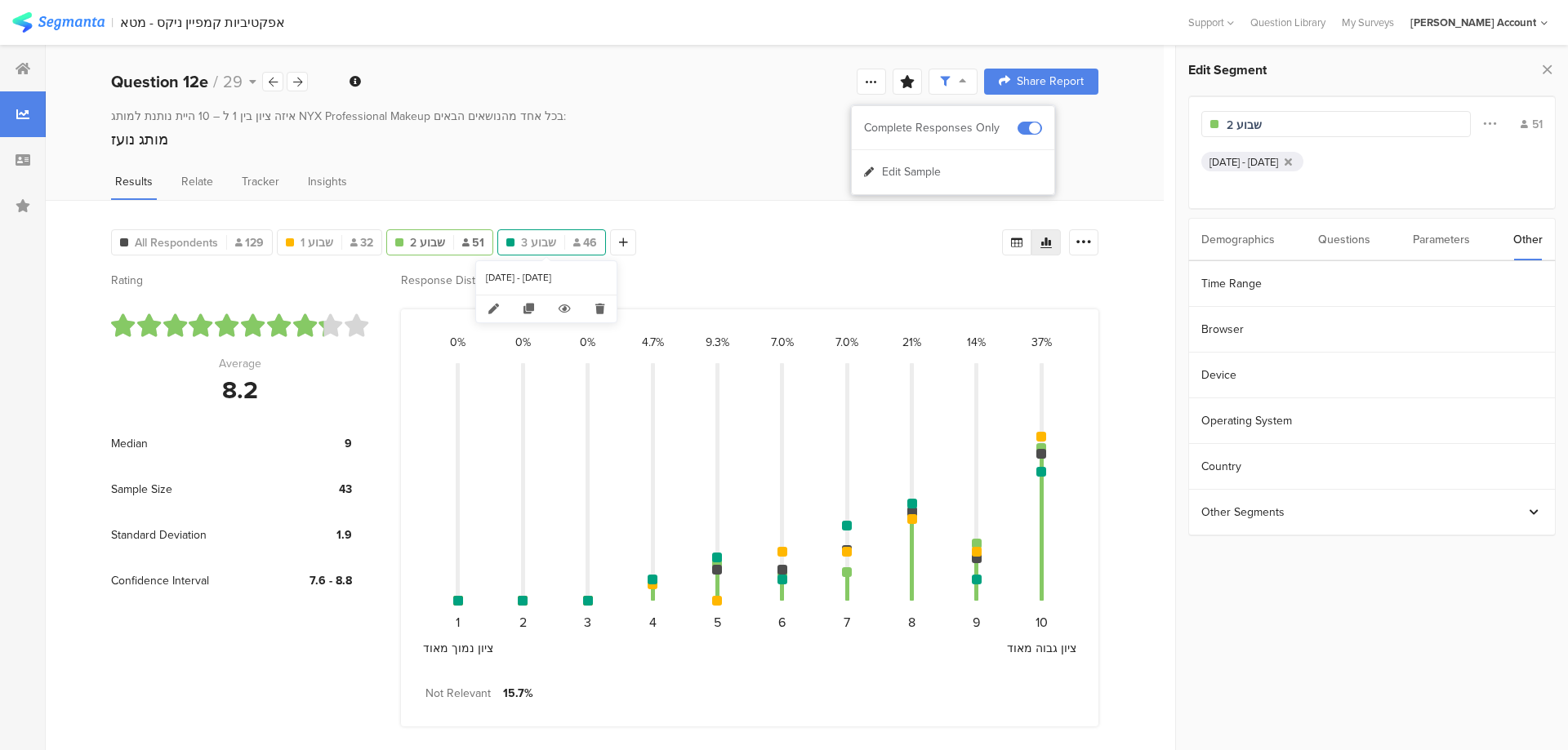
click at [530, 243] on span "שבוע 3" at bounding box center [539, 242] width 36 height 17
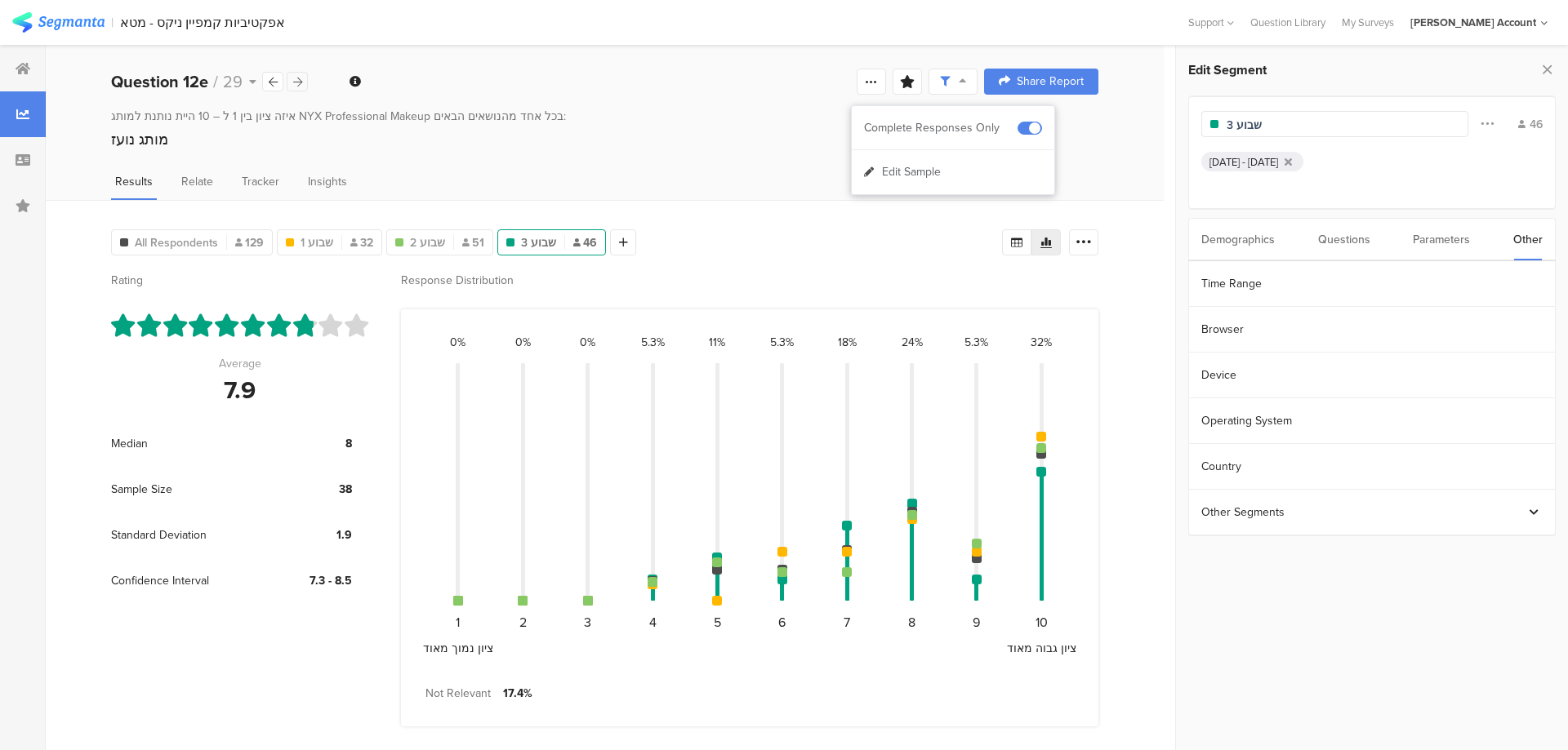
click at [296, 78] on icon at bounding box center [298, 82] width 9 height 11
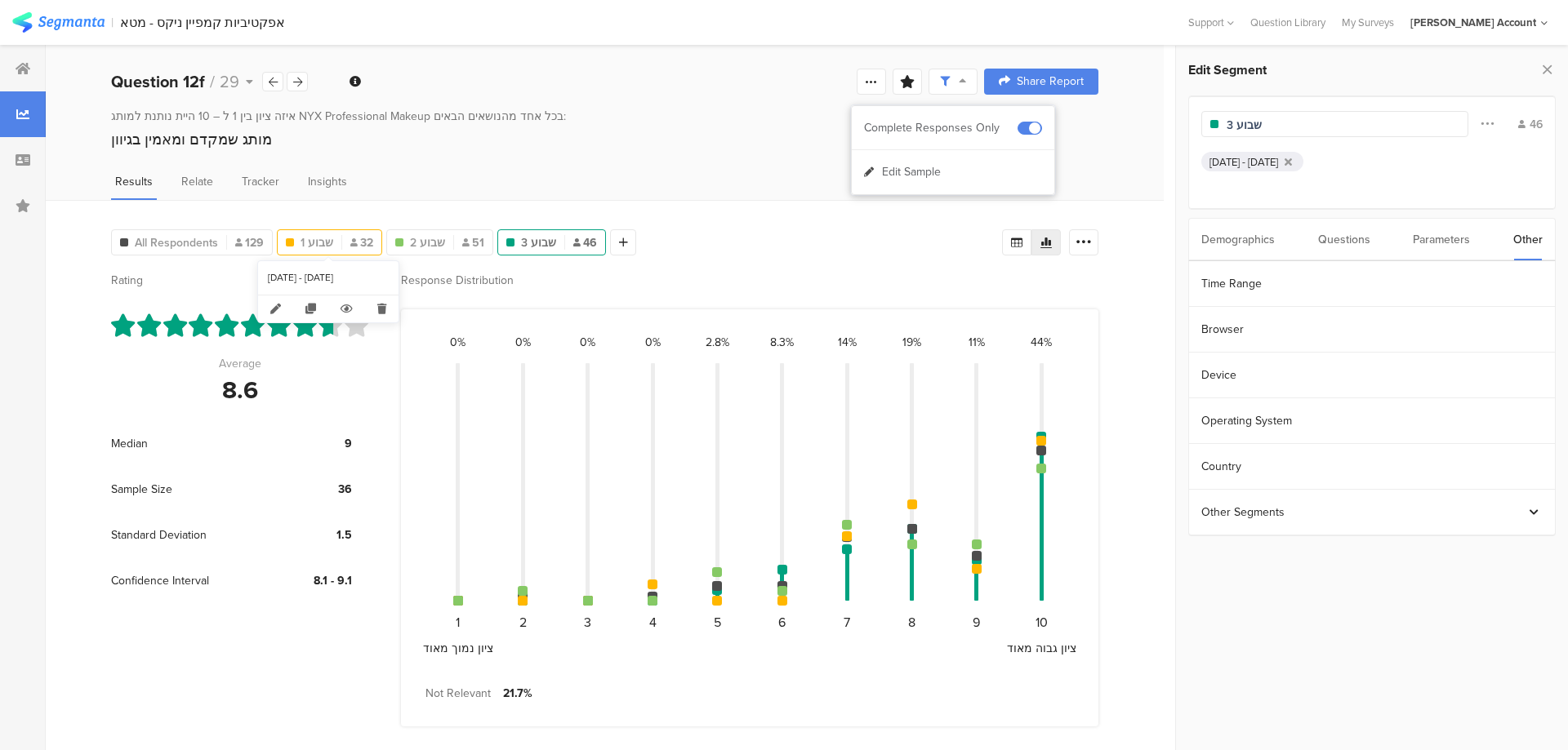
click at [347, 247] on div "שבוע 1 32" at bounding box center [329, 242] width 104 height 17
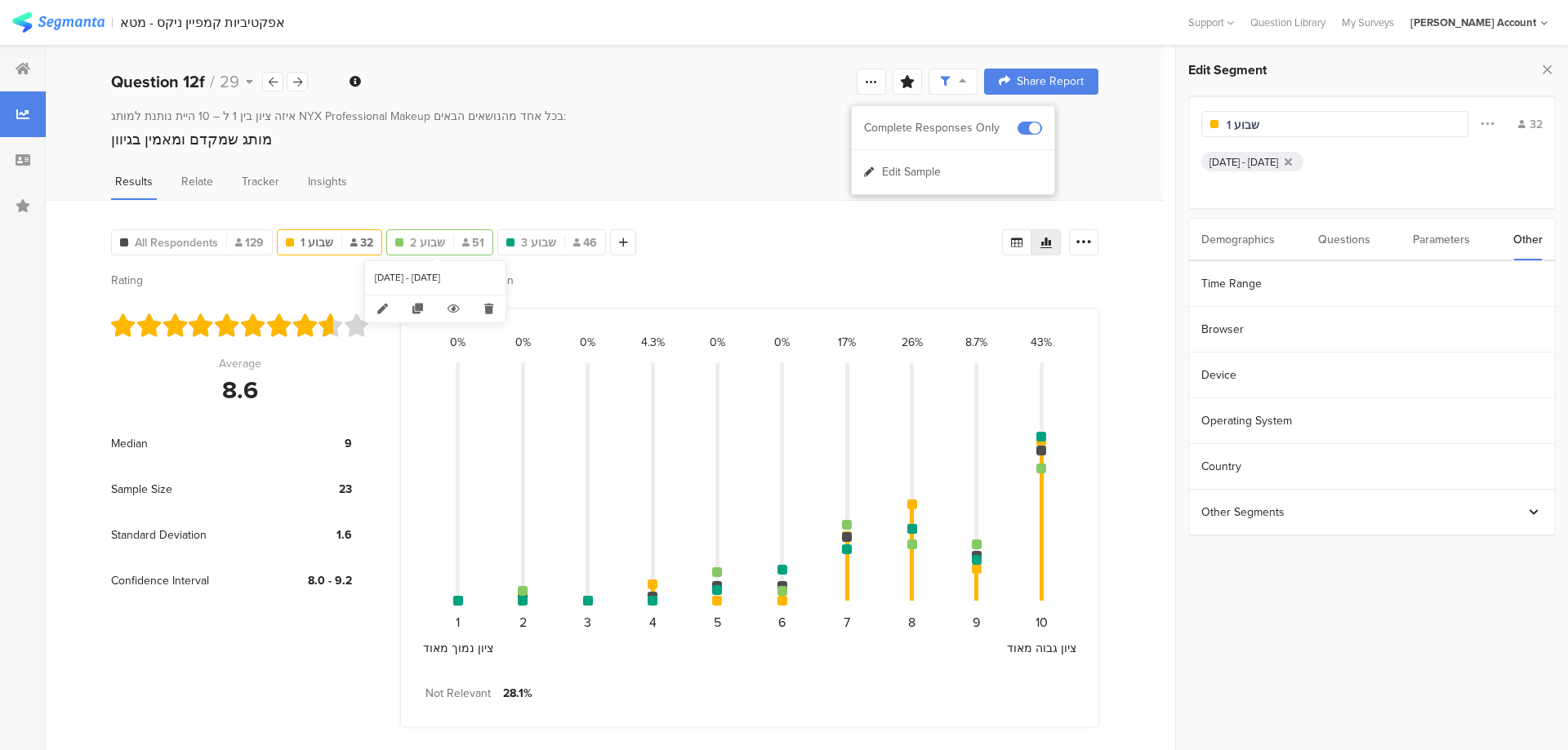
click at [430, 247] on span "שבוע 2" at bounding box center [428, 242] width 36 height 17
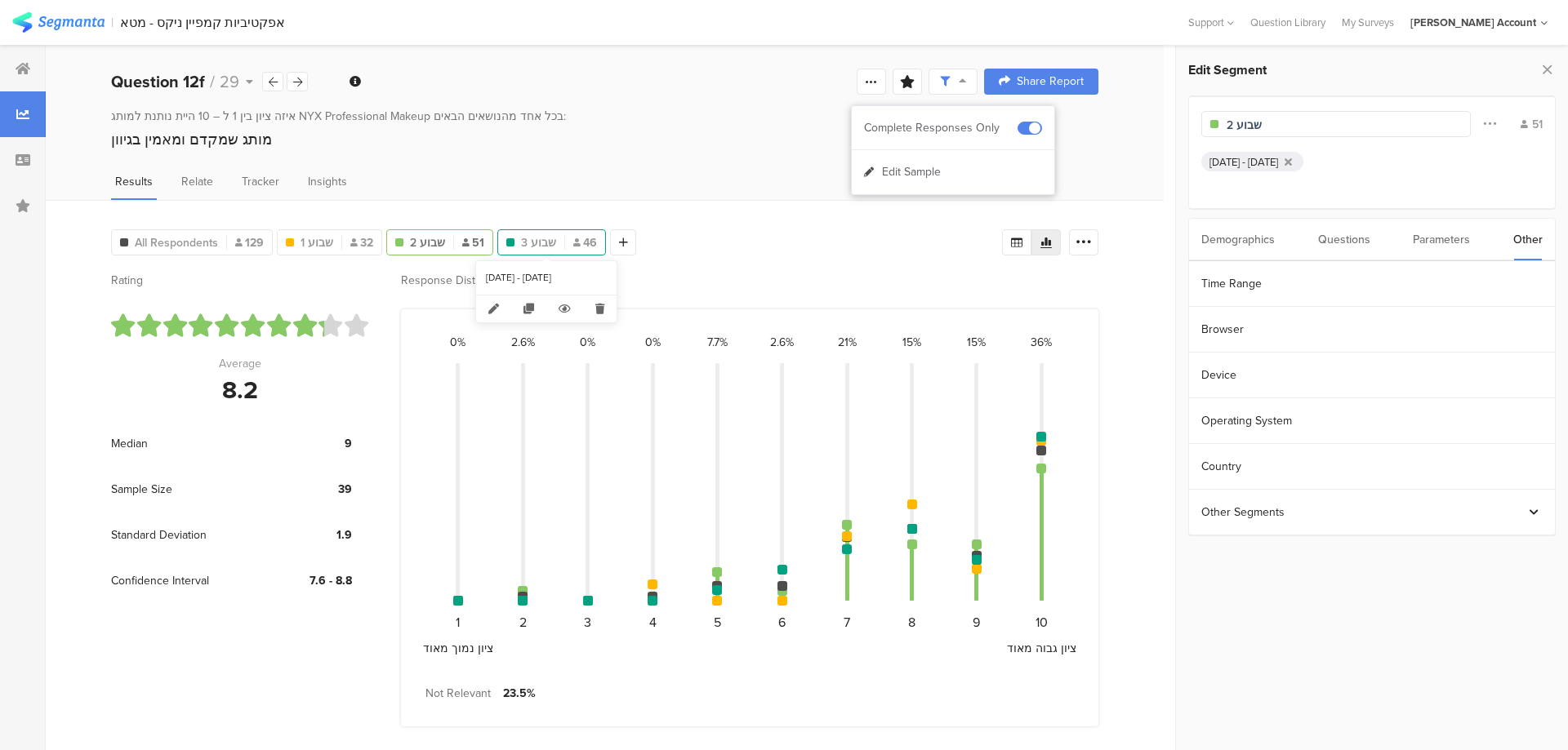
click at [535, 246] on span "שבוע 3" at bounding box center [539, 242] width 36 height 17
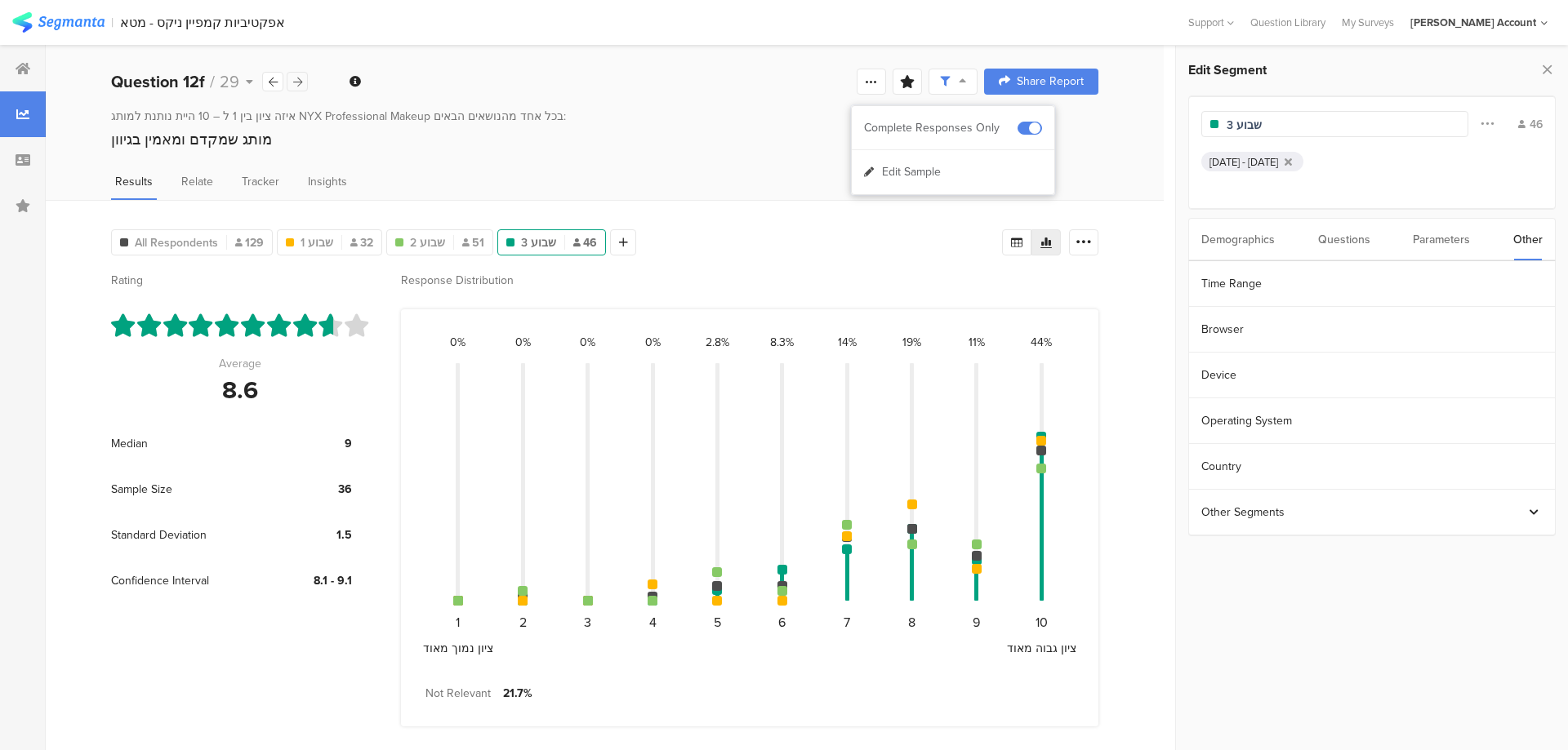
click at [290, 77] on div at bounding box center [297, 82] width 21 height 20
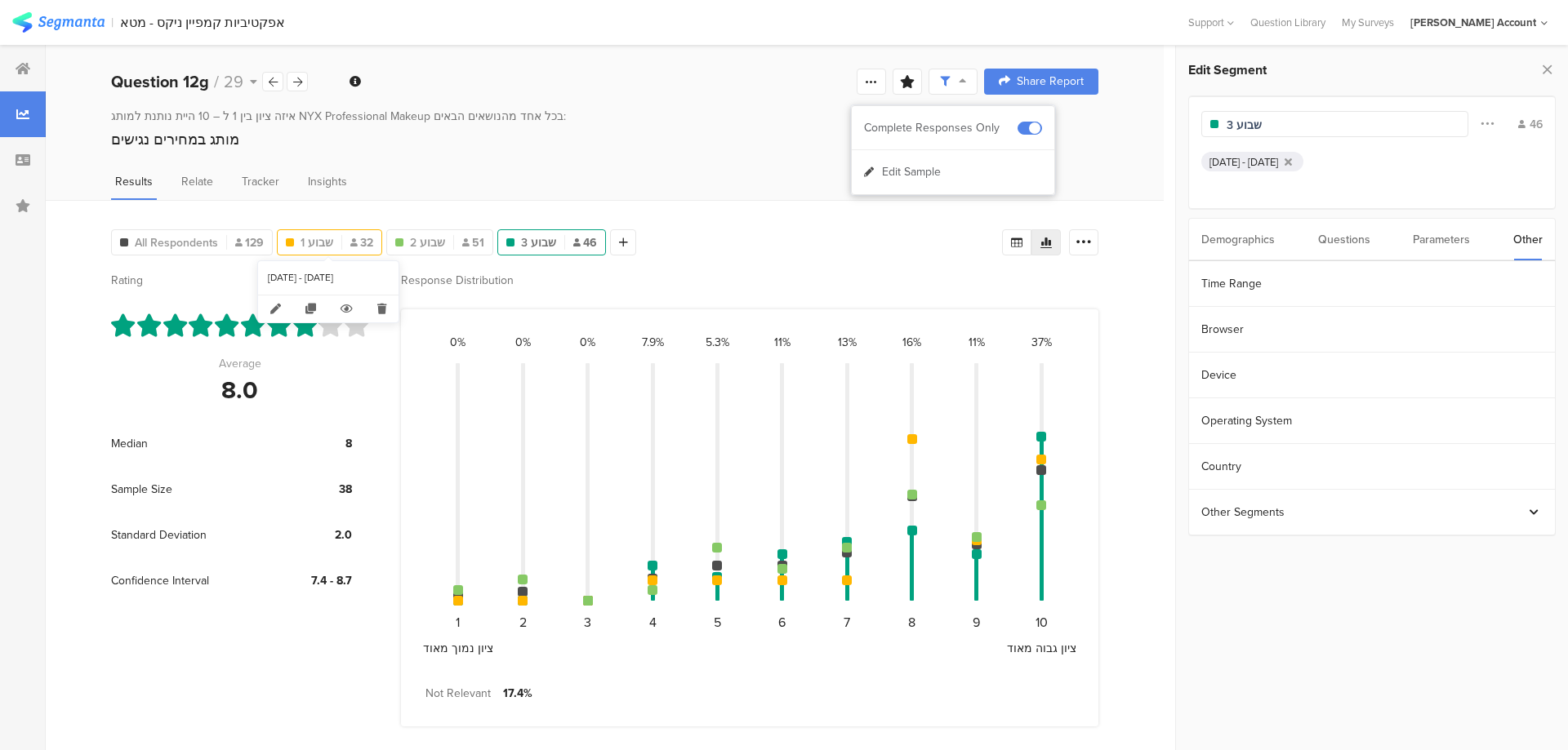
click at [314, 237] on span "שבוע 1" at bounding box center [316, 242] width 33 height 17
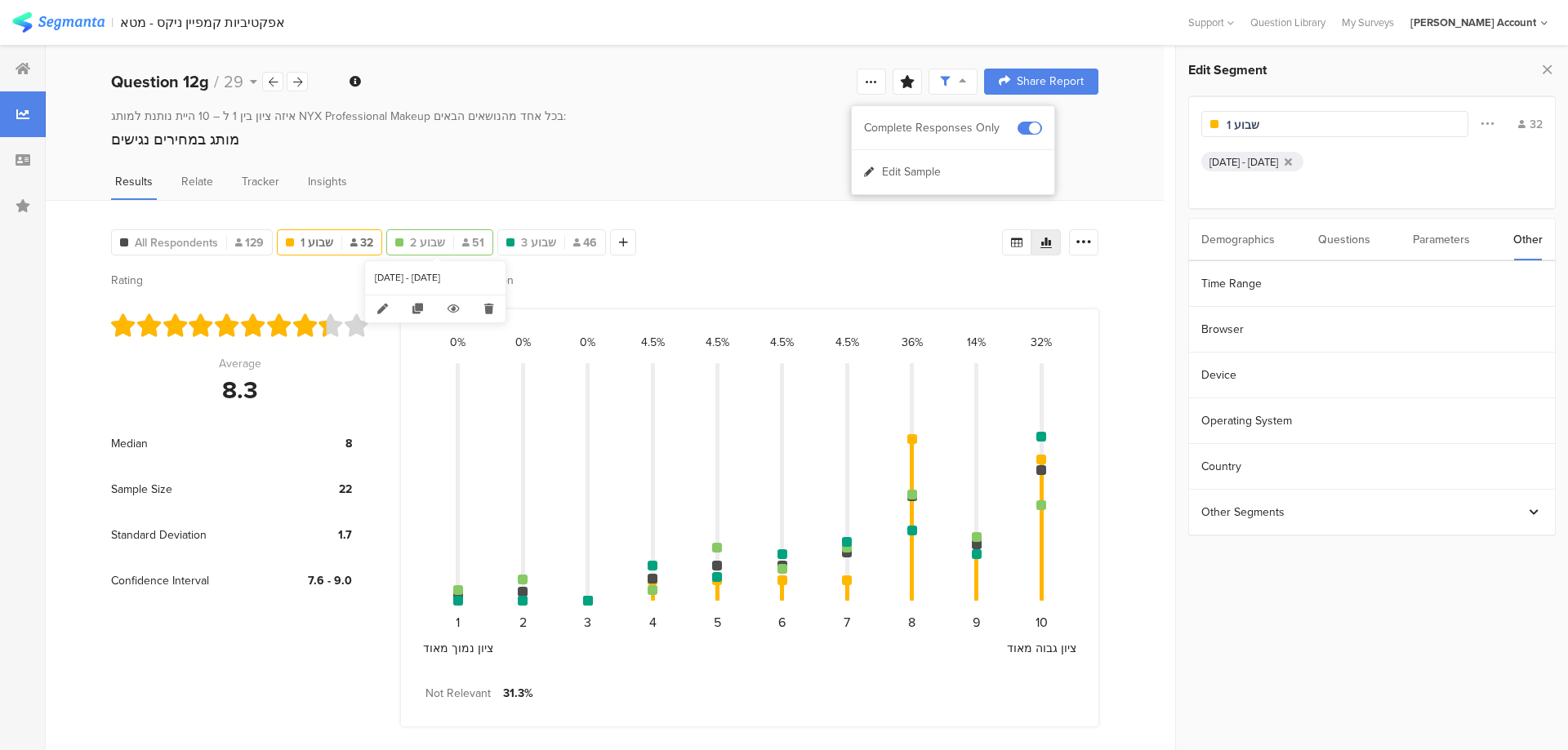
click at [411, 237] on span "שבוע 2" at bounding box center [428, 242] width 36 height 17
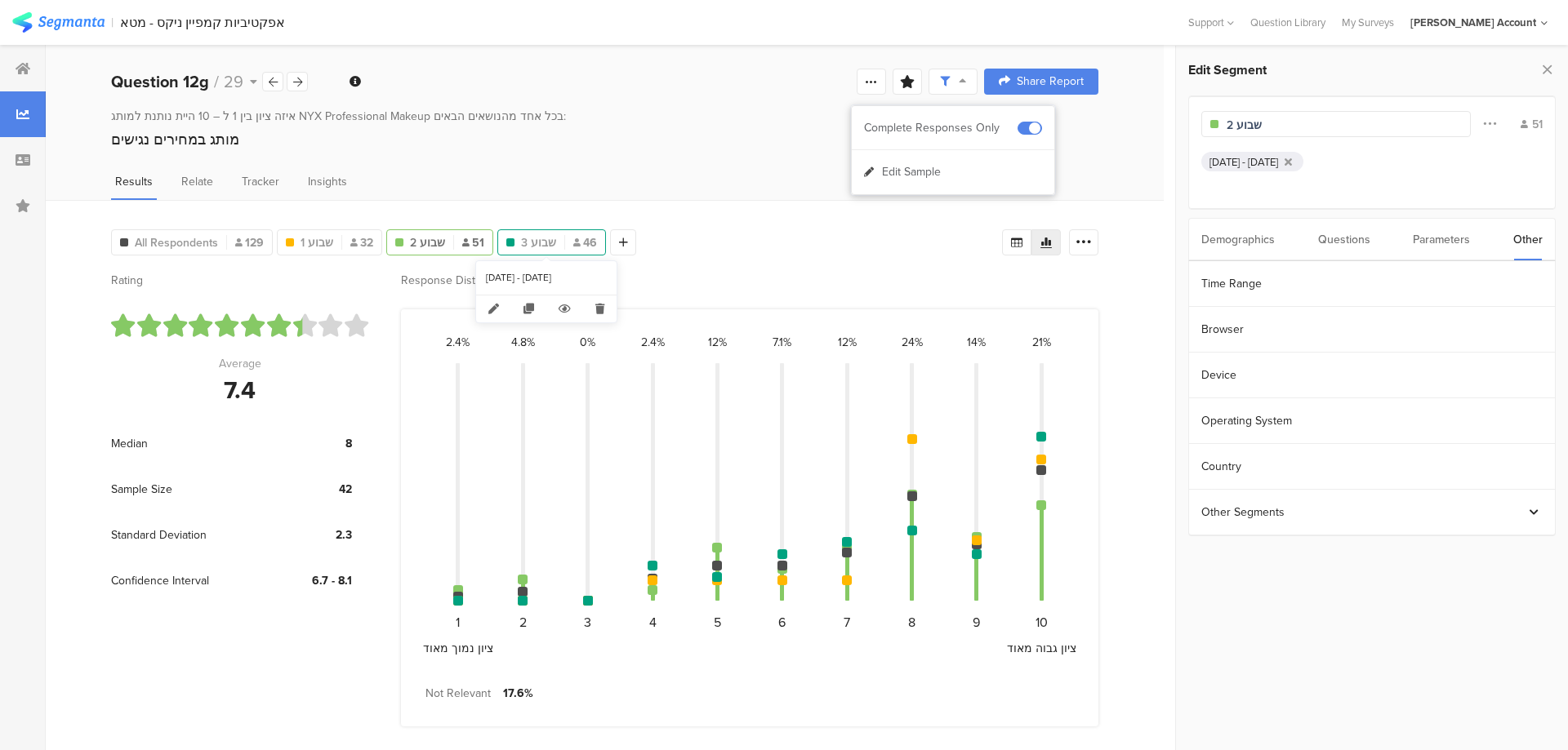
click at [543, 237] on span "שבוע 3" at bounding box center [539, 242] width 36 height 17
type input "שבוע 3"
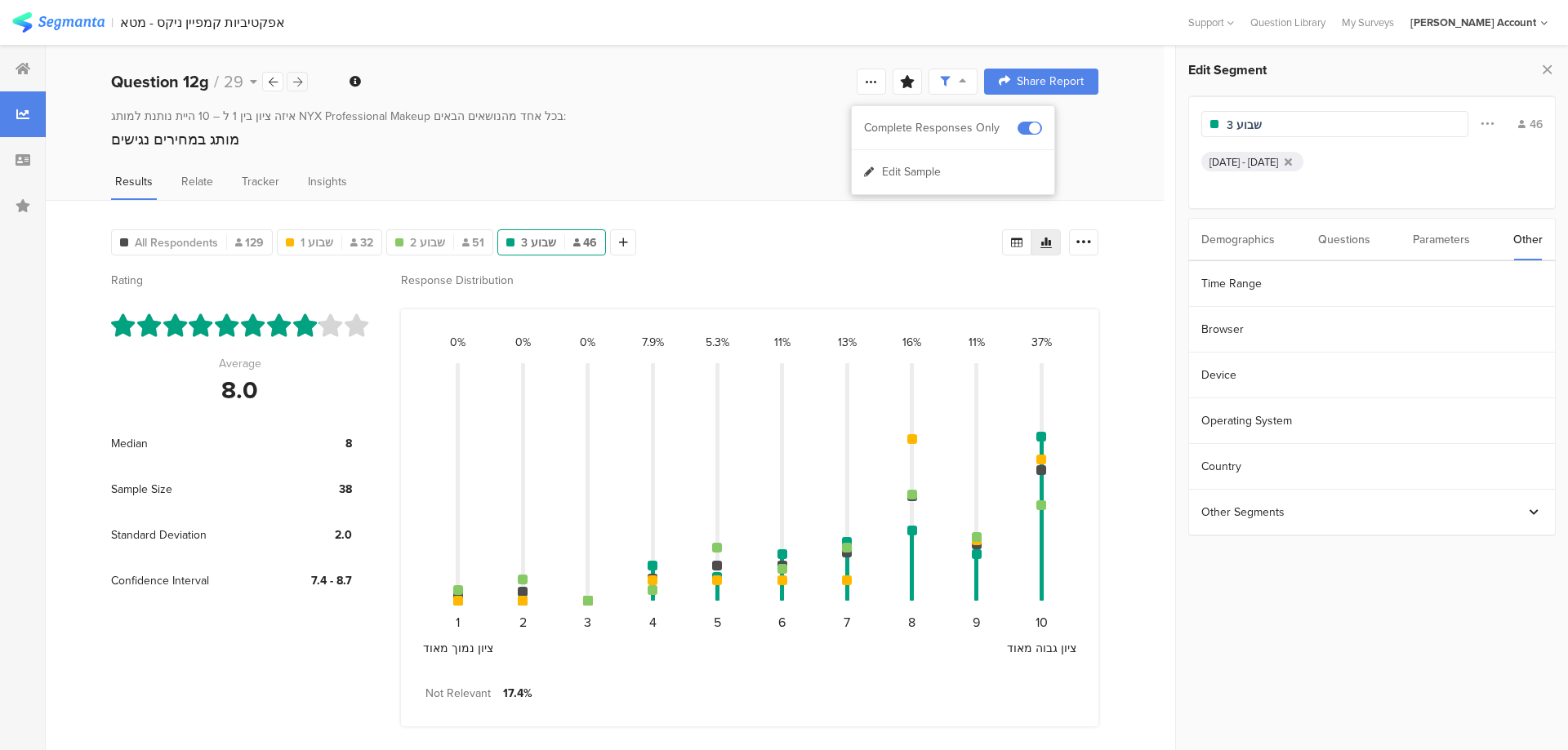
click at [307, 79] on div at bounding box center [297, 82] width 21 height 20
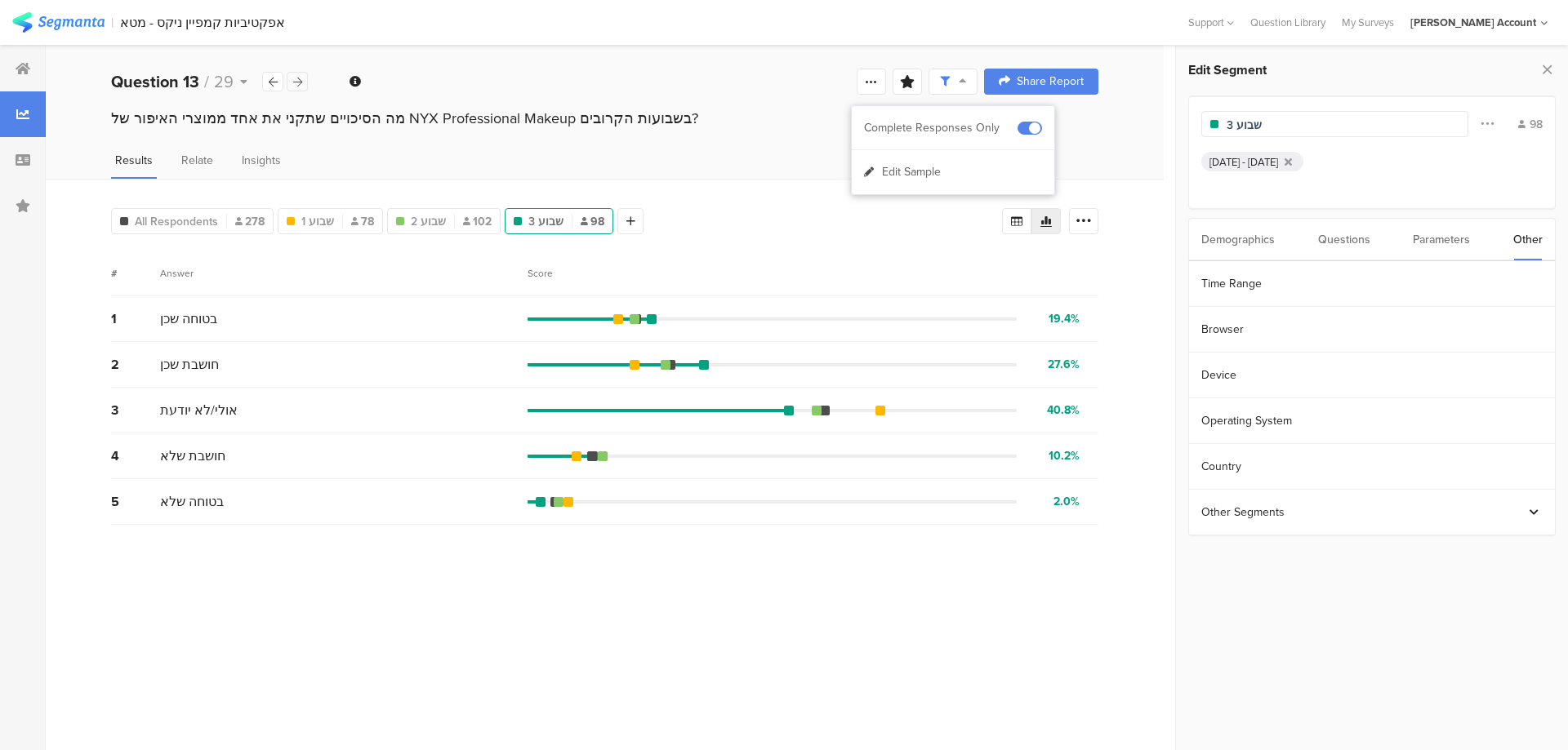
click at [294, 82] on icon at bounding box center [298, 82] width 9 height 11
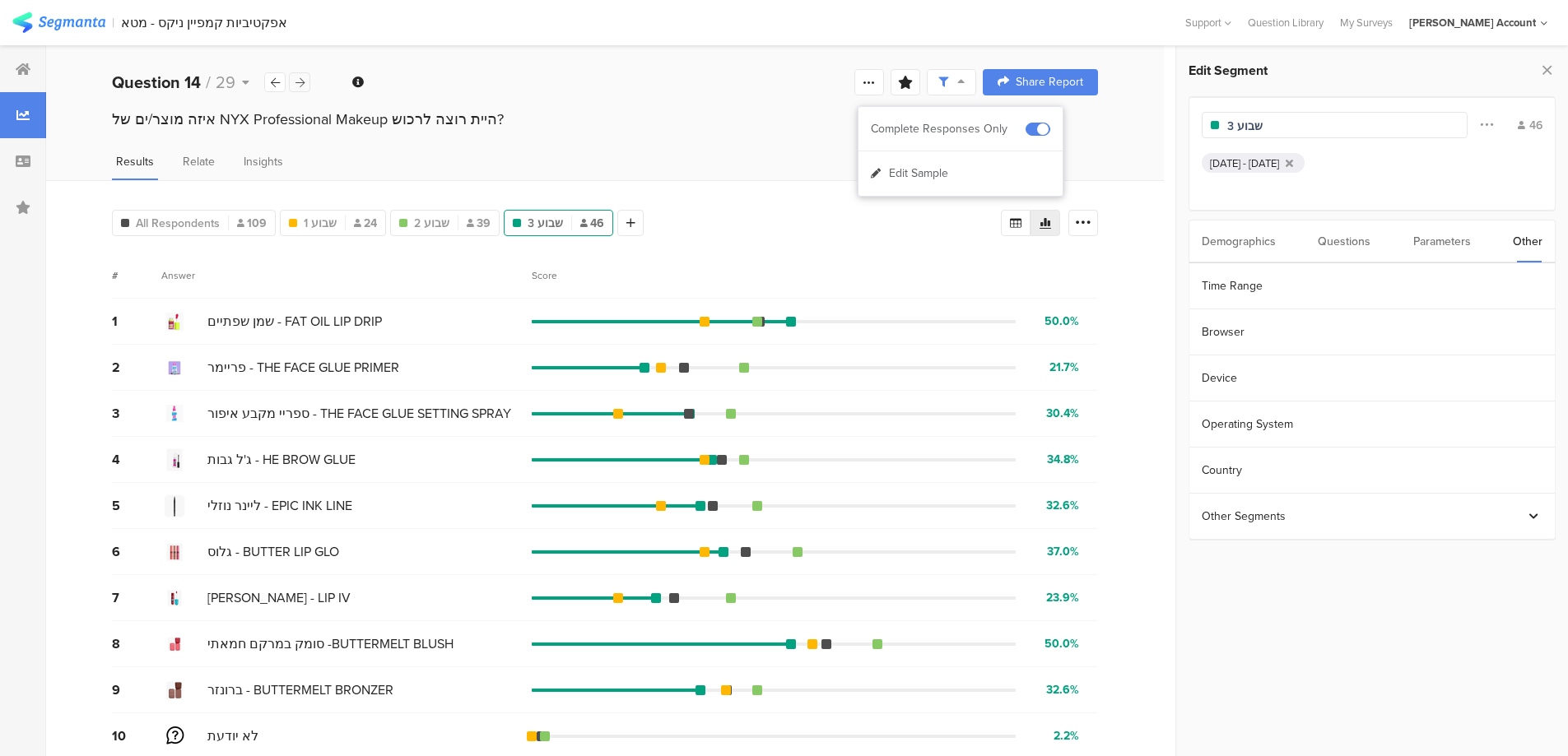
click at [296, 83] on icon at bounding box center [300, 83] width 9 height 11
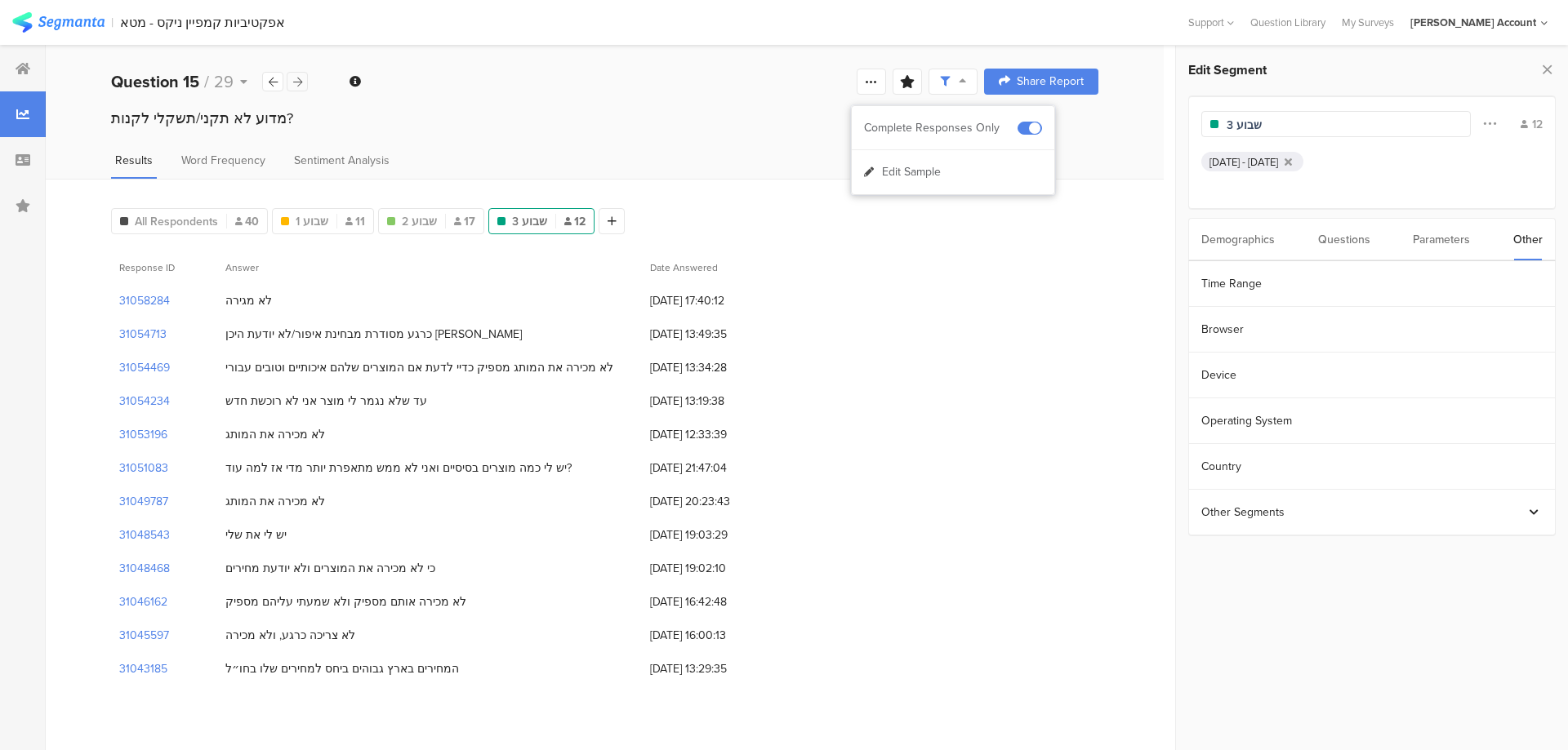
click at [294, 82] on icon at bounding box center [298, 82] width 9 height 11
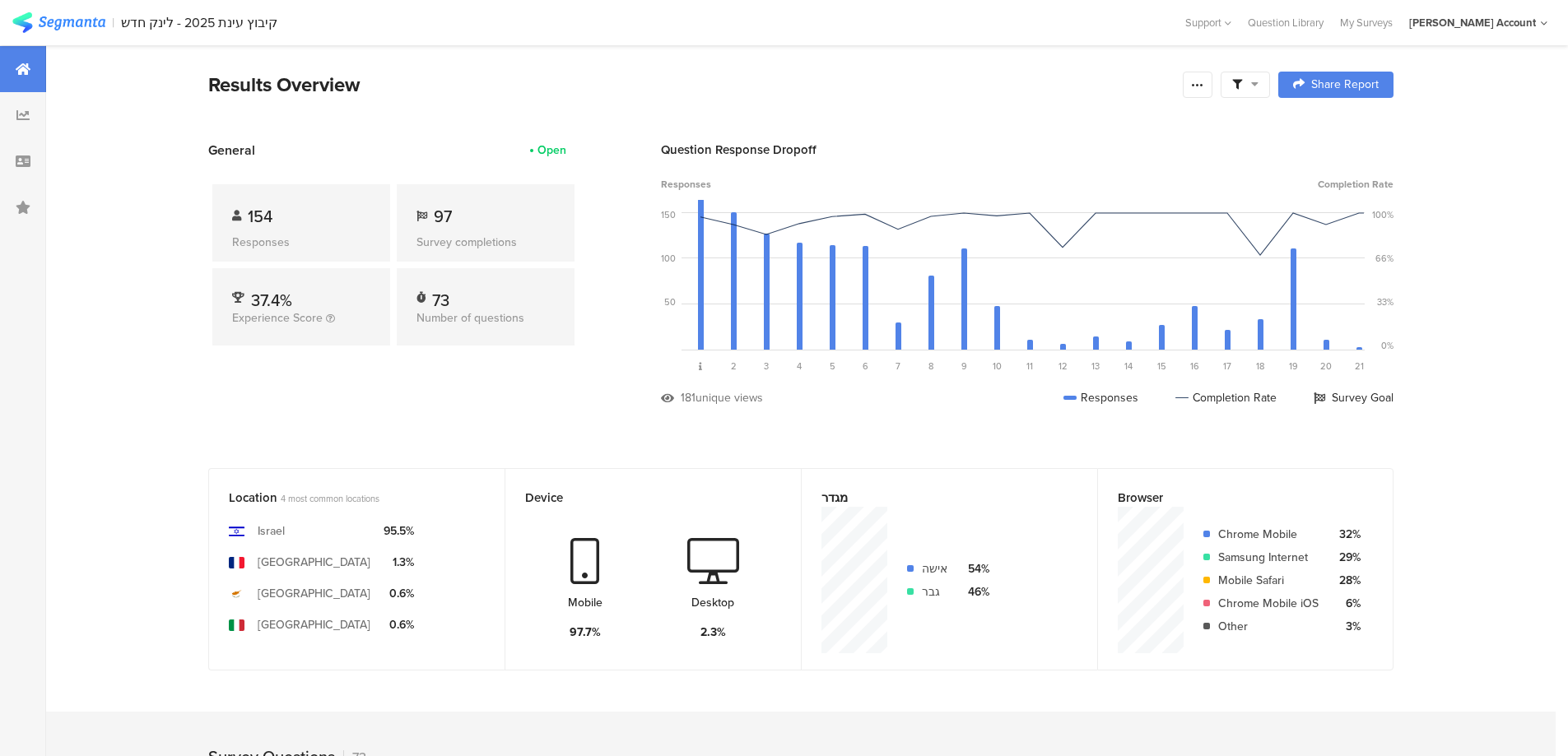
click at [1252, 85] on span at bounding box center [1245, 85] width 26 height 15
click at [1339, 130] on span at bounding box center [1329, 130] width 25 height 13
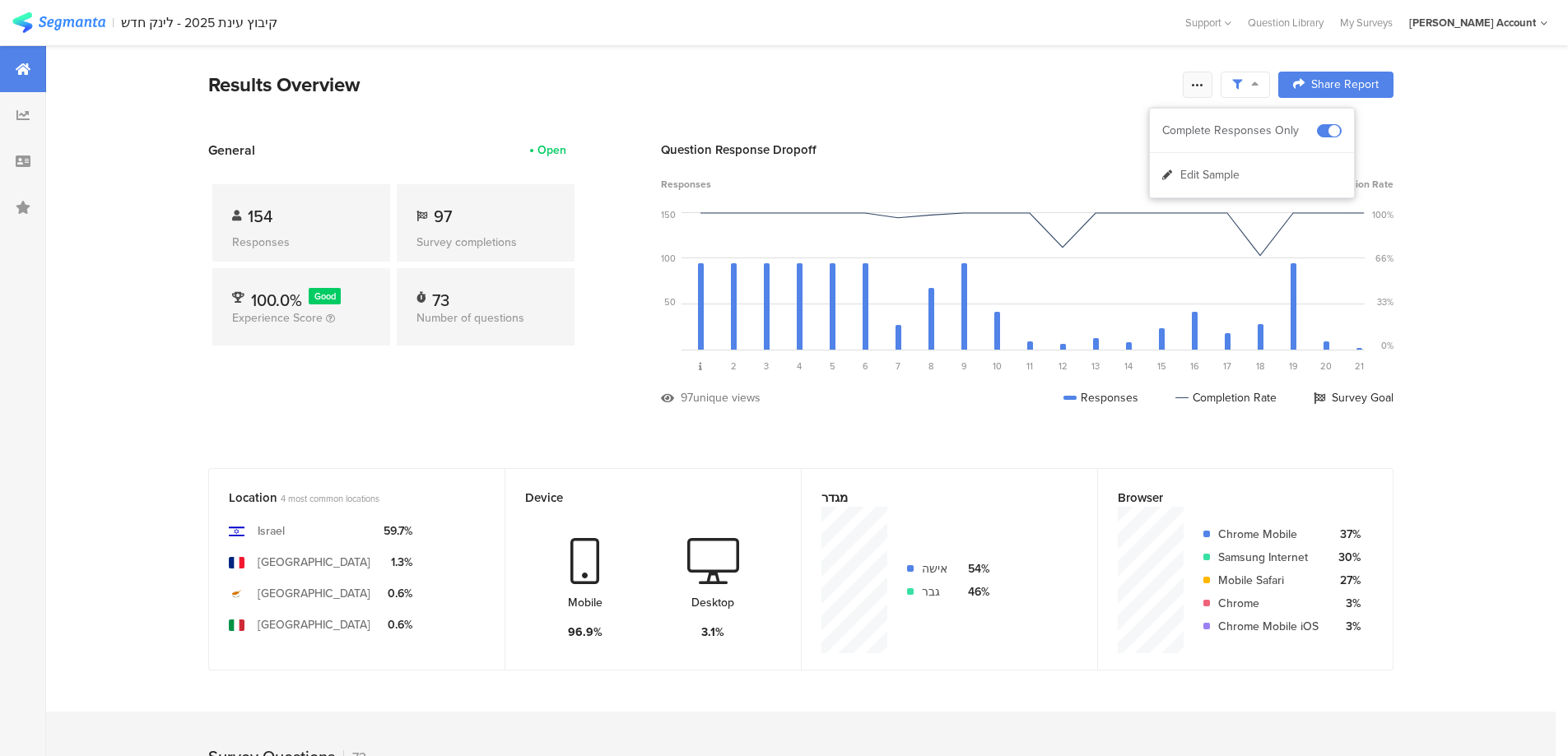
click at [1202, 88] on icon at bounding box center [1196, 84] width 13 height 13
click at [1065, 248] on div "Export Results" at bounding box center [1086, 251] width 263 height 17
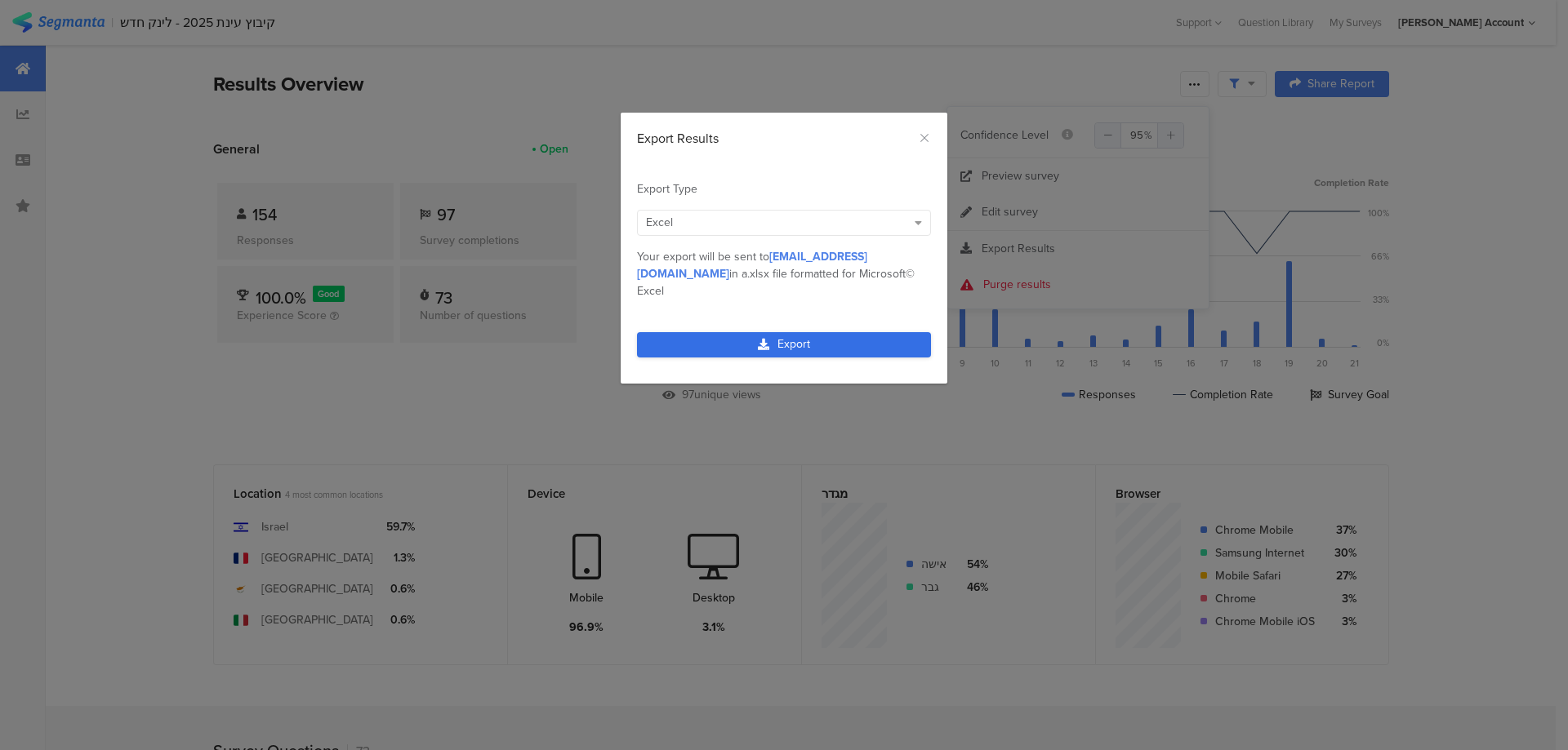
click at [883, 332] on link "Export" at bounding box center [783, 345] width 294 height 26
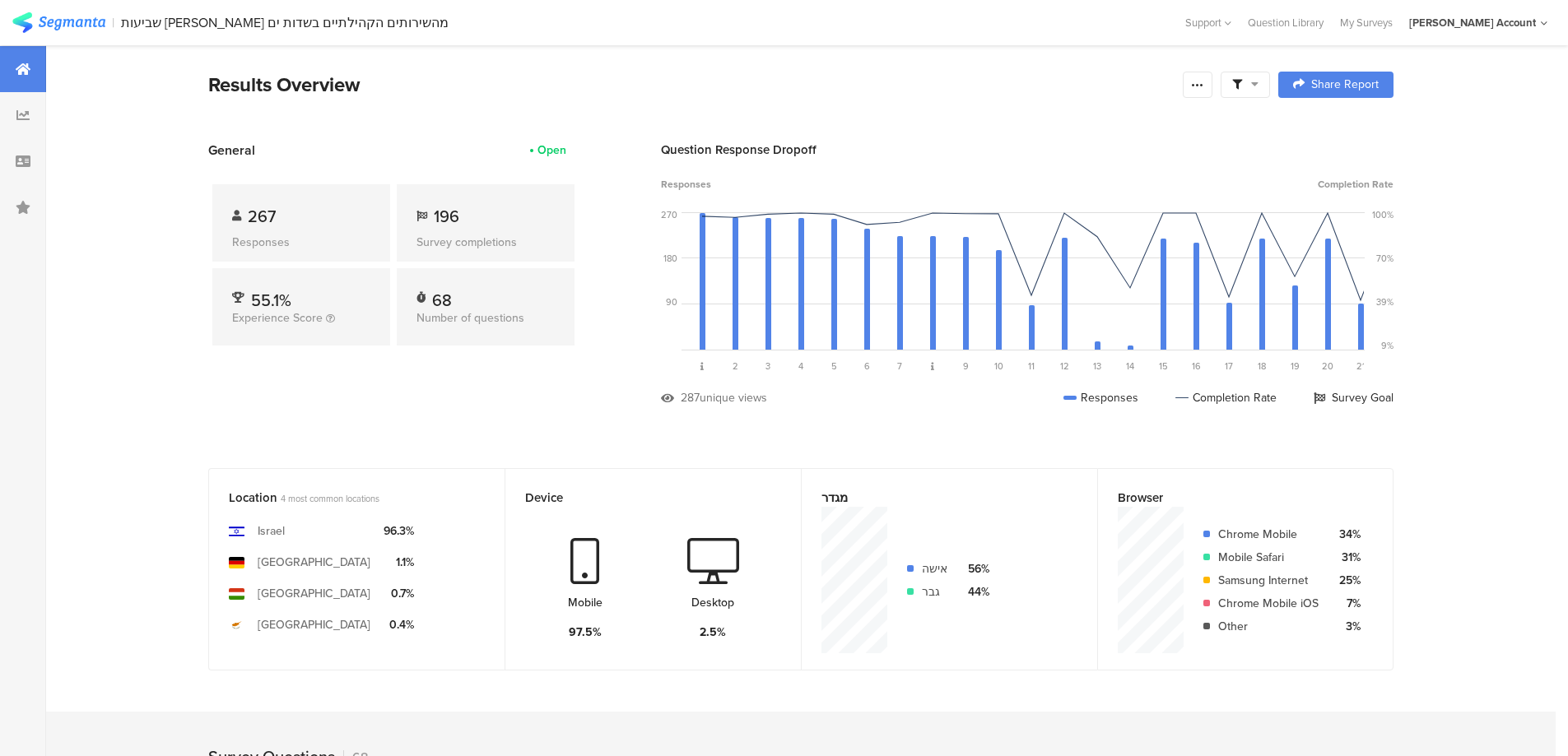
click at [1252, 86] on span at bounding box center [1245, 85] width 26 height 15
click at [1337, 129] on span at bounding box center [1329, 130] width 25 height 13
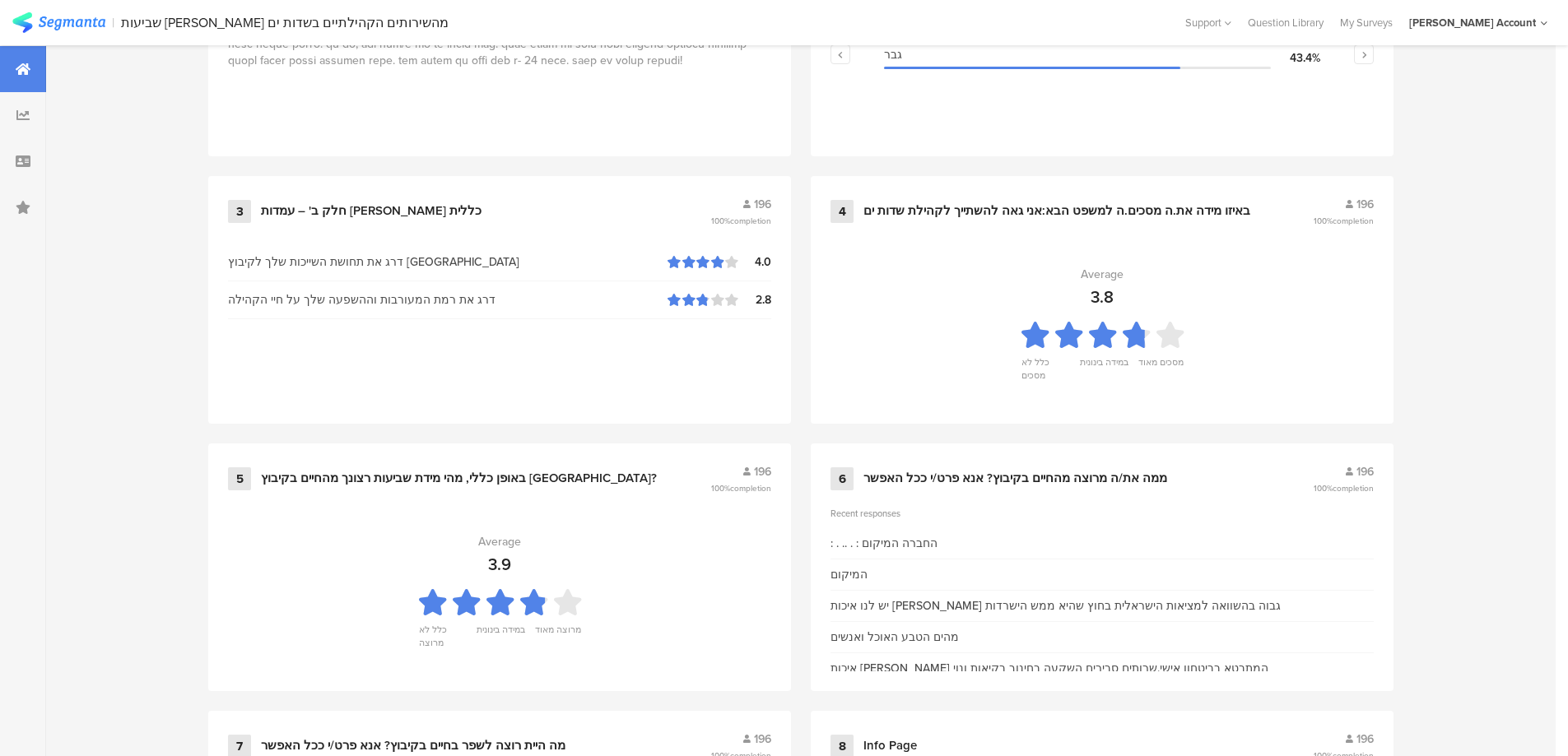
scroll to position [658, 0]
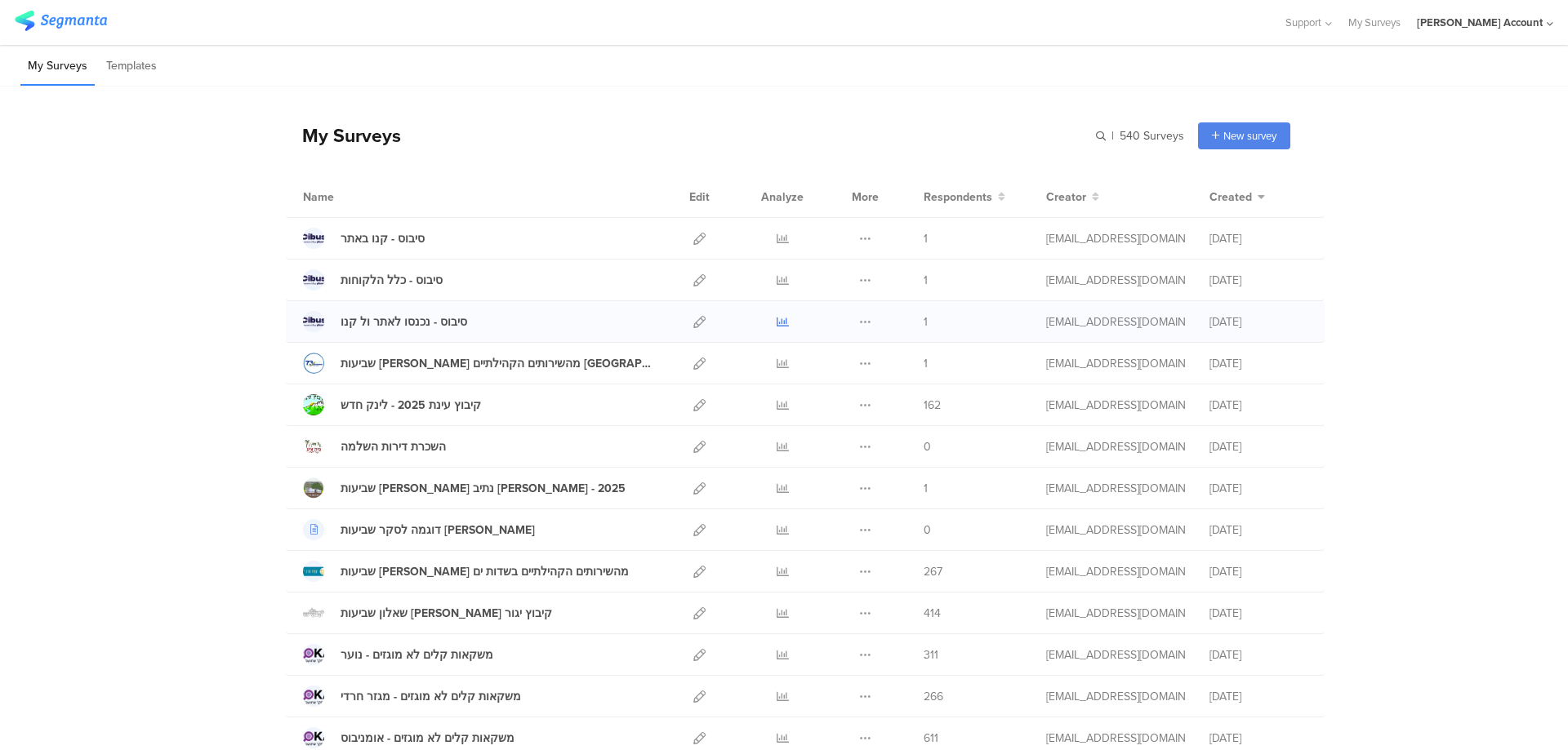
click at [781, 323] on icon at bounding box center [783, 322] width 12 height 12
click at [777, 276] on icon at bounding box center [783, 281] width 12 height 12
click at [777, 235] on icon at bounding box center [783, 238] width 12 height 12
click at [694, 321] on icon at bounding box center [699, 322] width 12 height 12
click at [693, 237] on icon at bounding box center [699, 238] width 12 height 12
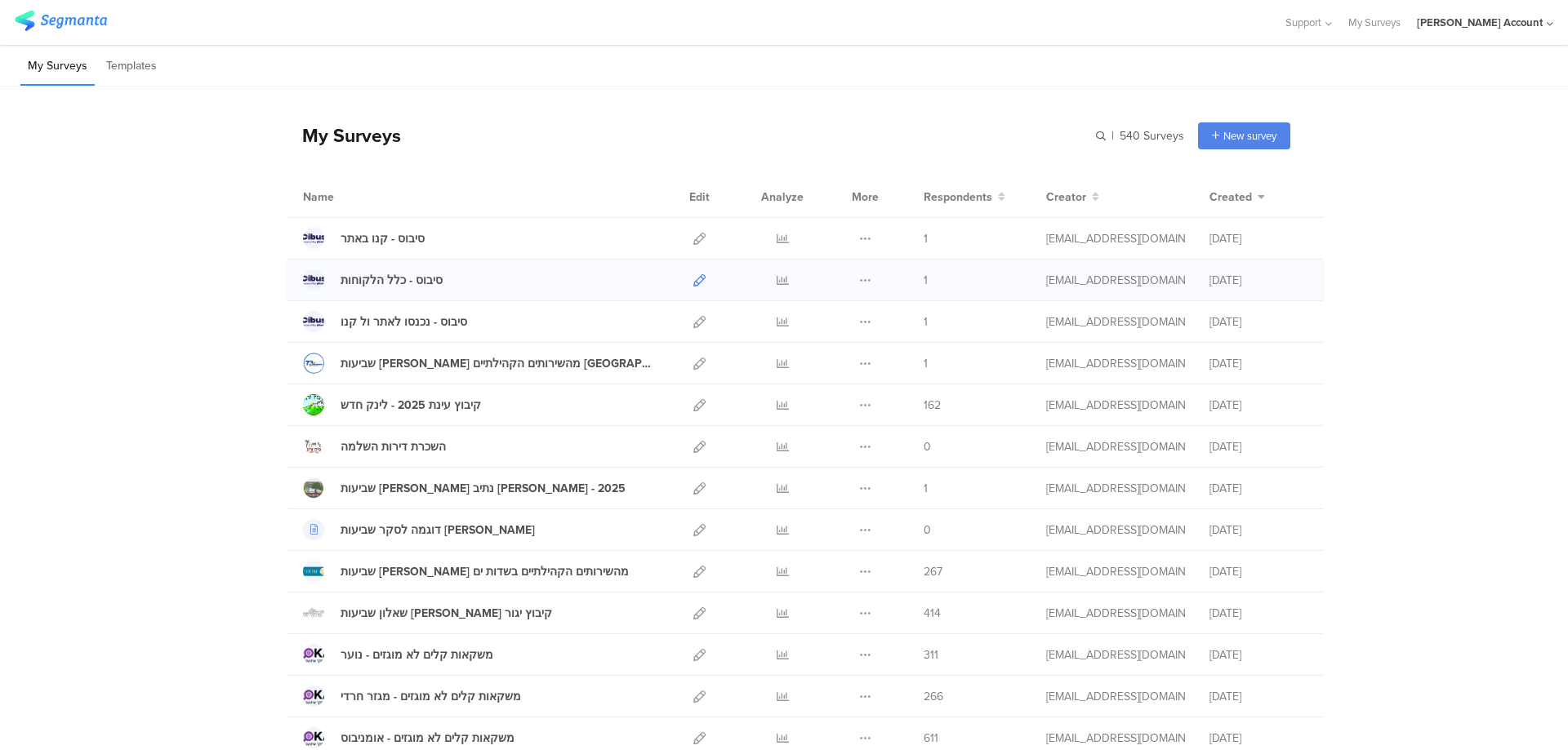
click at [693, 279] on icon at bounding box center [699, 281] width 12 height 12
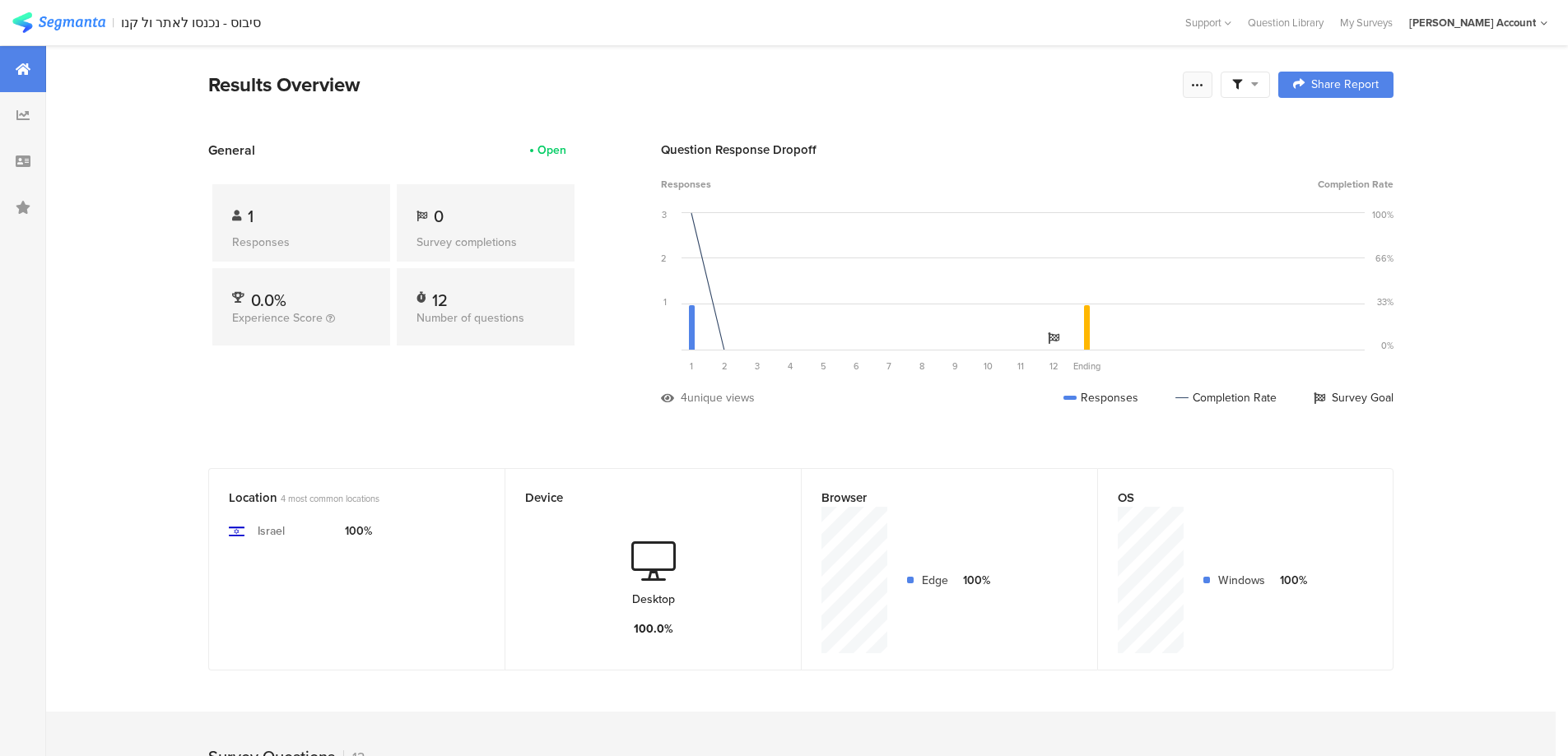
click at [1204, 86] on icon at bounding box center [1196, 84] width 13 height 13
click at [1092, 279] on div "Purge results" at bounding box center [1086, 287] width 263 height 36
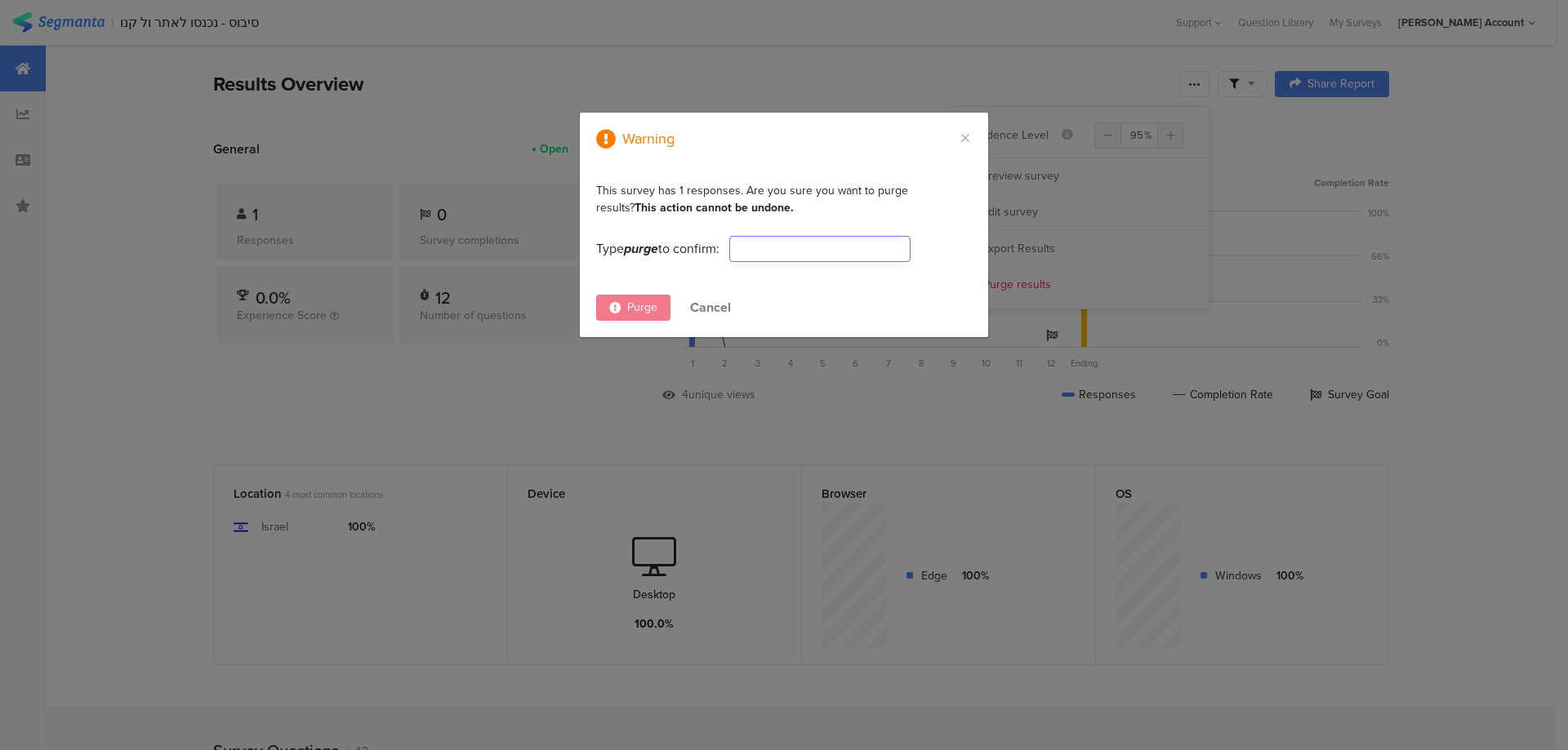
drag, startPoint x: 882, startPoint y: 232, endPoint x: 879, endPoint y: 247, distance: 15.3
click at [880, 234] on div "This survey has 1 responses. Are you sure you want to purge results? This actio…" at bounding box center [784, 221] width 376 height 80
click at [879, 247] on input "dialog" at bounding box center [820, 249] width 181 height 26
type input "PURGE"
click at [646, 301] on span "Purge" at bounding box center [642, 306] width 31 height 17
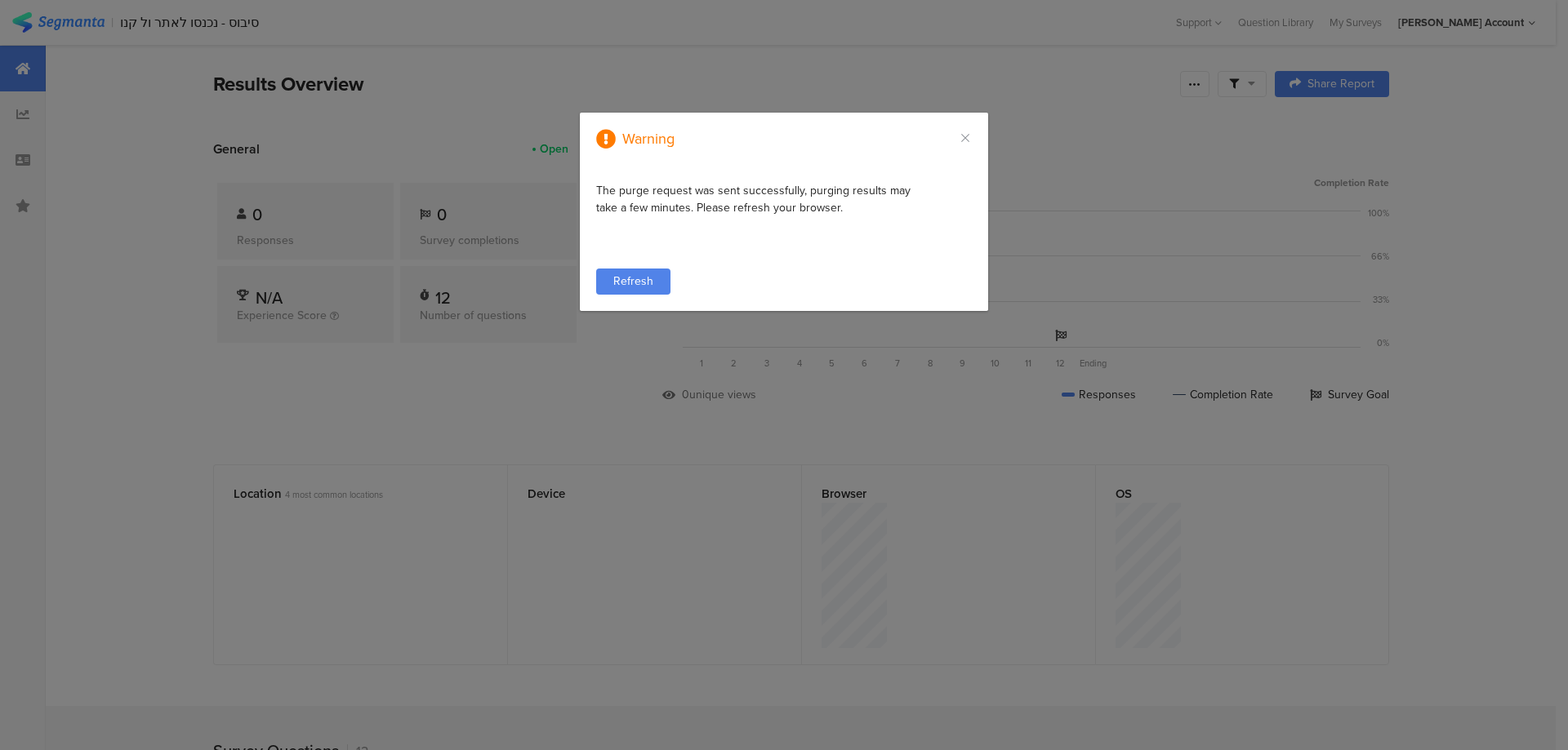
click at [646, 282] on span "Refresh" at bounding box center [633, 281] width 40 height 17
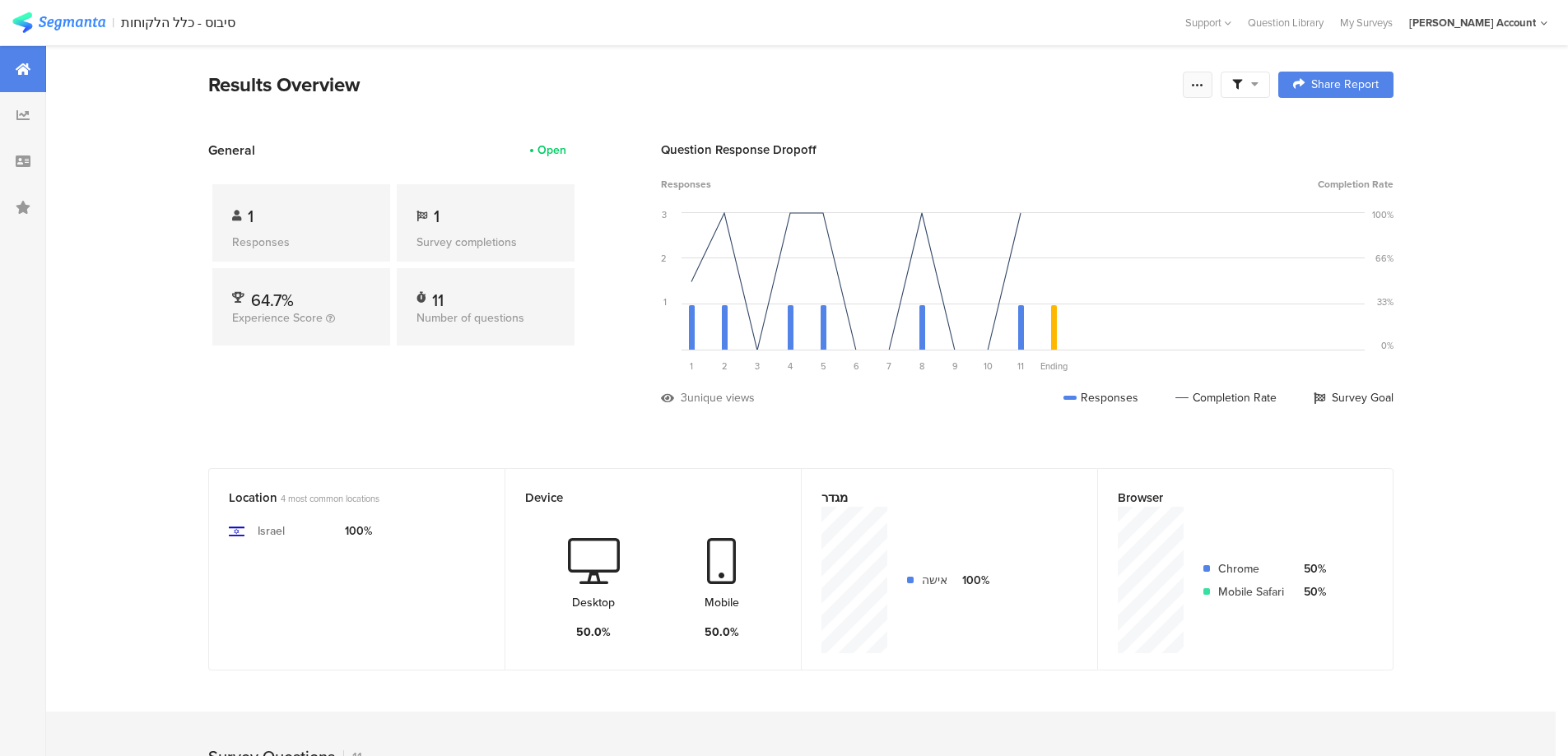
click at [1204, 88] on icon at bounding box center [1196, 84] width 13 height 13
click at [1079, 282] on div "Purge results" at bounding box center [1086, 287] width 263 height 36
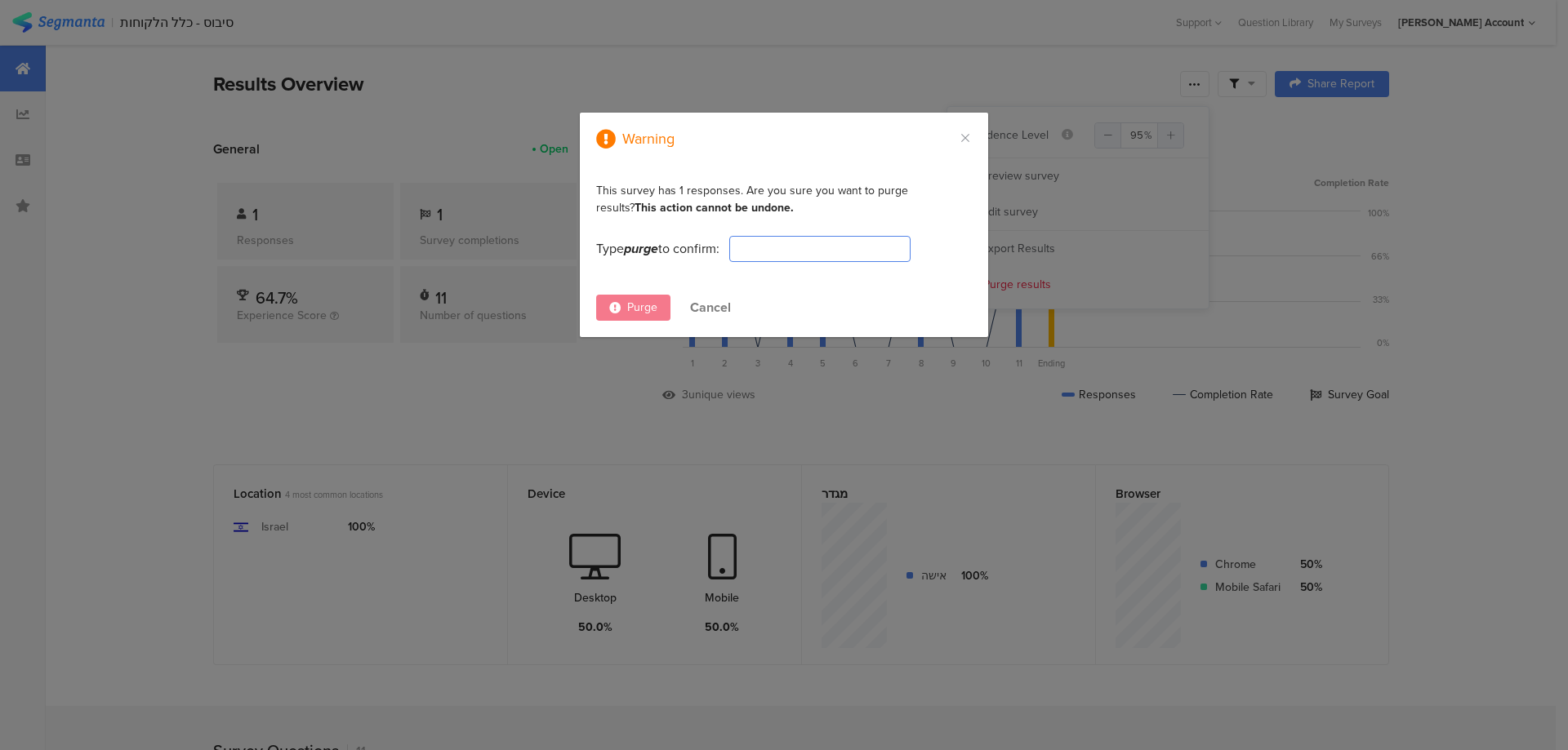
click at [864, 255] on input "dialog" at bounding box center [820, 249] width 181 height 26
type input "PURGE"
click at [648, 296] on div "Purge" at bounding box center [633, 307] width 74 height 26
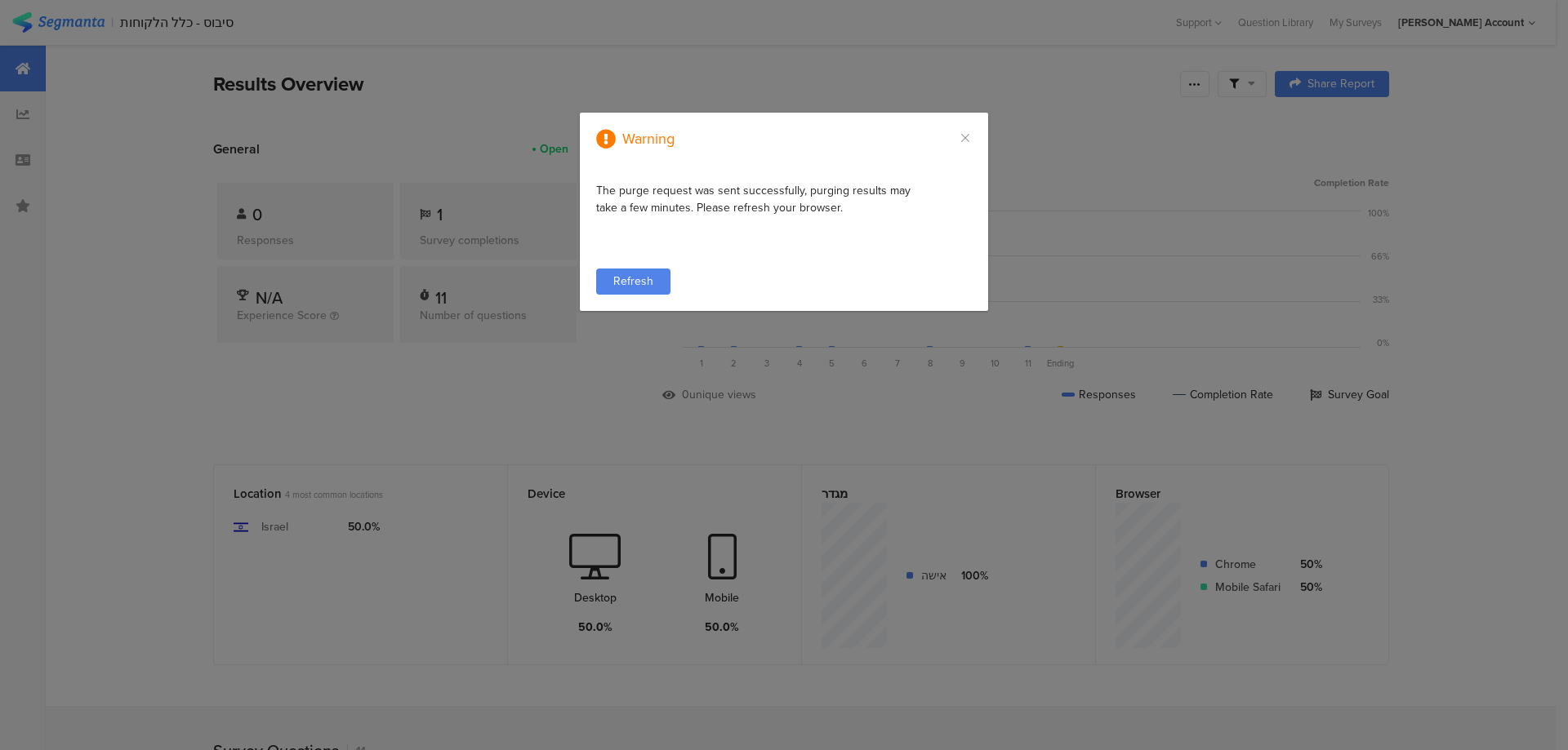
drag, startPoint x: 644, startPoint y: 279, endPoint x: 654, endPoint y: 276, distance: 10.4
click at [644, 279] on span "Refresh" at bounding box center [633, 281] width 40 height 17
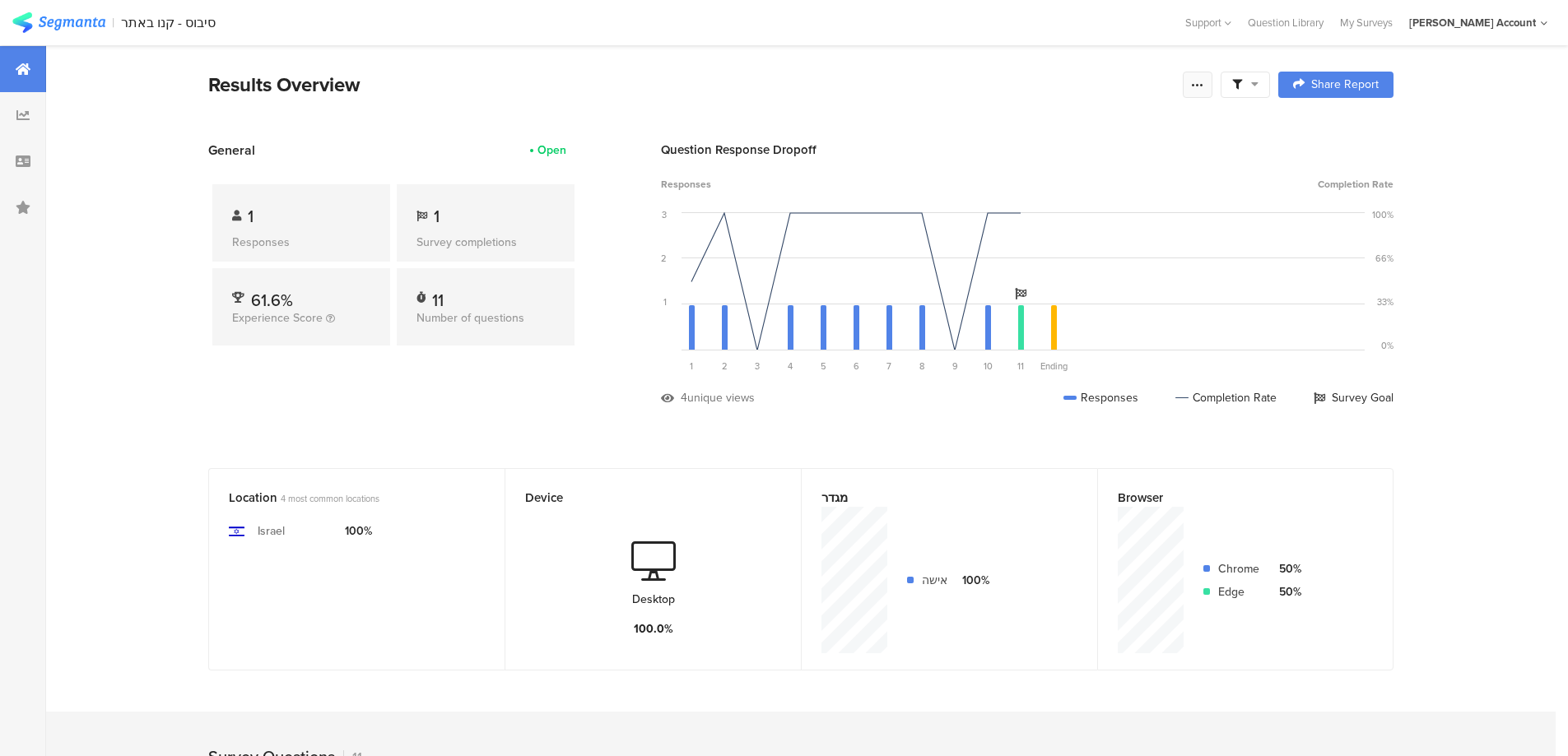
click at [1204, 91] on icon at bounding box center [1196, 84] width 13 height 13
click at [1063, 285] on div "Purge results" at bounding box center [1086, 287] width 263 height 36
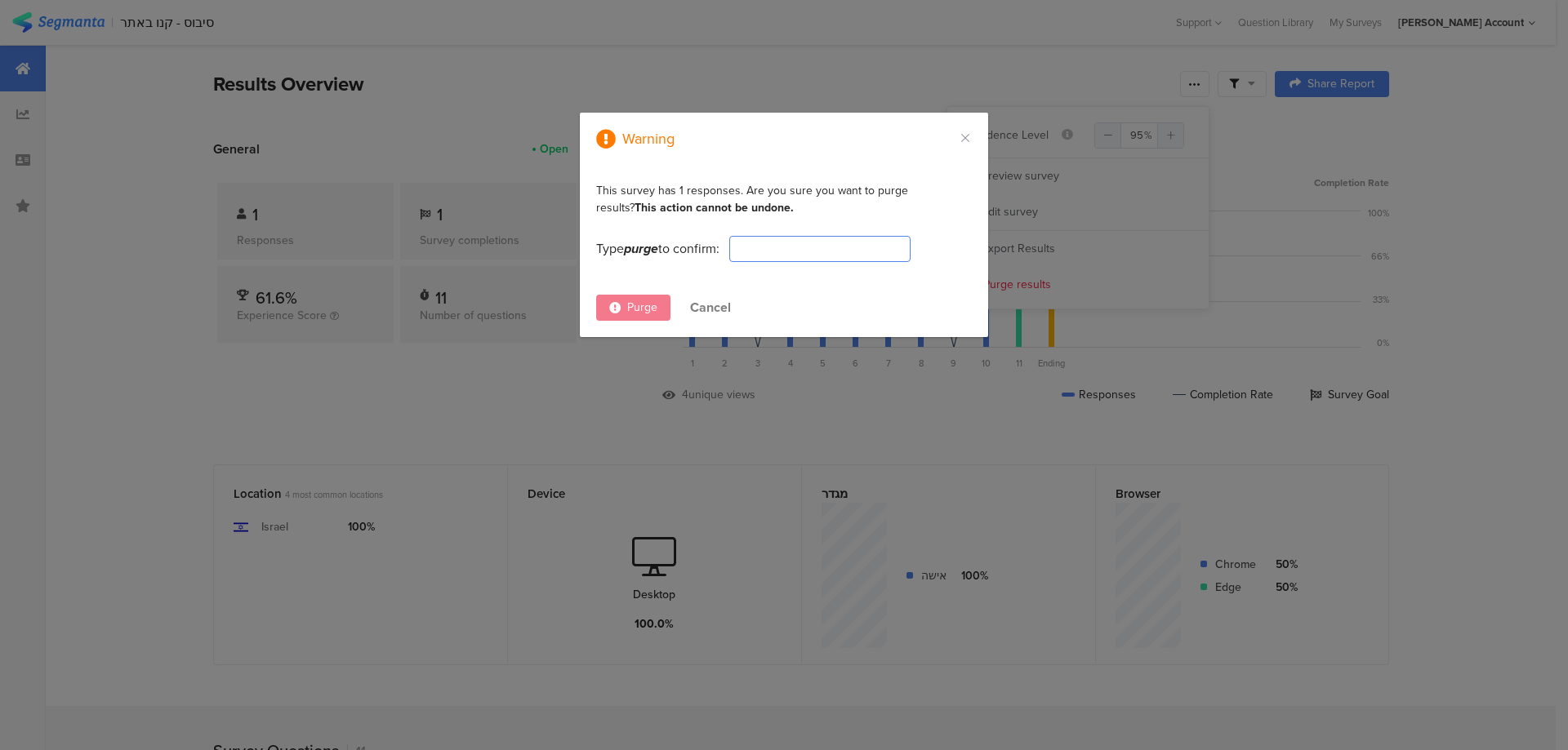
click at [900, 248] on input "dialog" at bounding box center [820, 249] width 181 height 26
type input "PURGE"
click at [658, 300] on div "Purge" at bounding box center [633, 307] width 74 height 26
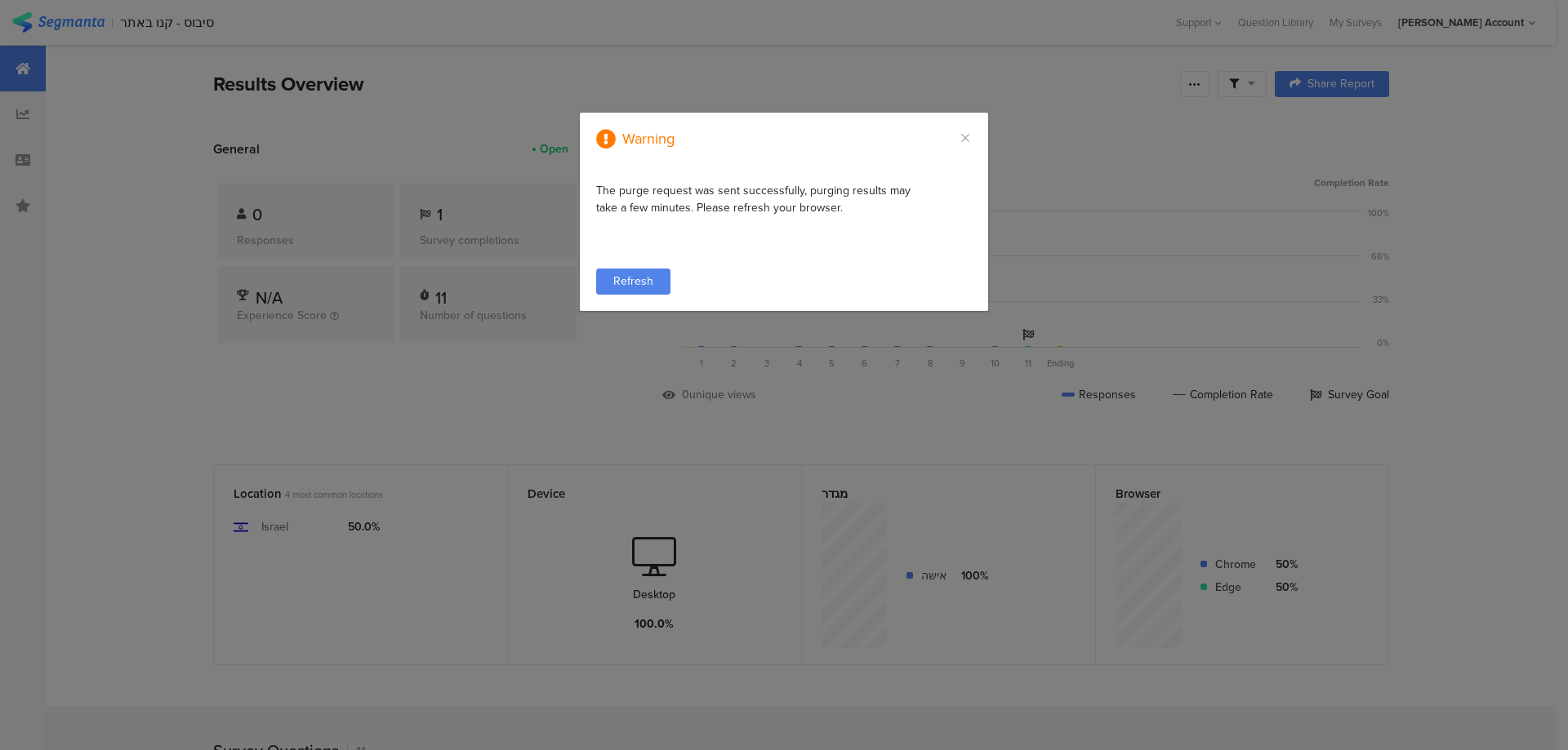
click at [670, 276] on div "Refresh" at bounding box center [784, 282] width 376 height 26
click at [658, 279] on div "Refresh" at bounding box center [633, 282] width 74 height 26
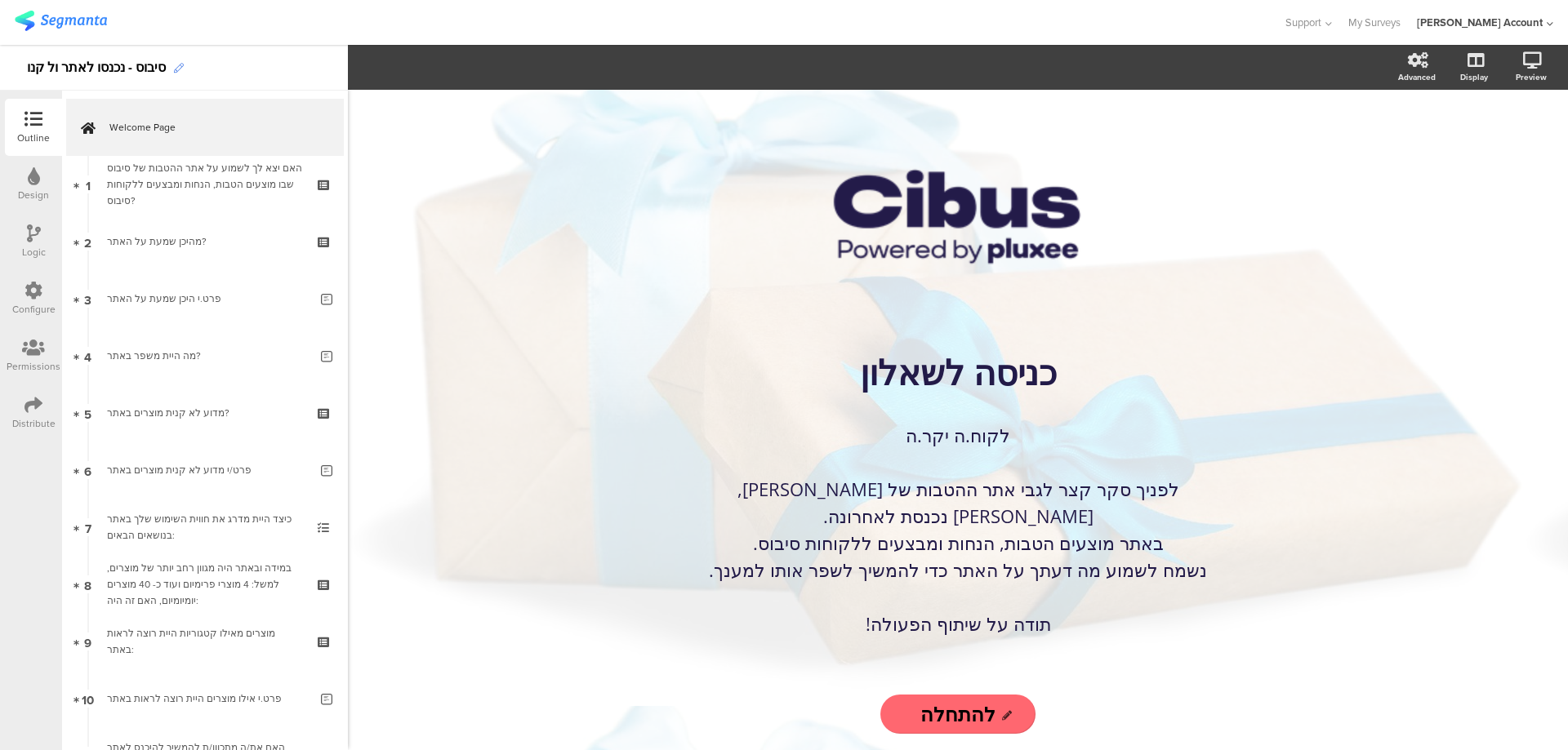
click at [176, 67] on icon at bounding box center [179, 68] width 10 height 10
click at [46, 68] on div "סיבוס - נכנסו לאתר ול קנו" at bounding box center [96, 67] width 138 height 26
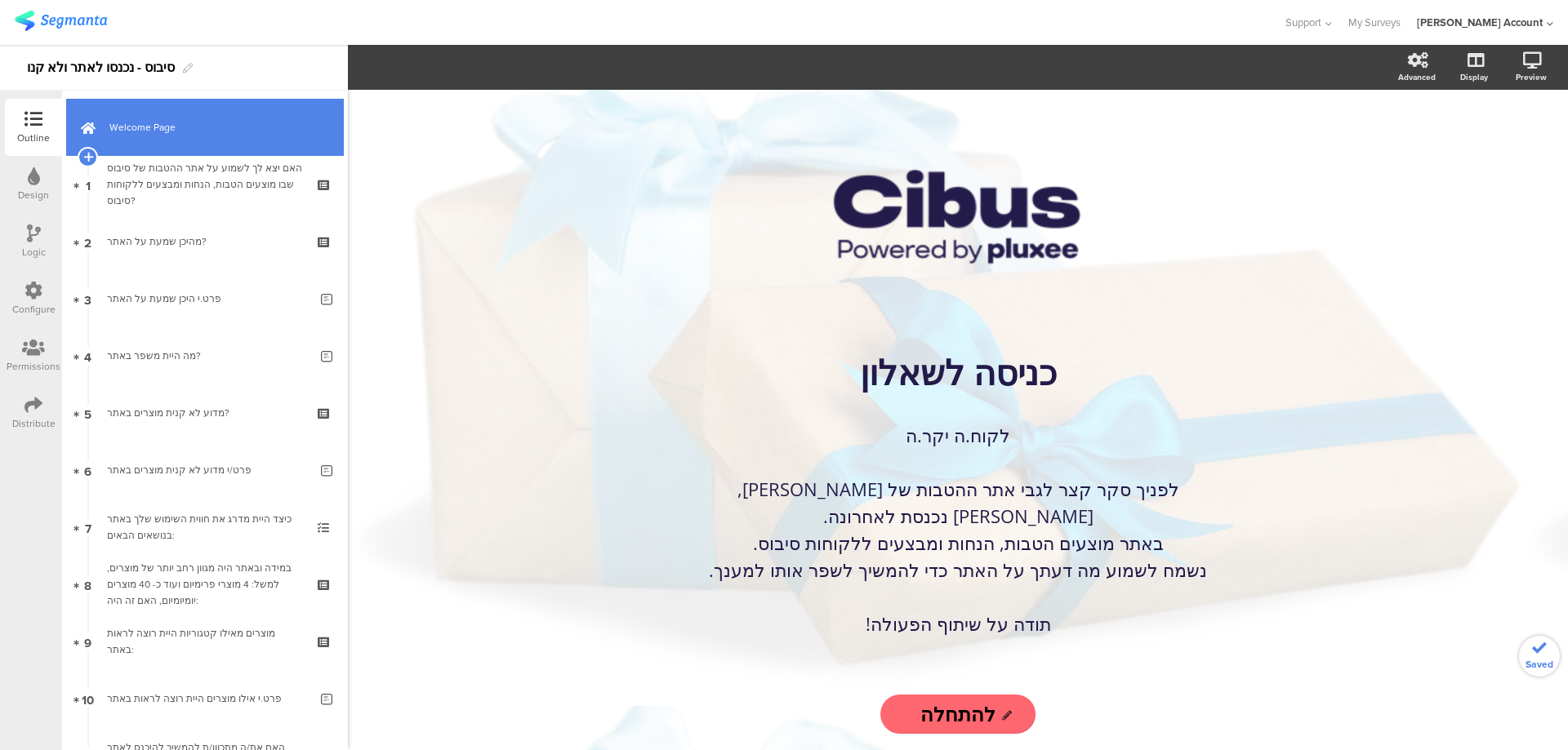
click at [133, 120] on span "Welcome Page" at bounding box center [214, 127] width 209 height 17
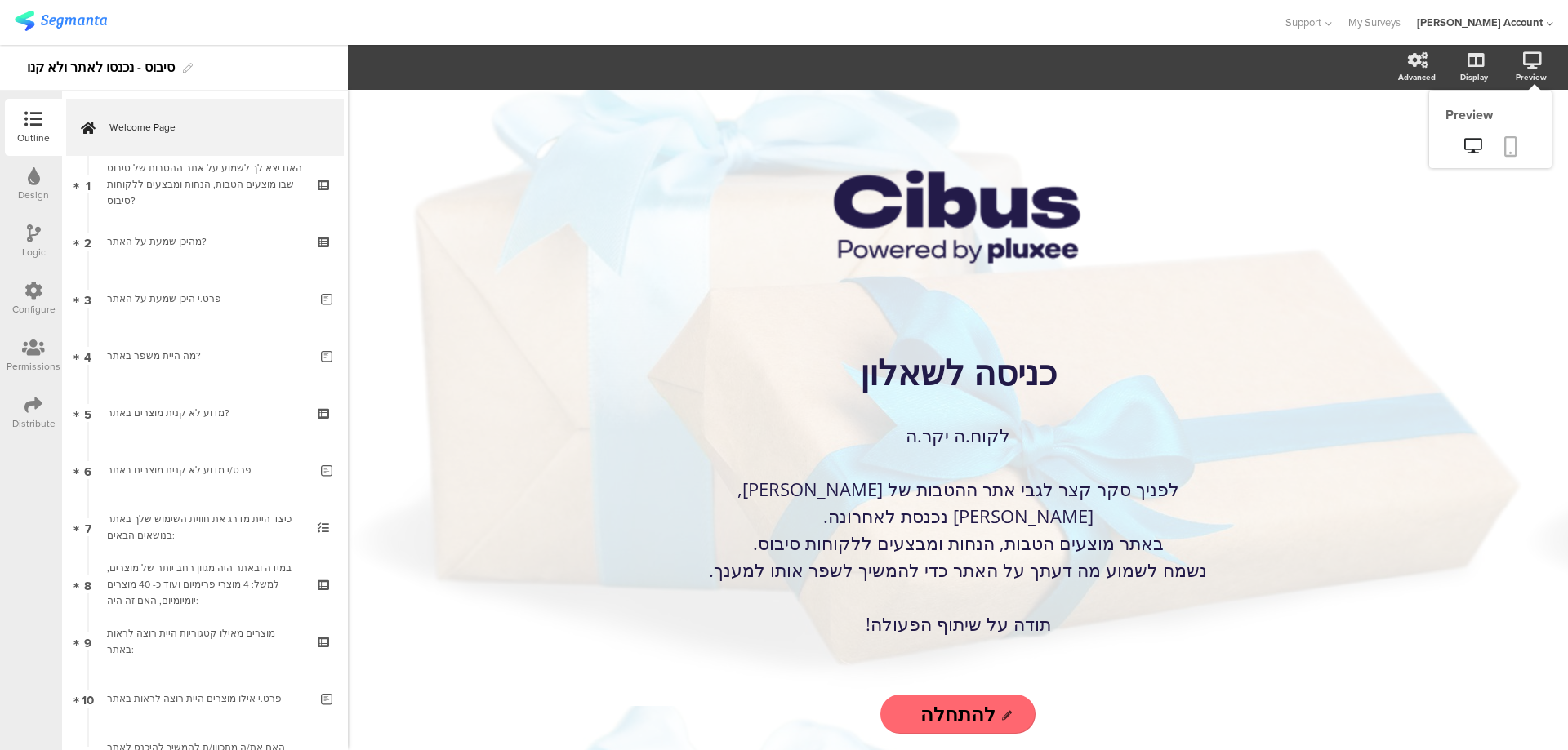
click at [1511, 143] on icon at bounding box center [1511, 146] width 13 height 21
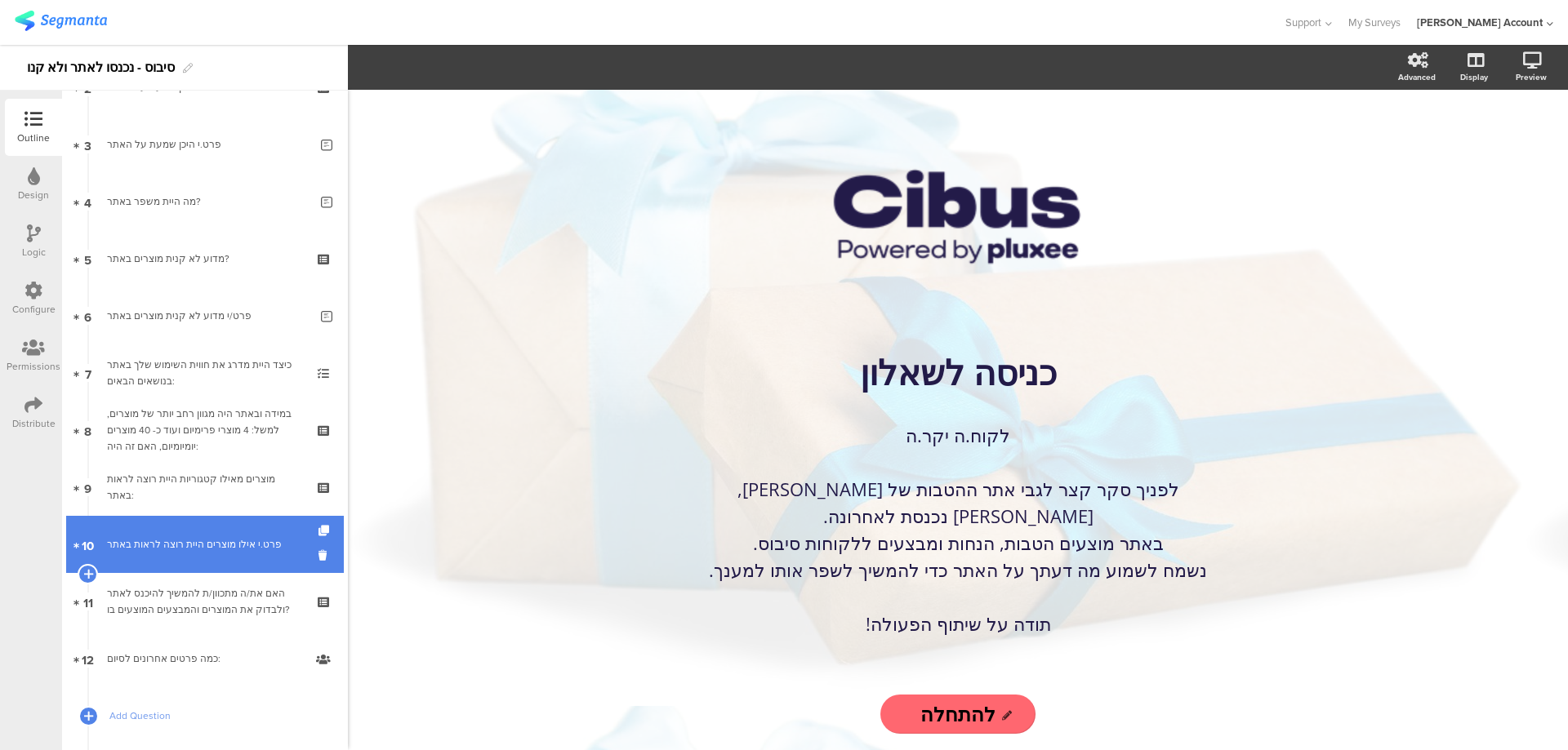
scroll to position [242, 0]
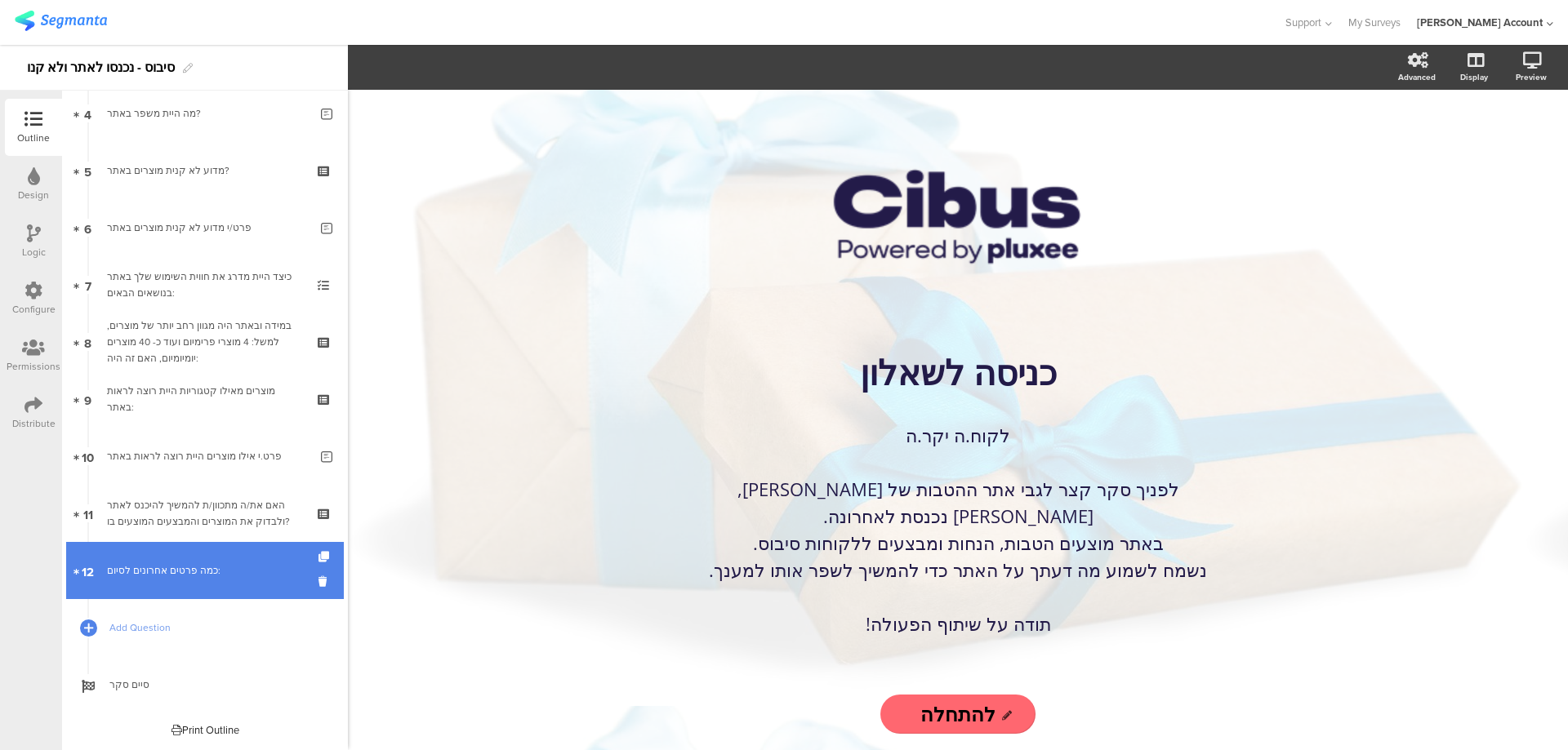
click at [198, 570] on div "כמה פרטים אחרונים לסיום:" at bounding box center [204, 570] width 195 height 17
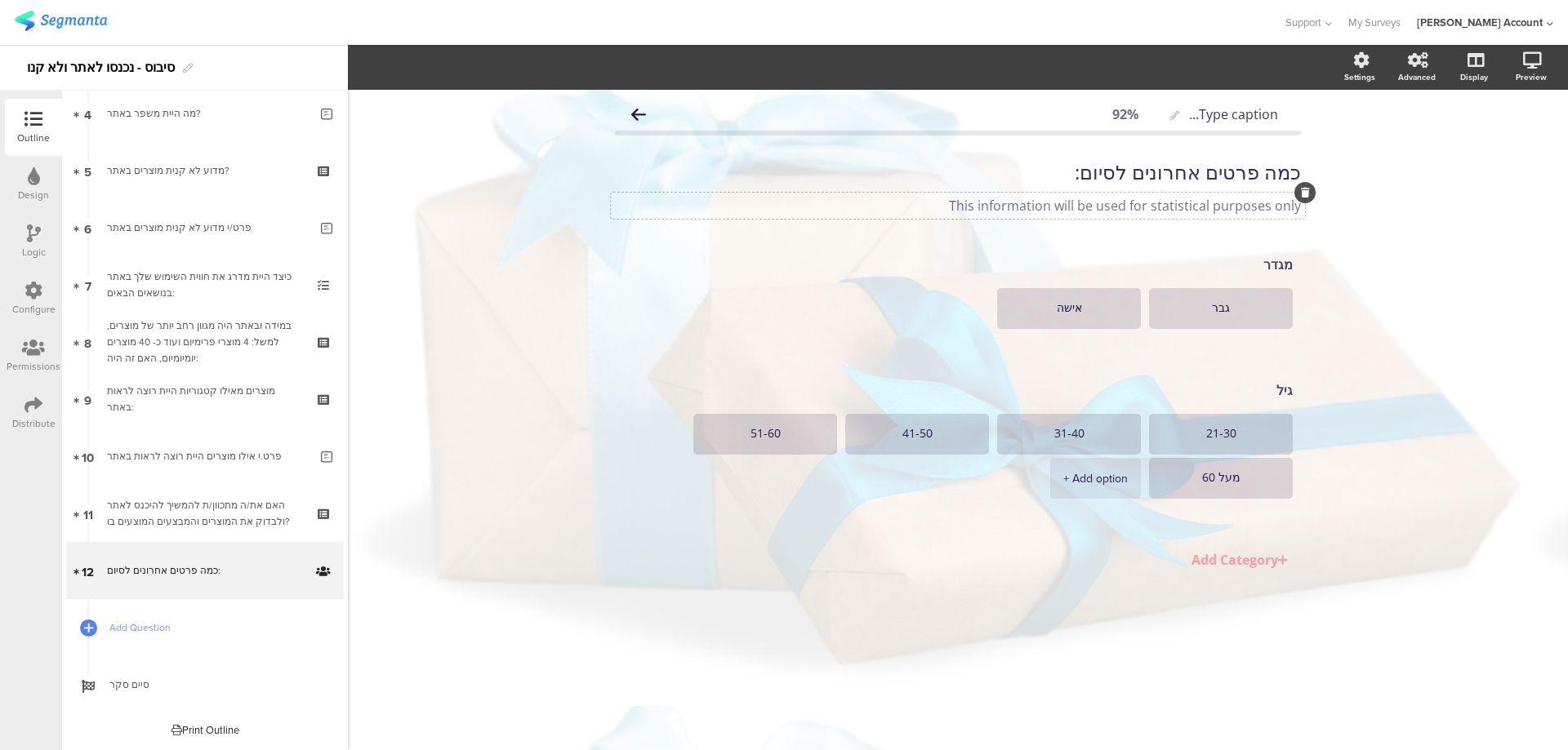
click at [1229, 214] on div "This information will be used for statistical purposes only This information wi…" at bounding box center [958, 206] width 694 height 26
click at [1227, 208] on p "This information will be used for statistical purposes only" at bounding box center [958, 206] width 686 height 18
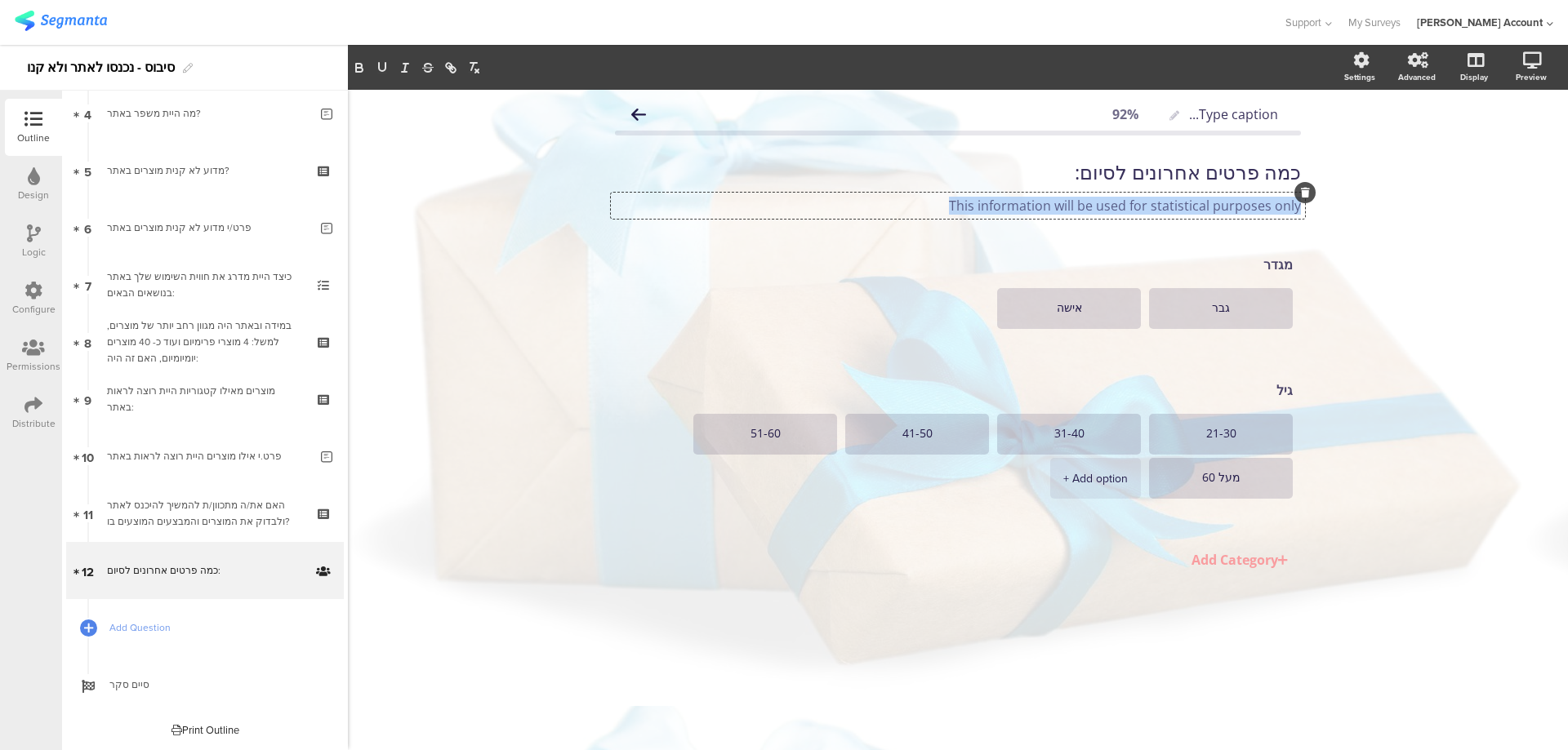
click at [1227, 208] on p "This information will be used for statistical purposes only" at bounding box center [958, 206] width 686 height 18
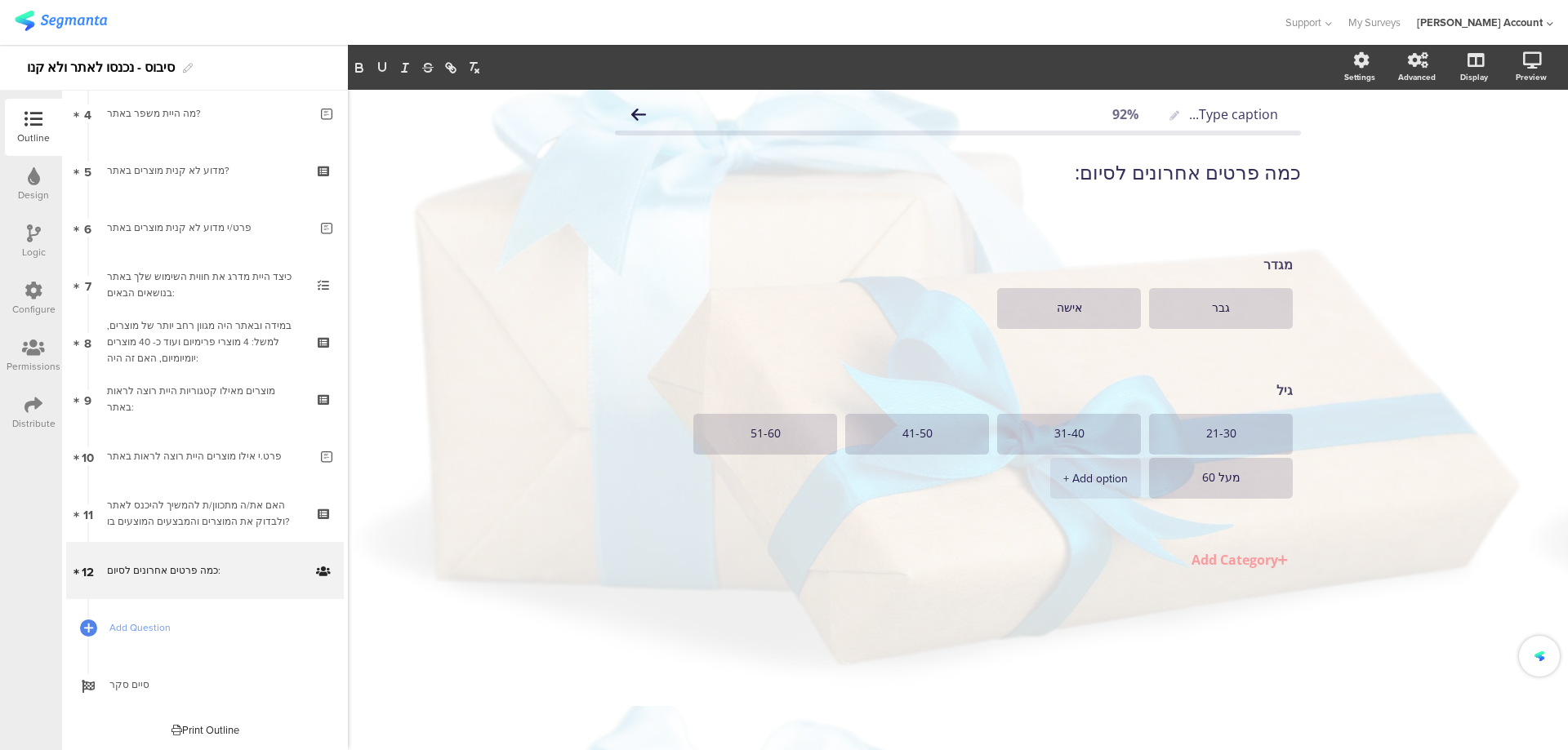
click at [1336, 216] on div "Type caption... 92% כמה פרטים אחרונים לסיום: כמה פרטים אחרונים לסיום: מגדר גבר …" at bounding box center [958, 420] width 1220 height 660
click at [25, 232] on div "Logic" at bounding box center [34, 242] width 57 height 57
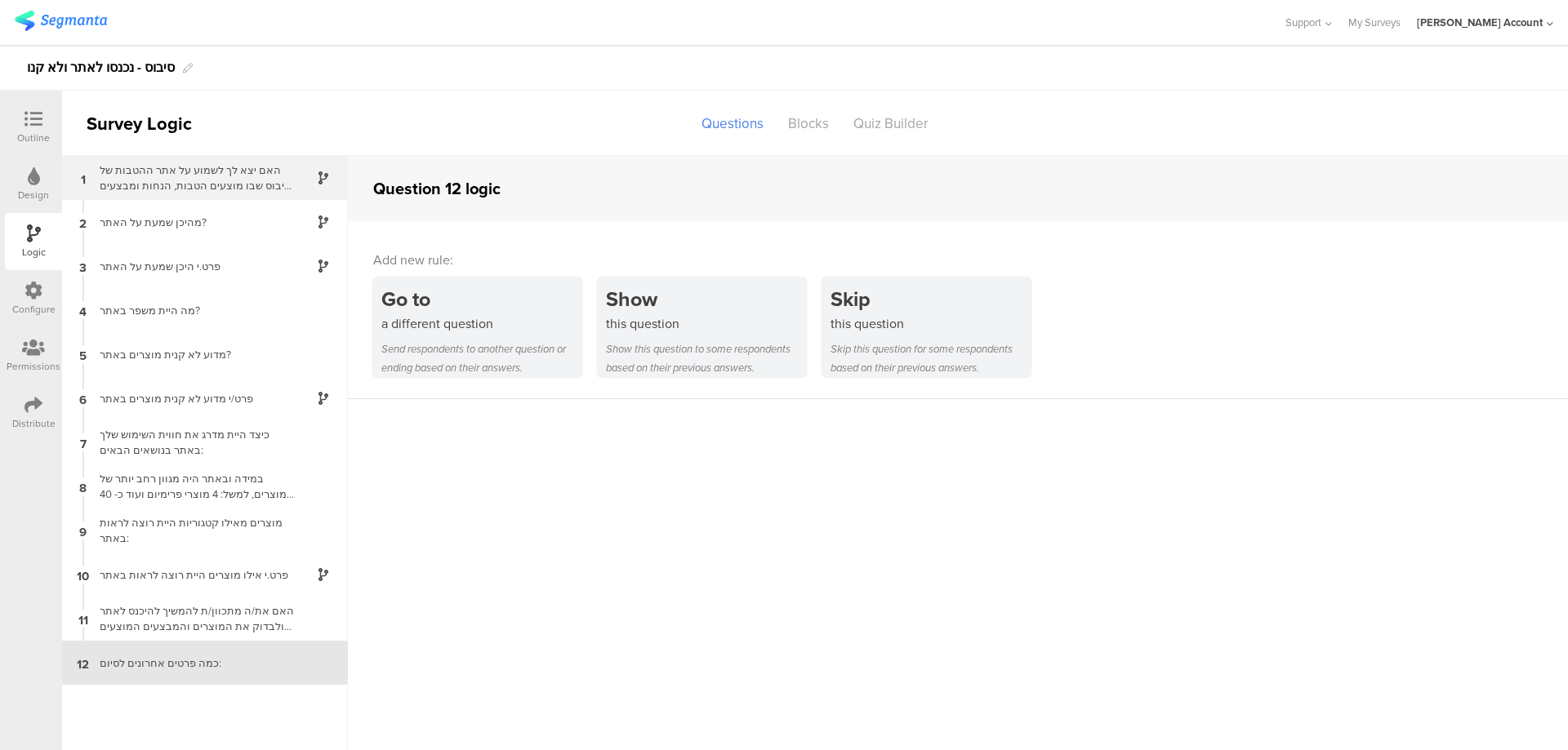
click at [274, 178] on div "האם יצא לך לשמוע על אתר ההטבות של סיבוס שבו מוצעים הטבות, הנחות ומבצעים ללקוחות…" at bounding box center [192, 177] width 205 height 31
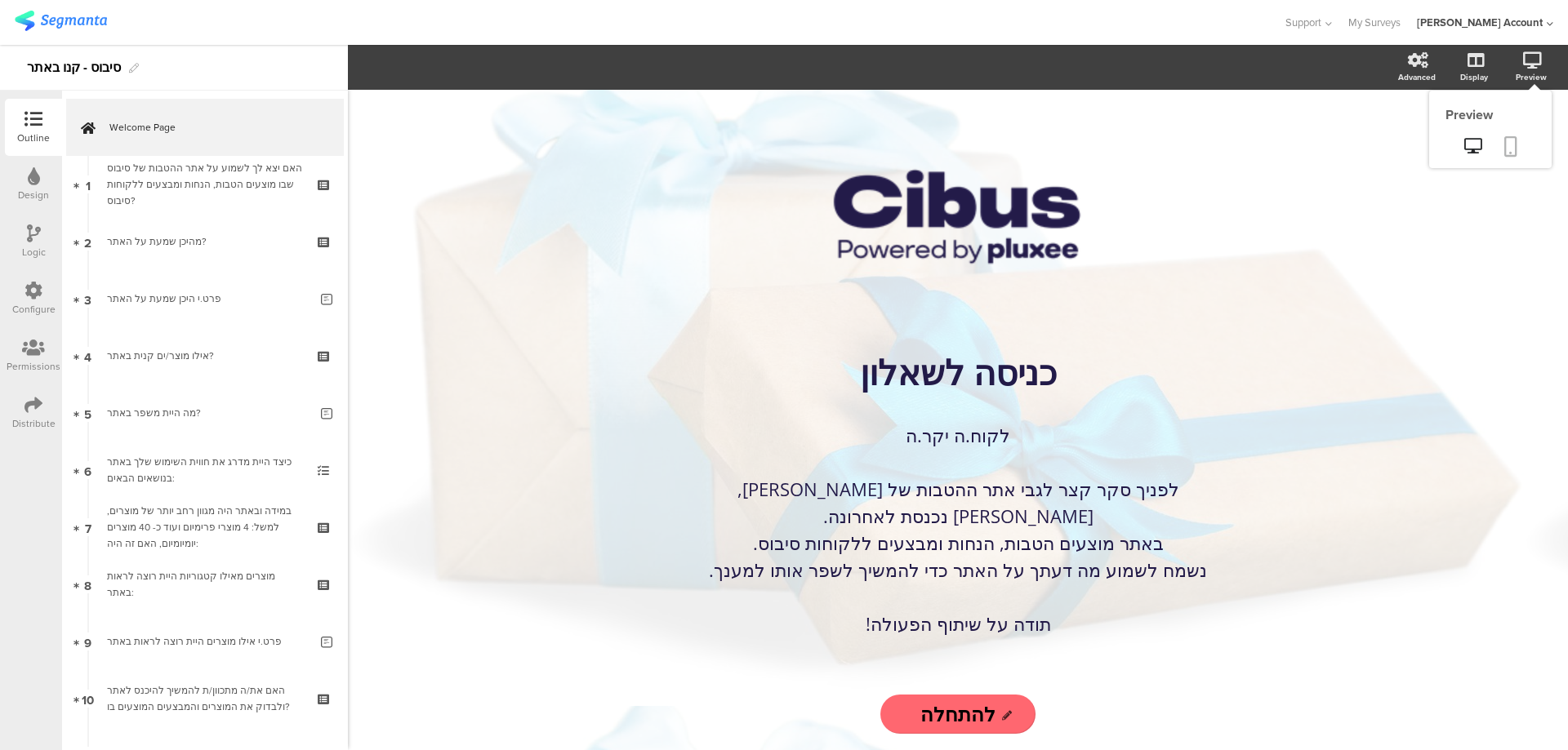
click at [1506, 148] on icon at bounding box center [1511, 146] width 13 height 21
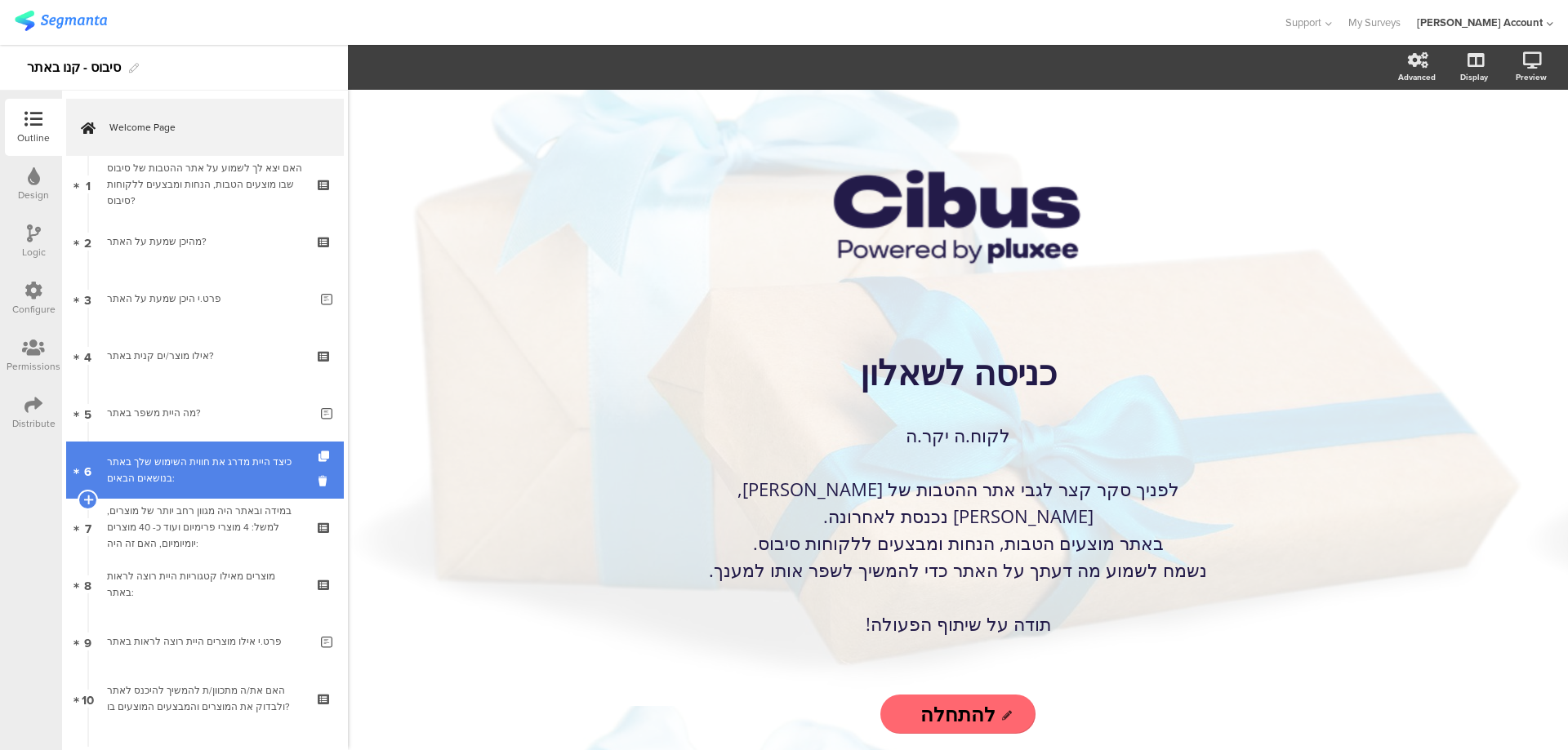
click at [254, 470] on div "כיצד היית מדרג את חווית השימוש שלך באתר בנושאים הבאים:" at bounding box center [204, 469] width 195 height 33
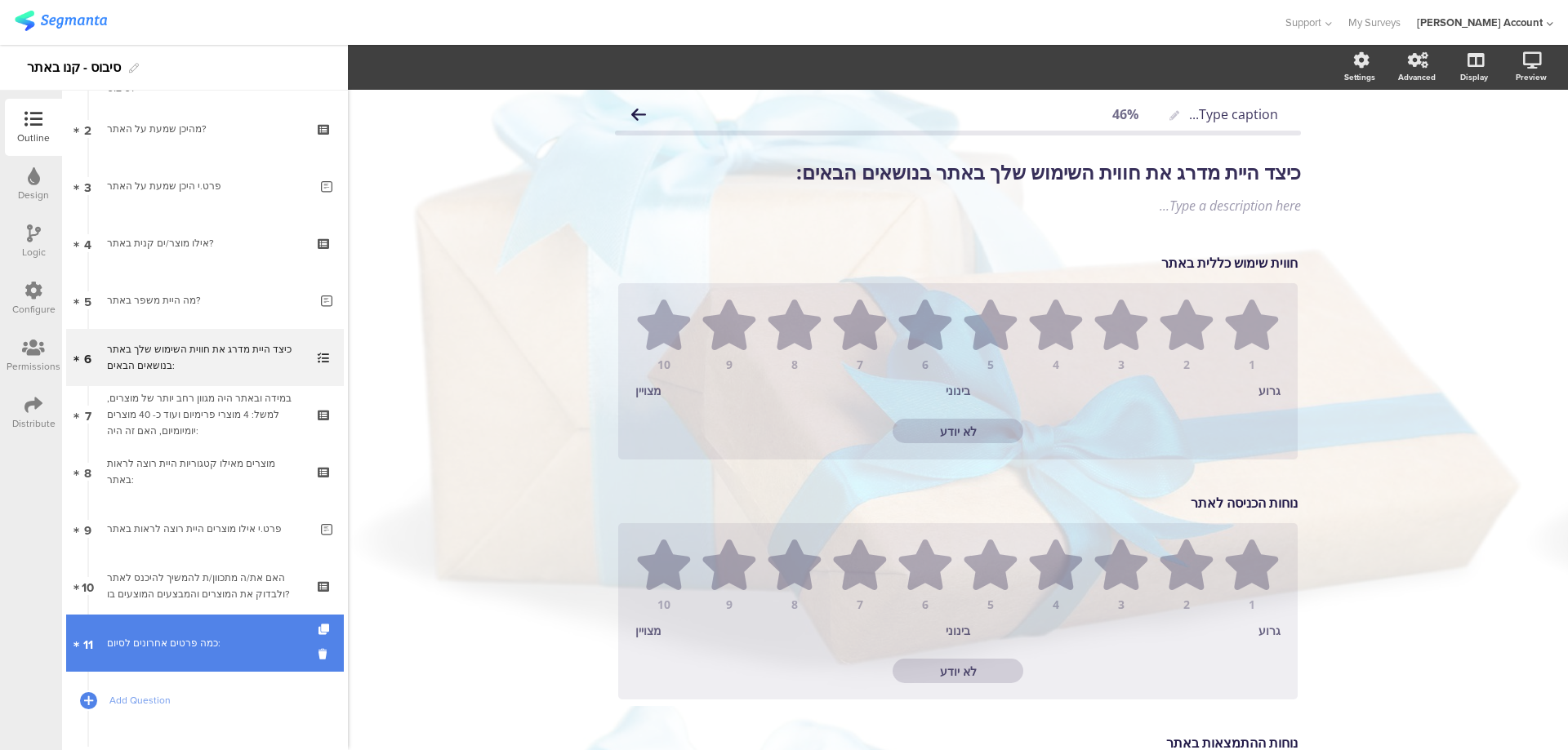
scroll to position [186, 0]
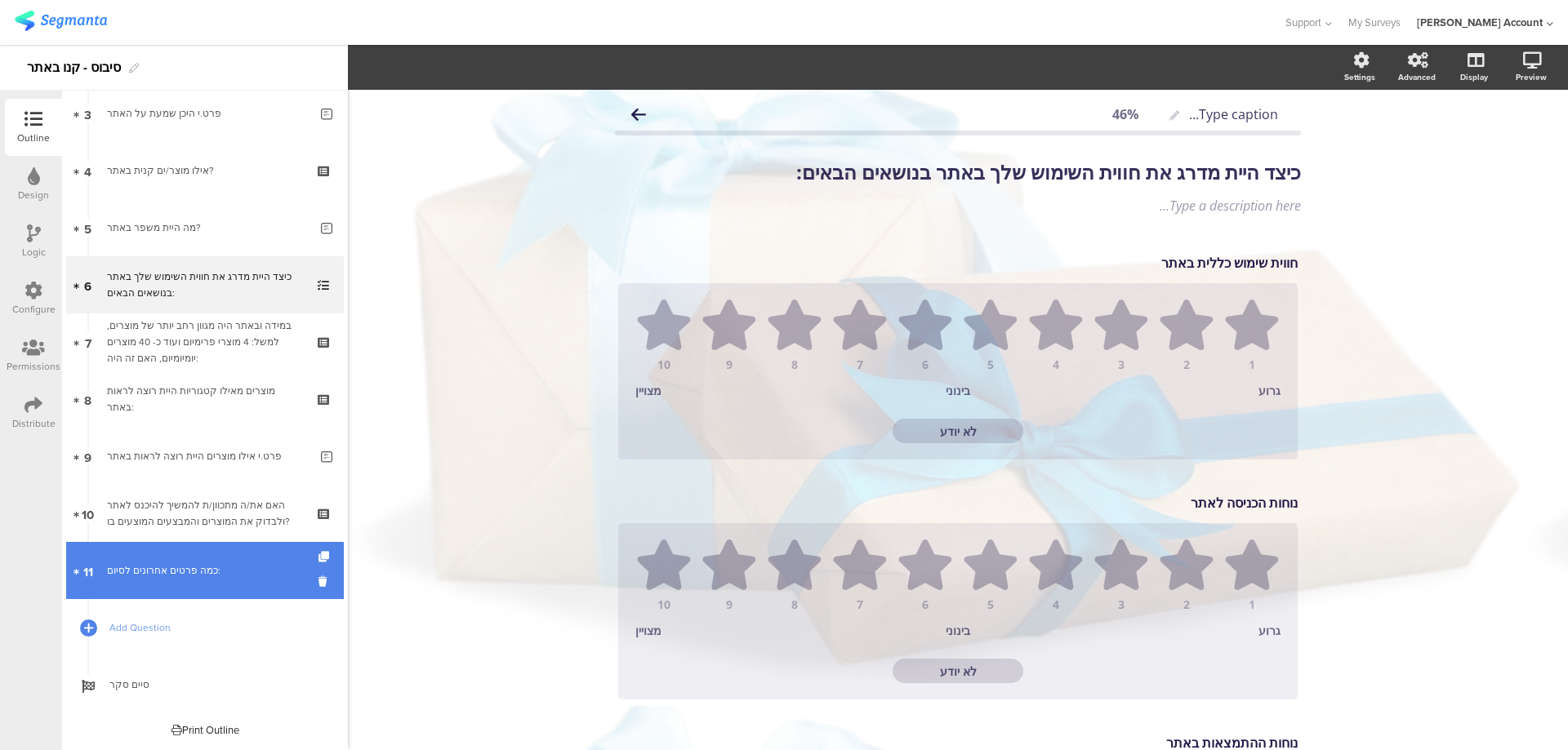
click at [224, 572] on div "כמה פרטים אחרונים לסיום:" at bounding box center [204, 570] width 195 height 17
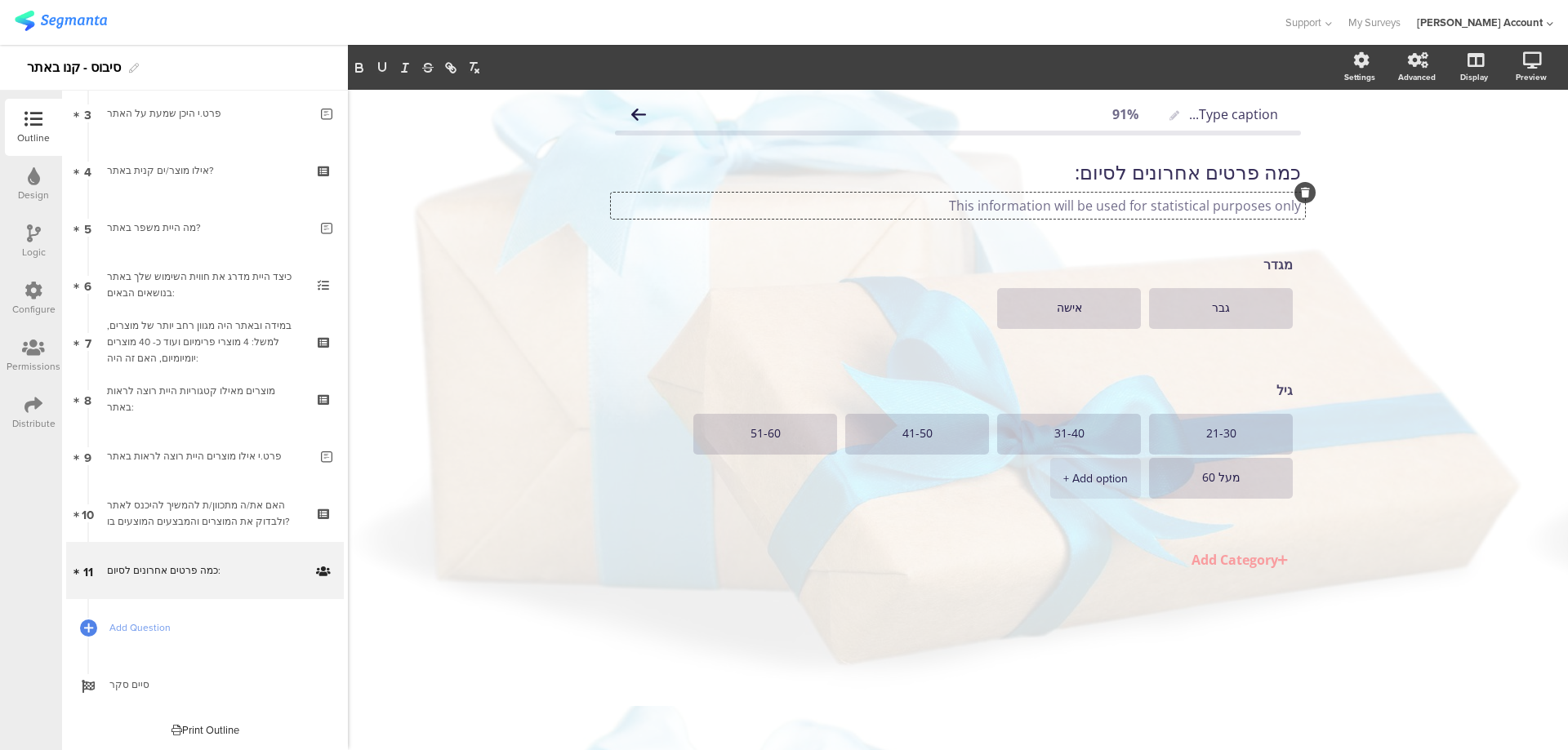
click at [1196, 206] on div "This information will be used for statistical purposes only This information wi…" at bounding box center [958, 206] width 694 height 26
click at [1310, 194] on div at bounding box center [1304, 192] width 21 height 21
click at [1305, 193] on icon at bounding box center [1305, 193] width 9 height 10
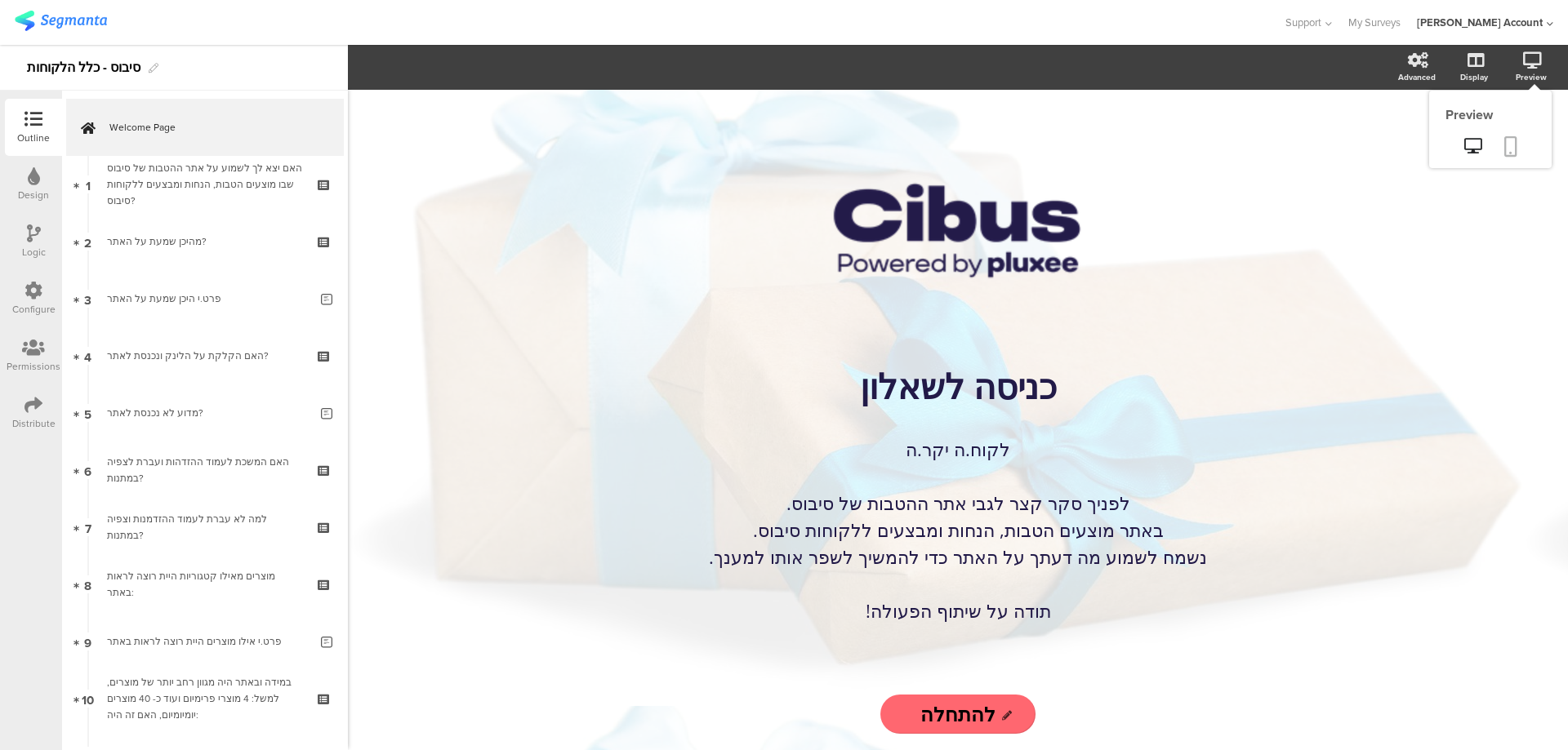
click at [1512, 138] on icon at bounding box center [1511, 146] width 13 height 21
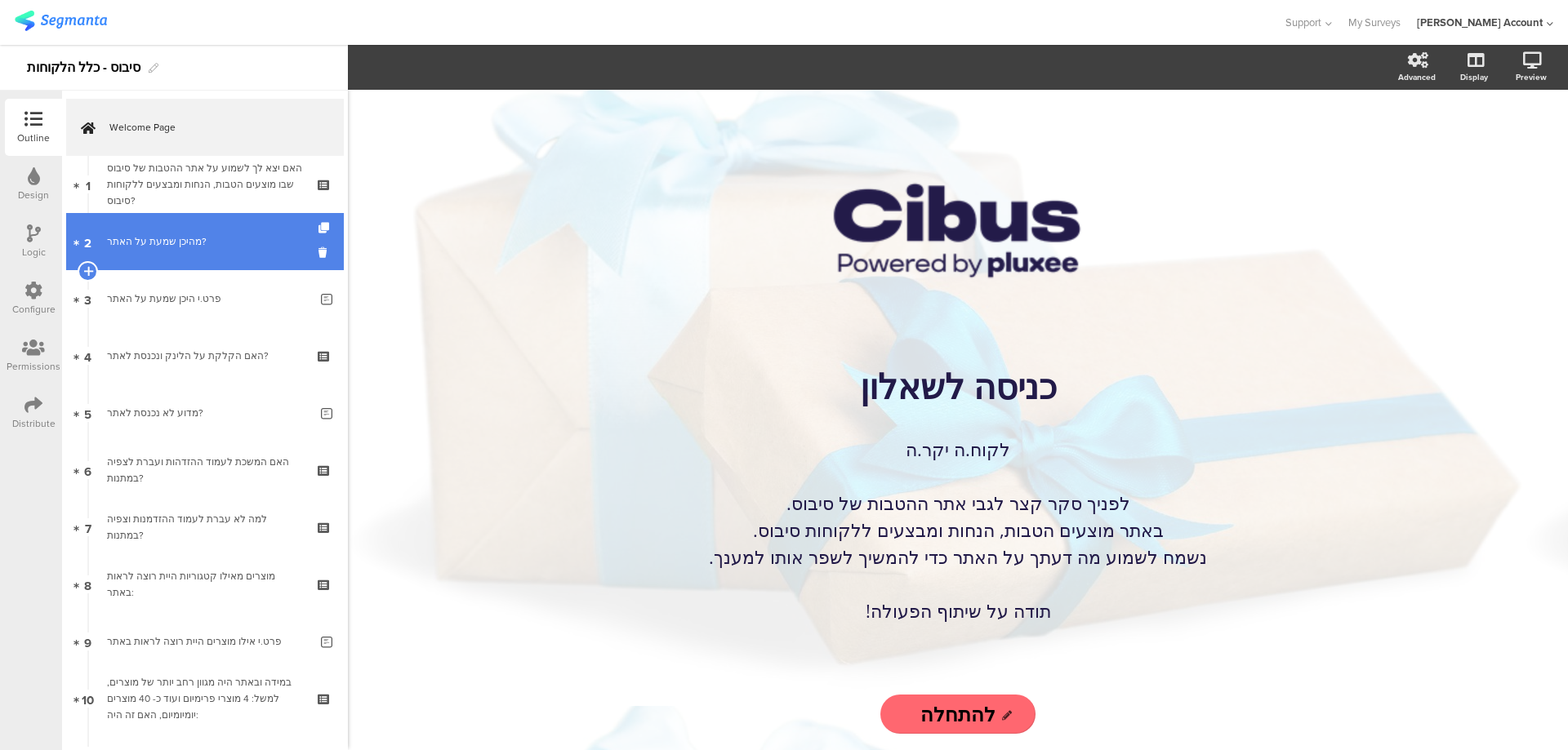
click at [209, 233] on div "מהיכן שמעת על האתר?" at bounding box center [204, 241] width 195 height 17
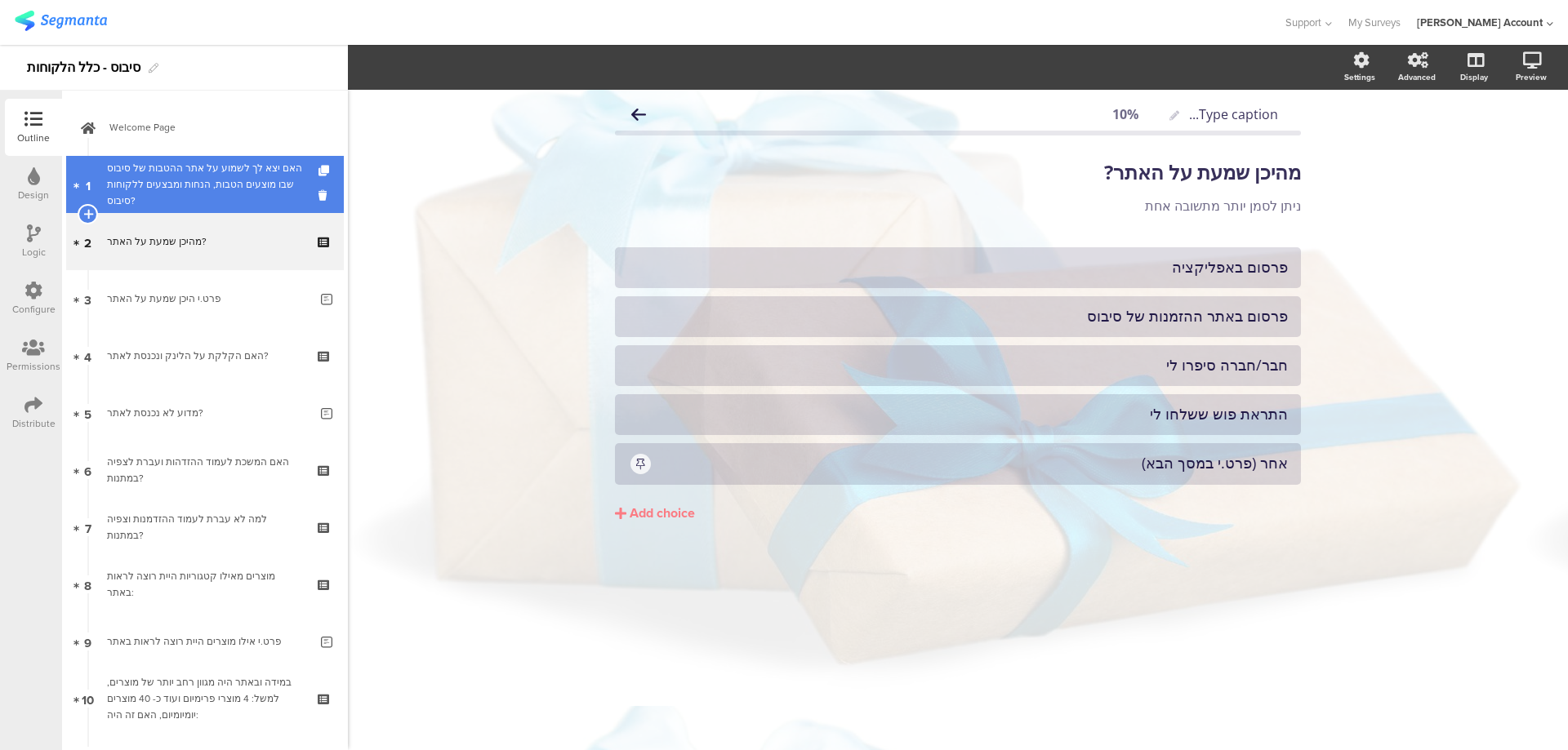
click at [225, 195] on div "האם יצא לך לשמוע על אתר ההטבות של סיבוס שבו מוצעים הטבות, הנחות ומבצעים ללקוחות…" at bounding box center [204, 185] width 195 height 49
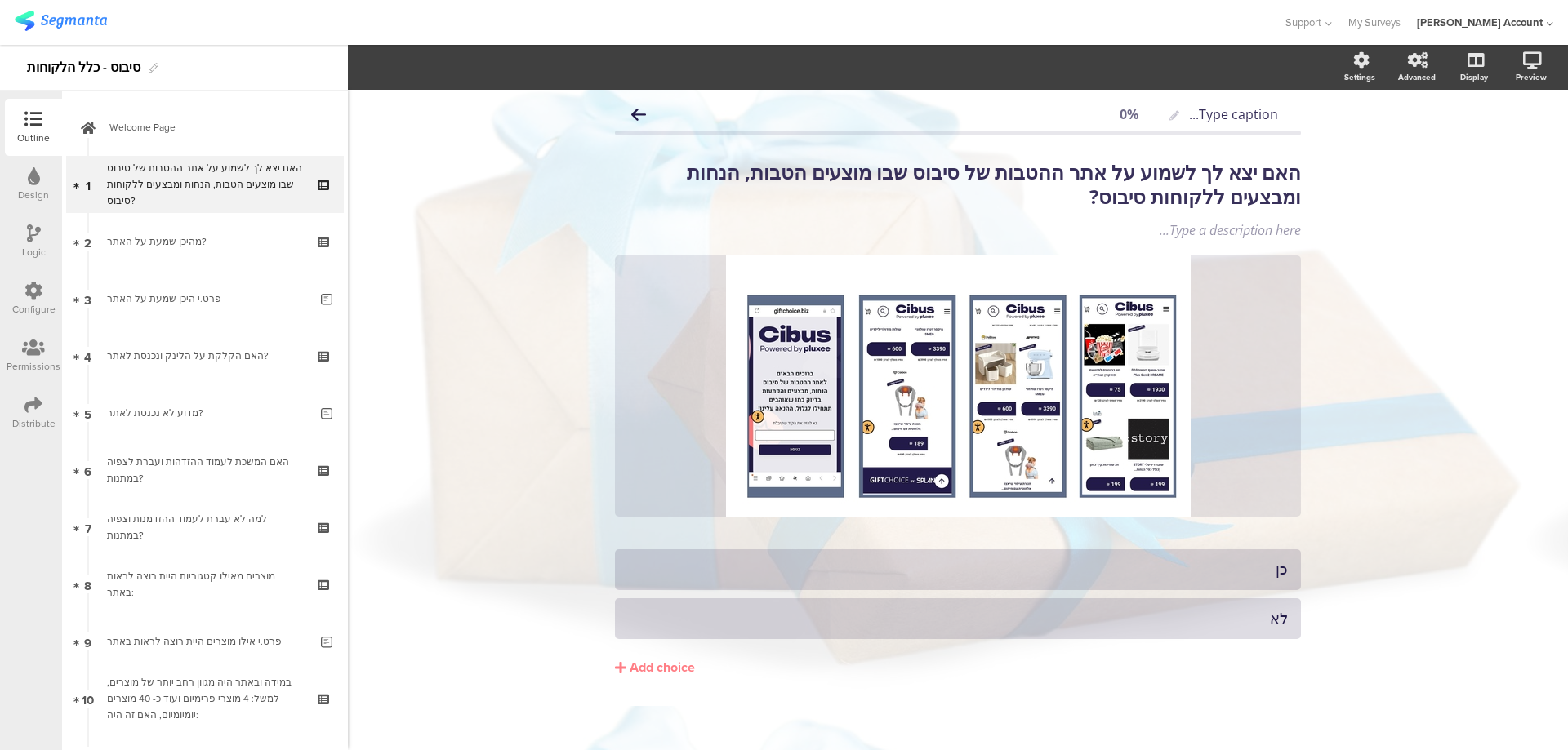
click at [32, 238] on icon at bounding box center [34, 233] width 14 height 18
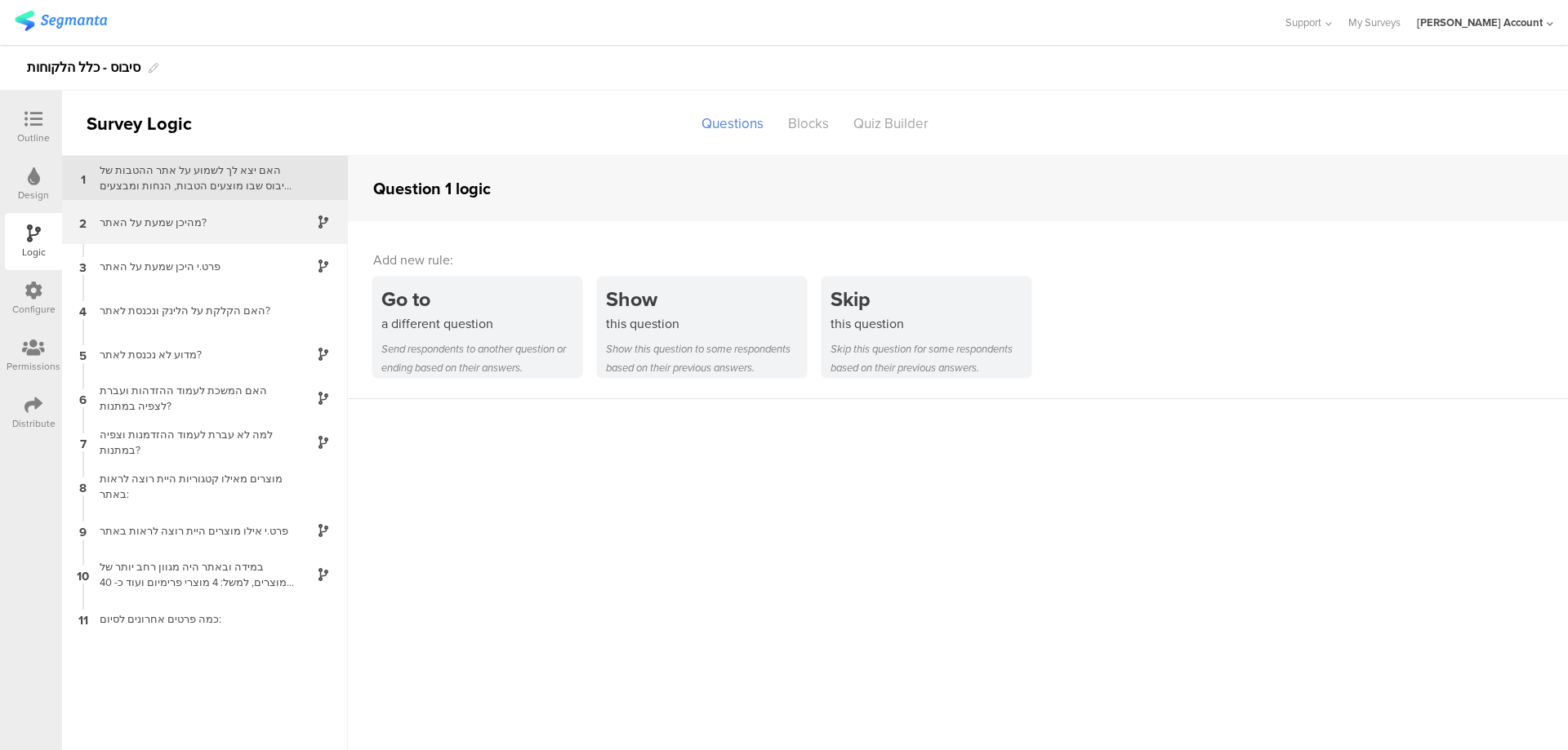
click at [199, 234] on div "2 מהיכן שמעת על האתר?" at bounding box center [205, 221] width 286 height 44
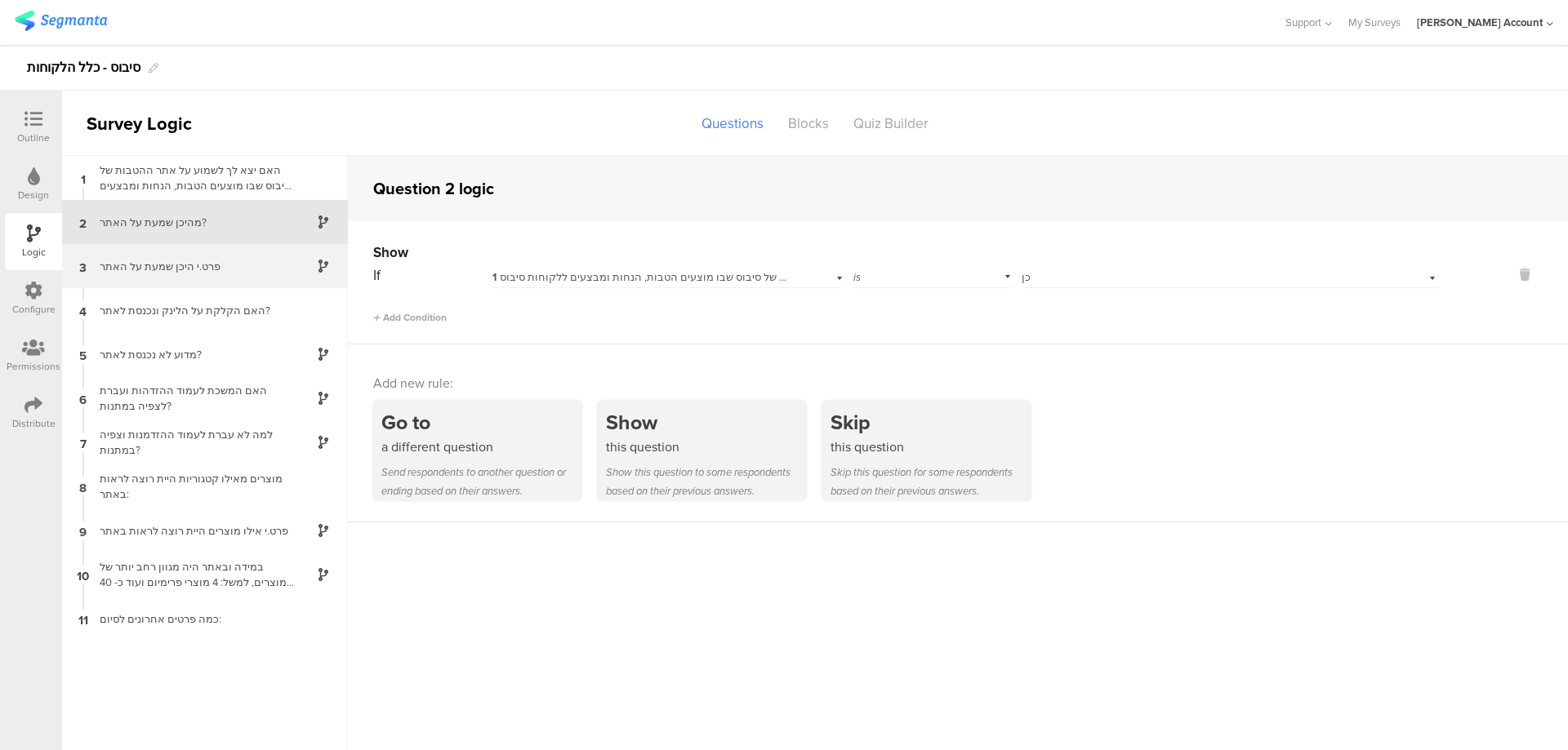
click at [201, 267] on div "פרט.י היכן שמעת על האתר" at bounding box center [192, 267] width 205 height 16
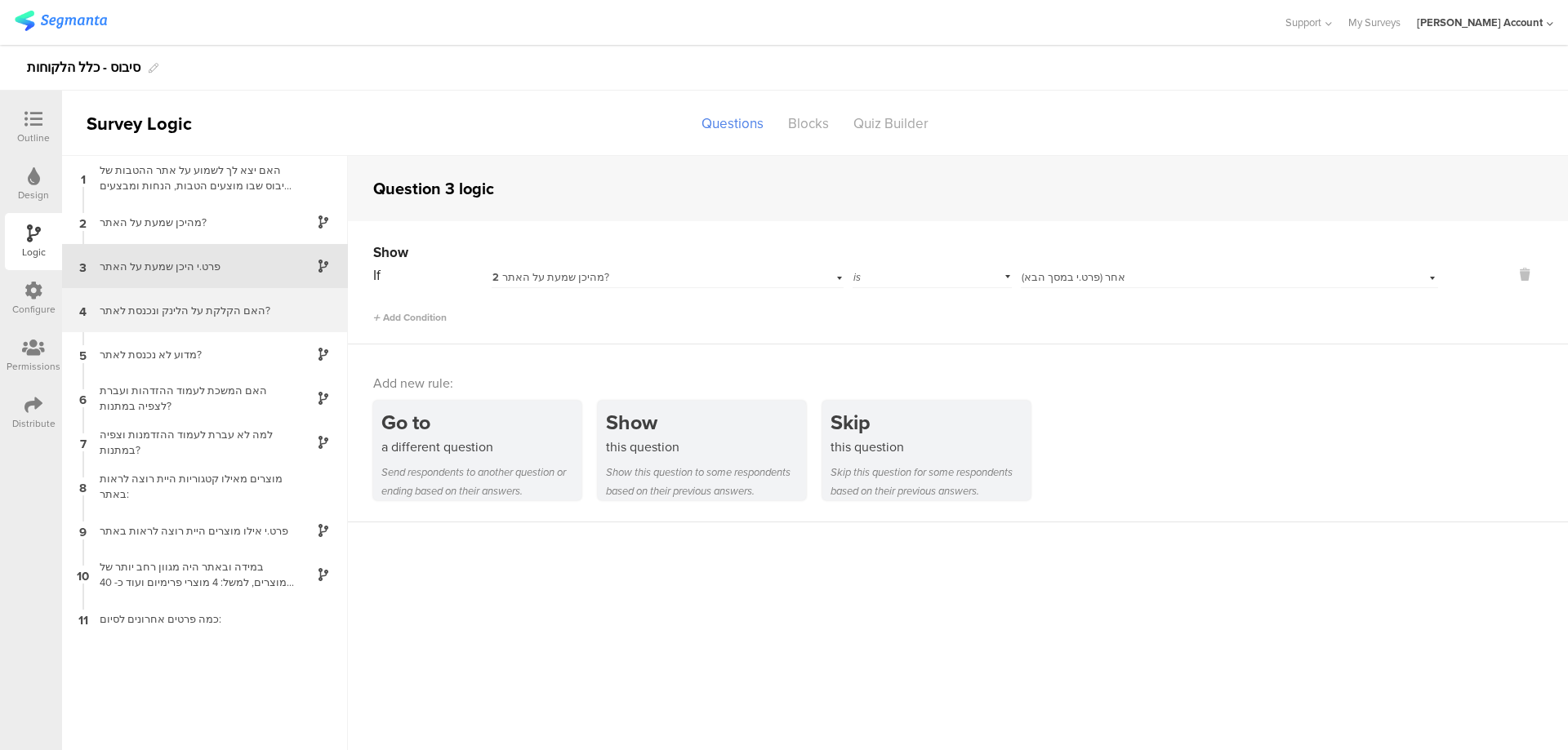
click at [205, 304] on div "האם הקלקת על הלינק ונכנסת לאתר?" at bounding box center [192, 310] width 205 height 16
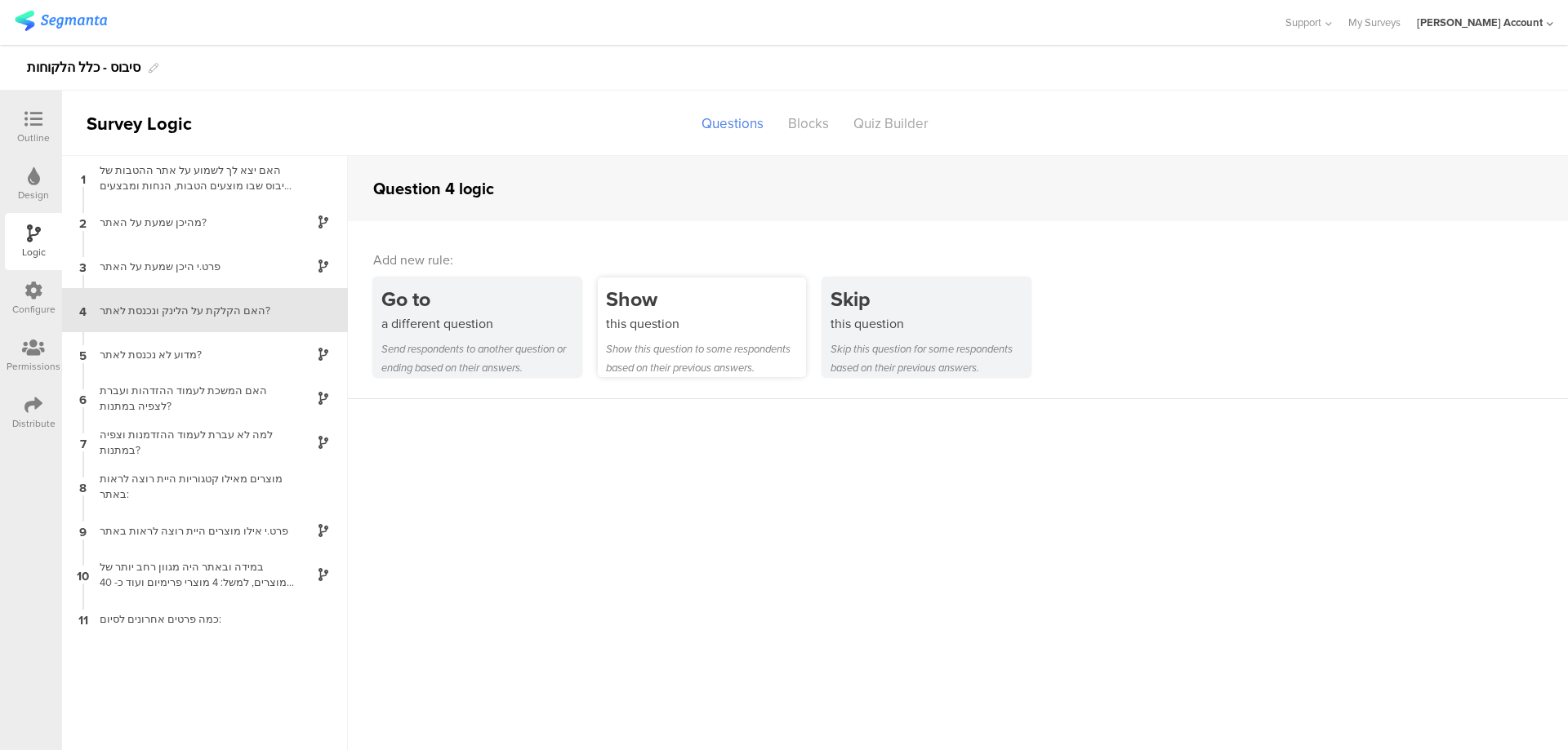
click at [632, 298] on div "Show" at bounding box center [706, 298] width 200 height 31
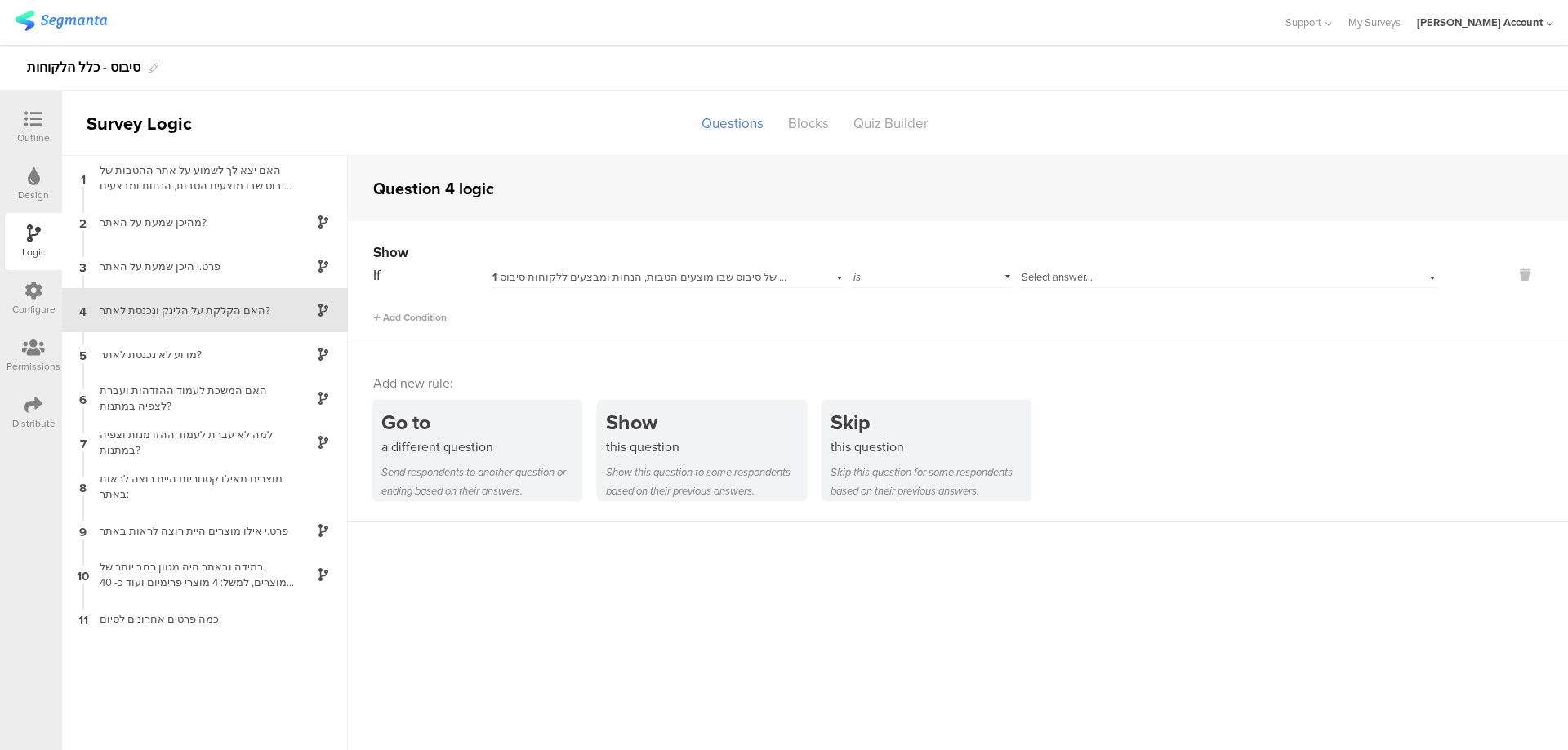
click at [1026, 280] on span "Select answer..." at bounding box center [1057, 278] width 71 height 16
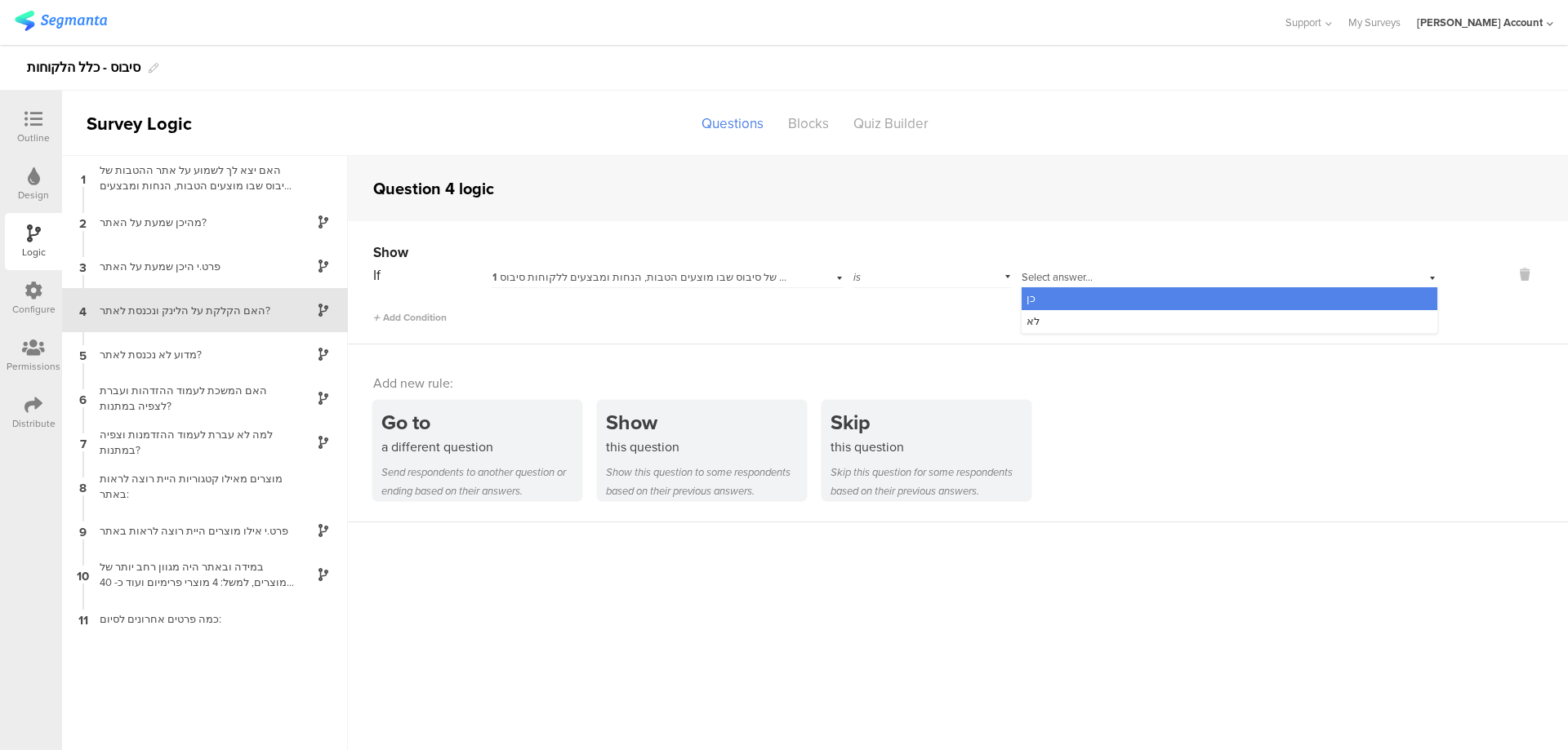
click at [1077, 303] on div "כן" at bounding box center [1229, 298] width 416 height 23
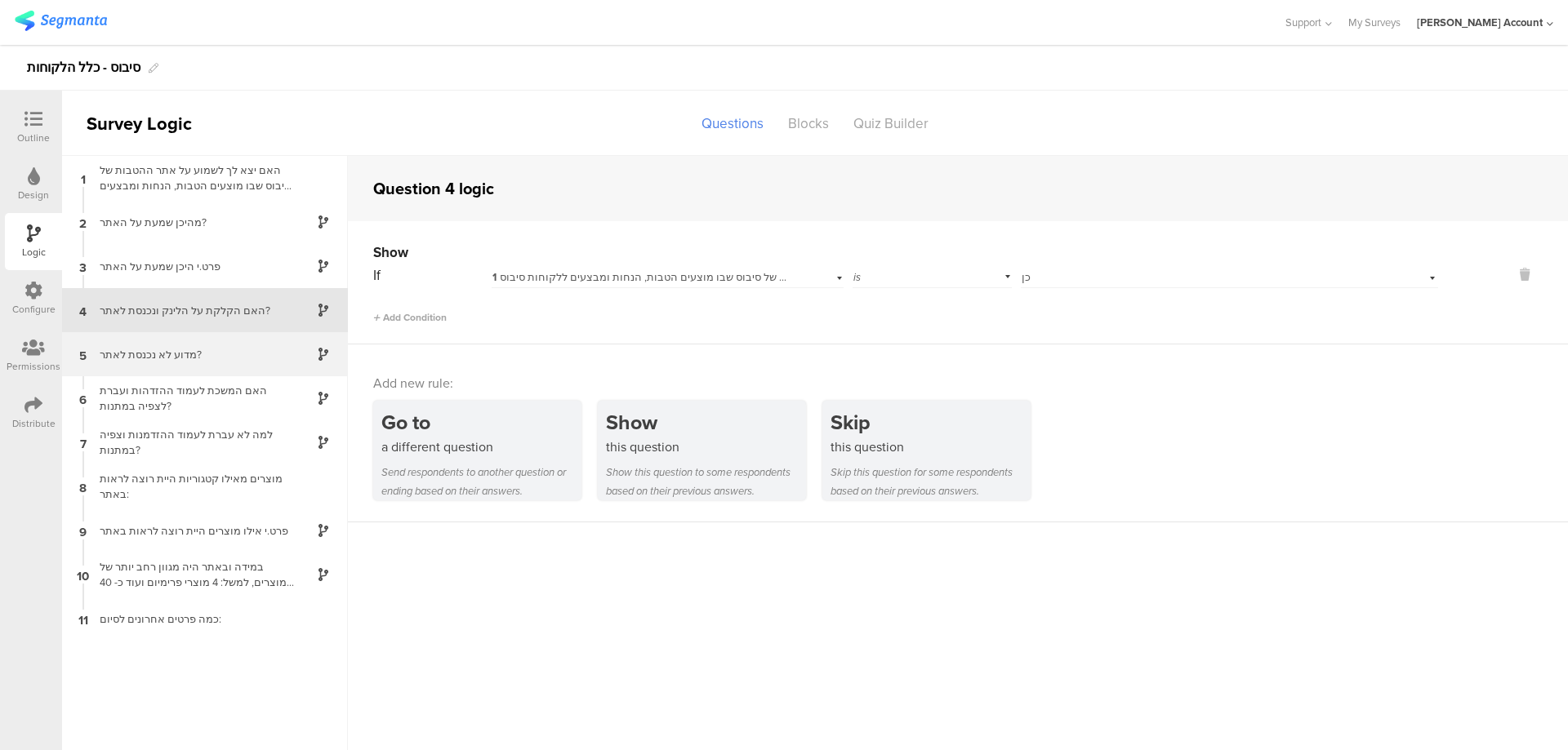
click at [191, 358] on div "מדוע לא נכנסת לאתר?" at bounding box center [192, 355] width 205 height 16
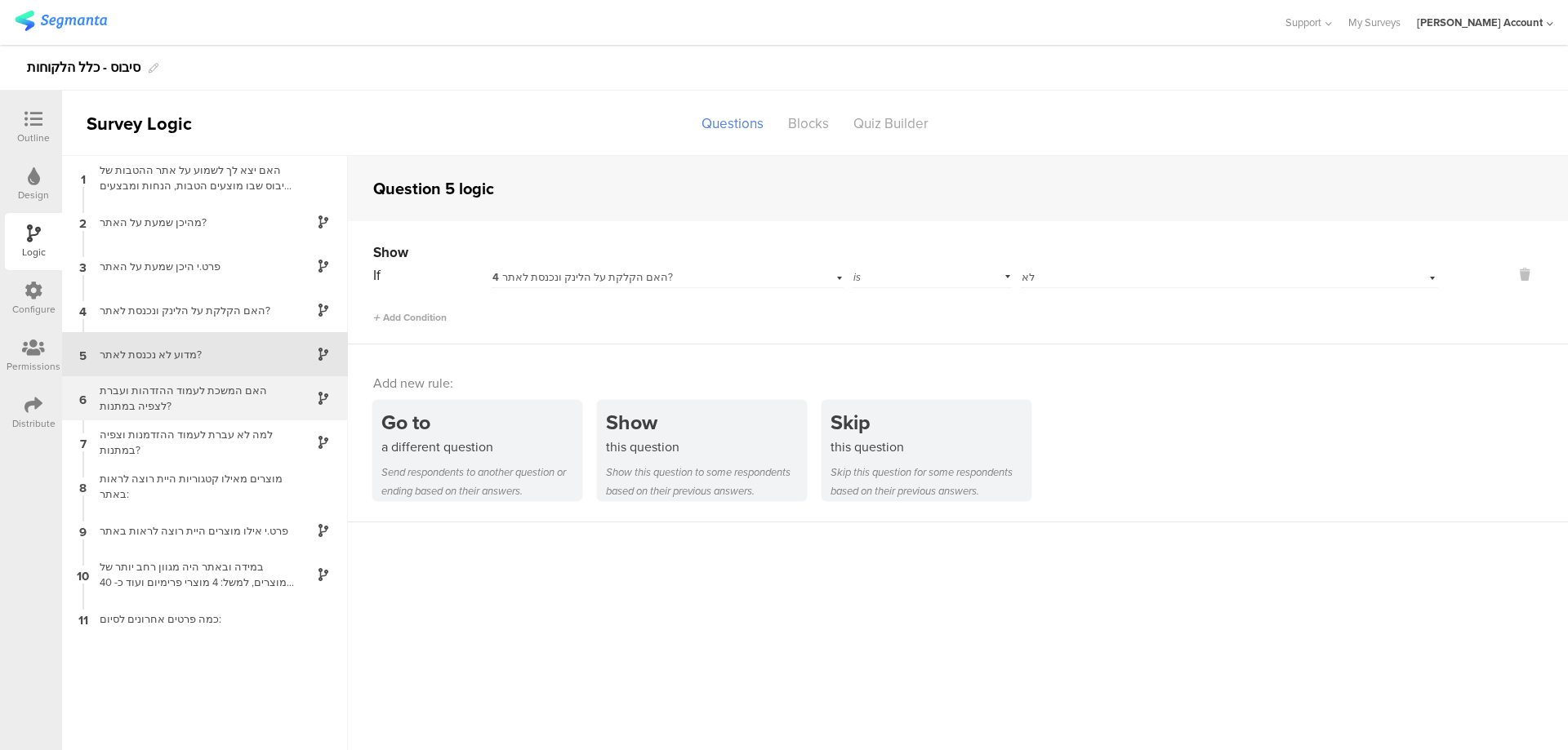
click at [223, 389] on div "האם המשכת לעמוד ההזדהות ועברת לצפיה במתנות?" at bounding box center [192, 397] width 205 height 31
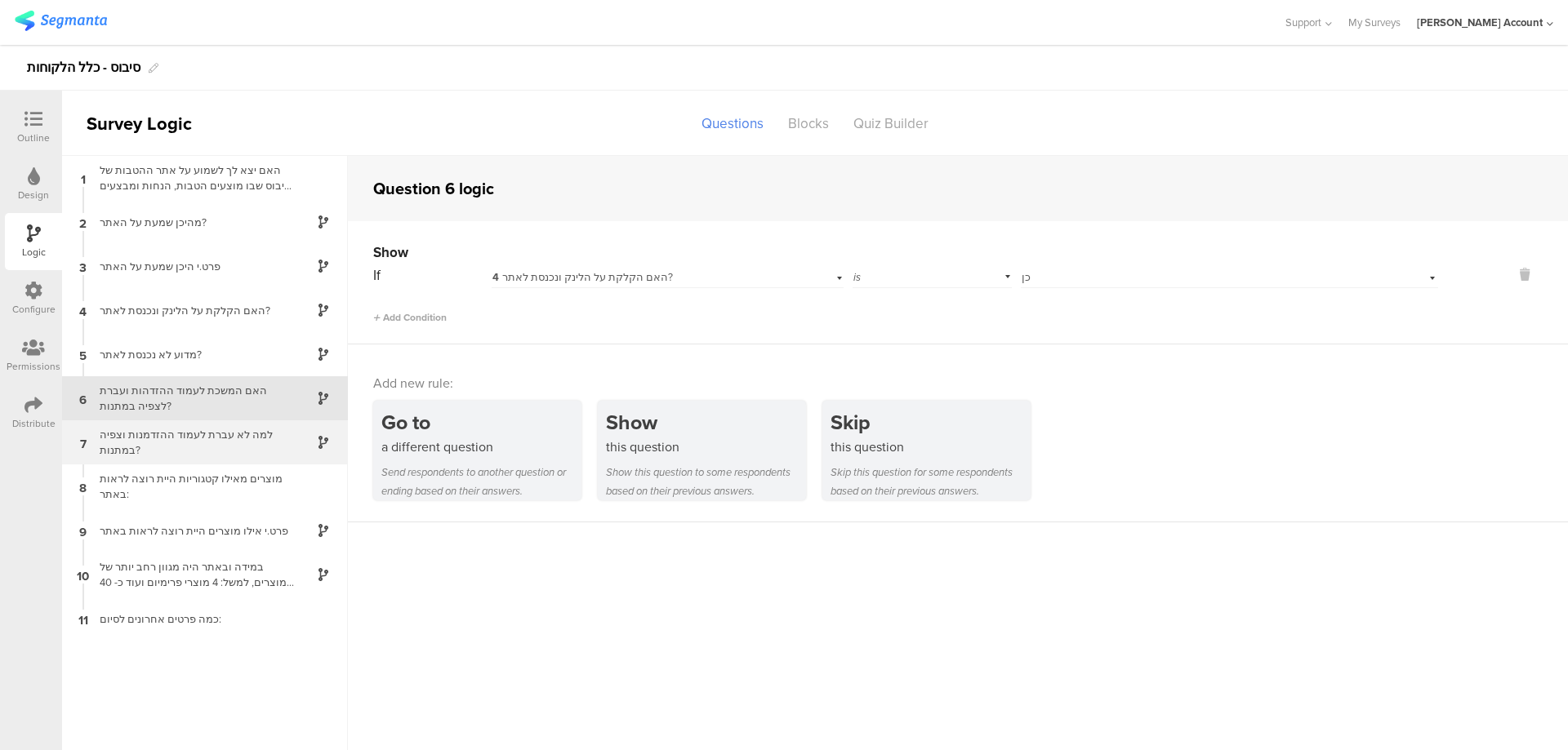
click at [224, 438] on div "למה לא עברת לעמוד ההזדמנות וצפיה במתנות?" at bounding box center [192, 442] width 205 height 31
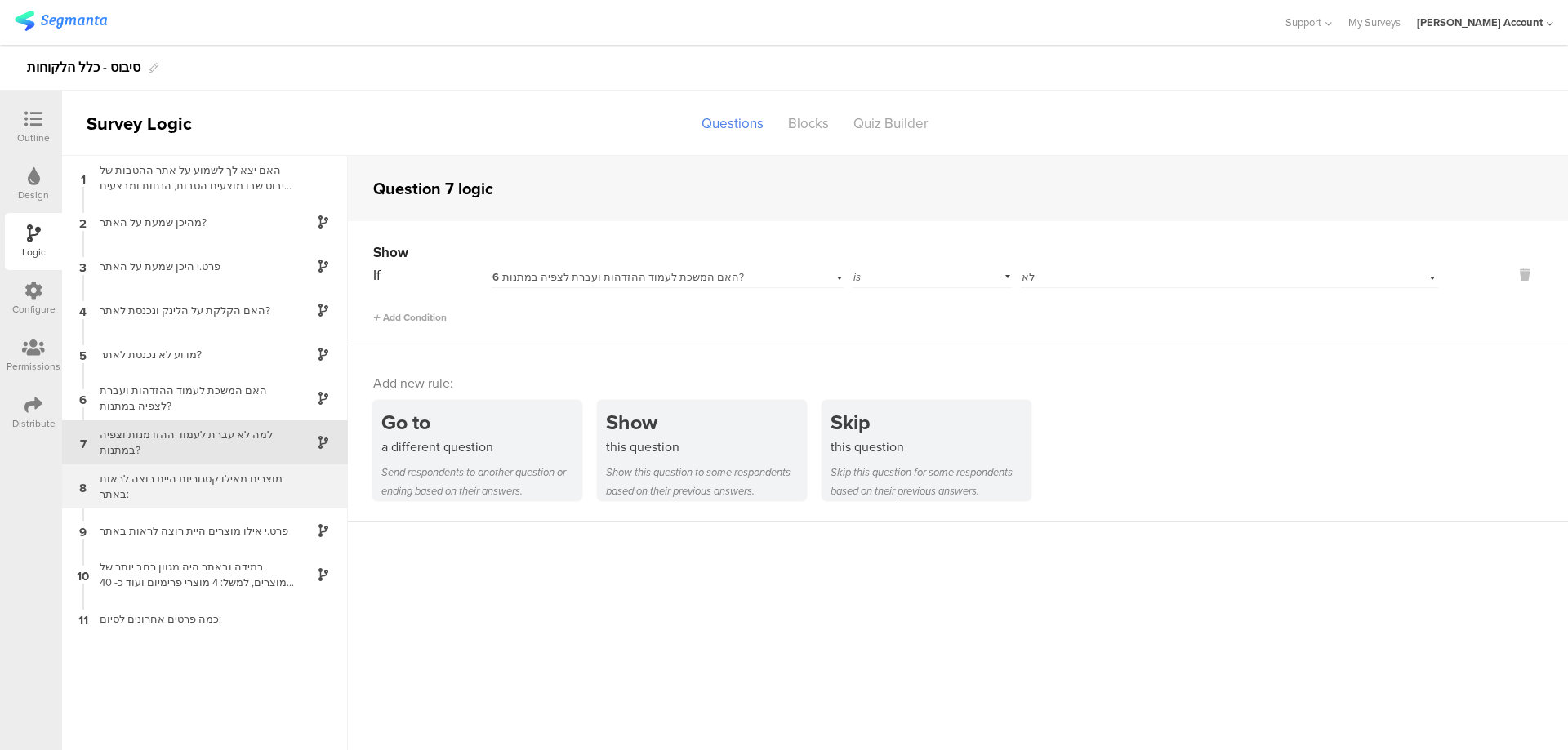
click at [234, 492] on div "מוצרים מאילו קטגוריות היית רוצה לראות באתר:" at bounding box center [192, 486] width 205 height 31
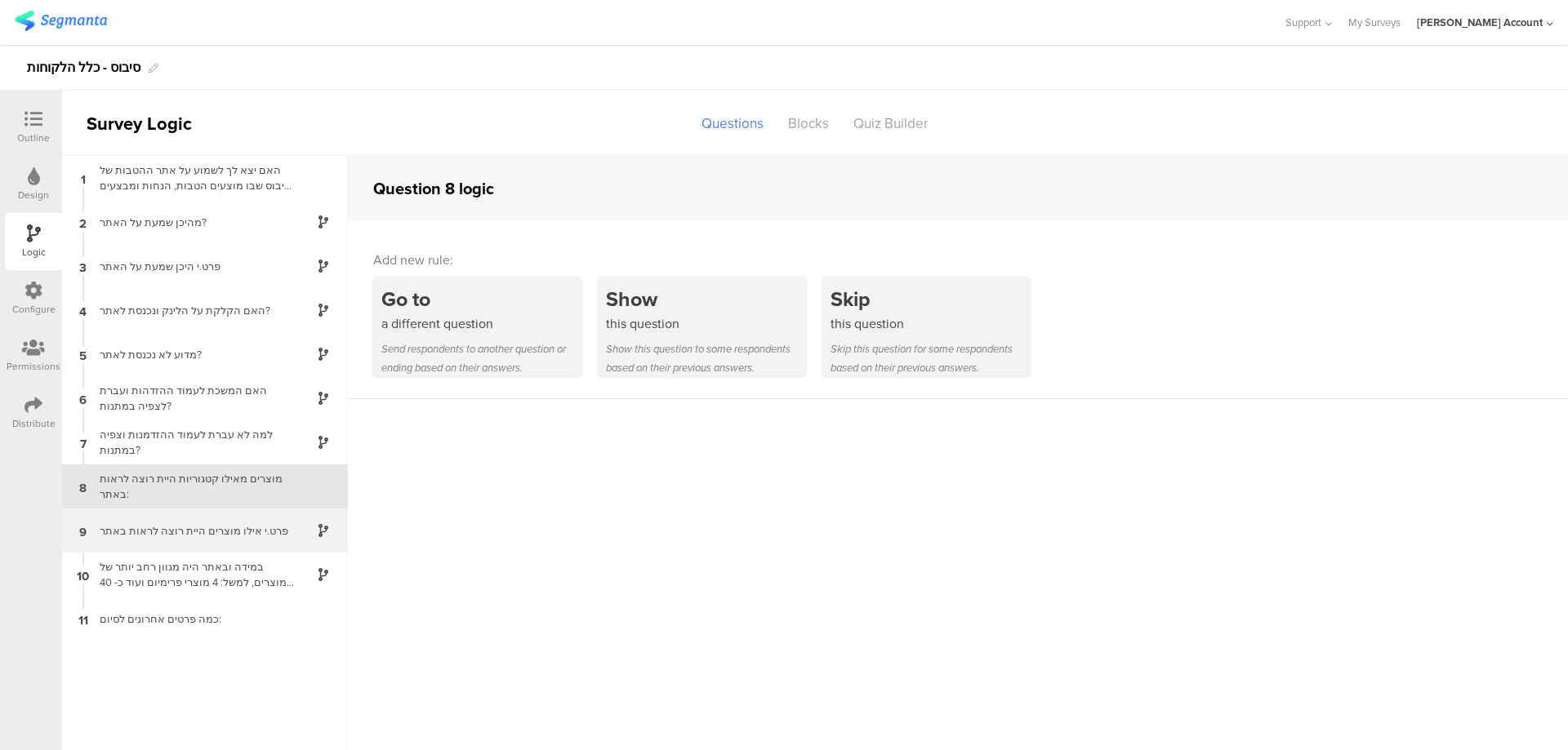
click at [233, 524] on div "פרט.י אילו מוצרים היית רוצה לראות באתר" at bounding box center [192, 532] width 205 height 16
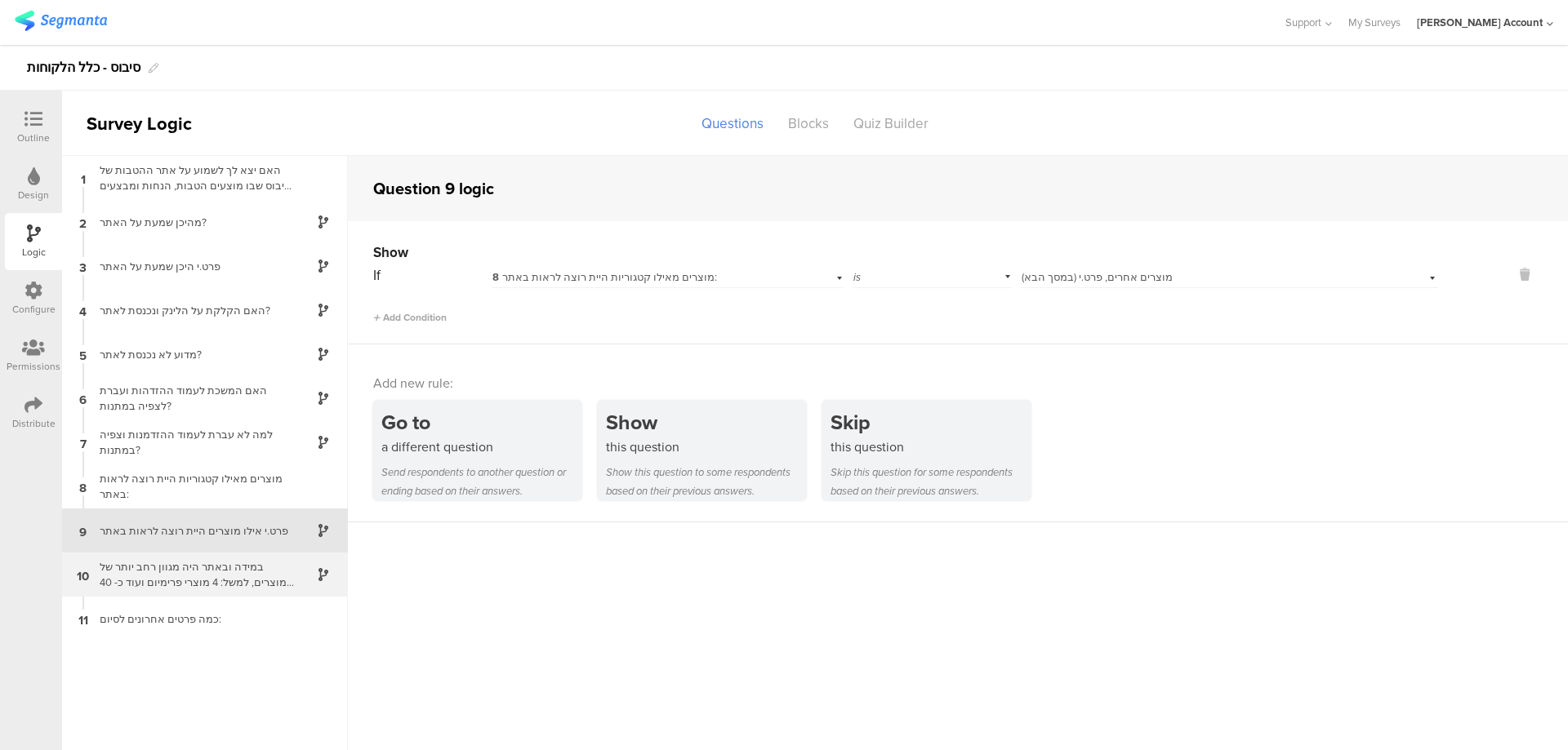
click at [247, 573] on div "במידה ובאתר היה מגוון רחב יותר של מוצרים, למשל: 4 מוצרי פרימיום ועוד כ- 40 מוצר…" at bounding box center [192, 574] width 205 height 31
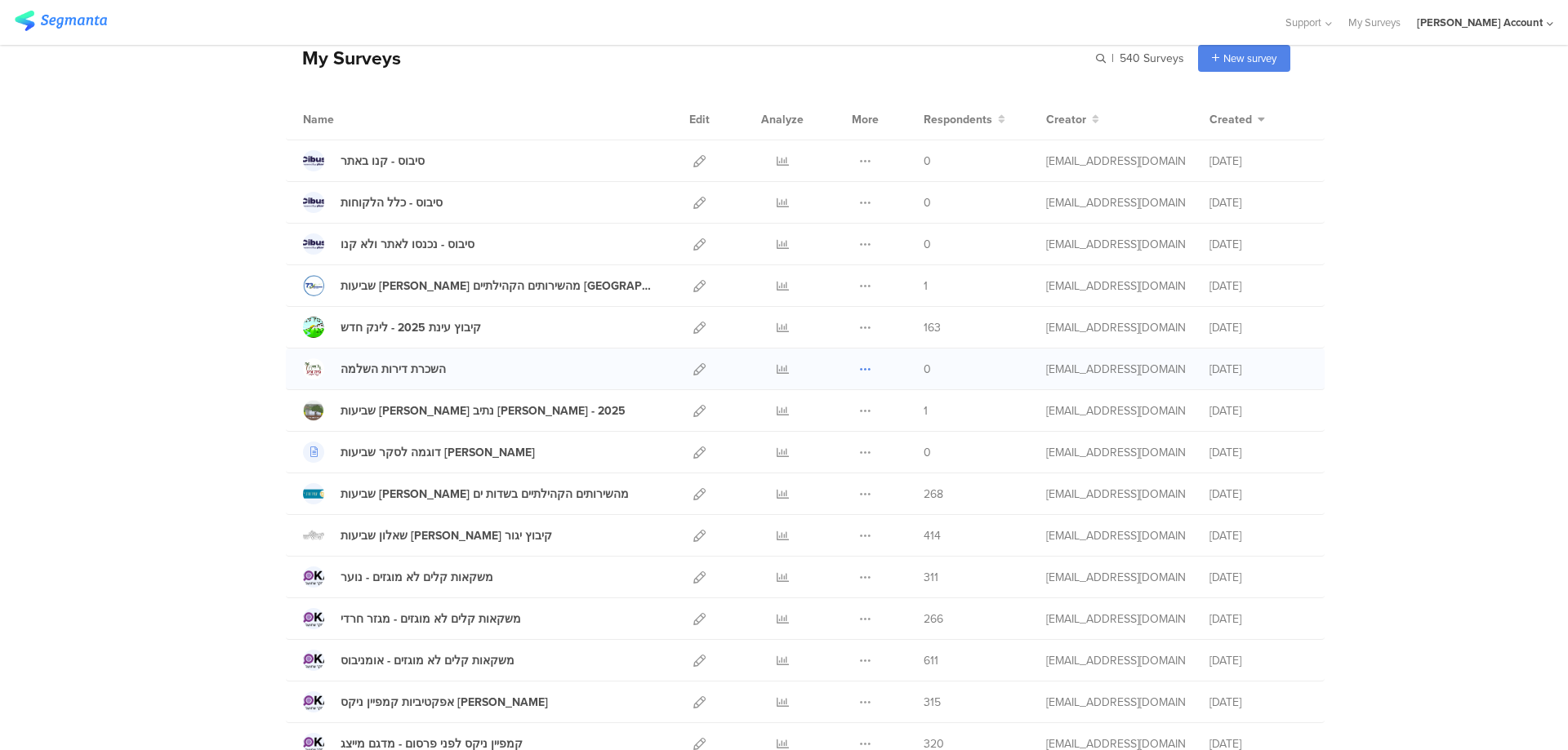
scroll to position [109, 0]
